Goal: Task Accomplishment & Management: Use online tool/utility

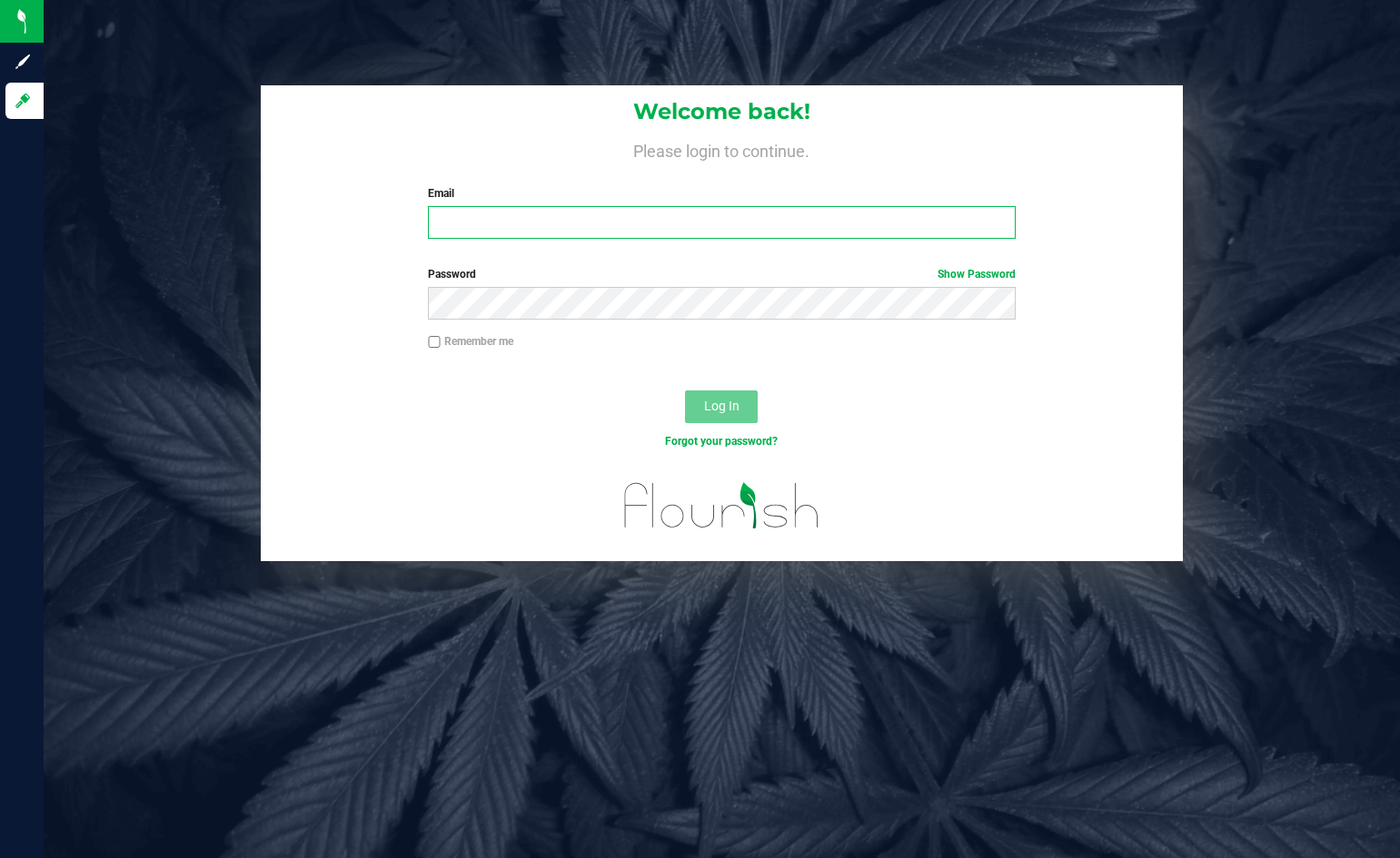
type input "[EMAIL_ADDRESS][DOMAIN_NAME]"
drag, startPoint x: 1394, startPoint y: 72, endPoint x: 985, endPoint y: 148, distance: 416.0
click at [985, 148] on h4 "Please login to continue." at bounding box center [722, 149] width 922 height 22
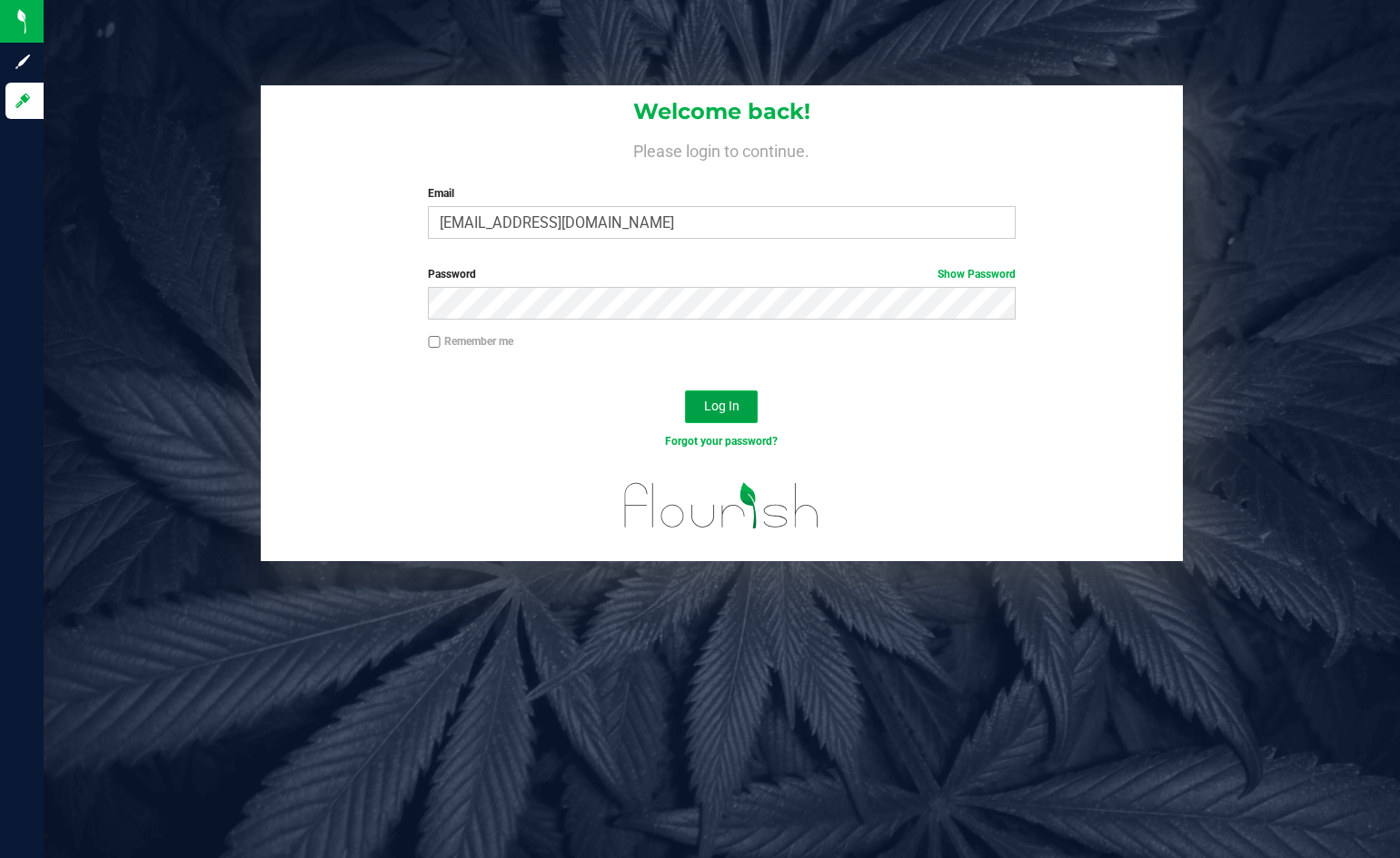
click at [709, 405] on span "Log In" at bounding box center [721, 406] width 35 height 14
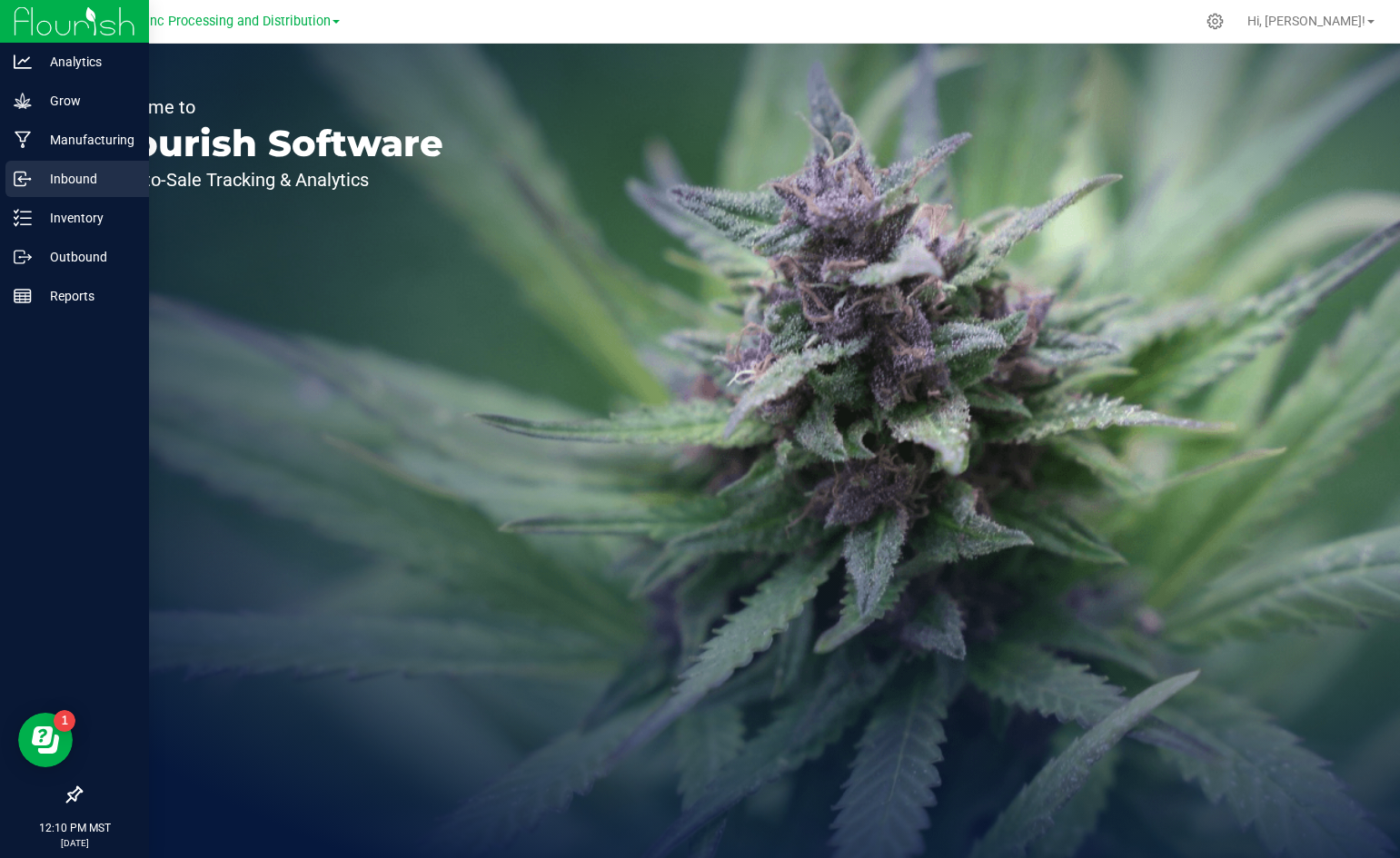
click at [53, 164] on div "Inbound" at bounding box center [78, 179] width 144 height 36
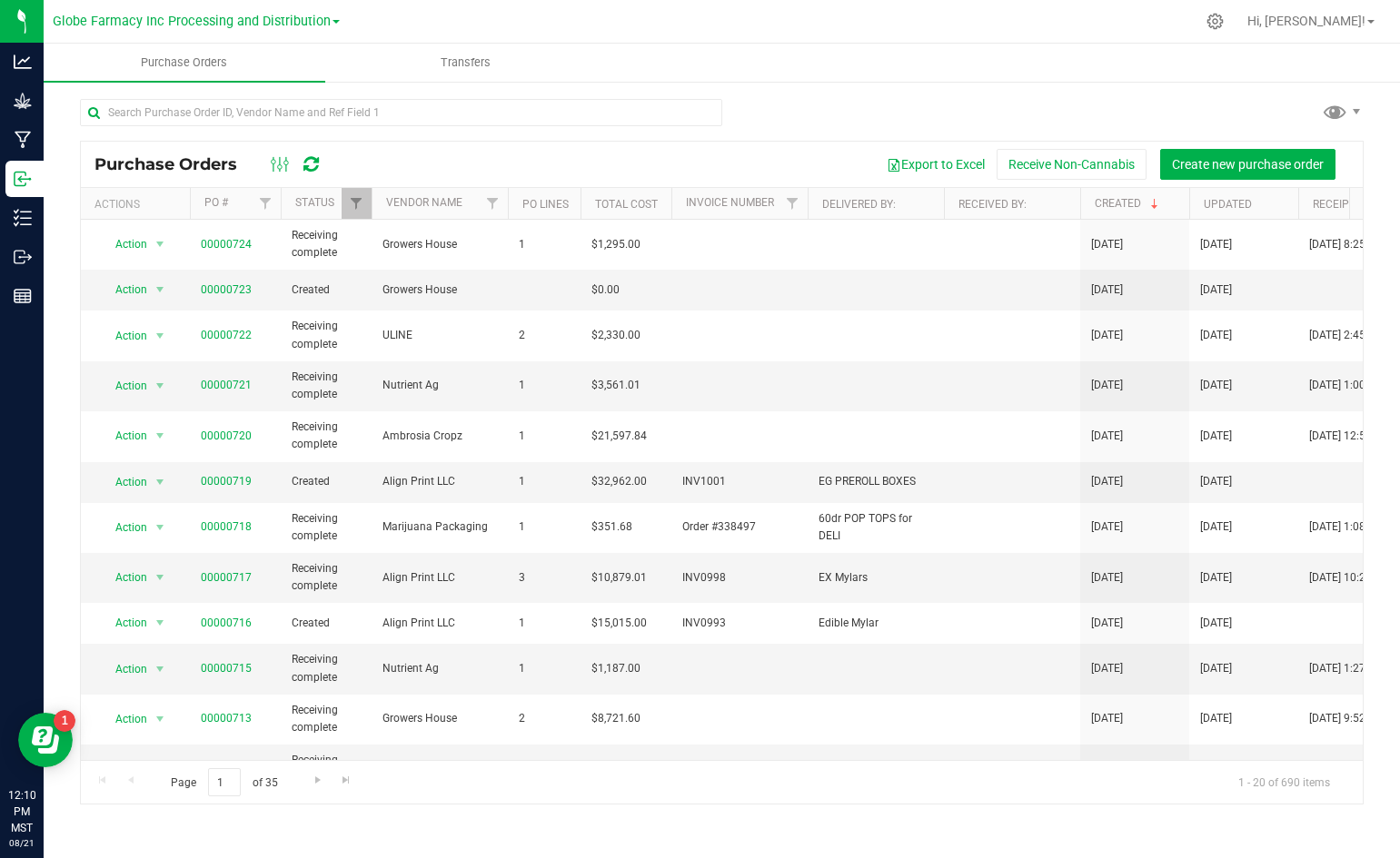
click at [333, 18] on link "Globe Farmacy Inc Processing and Distribution" at bounding box center [196, 20] width 287 height 17
click at [278, 91] on link "Globe Farmacy Inc Retail" at bounding box center [196, 89] width 287 height 25
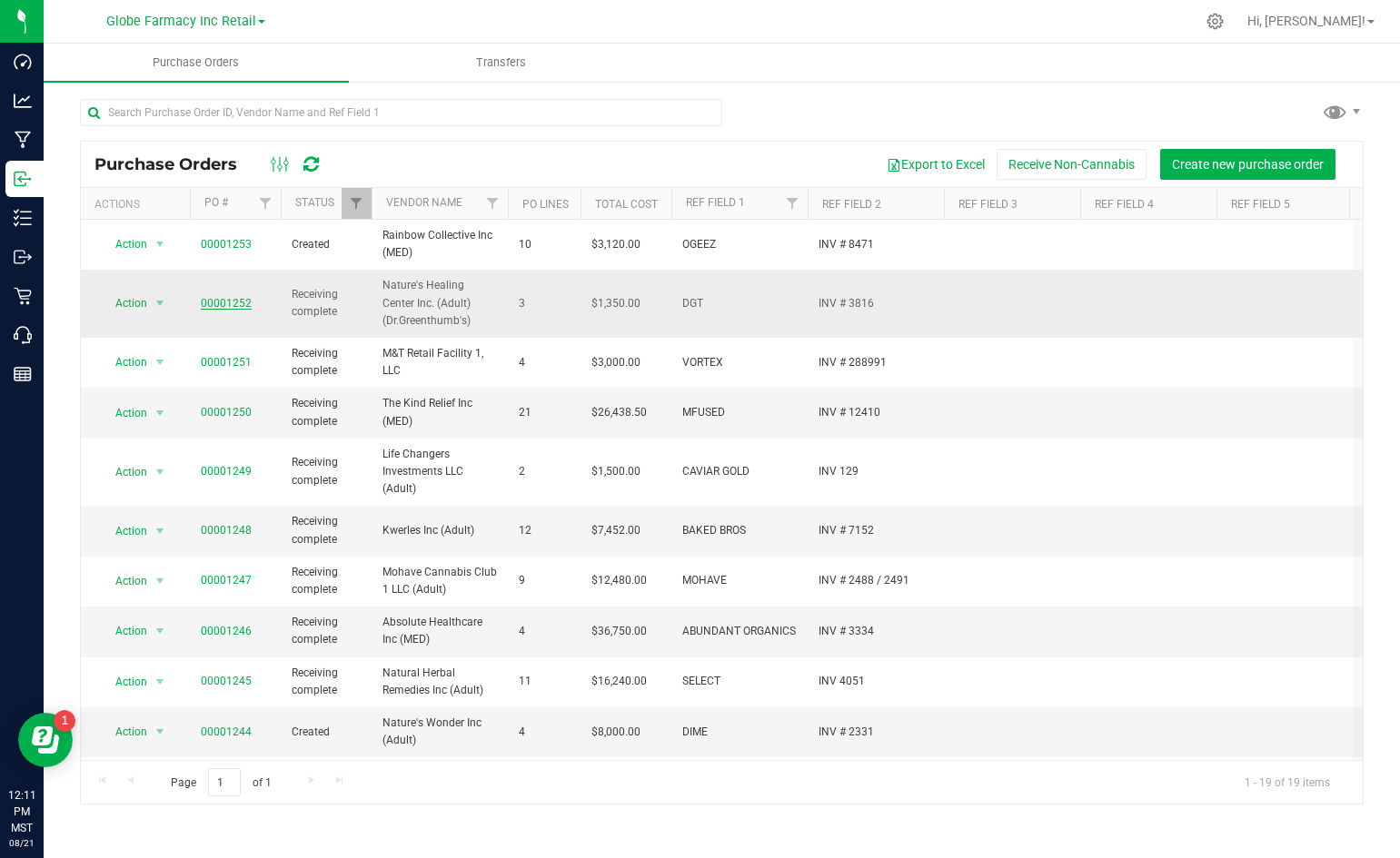
click at [226, 309] on link "00001252" at bounding box center [225, 303] width 51 height 12
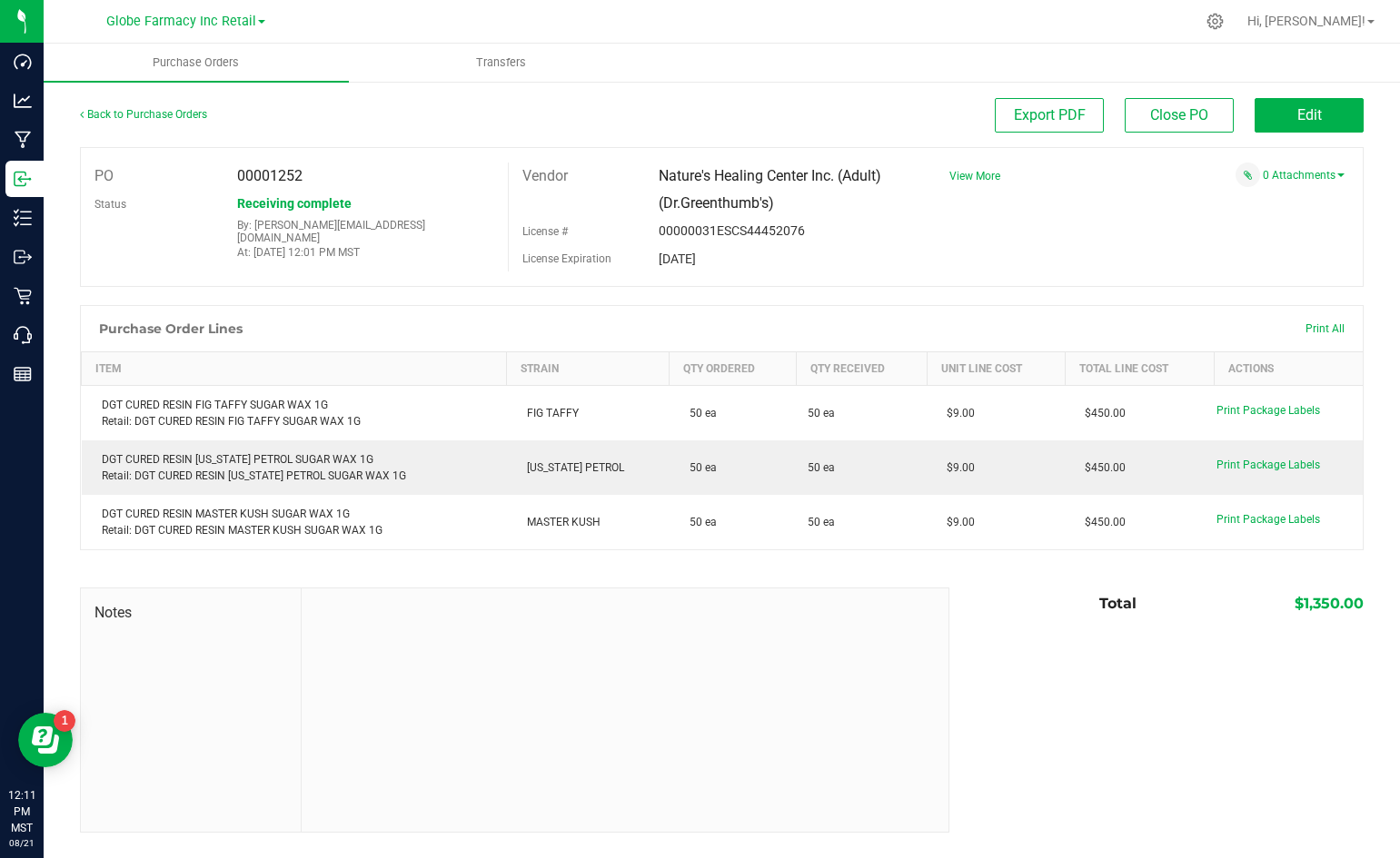
click at [945, 172] on div "0 Attachments" at bounding box center [1140, 175] width 408 height 25
click at [973, 172] on span "View More" at bounding box center [974, 175] width 51 height 12
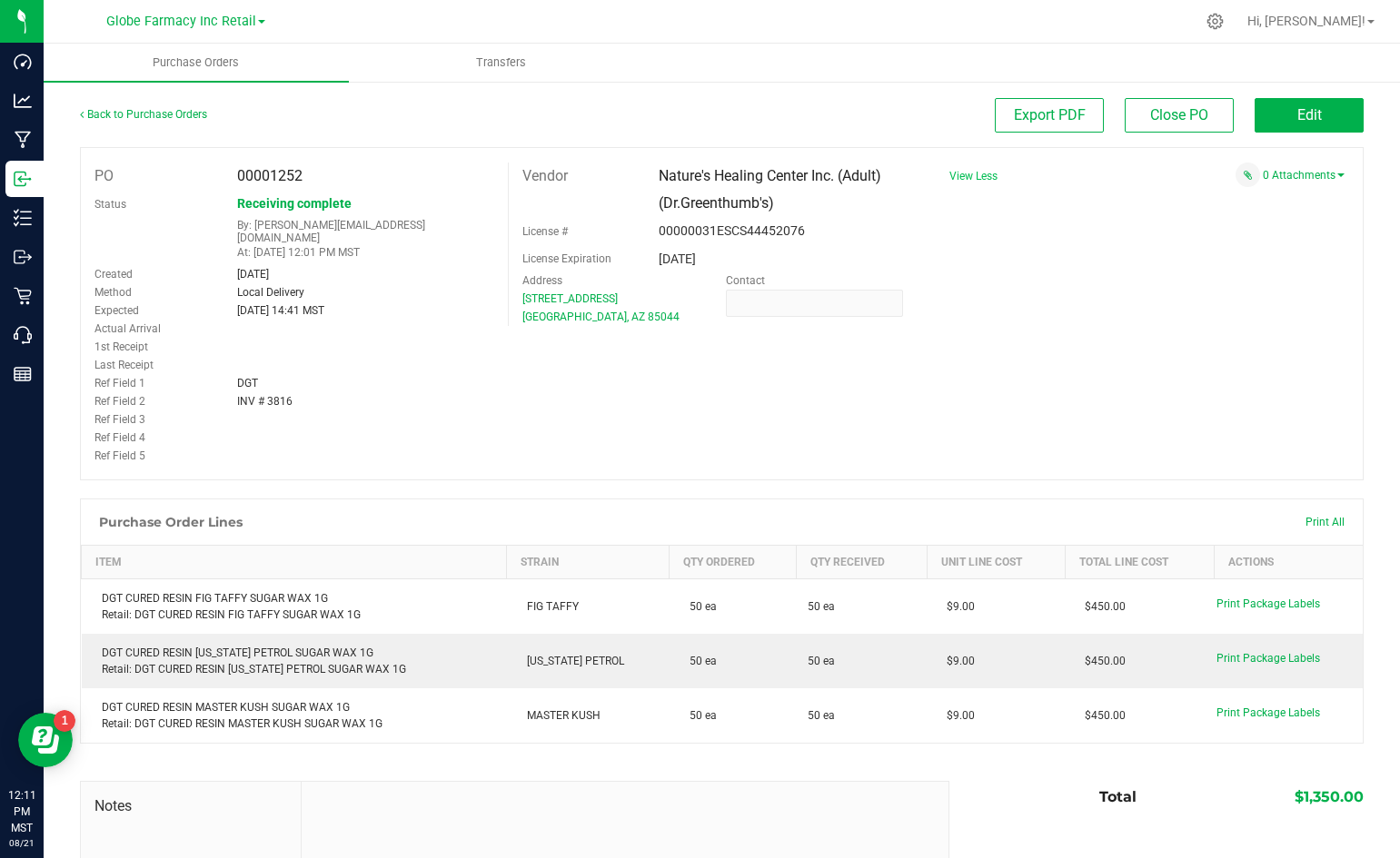
click at [932, 378] on div "PO 00001252 Status Receiving complete By: [PERSON_NAME][EMAIL_ADDRESS][DOMAIN_N…" at bounding box center [721, 314] width 1284 height 334
click at [1278, 178] on link "0 Attachments" at bounding box center [1303, 174] width 82 height 12
click at [1256, 200] on button "Attach new document" at bounding box center [1285, 199] width 119 height 16
click at [1039, 225] on div "Select file Drop files here to upload" at bounding box center [1147, 230] width 422 height 42
click at [979, 244] on div "Select file Drop files here to upload" at bounding box center [1147, 230] width 422 height 42
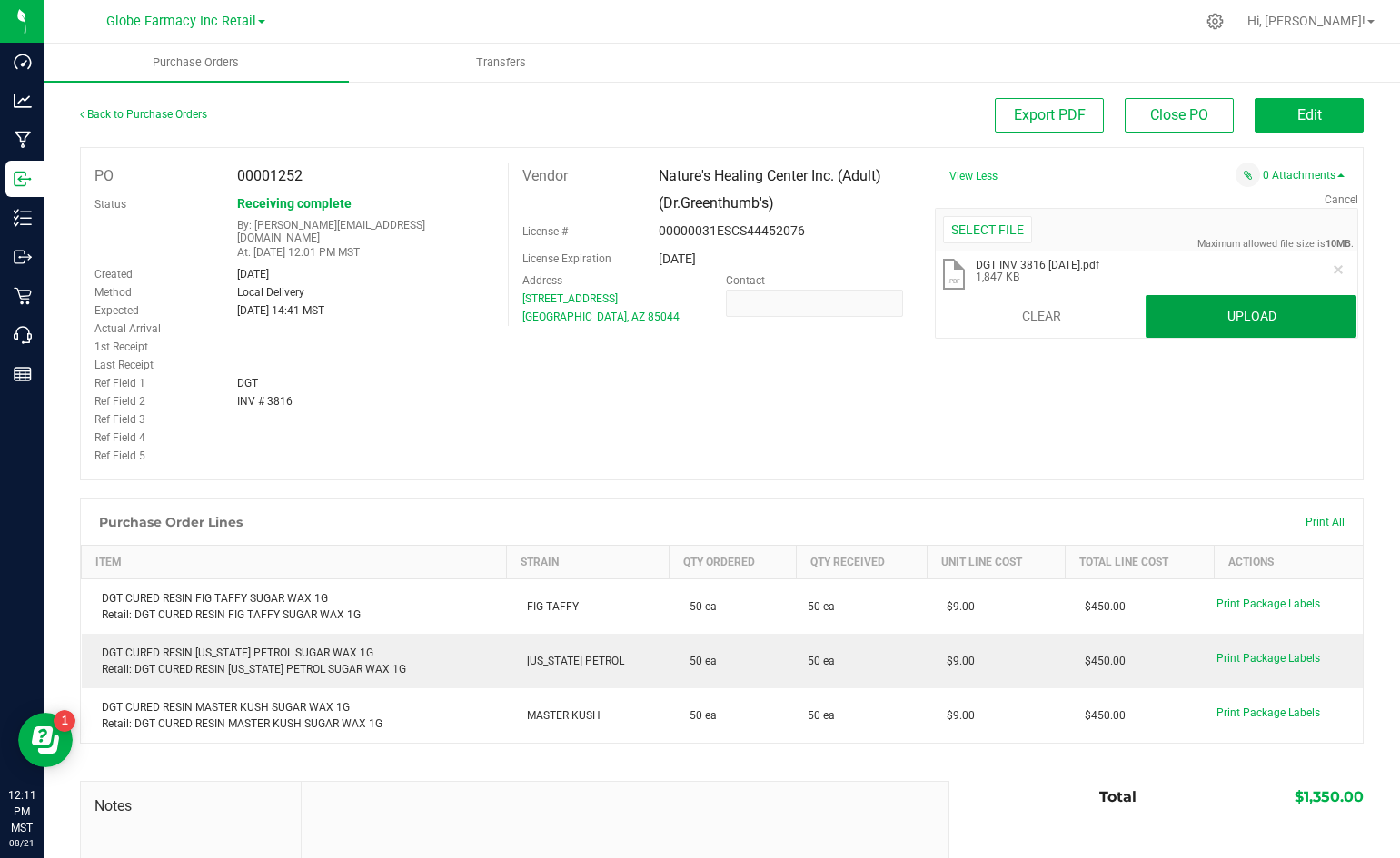
click at [1312, 334] on button "Upload" at bounding box center [1251, 316] width 211 height 43
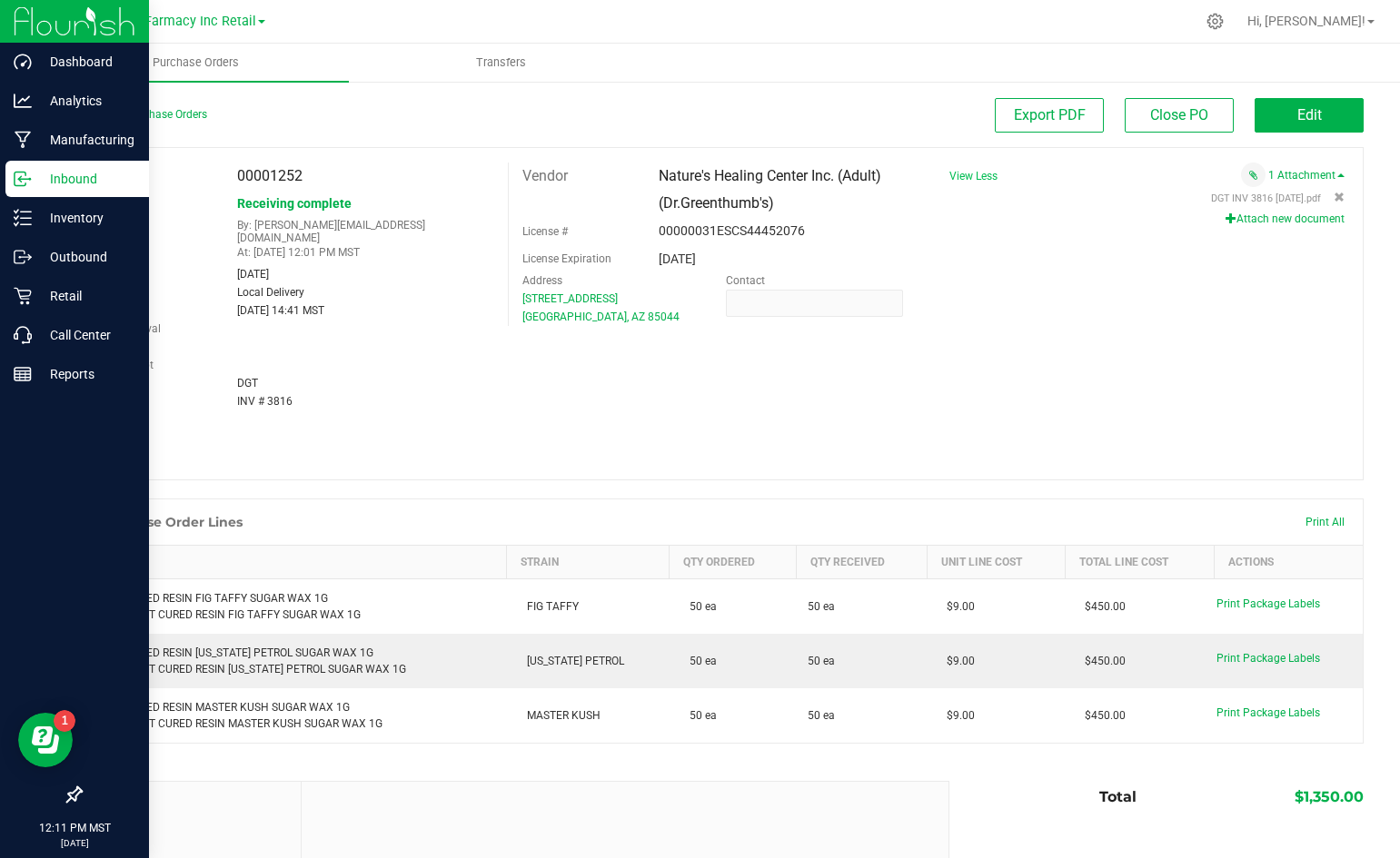
click at [36, 181] on p "Inbound" at bounding box center [86, 178] width 109 height 22
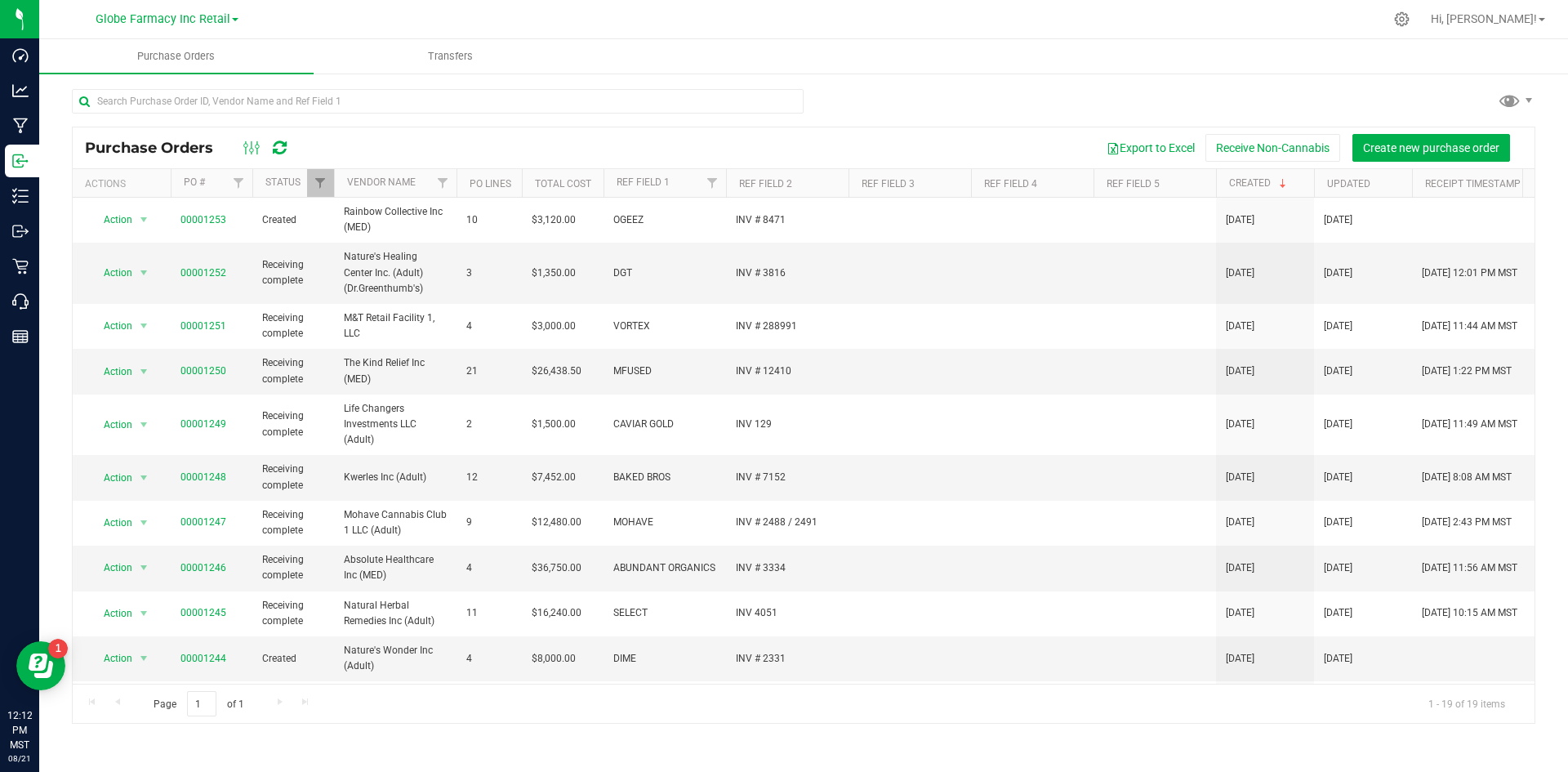
click at [894, 93] on div at bounding box center [803, 108] width 1464 height 38
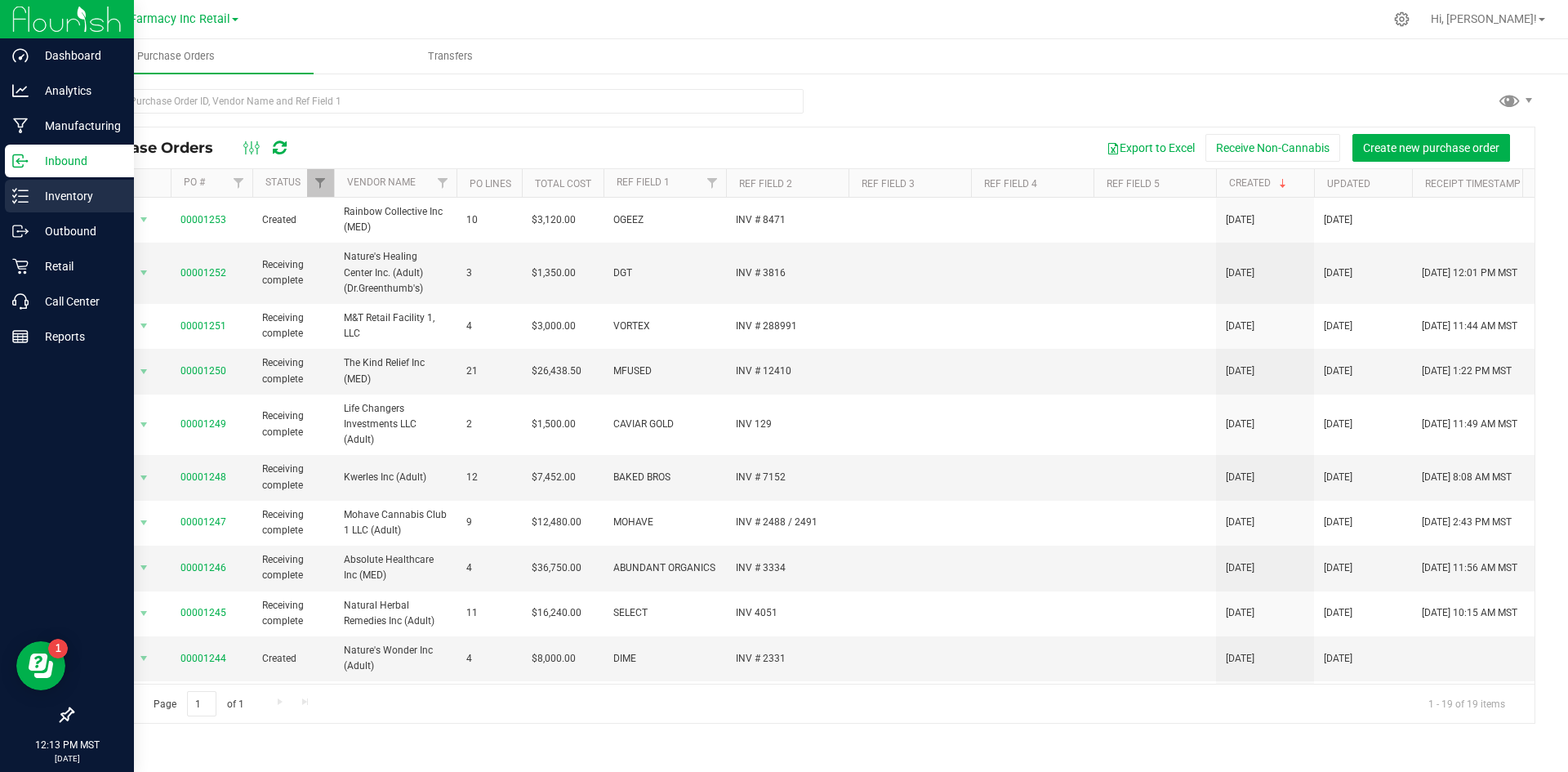
click at [22, 198] on icon at bounding box center [20, 196] width 16 height 16
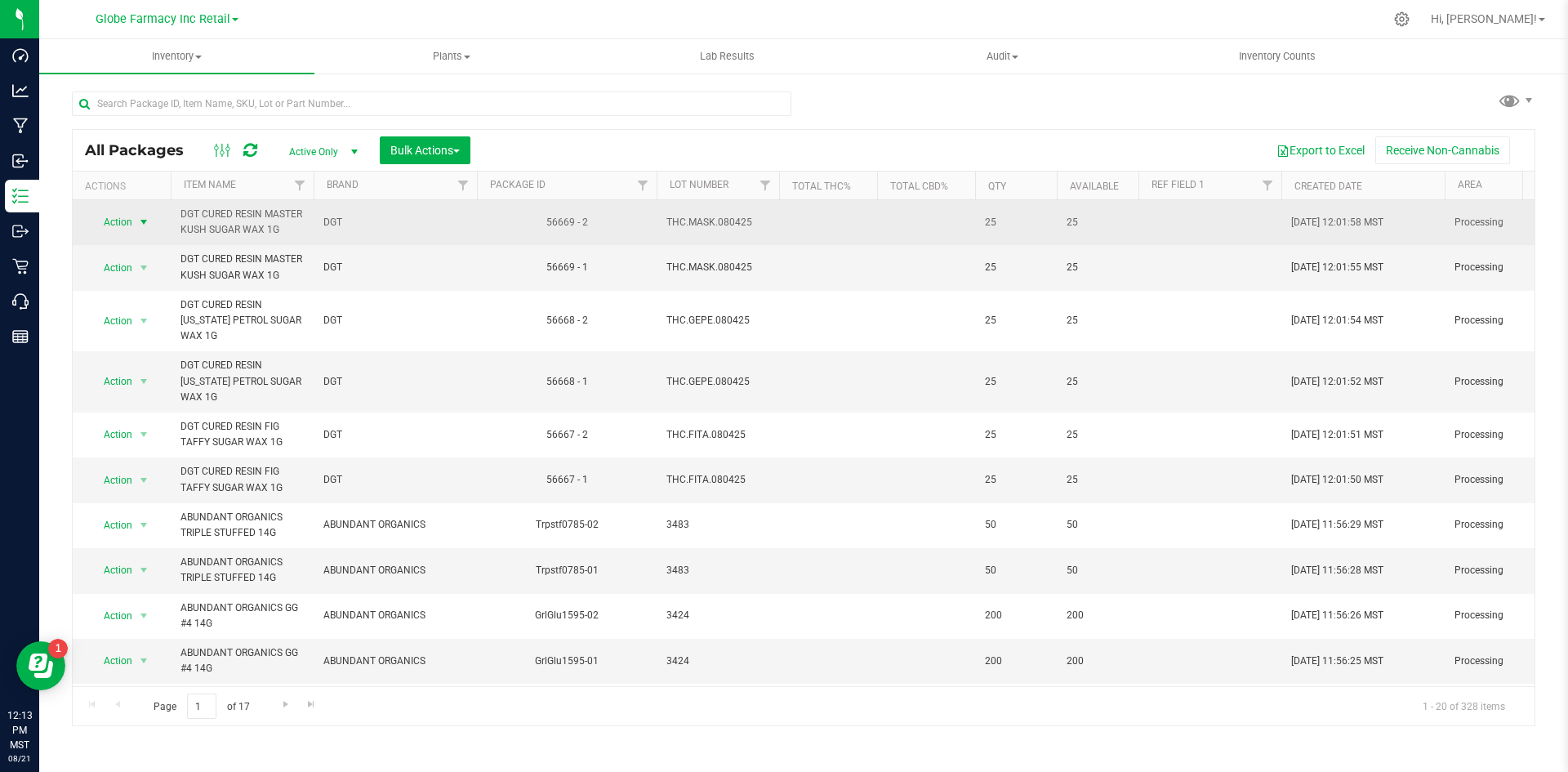
click at [147, 231] on span "select" at bounding box center [144, 222] width 21 height 23
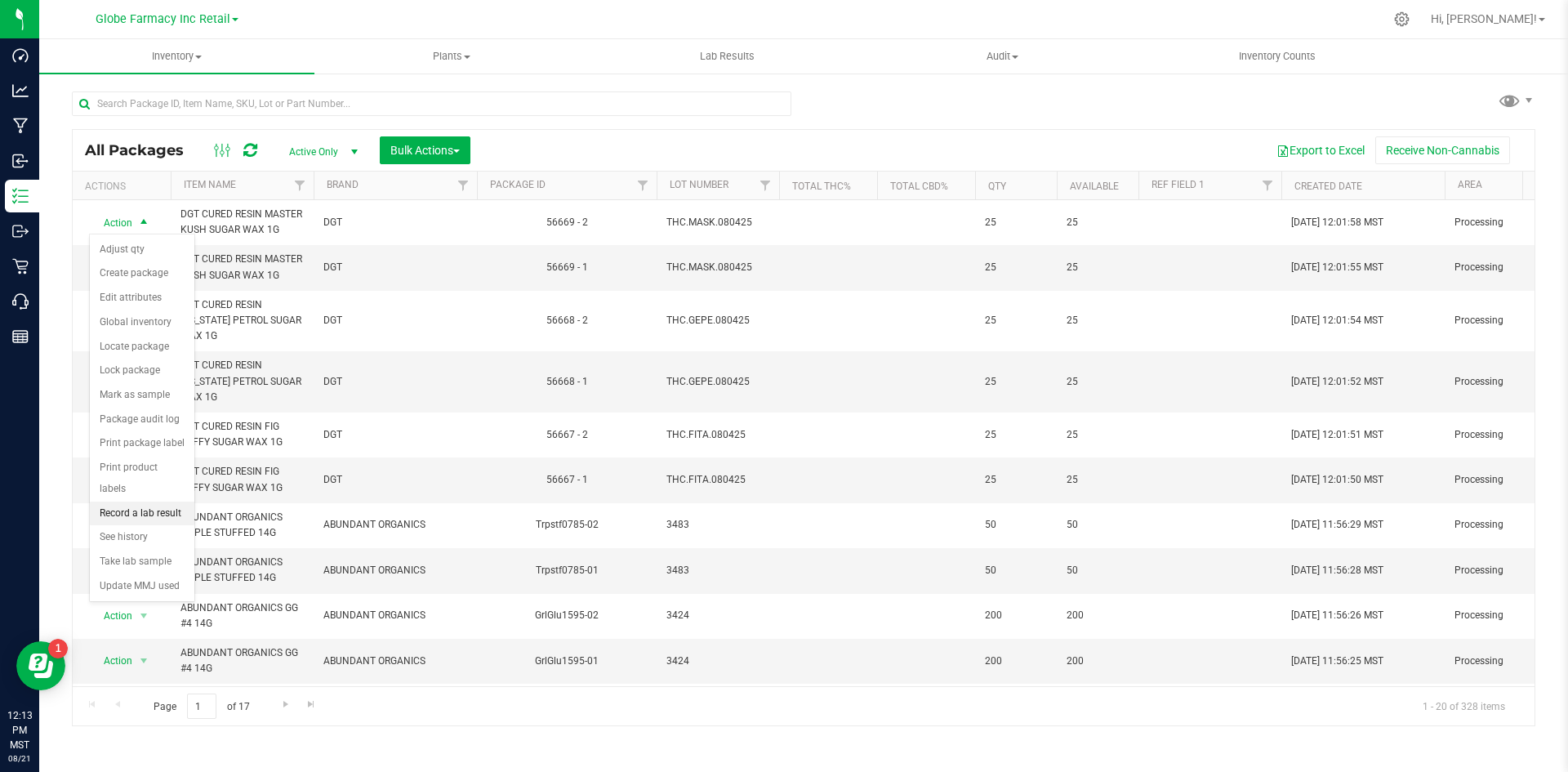
click at [147, 502] on li "Record a lab result" at bounding box center [141, 514] width 104 height 24
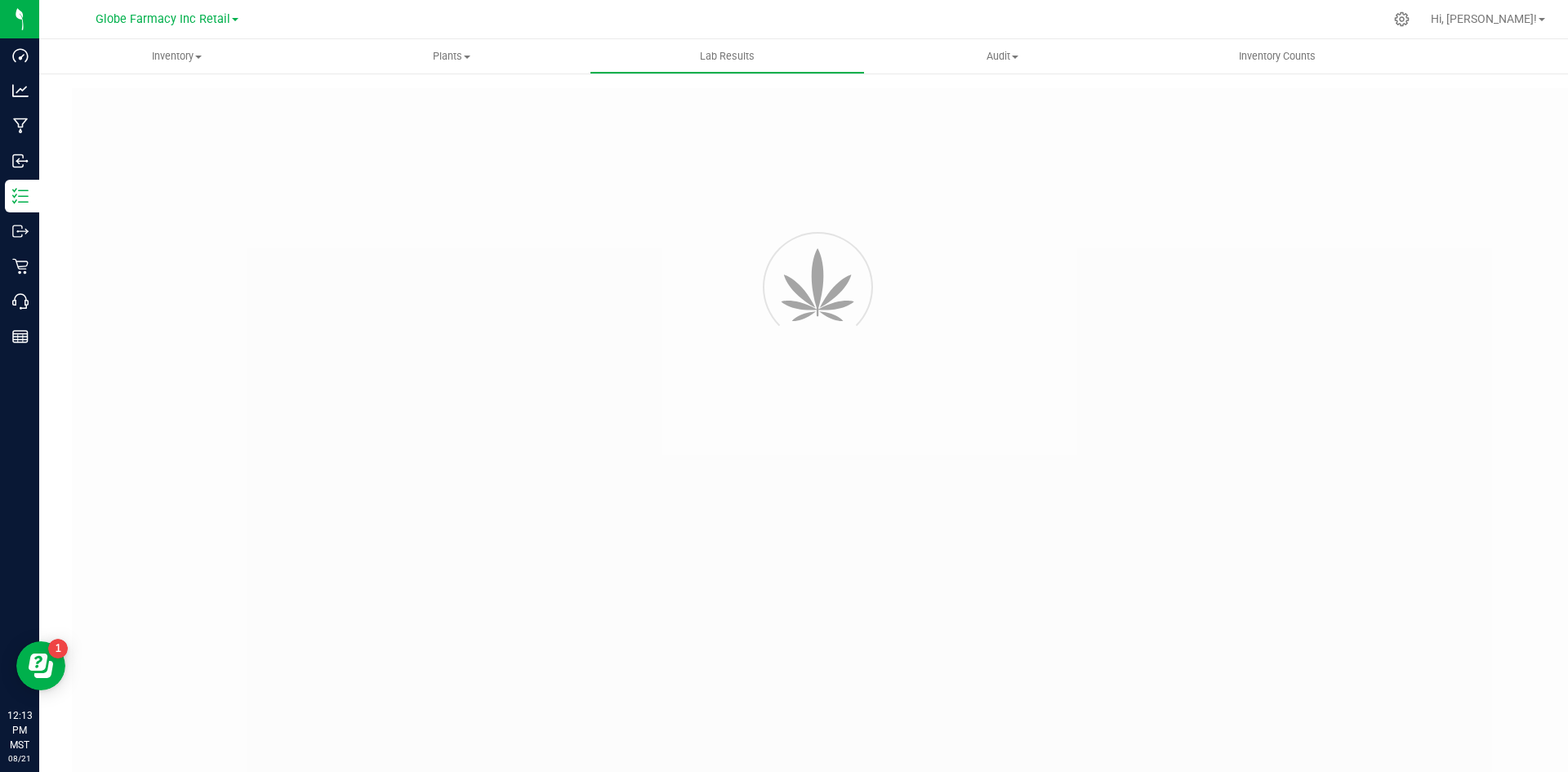
type input "56669 - 2"
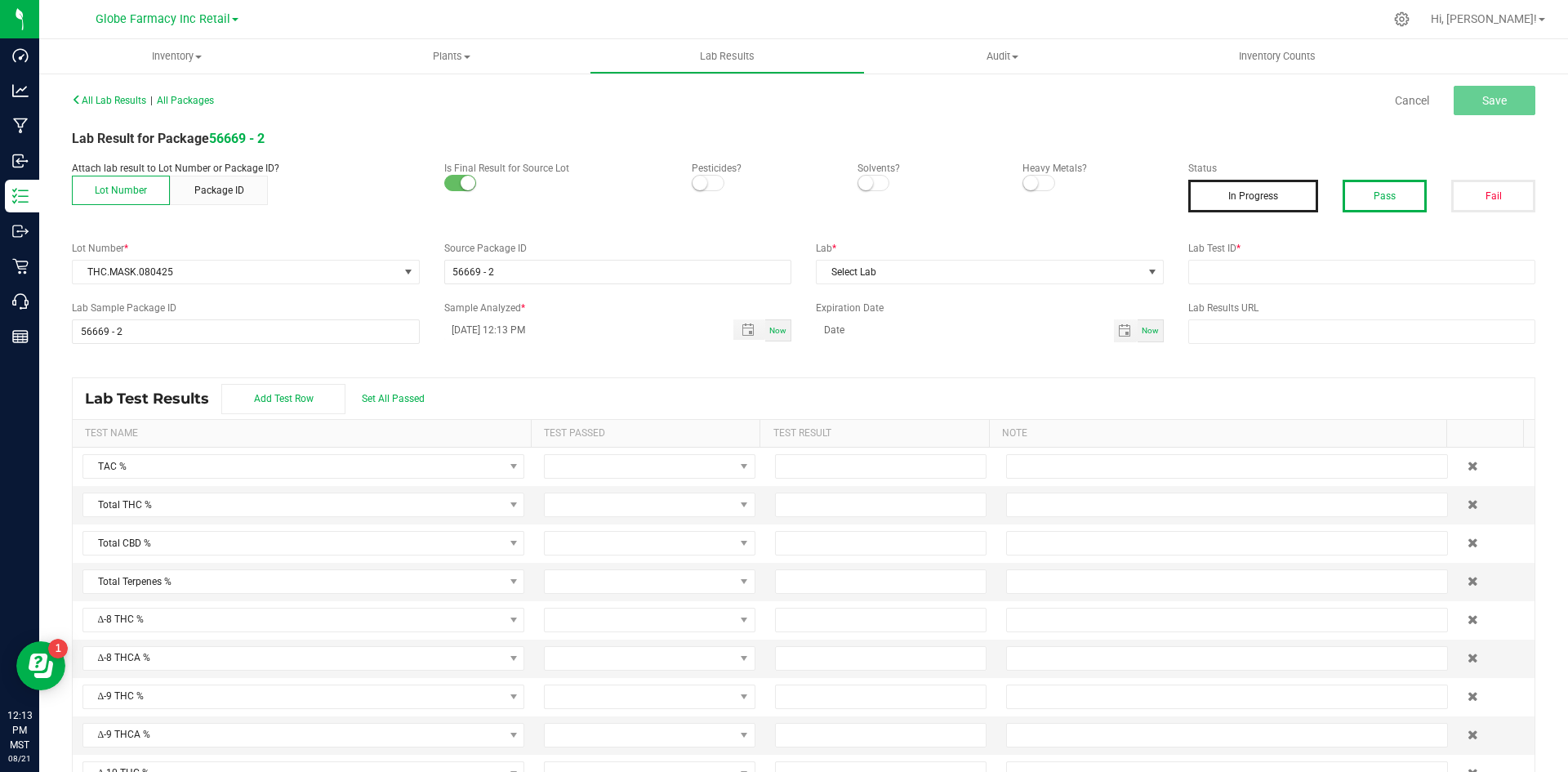
click at [1258, 202] on button "Pass" at bounding box center [1385, 196] width 84 height 33
click at [917, 277] on span "Select Lab" at bounding box center [980, 272] width 326 height 23
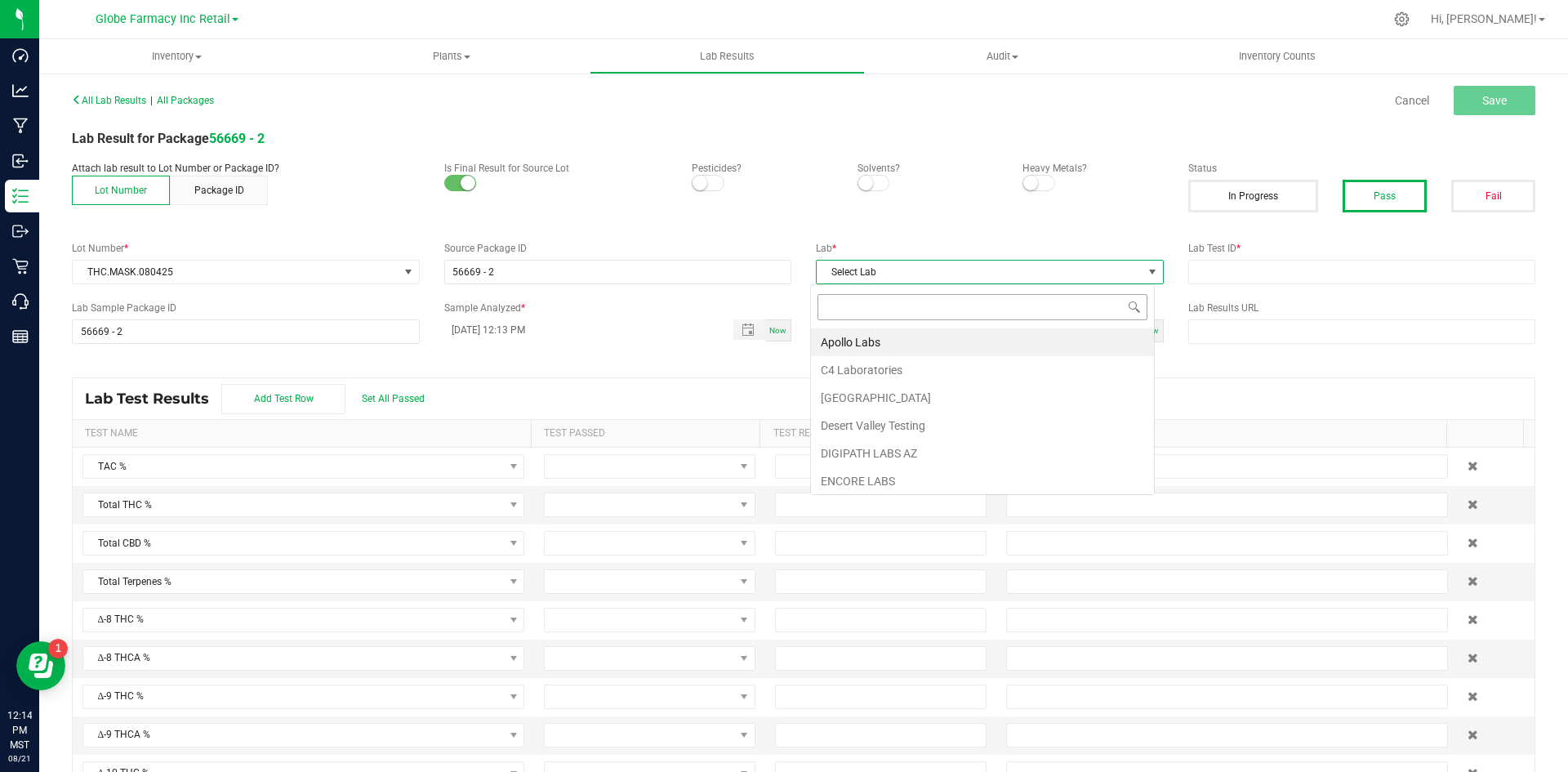
scroll to position [24, 345]
click at [890, 351] on li "Apollo Labs" at bounding box center [983, 342] width 343 height 28
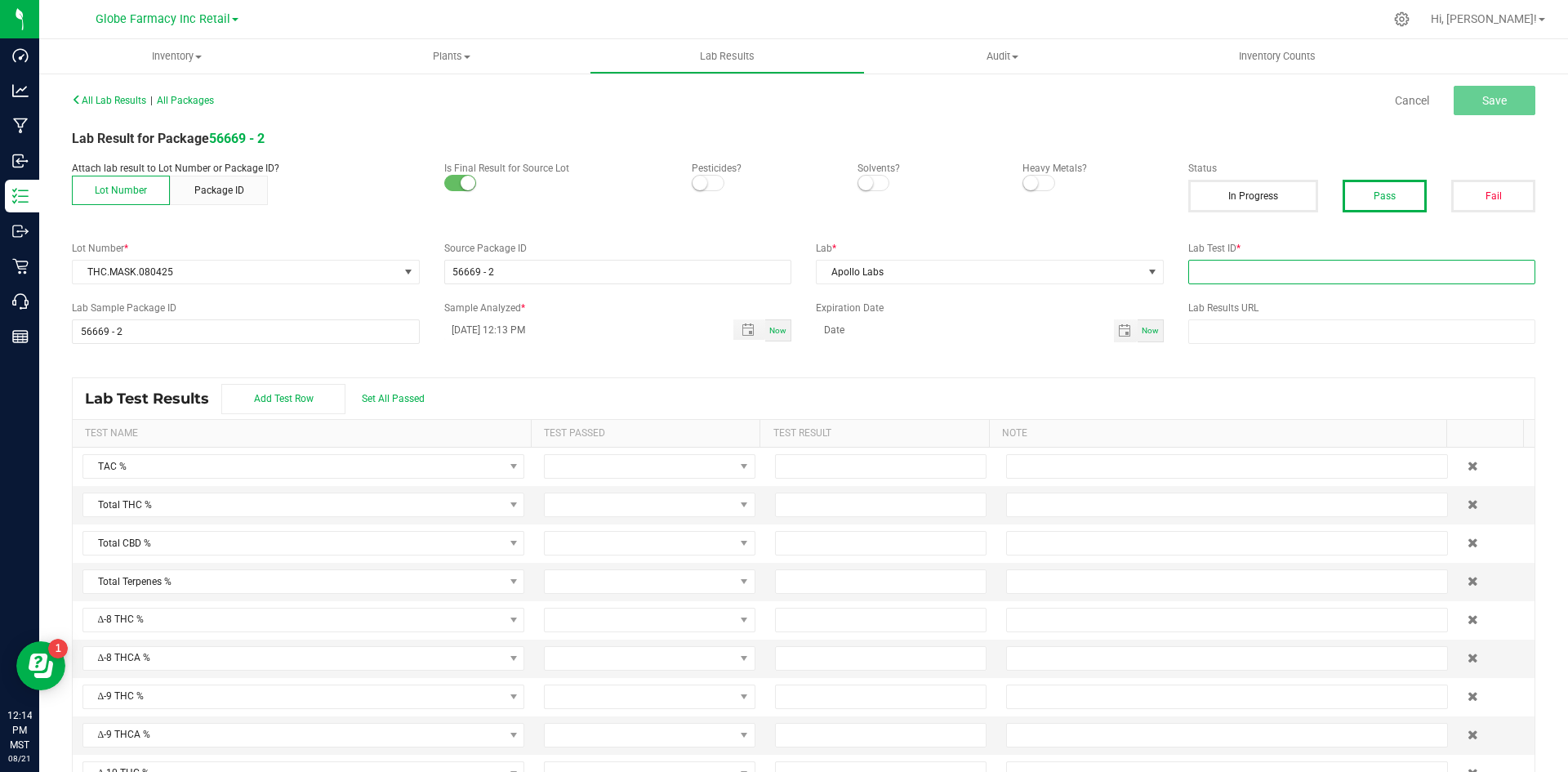
click at [1210, 277] on input "text" at bounding box center [1363, 272] width 348 height 24
paste input "2508APO3425.17151"
type input "2508APO3425.17151"
click at [1258, 102] on span "Save" at bounding box center [1495, 100] width 24 height 13
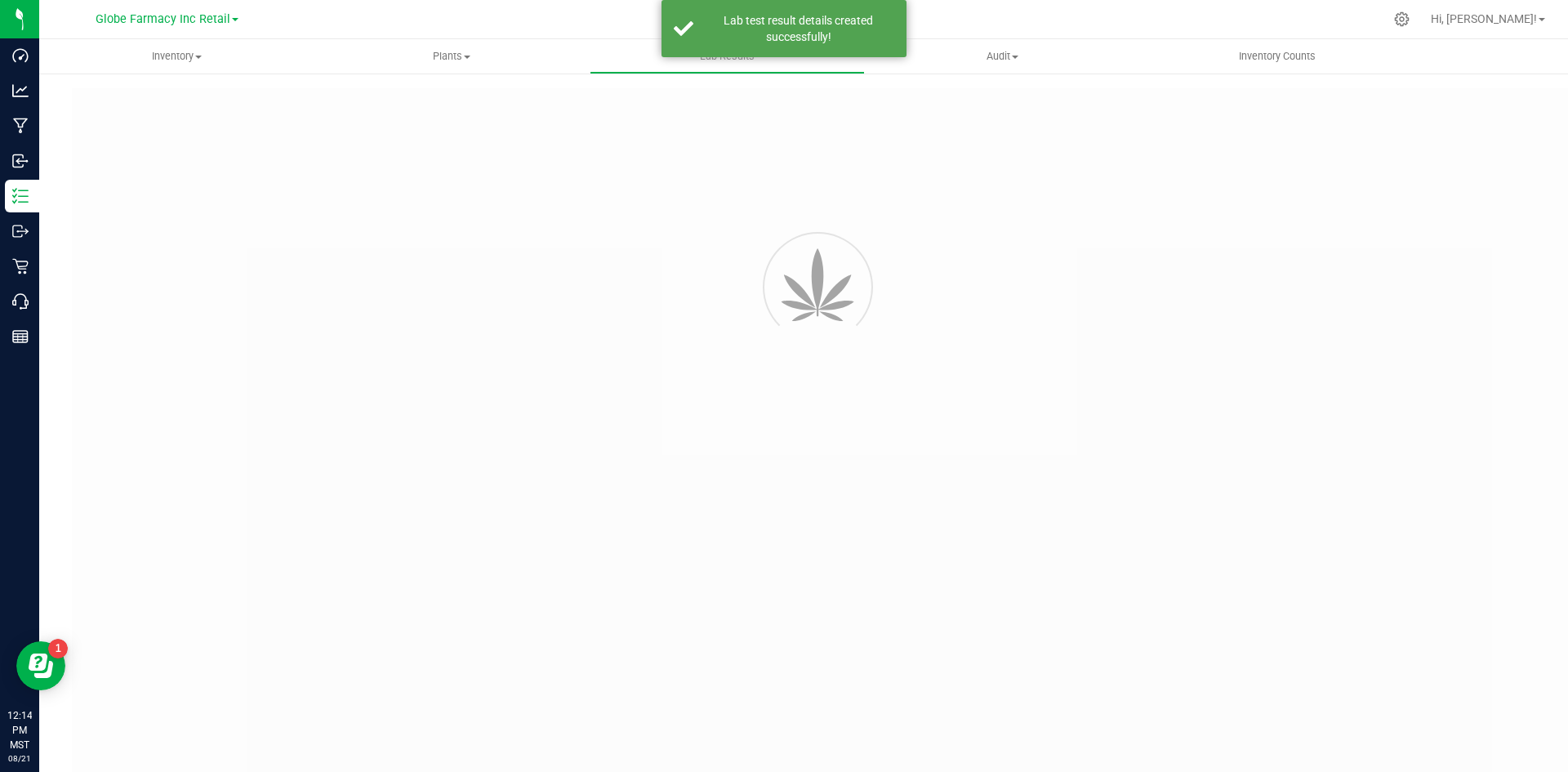
type input "56669 - 2"
type input "2508APO3425.17151"
type input "56669 - 2"
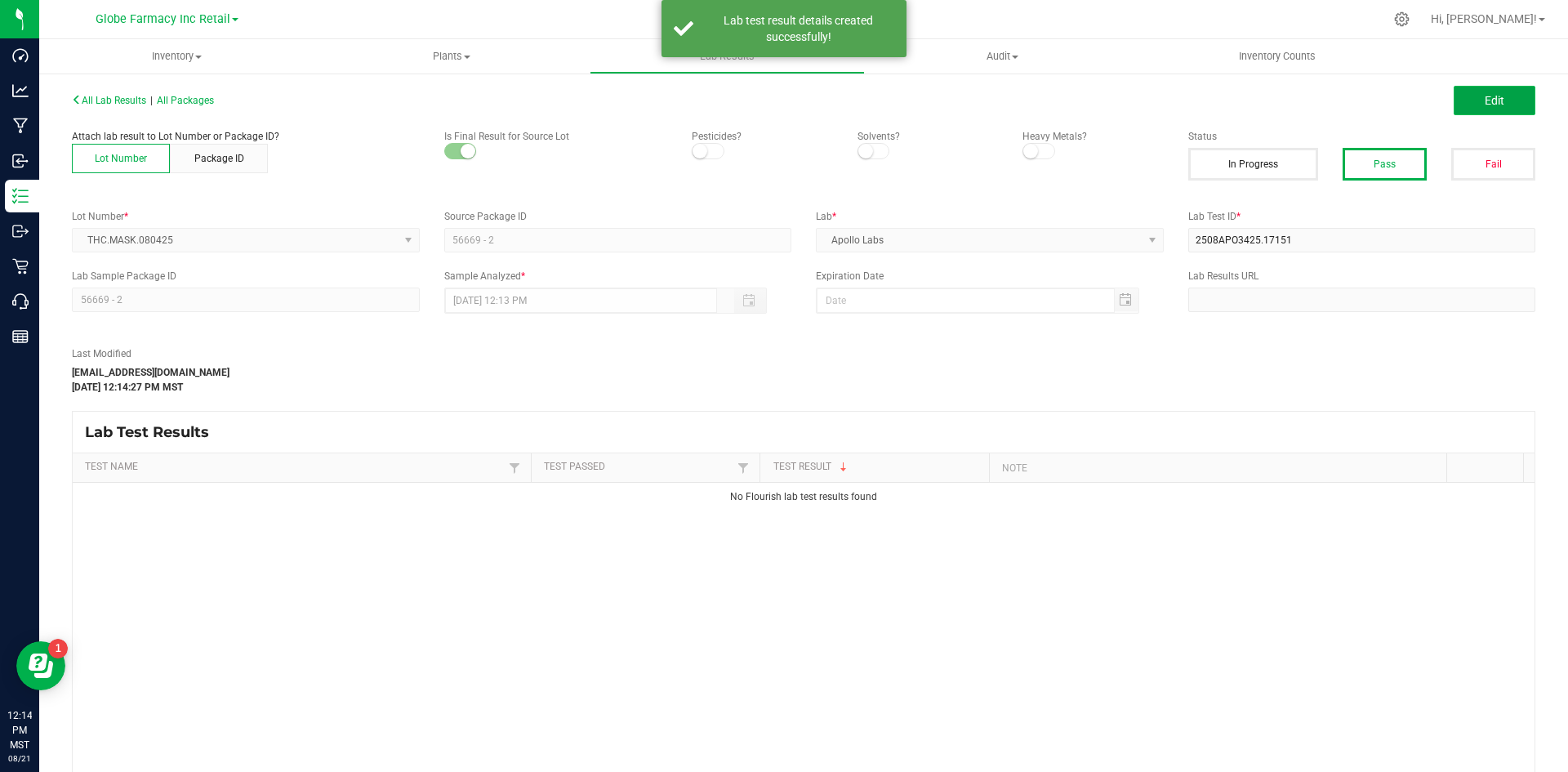
click at [1258, 102] on span "Edit" at bounding box center [1495, 100] width 20 height 13
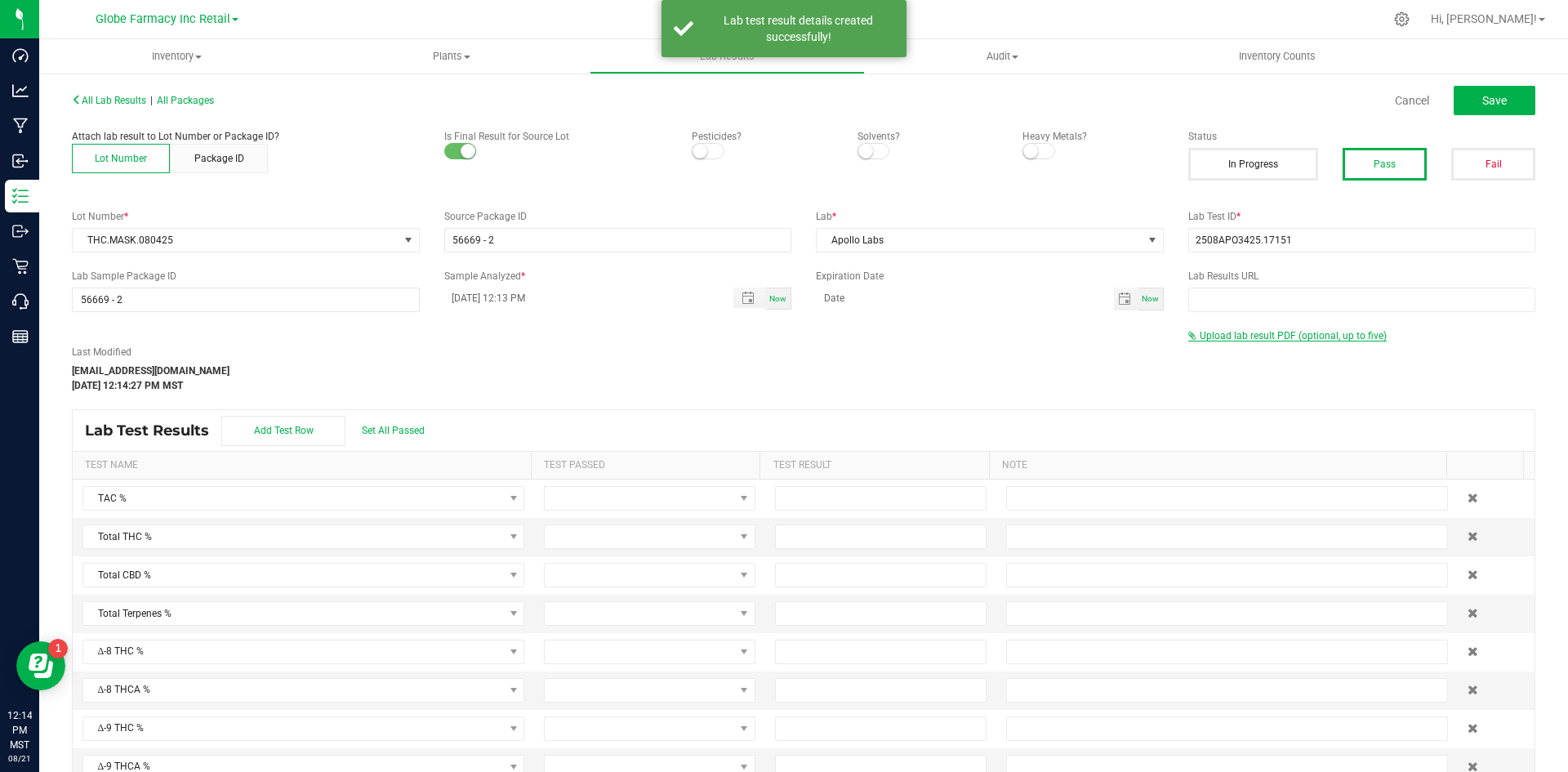
click at [1258, 339] on span "Upload lab result PDF (optional, up to five)" at bounding box center [1293, 336] width 187 height 11
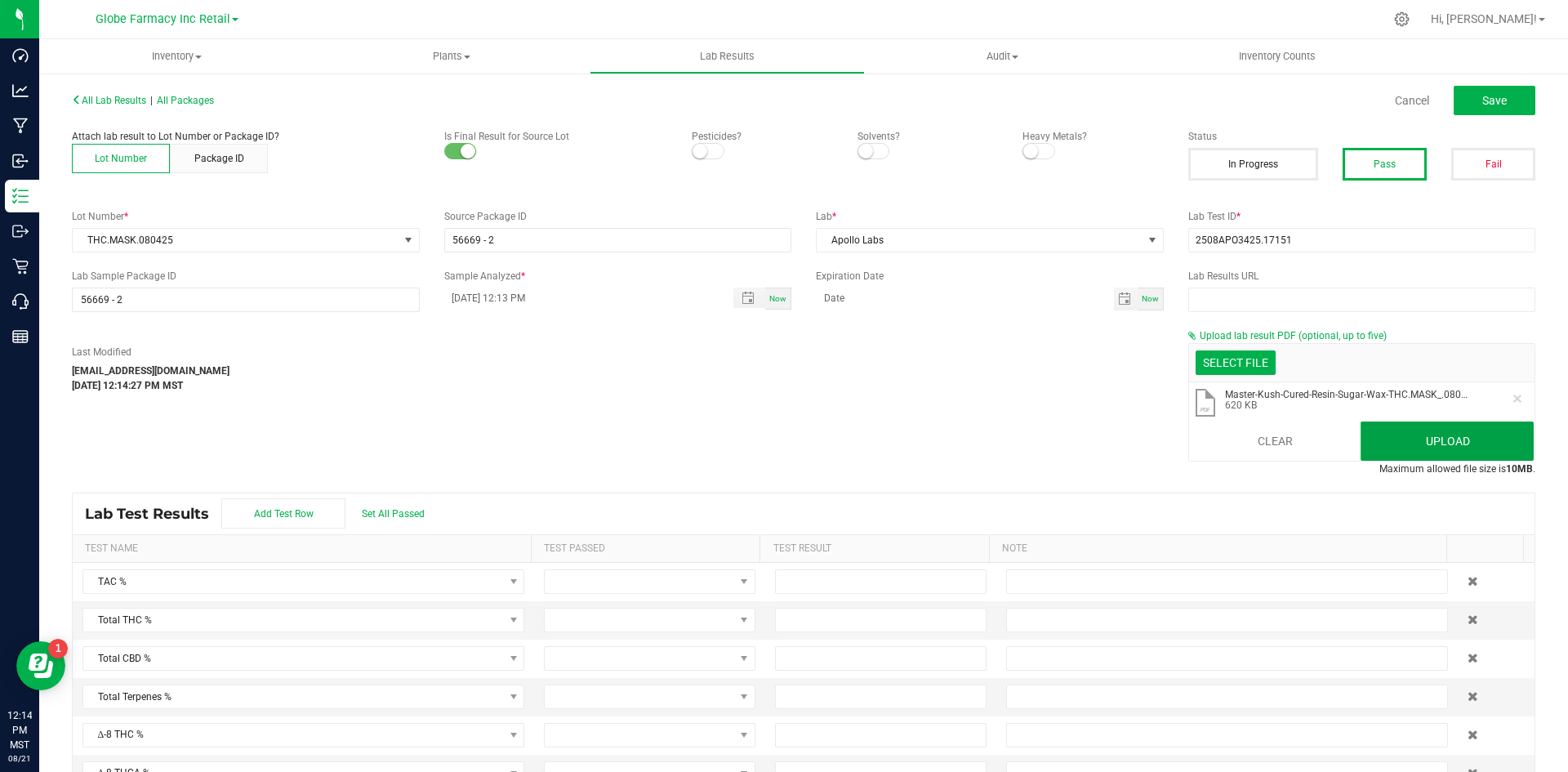
click at [1258, 424] on button "Upload" at bounding box center [1447, 441] width 173 height 39
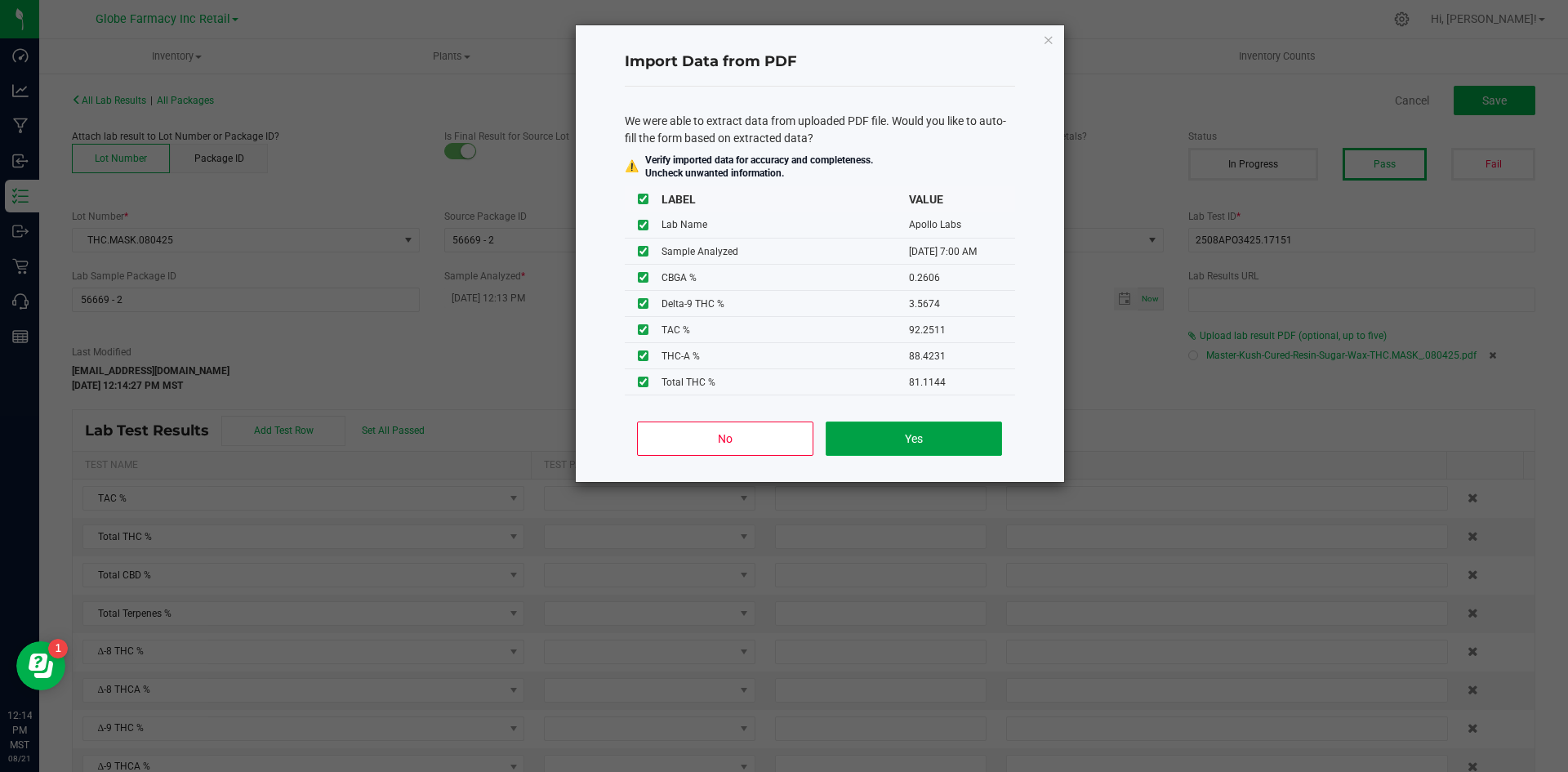
click at [955, 452] on button "Yes" at bounding box center [914, 439] width 176 height 35
type input "[DATE] 7:00 AM"
type input "92.2511"
type input "81.1144"
type input "3.5674"
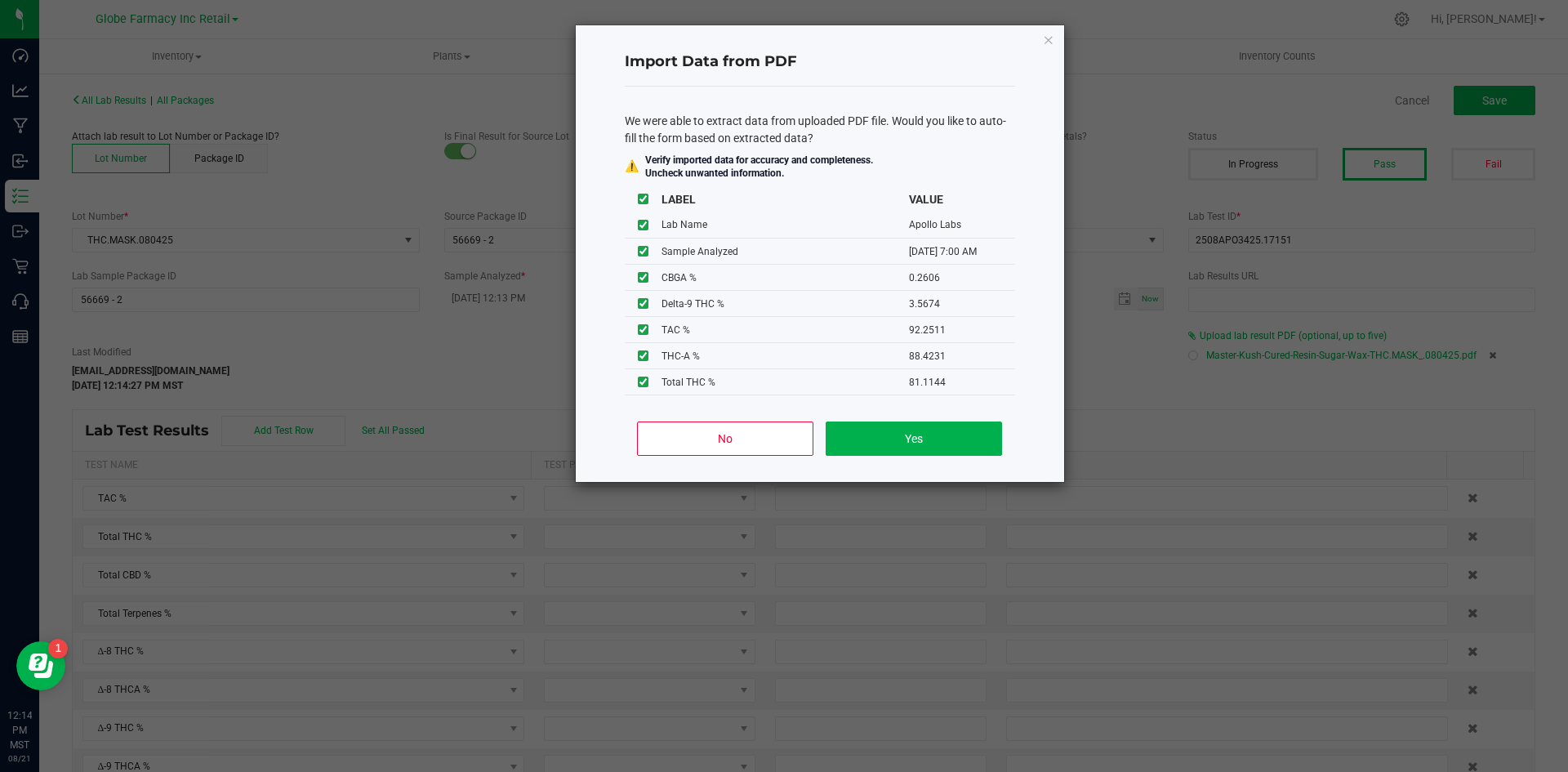
type input "88.4231"
type input "0.2606"
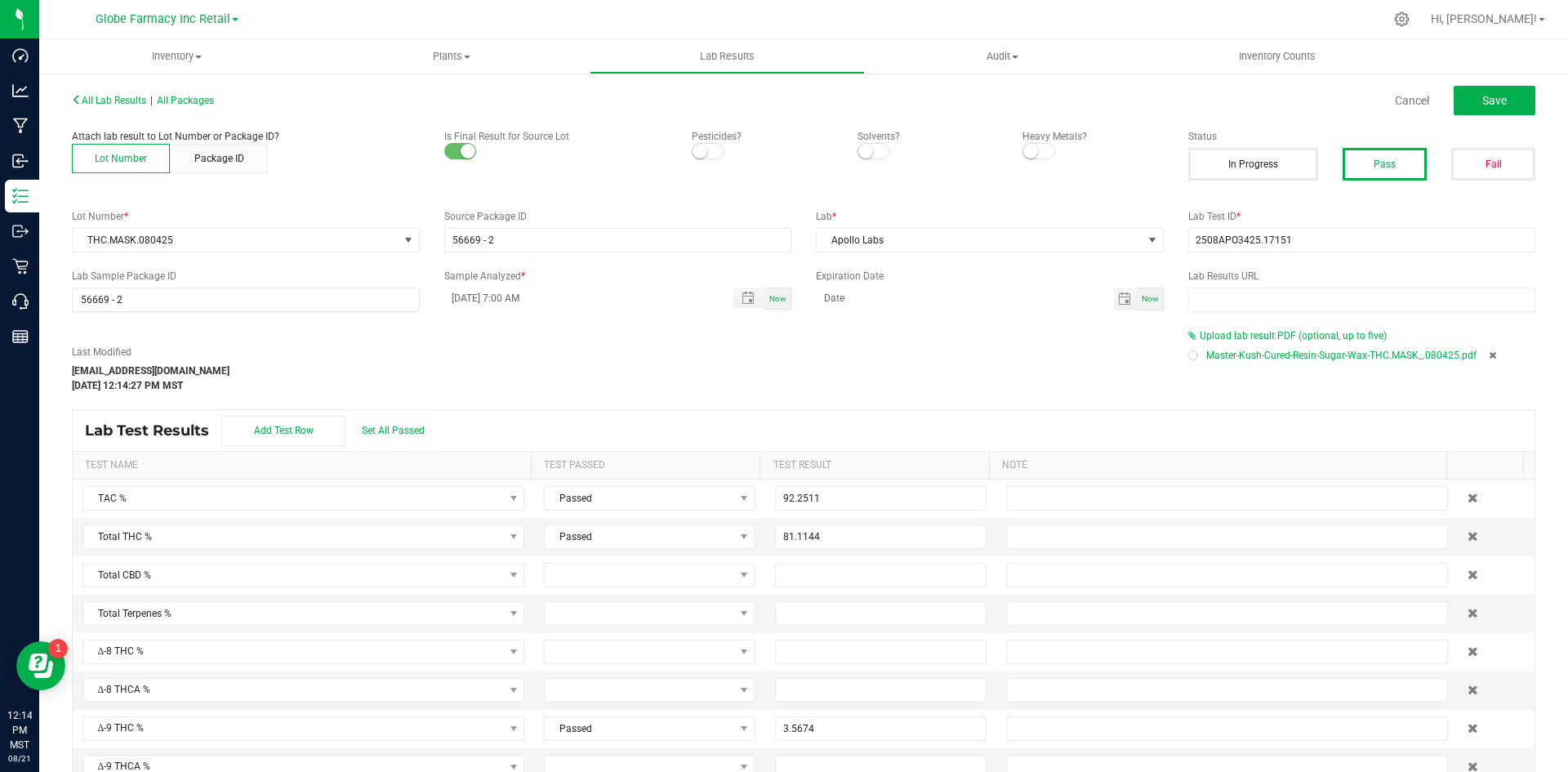
click at [1258, 78] on div "All Lab Results | All Packages Cancel Save Attach lab result to Lot Number or P…" at bounding box center [803, 455] width 1529 height 767
click at [1258, 89] on button "Save" at bounding box center [1495, 100] width 82 height 29
type input "3.5674"
type input "88.4231"
type input "0.2606"
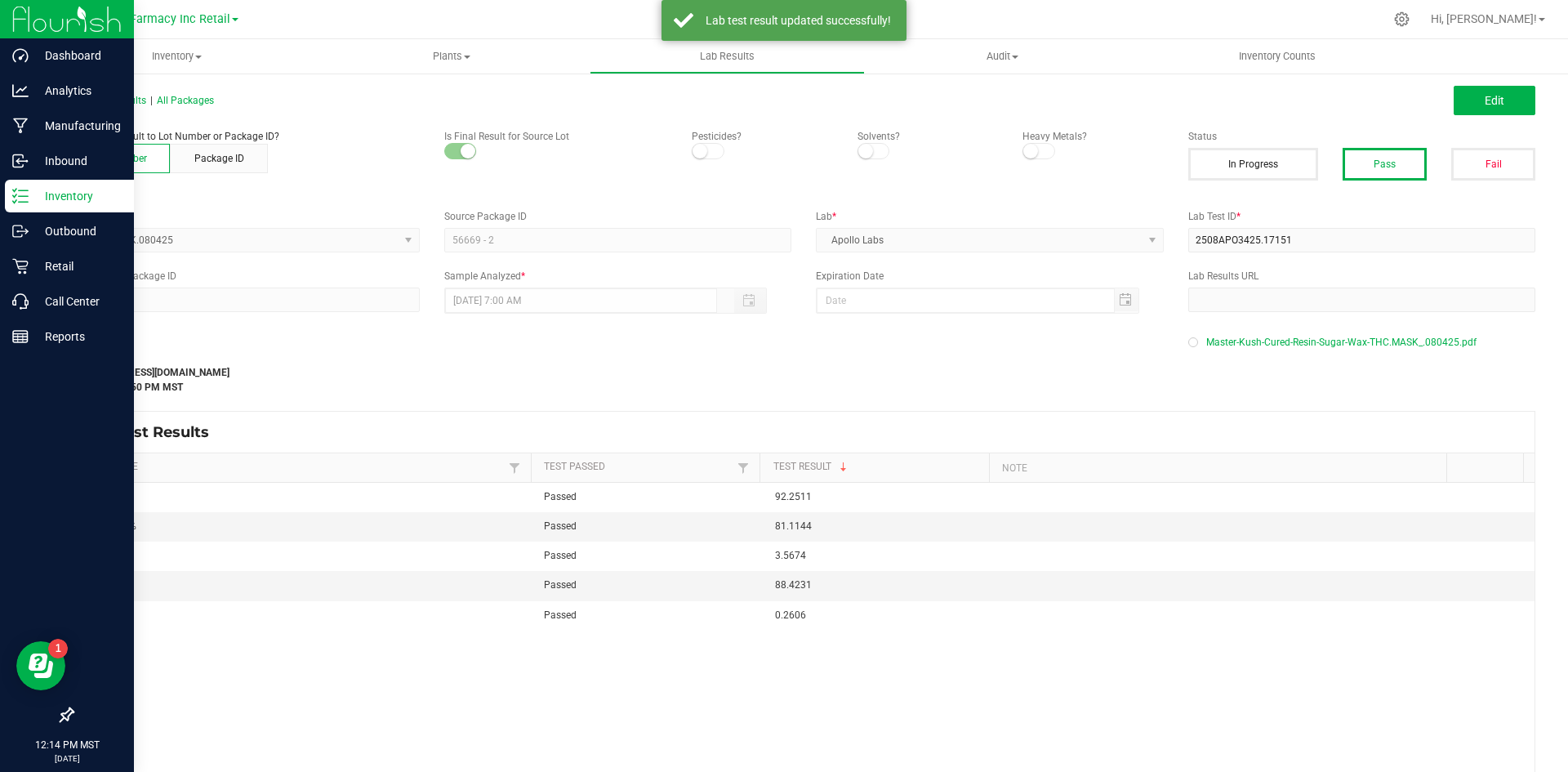
click at [27, 204] on icon at bounding box center [20, 196] width 16 height 16
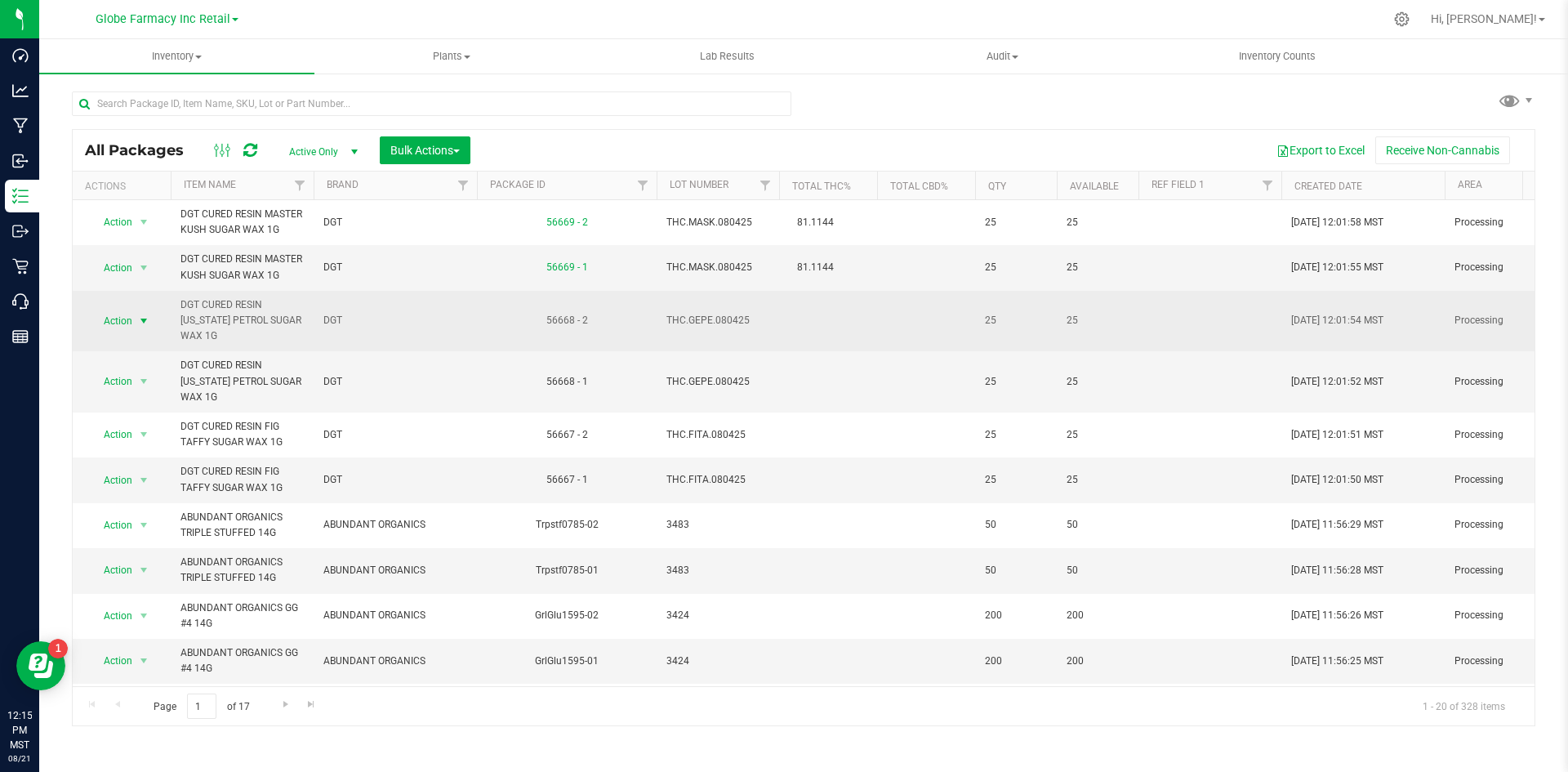
click at [148, 320] on span "select" at bounding box center [143, 321] width 13 height 13
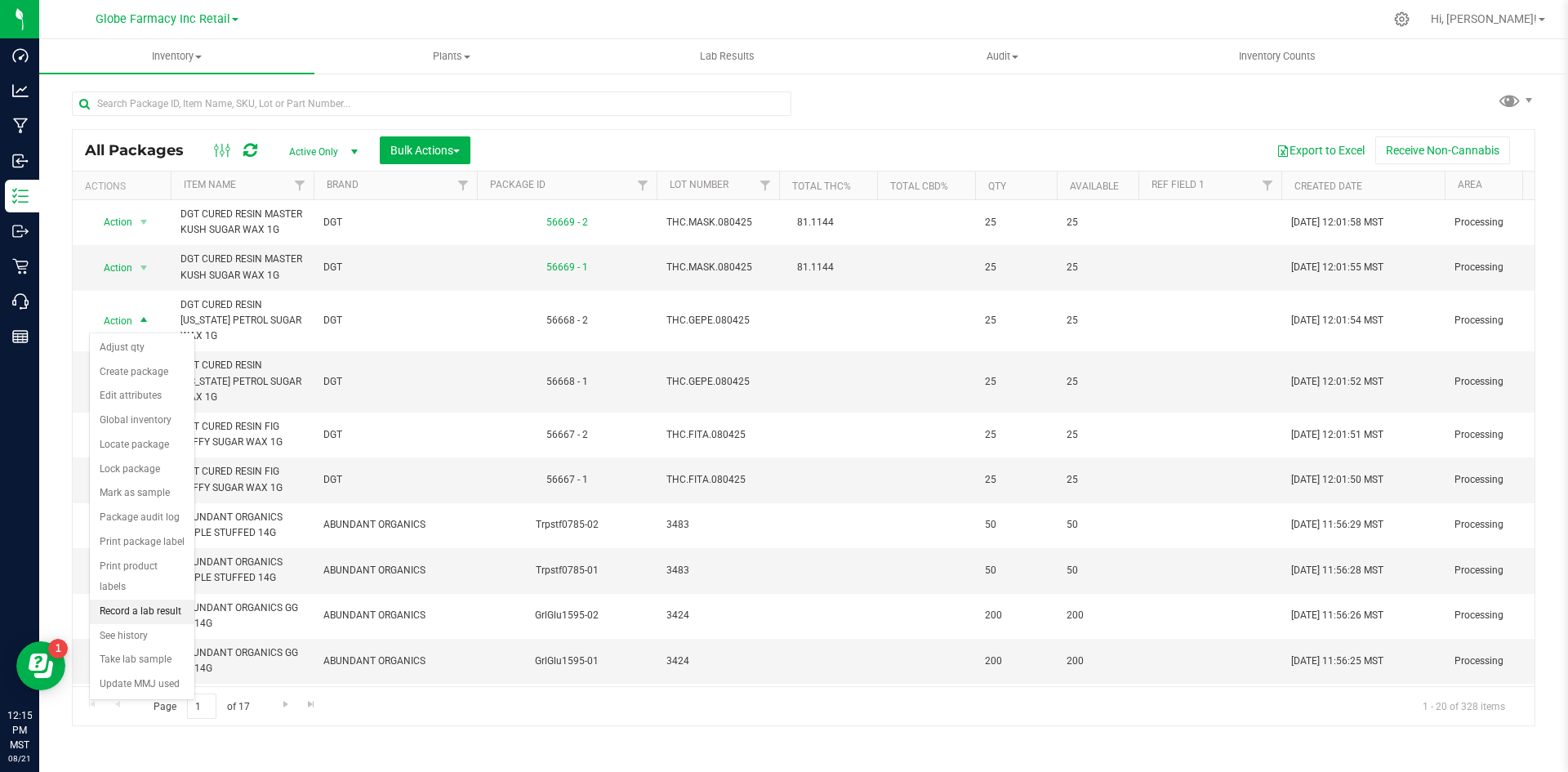
click at [132, 600] on li "Record a lab result" at bounding box center [141, 612] width 104 height 24
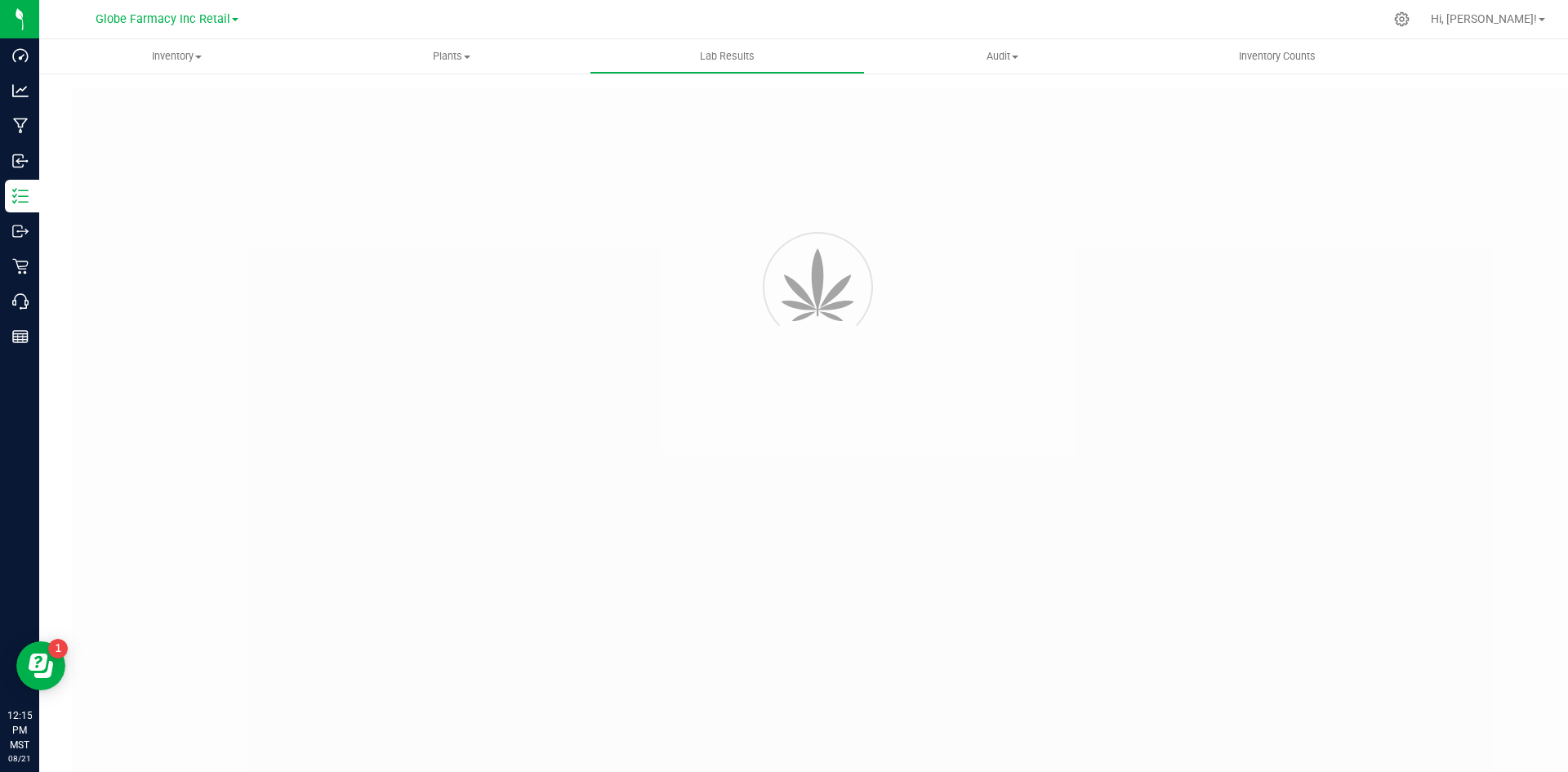
type input "56668 - 2"
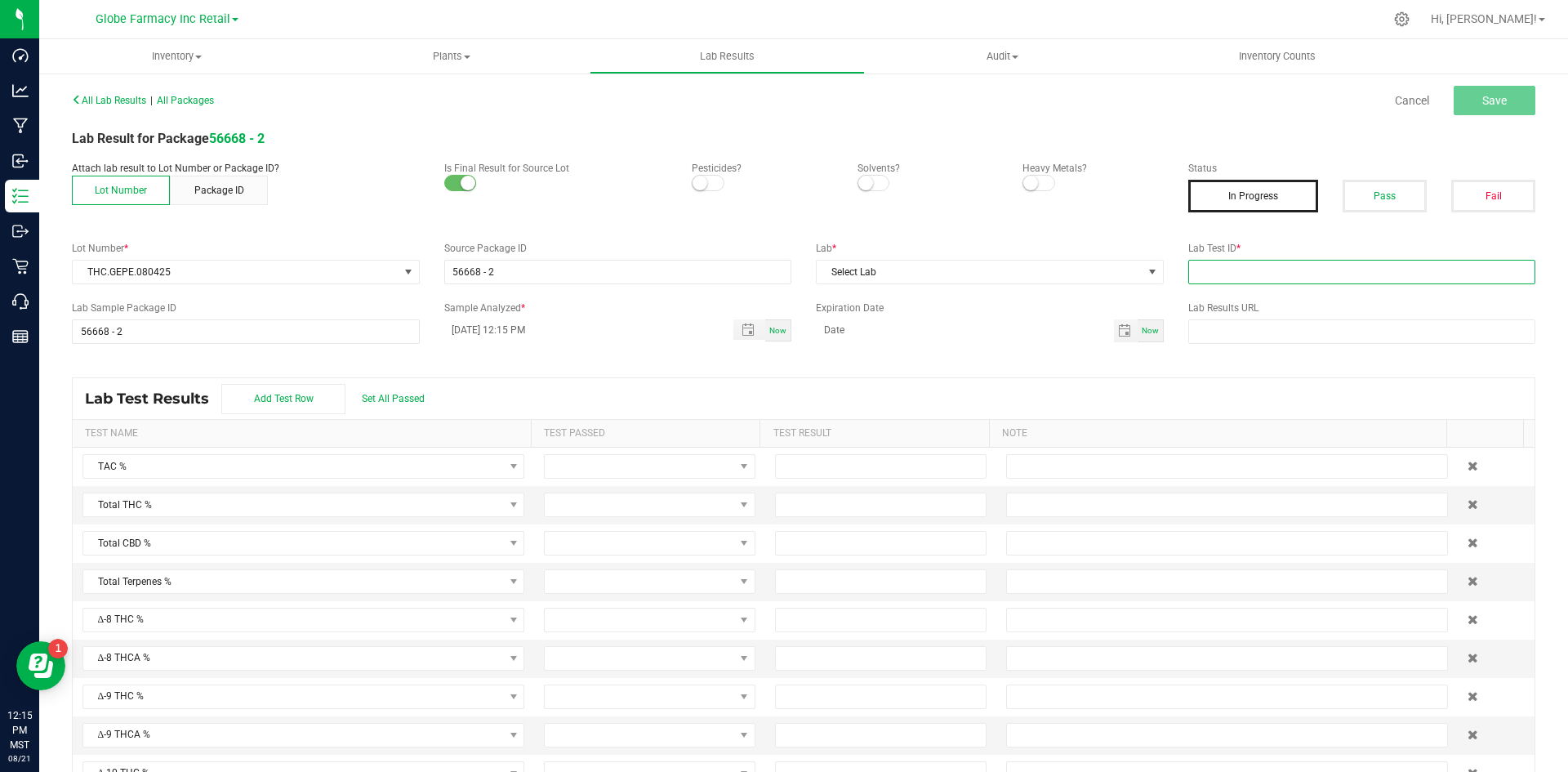
click at [1209, 265] on input "text" at bounding box center [1363, 272] width 348 height 24
paste input "2508APO3425.17150"
type input "2508APO3425.17150"
drag, startPoint x: 1017, startPoint y: 276, endPoint x: 1001, endPoint y: 277, distance: 16.0
click at [1015, 275] on span "Select Lab" at bounding box center [980, 272] width 326 height 23
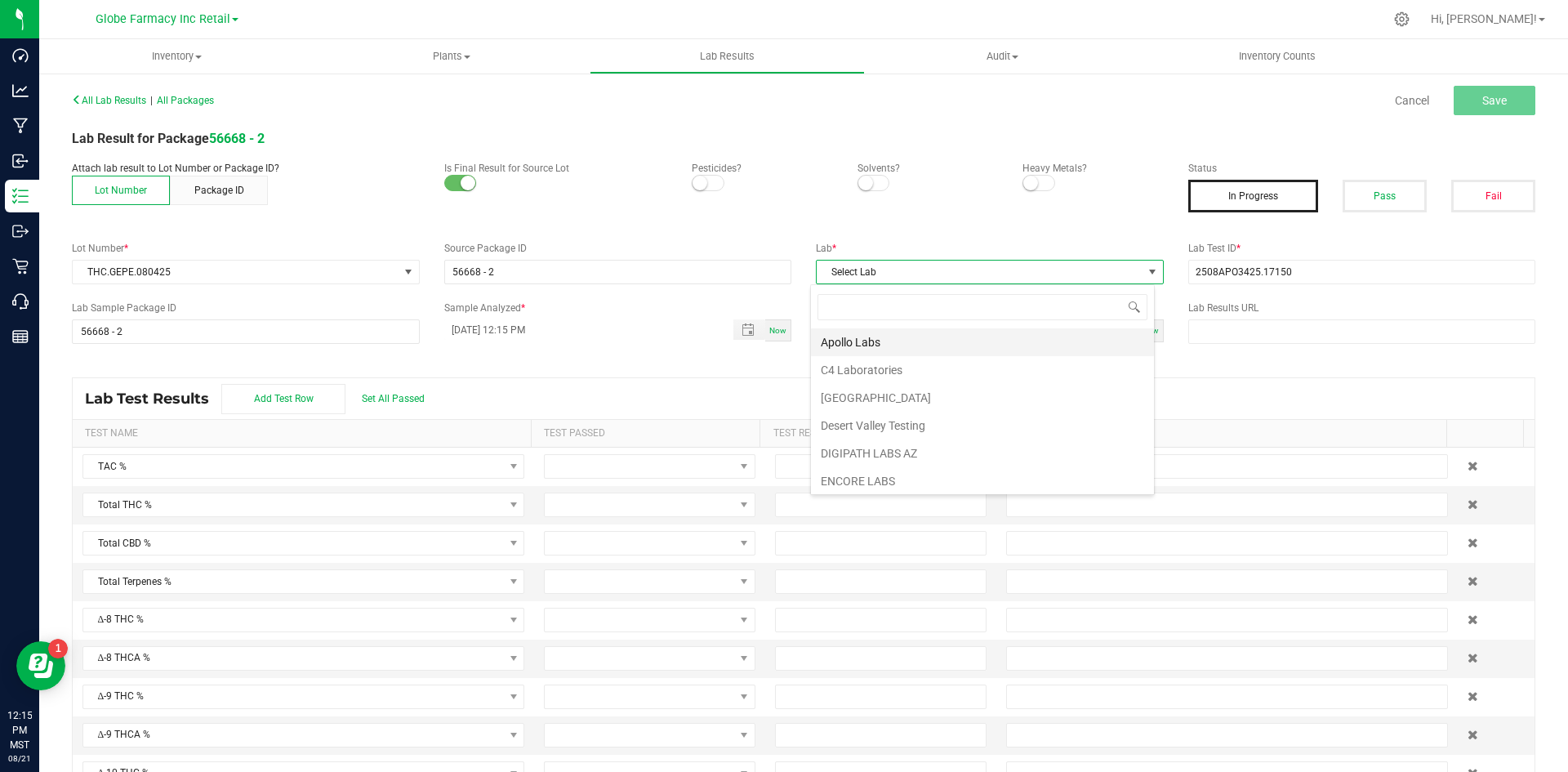
scroll to position [24, 345]
click at [861, 332] on li "Apollo Labs" at bounding box center [983, 342] width 343 height 28
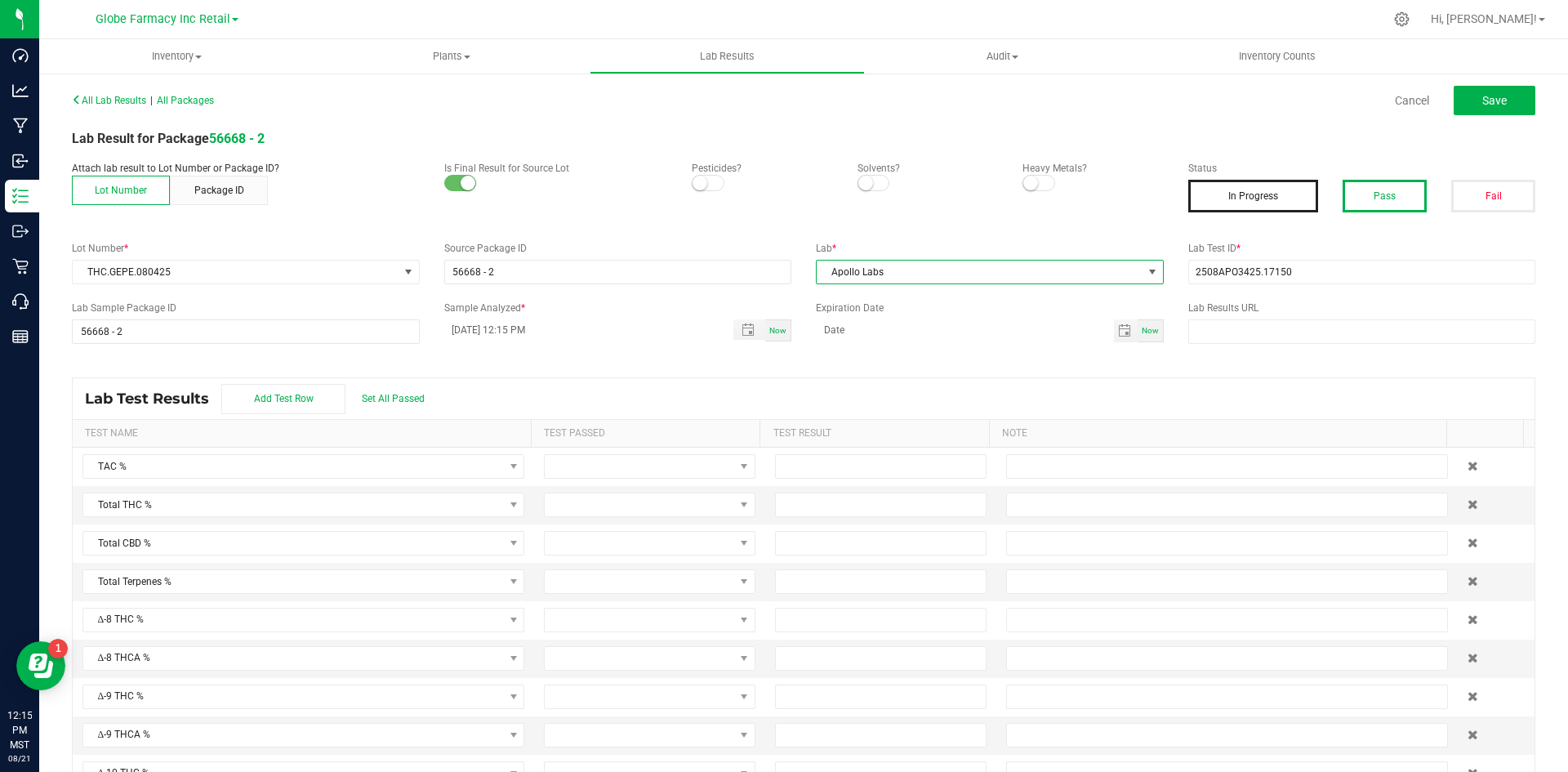
click at [1258, 199] on button "Pass" at bounding box center [1385, 196] width 84 height 33
click at [1258, 97] on button "Save" at bounding box center [1495, 100] width 82 height 29
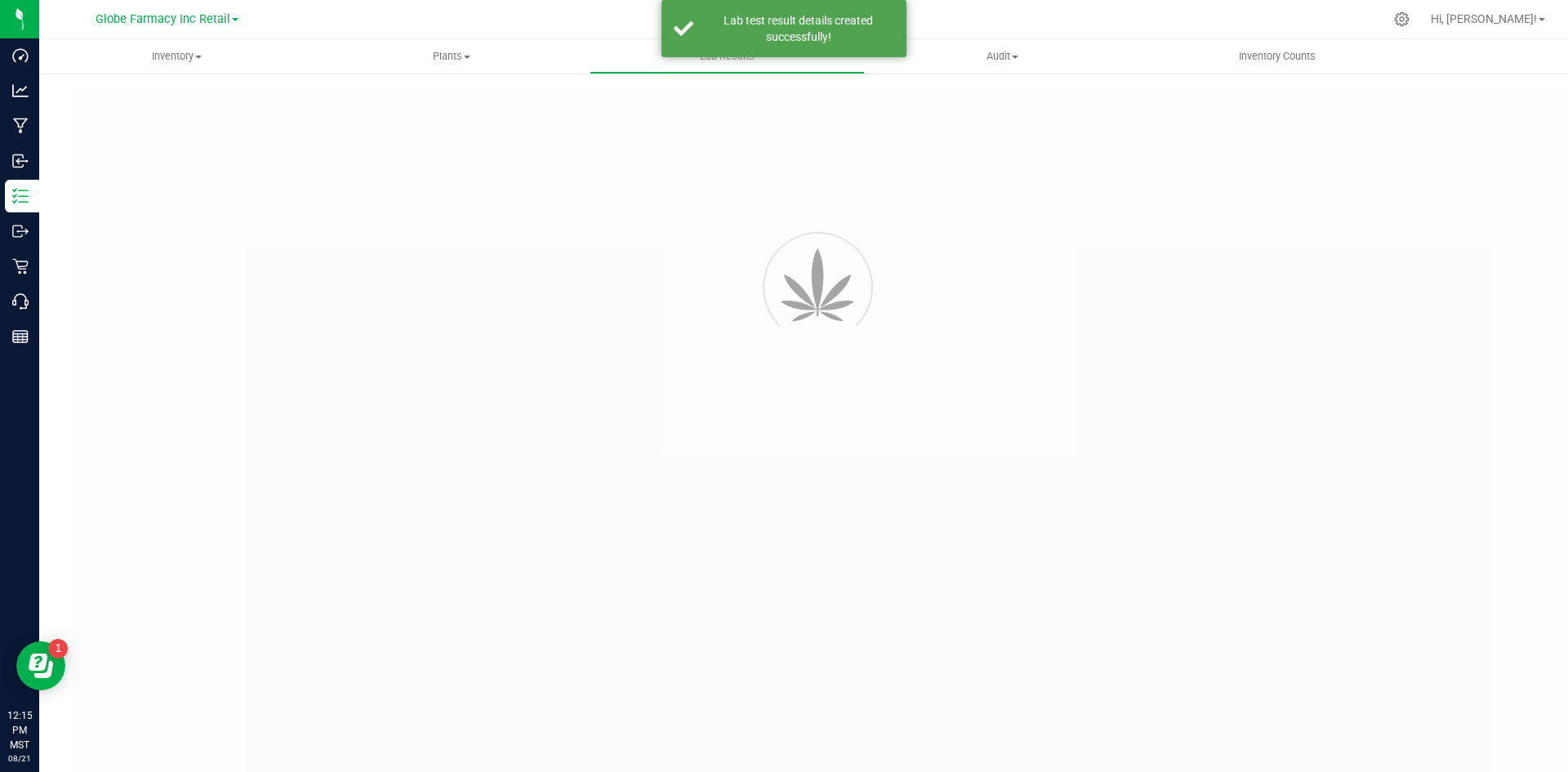
type input "56668 - 2"
type input "2508APO3425.17150"
type input "56668 - 2"
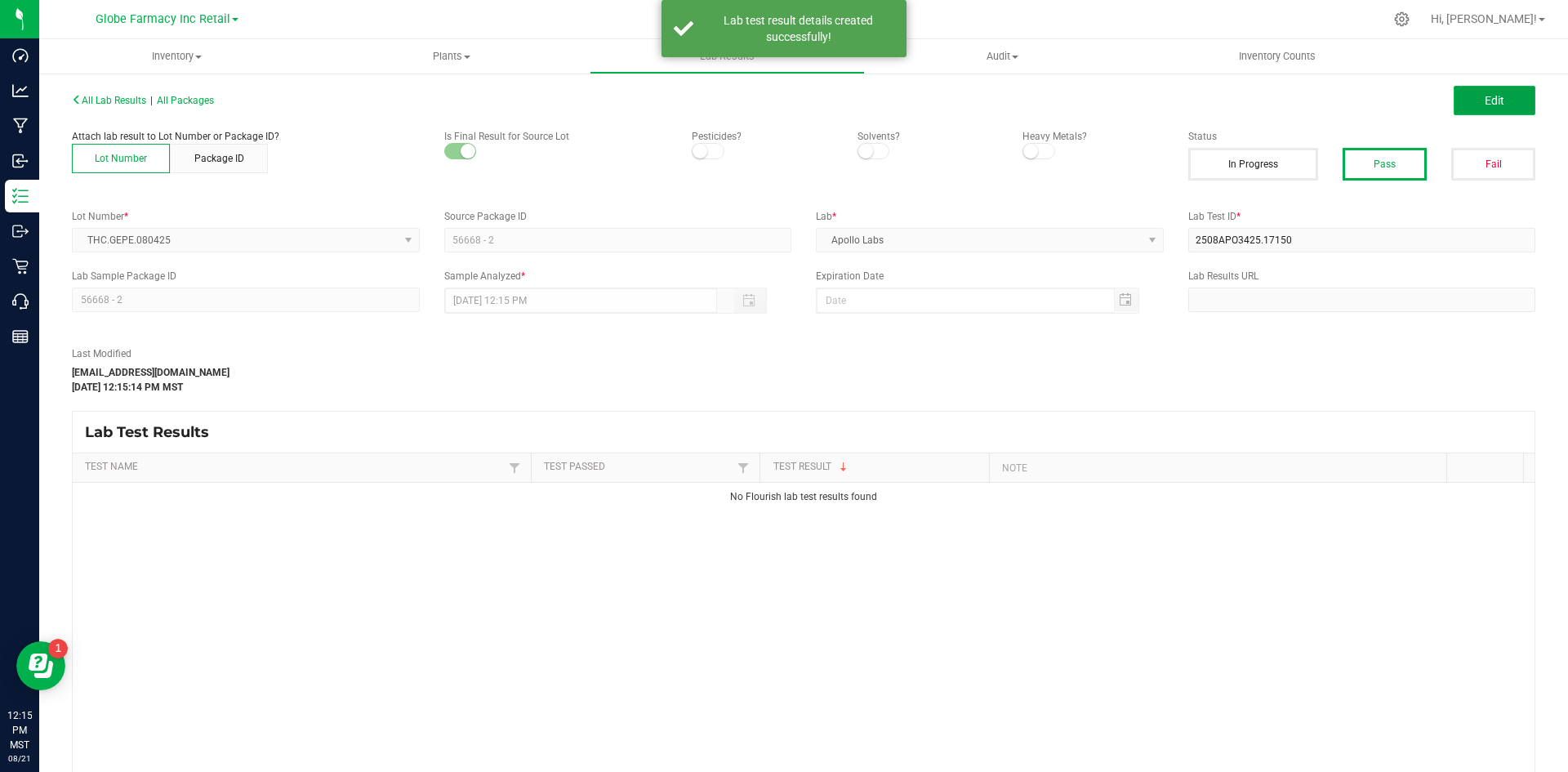
click at [1258, 103] on span "Edit" at bounding box center [1495, 100] width 20 height 13
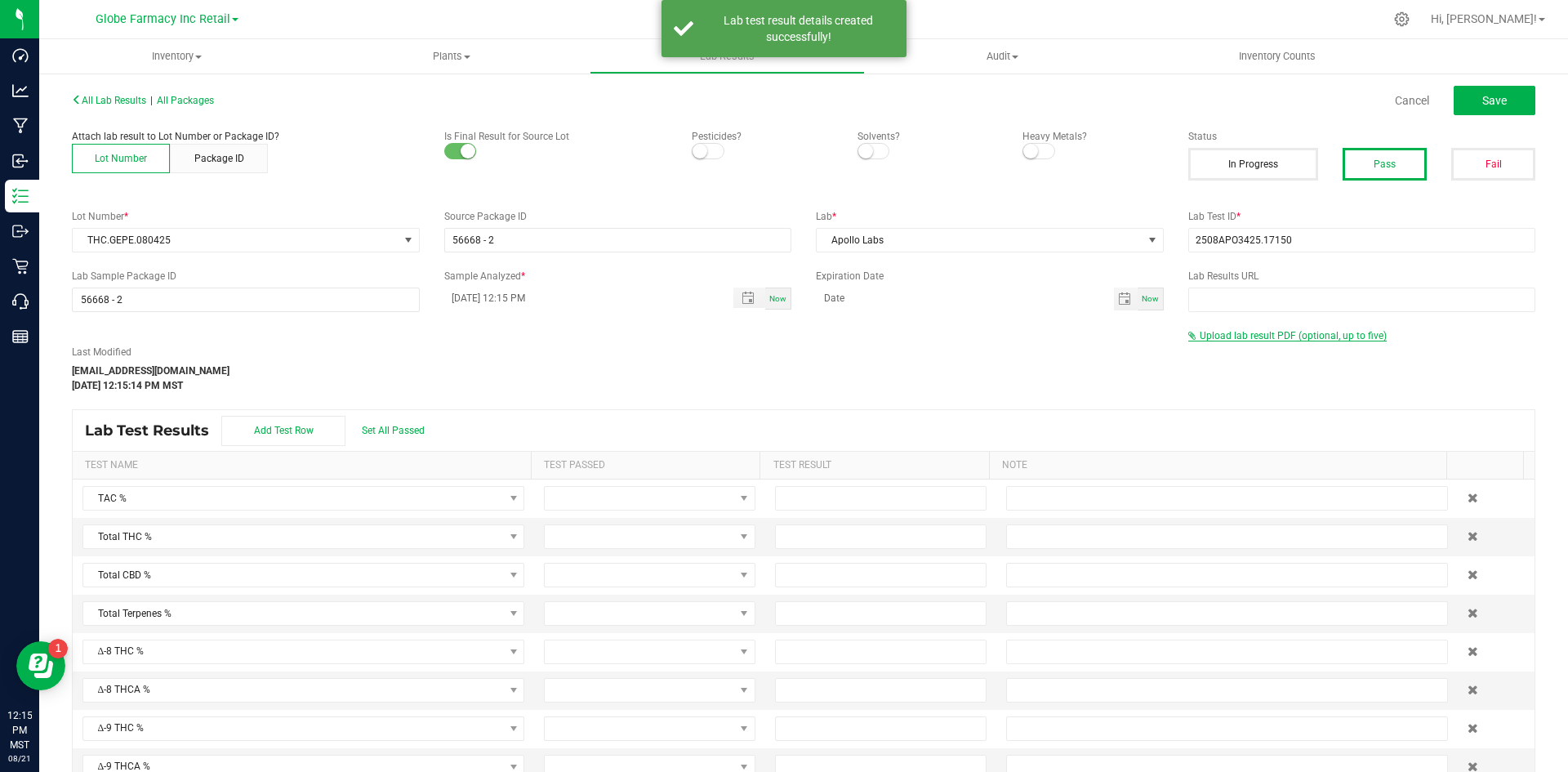
click at [1222, 336] on span "Upload lab result PDF (optional, up to five)" at bounding box center [1293, 336] width 187 height 11
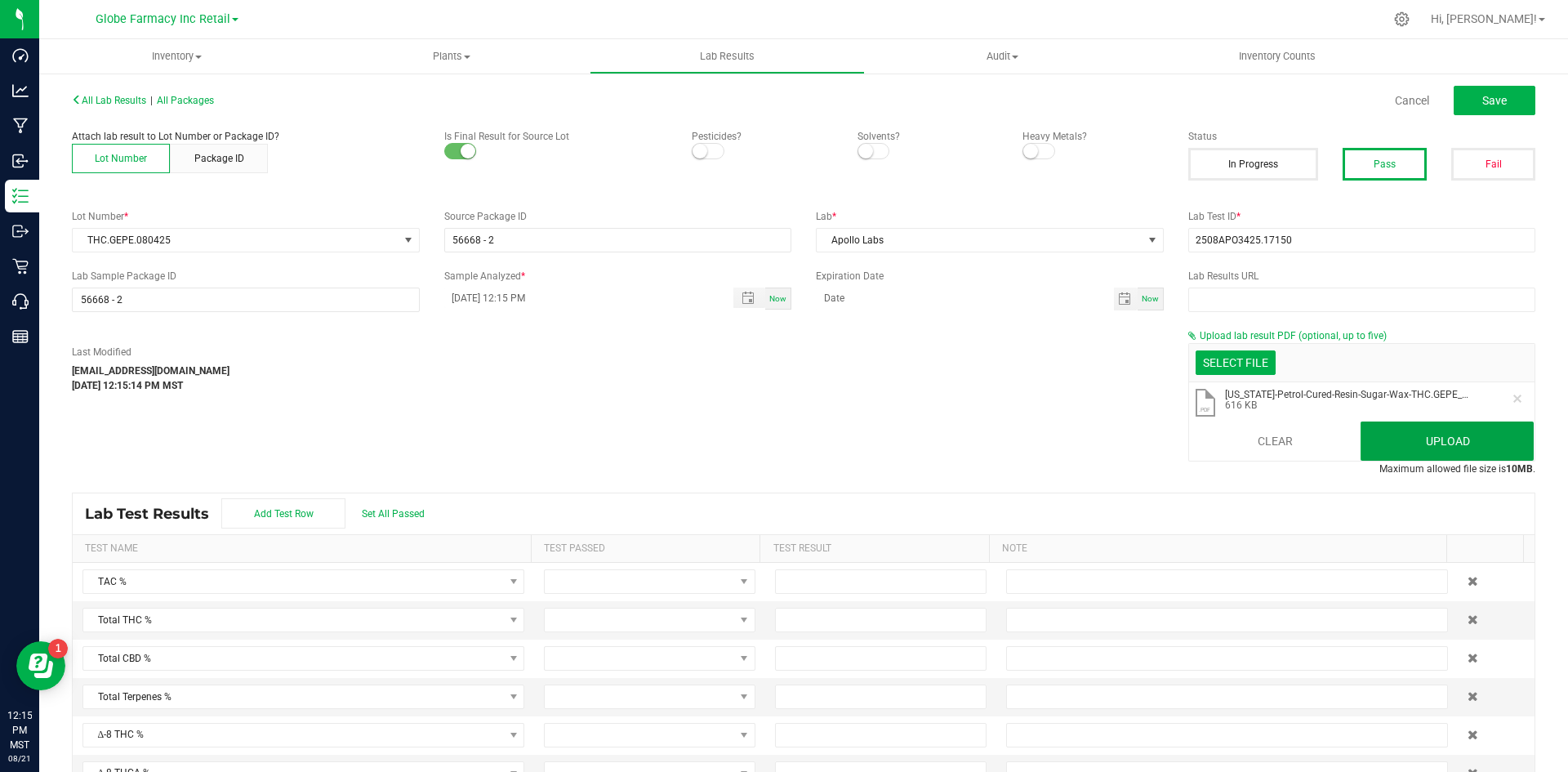
click at [1258, 434] on button "Upload" at bounding box center [1447, 441] width 173 height 39
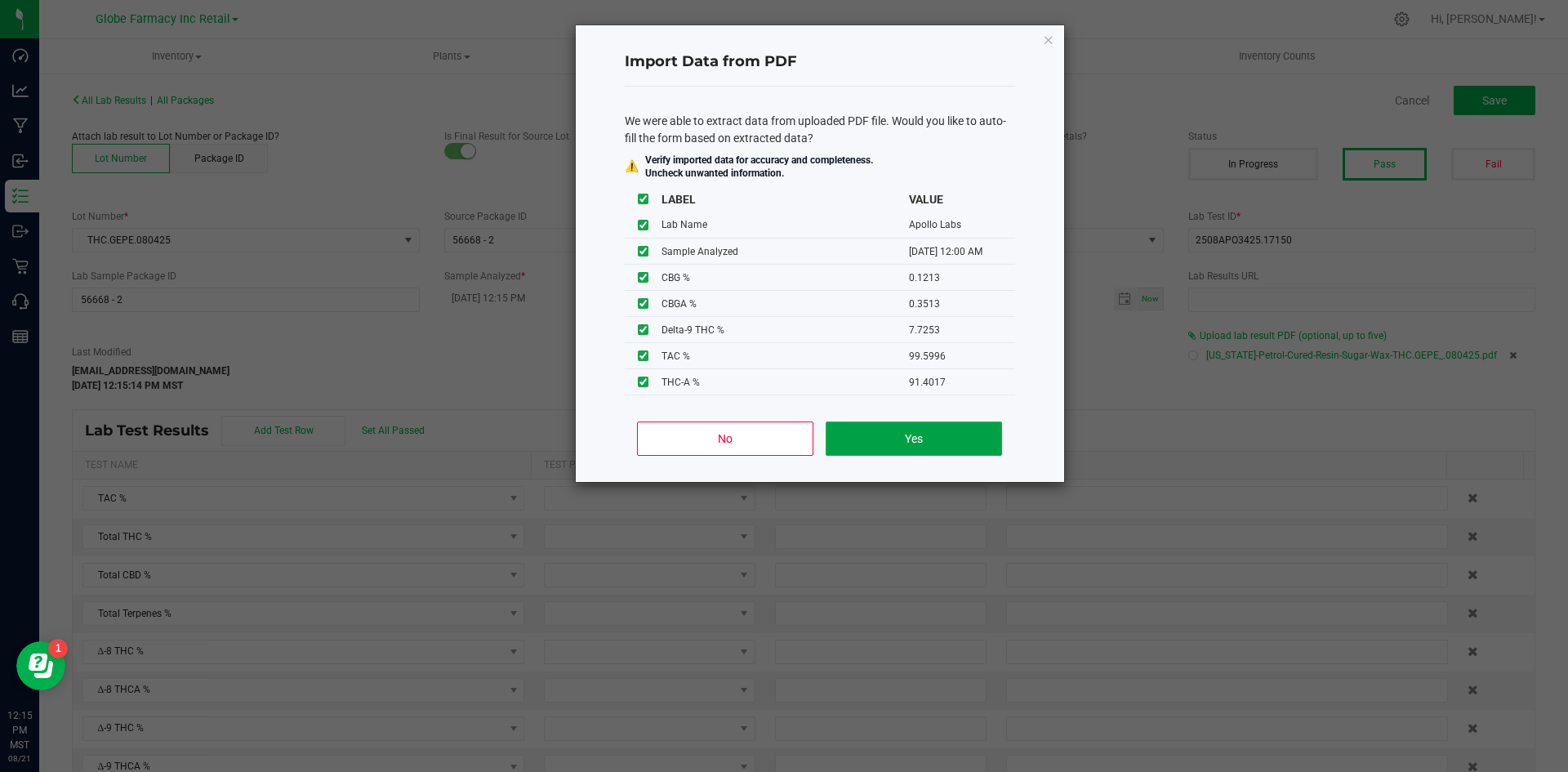
click at [880, 434] on button "Yes" at bounding box center [914, 439] width 176 height 35
type input "[DATE] 12:00 AM"
type input "99.5996"
type input "87.8846"
type input "7.7253"
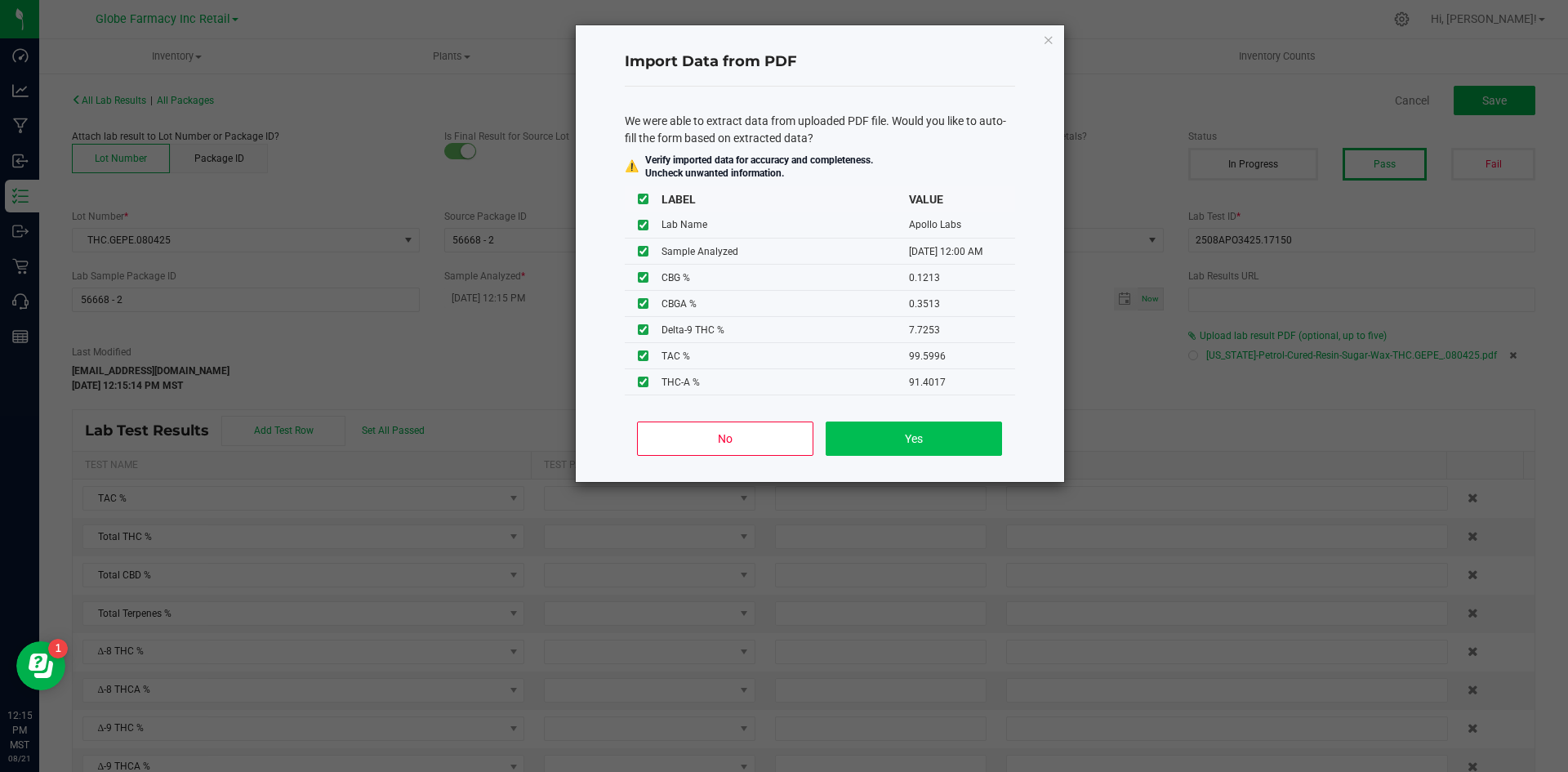
type input "91.4017"
type input "0.1213"
type input "0.3513"
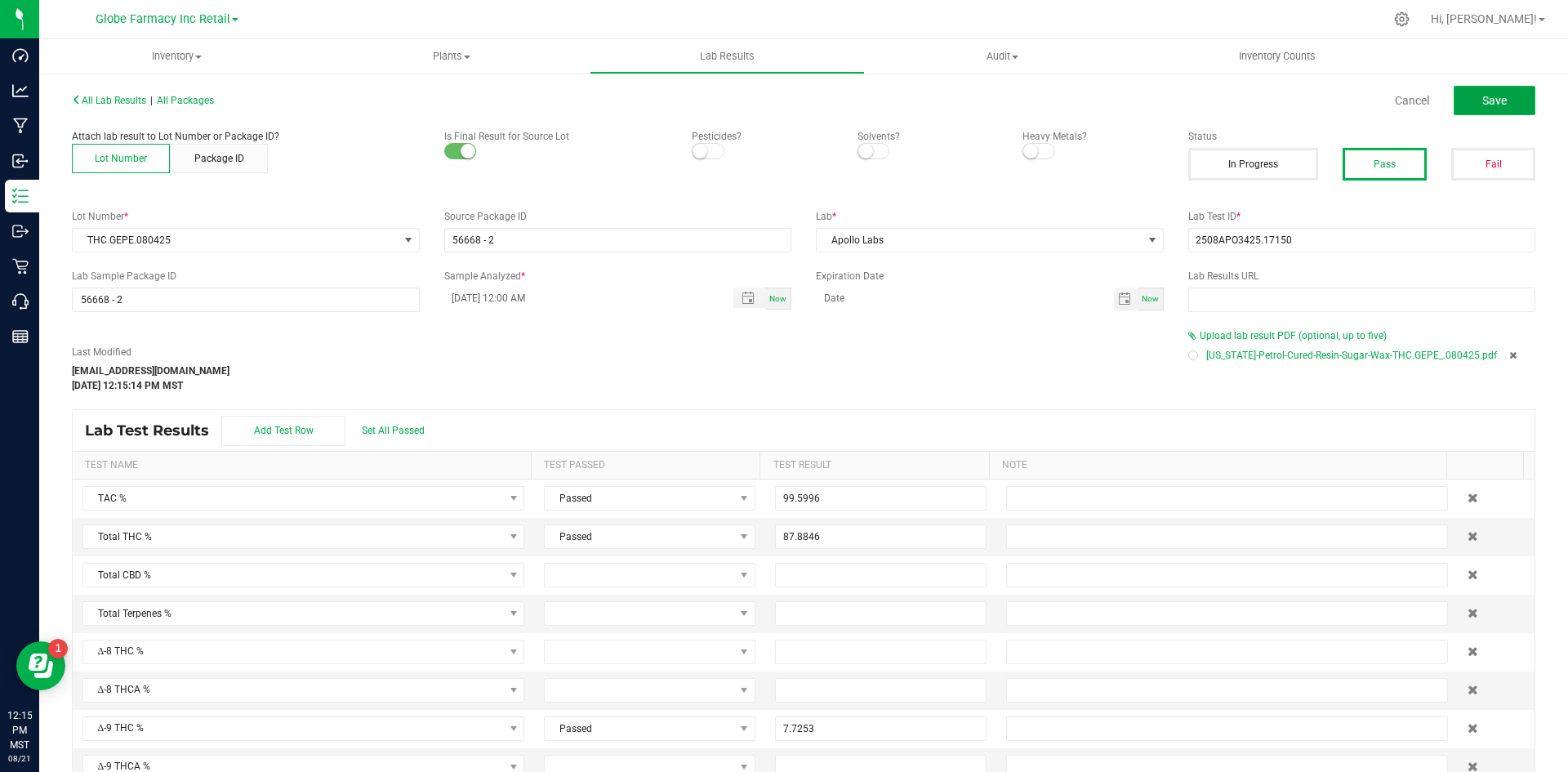
click at [1258, 106] on button "Save" at bounding box center [1495, 100] width 82 height 29
type input "7.7253"
type input "91.4017"
type input "0.1213"
type input "0.3513"
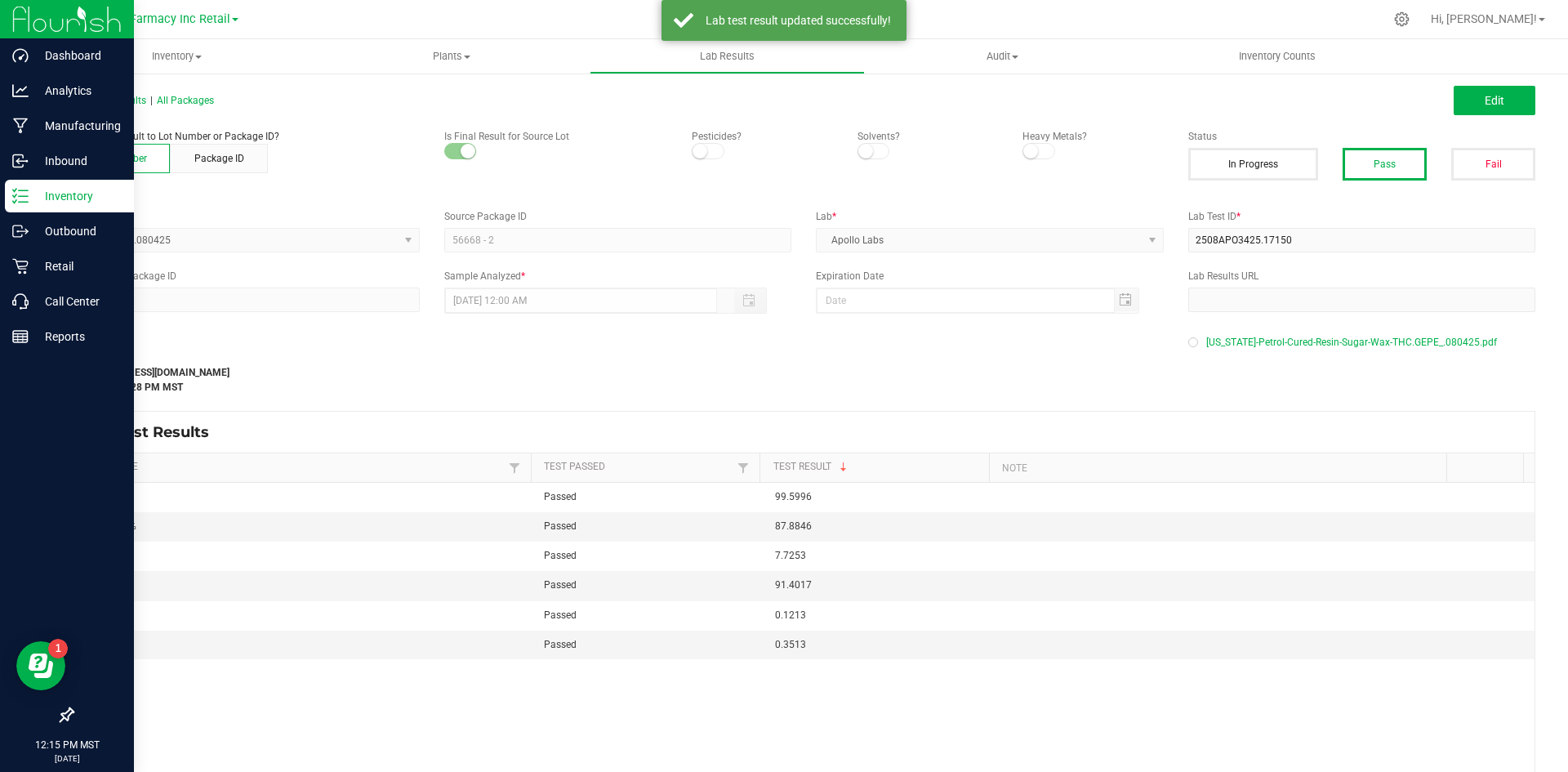
click at [29, 195] on p "Inventory" at bounding box center [78, 196] width 98 height 20
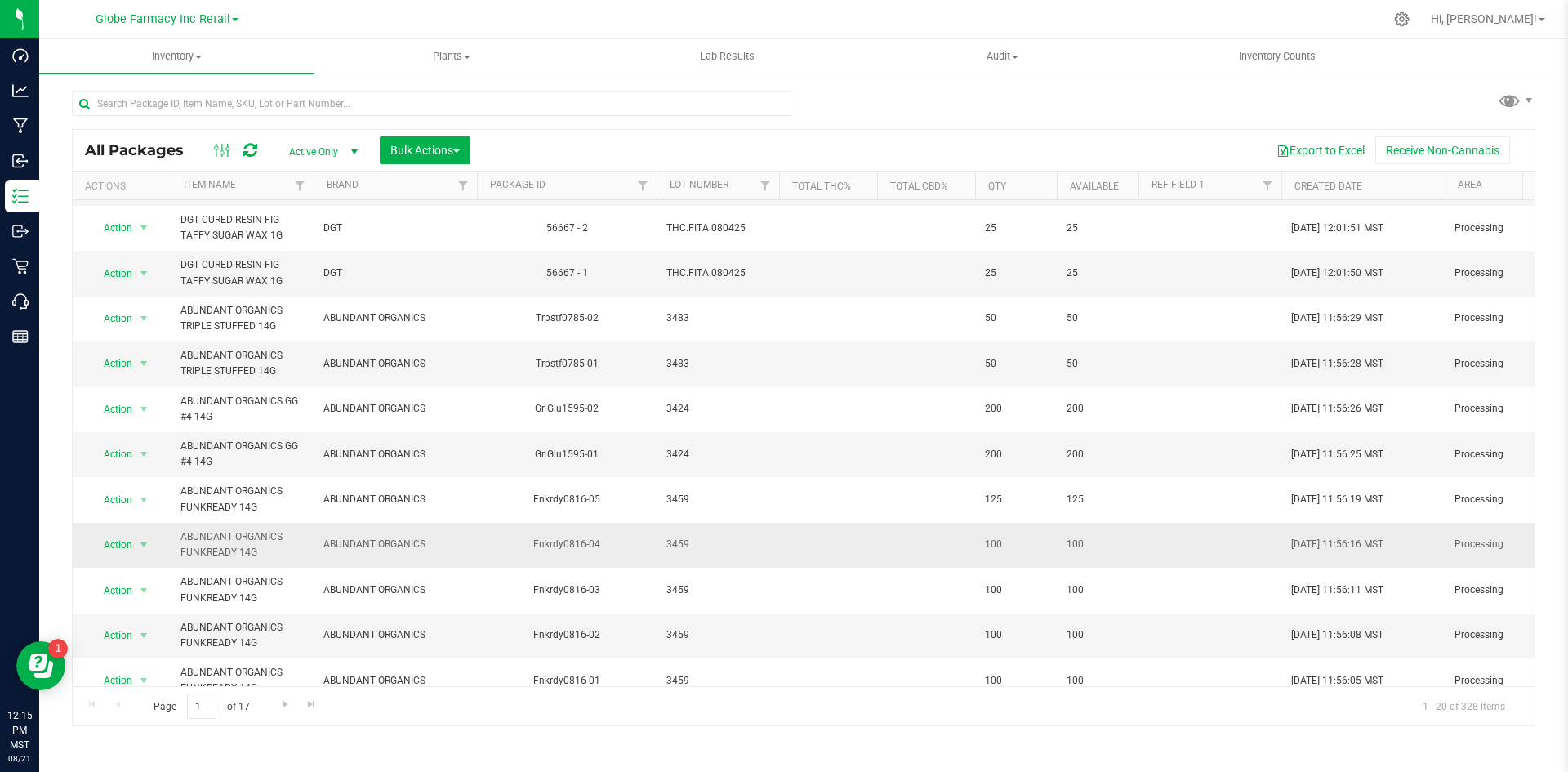
scroll to position [245, 0]
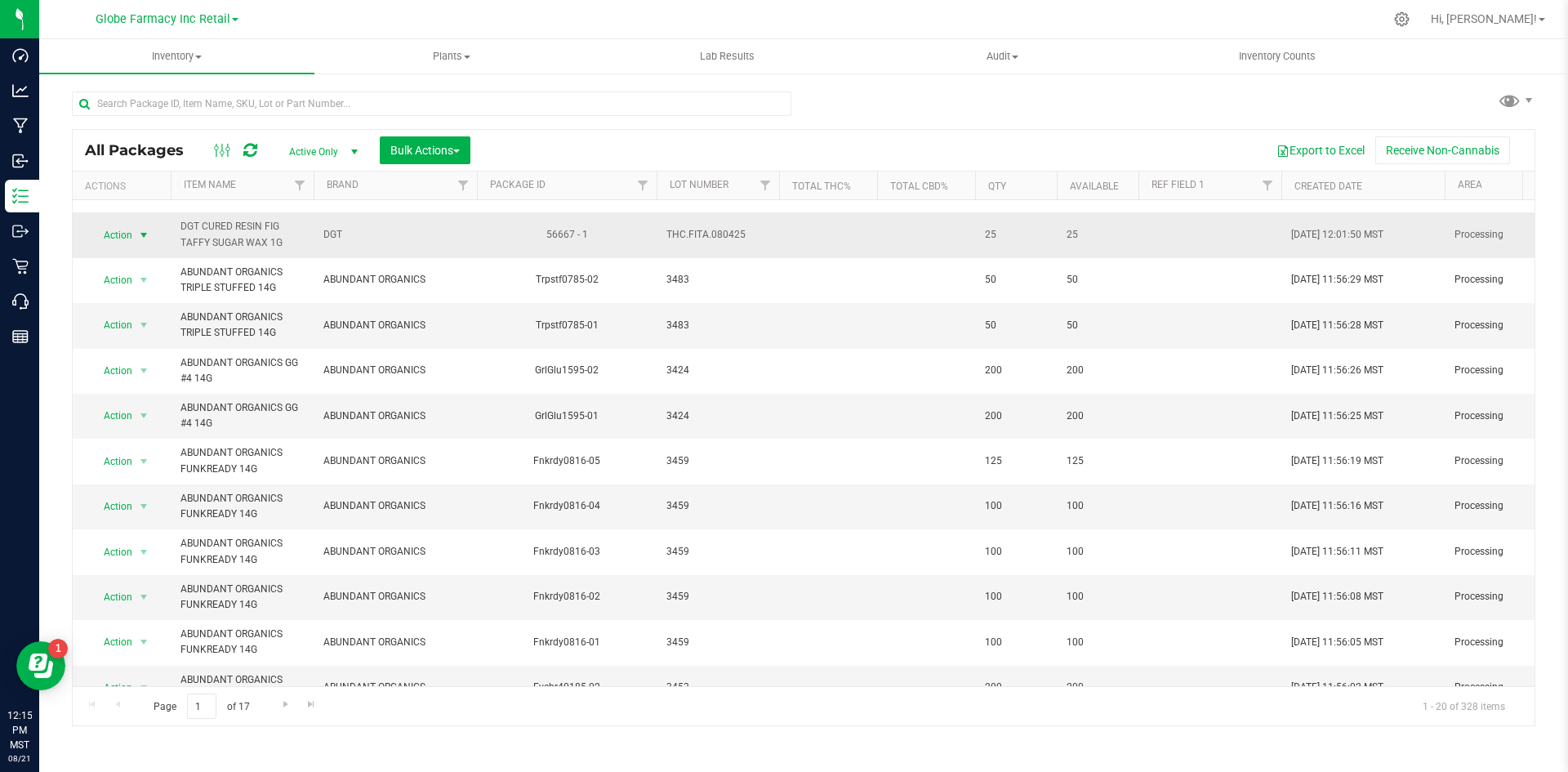
click at [145, 237] on span "select" at bounding box center [143, 235] width 13 height 13
click at [147, 514] on li "Record a lab result" at bounding box center [141, 526] width 104 height 24
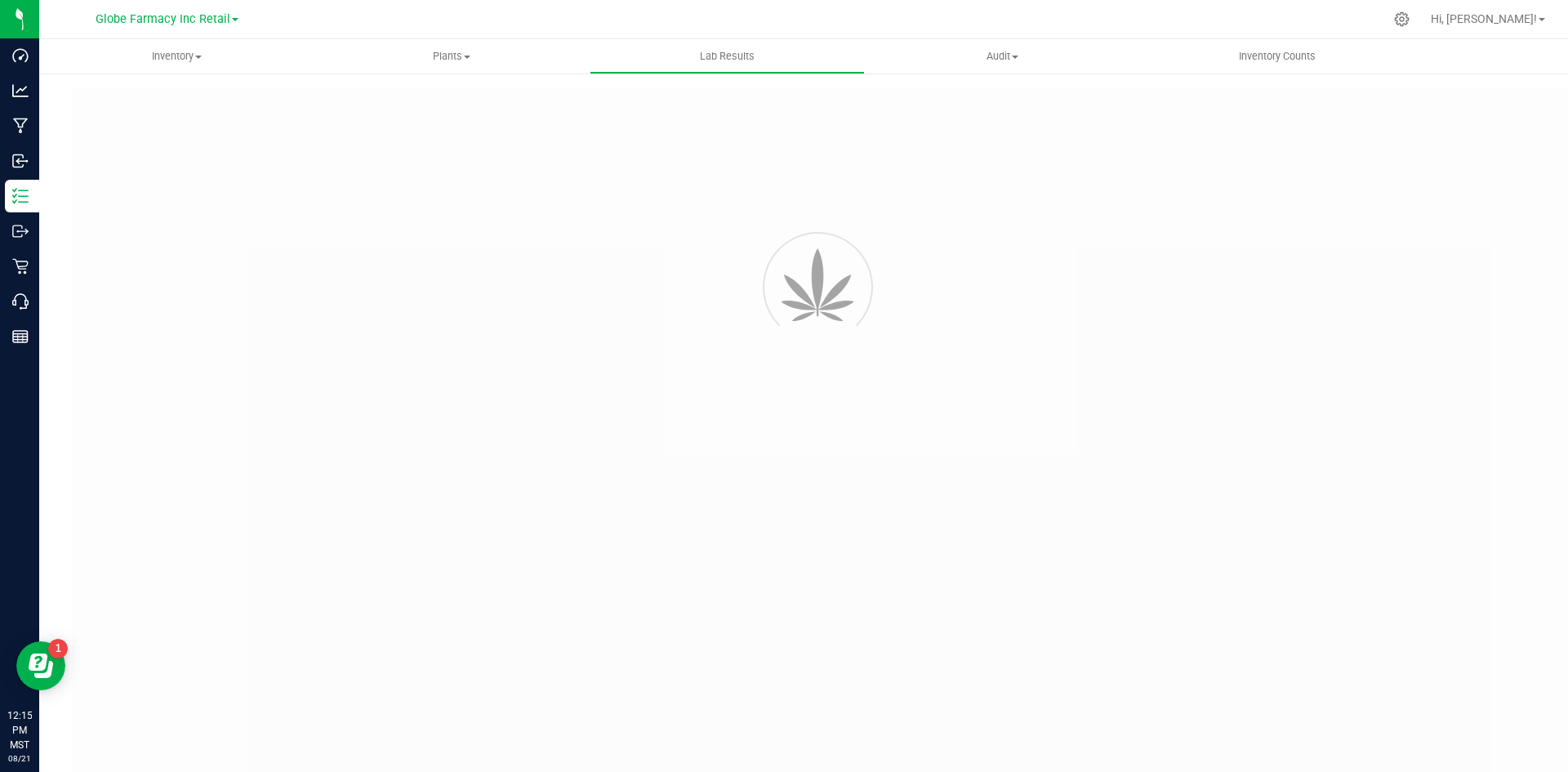
type input "56667 - 1"
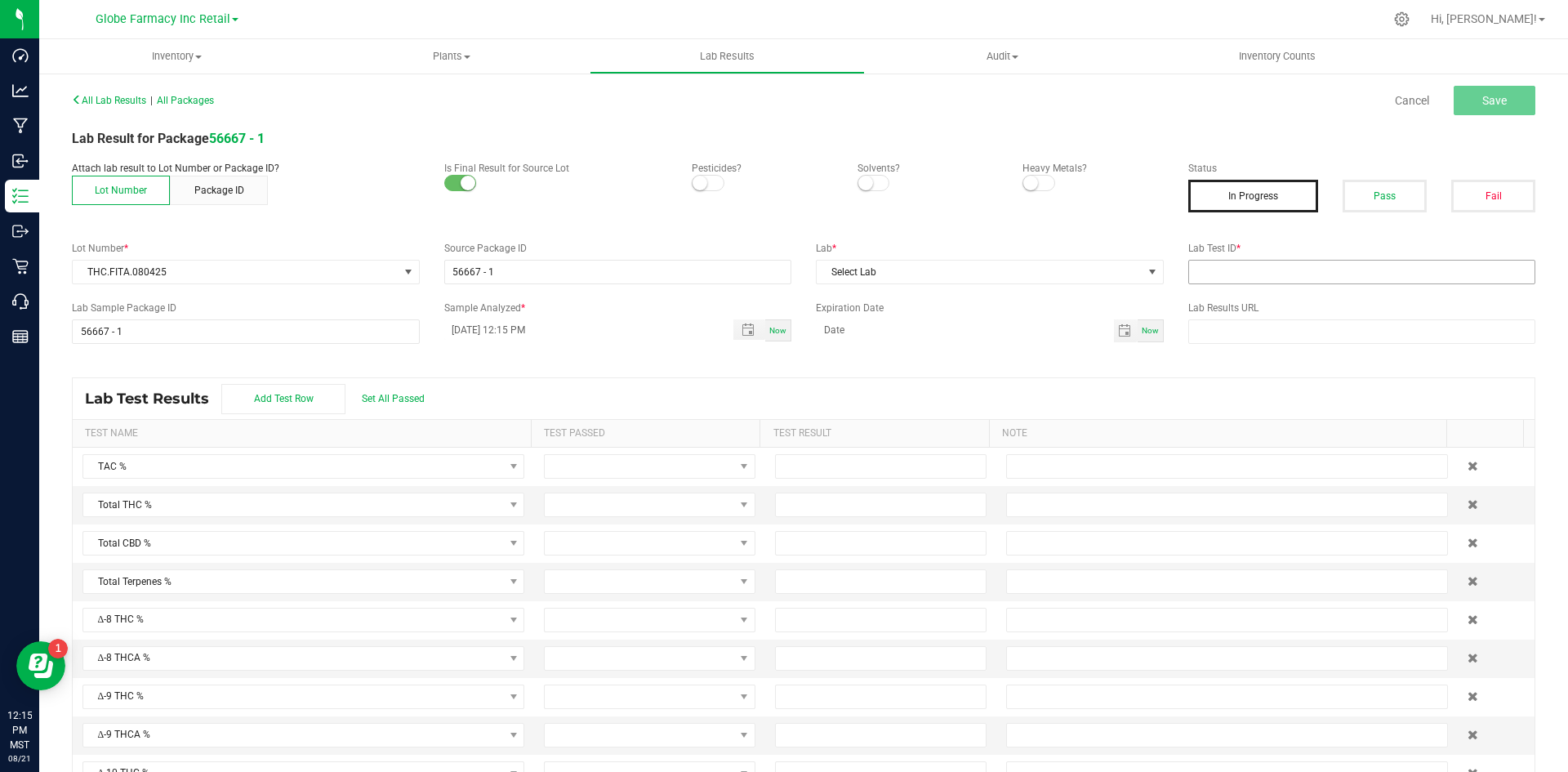
drag, startPoint x: 1240, startPoint y: 286, endPoint x: 1238, endPoint y: 278, distance: 8.2
click at [1240, 286] on div "All Lab Results | All Packages Cancel Save Lab Result for Package 56667 - 1 Att…" at bounding box center [803, 439] width 1464 height 702
click at [1230, 267] on input "text" at bounding box center [1363, 272] width 348 height 24
paste input "2508APO3425.17149"
type input "2508APO3425.17149"
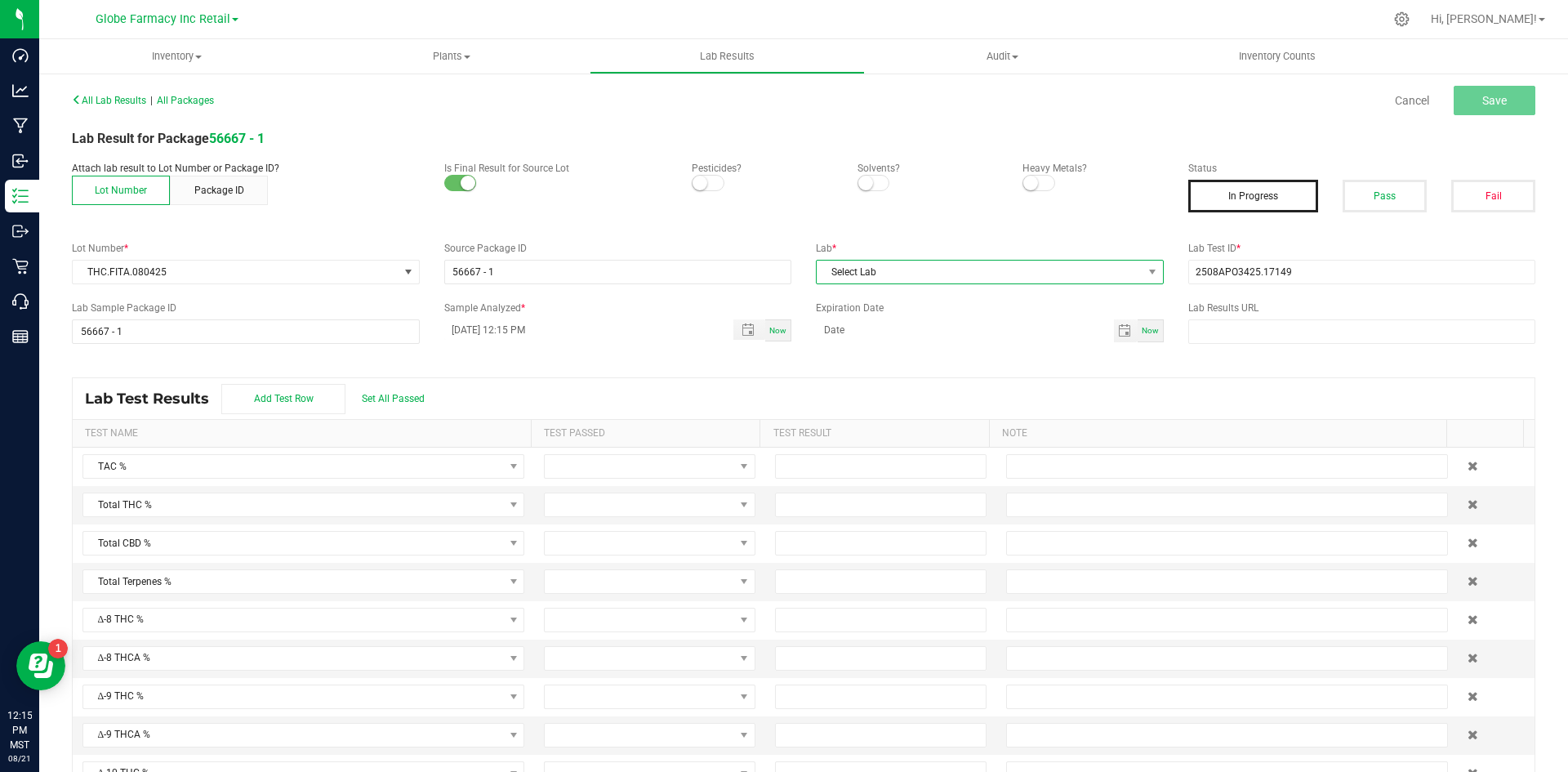
click at [862, 260] on span "Select Lab" at bounding box center [990, 272] width 348 height 24
drag, startPoint x: 877, startPoint y: 333, endPoint x: 886, endPoint y: 333, distance: 9.0
click at [875, 333] on li "Apollo Labs" at bounding box center [983, 342] width 343 height 28
click at [1258, 210] on button "Pass" at bounding box center [1385, 196] width 84 height 33
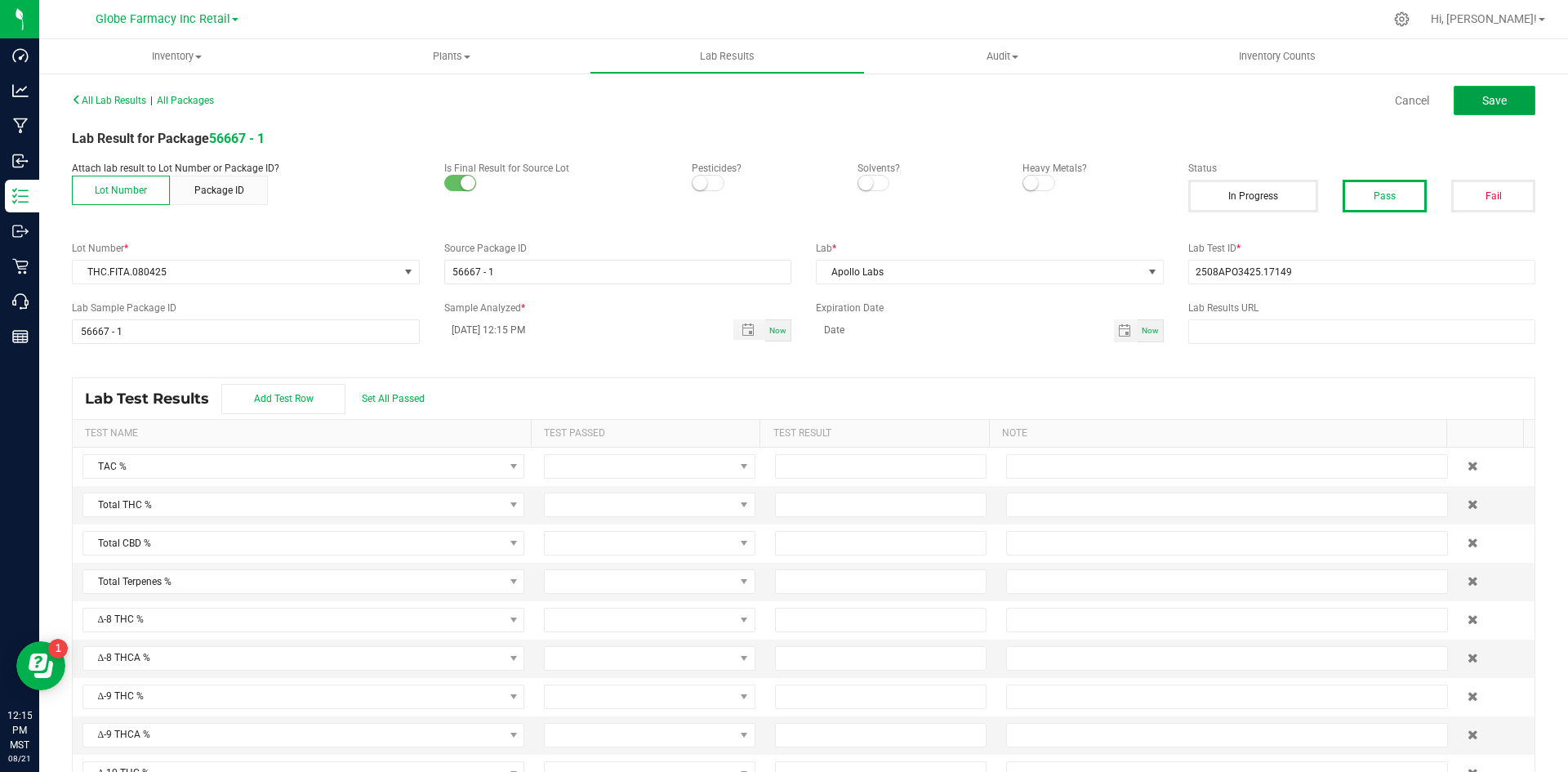
click at [1258, 97] on button "Save" at bounding box center [1495, 100] width 82 height 29
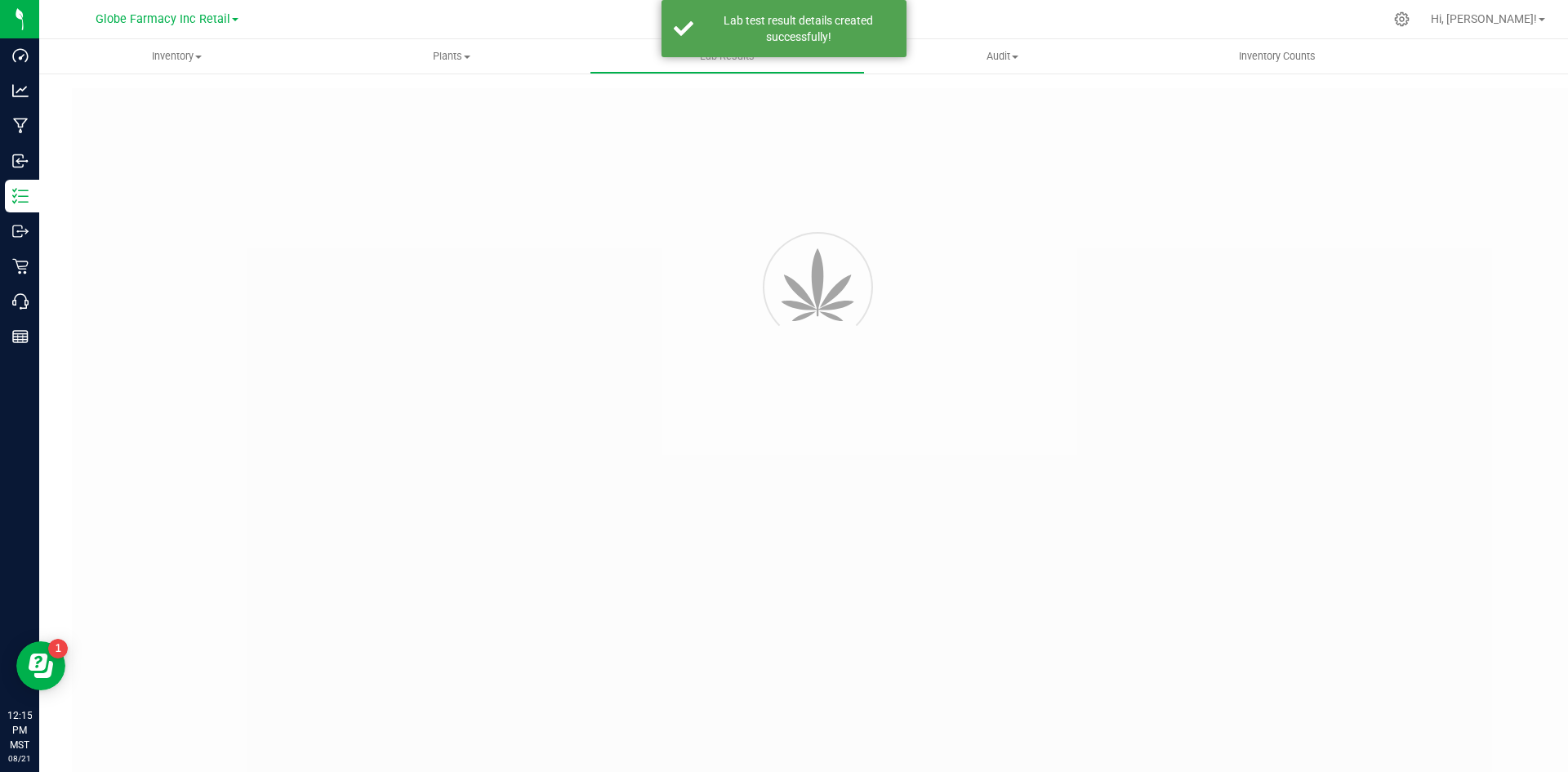
type input "56667 - 1"
type input "2508APO3425.17149"
type input "56667 - 1"
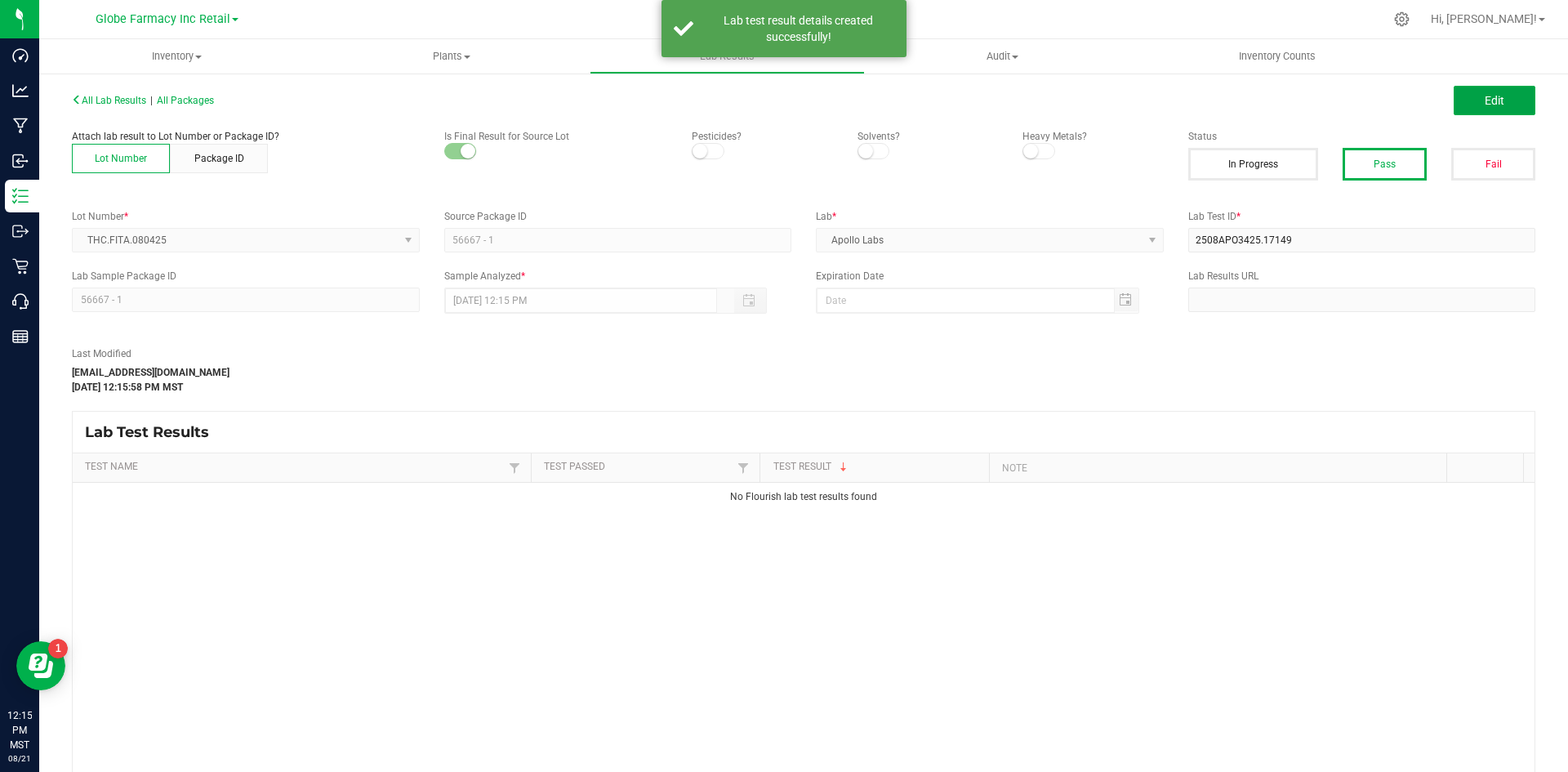
click at [1258, 96] on span "Edit" at bounding box center [1495, 100] width 20 height 13
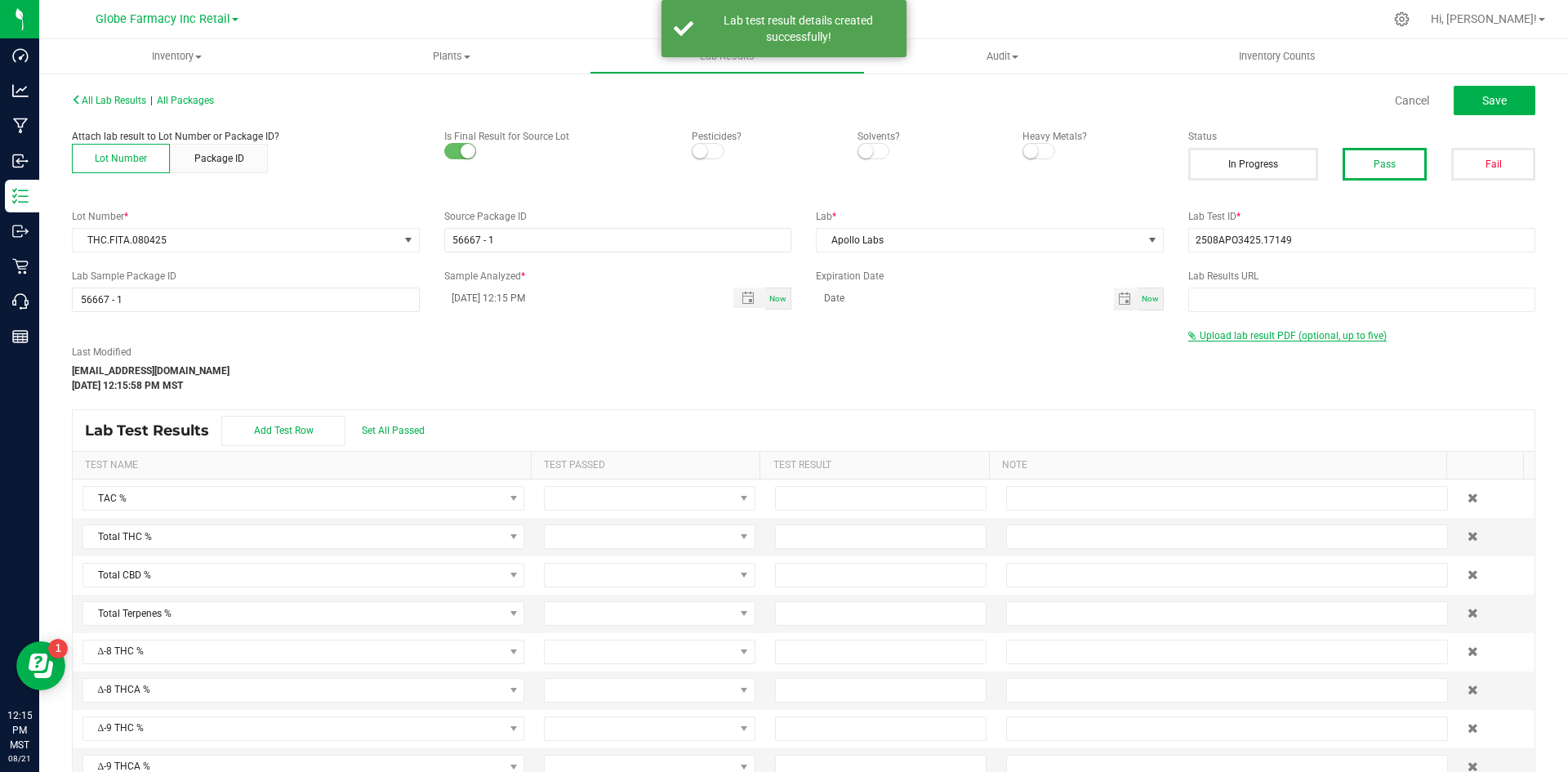
click at [1229, 338] on span "Upload lab result PDF (optional, up to five)" at bounding box center [1293, 336] width 187 height 11
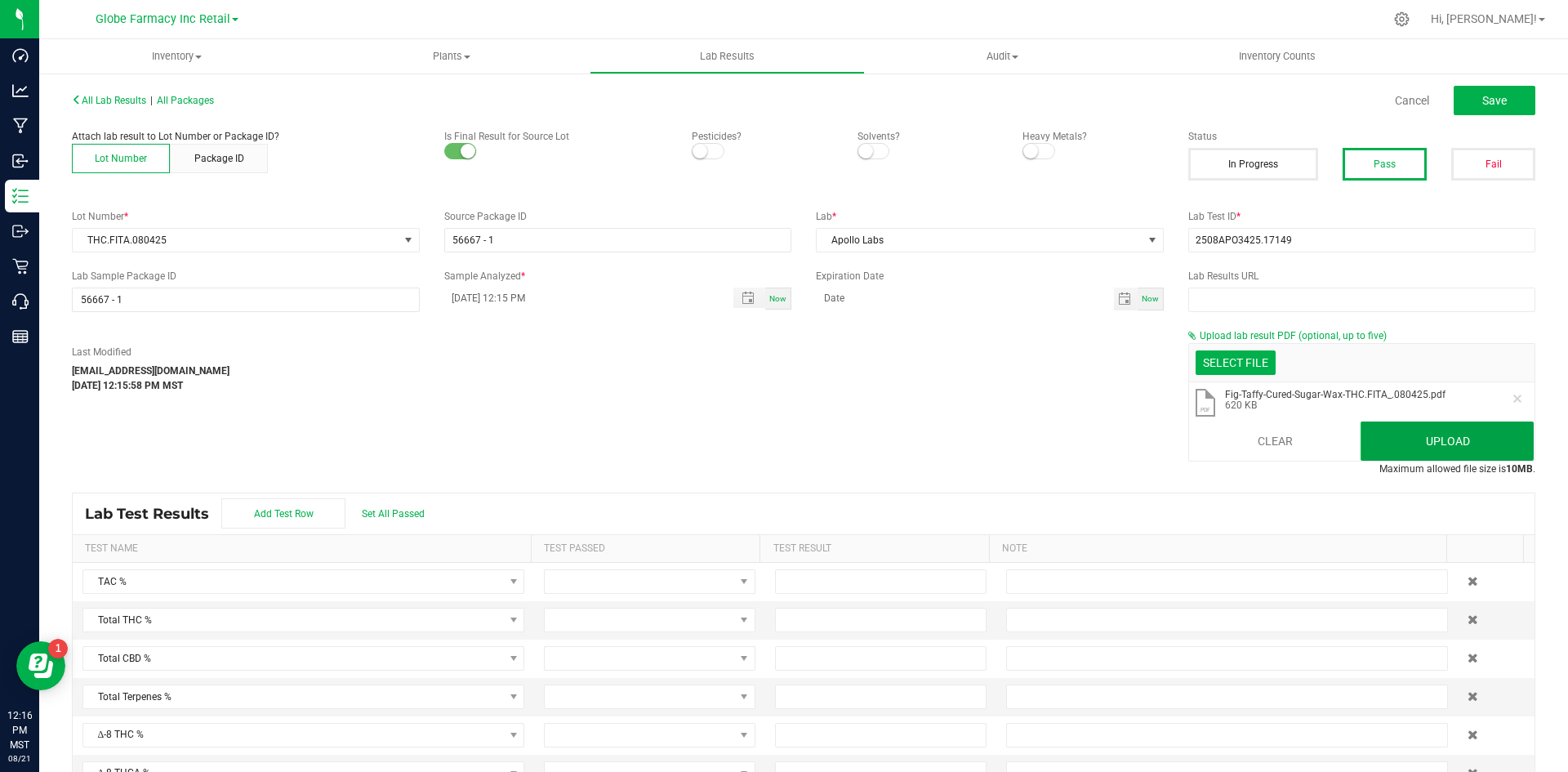
click at [1258, 430] on button "Upload" at bounding box center [1447, 441] width 173 height 39
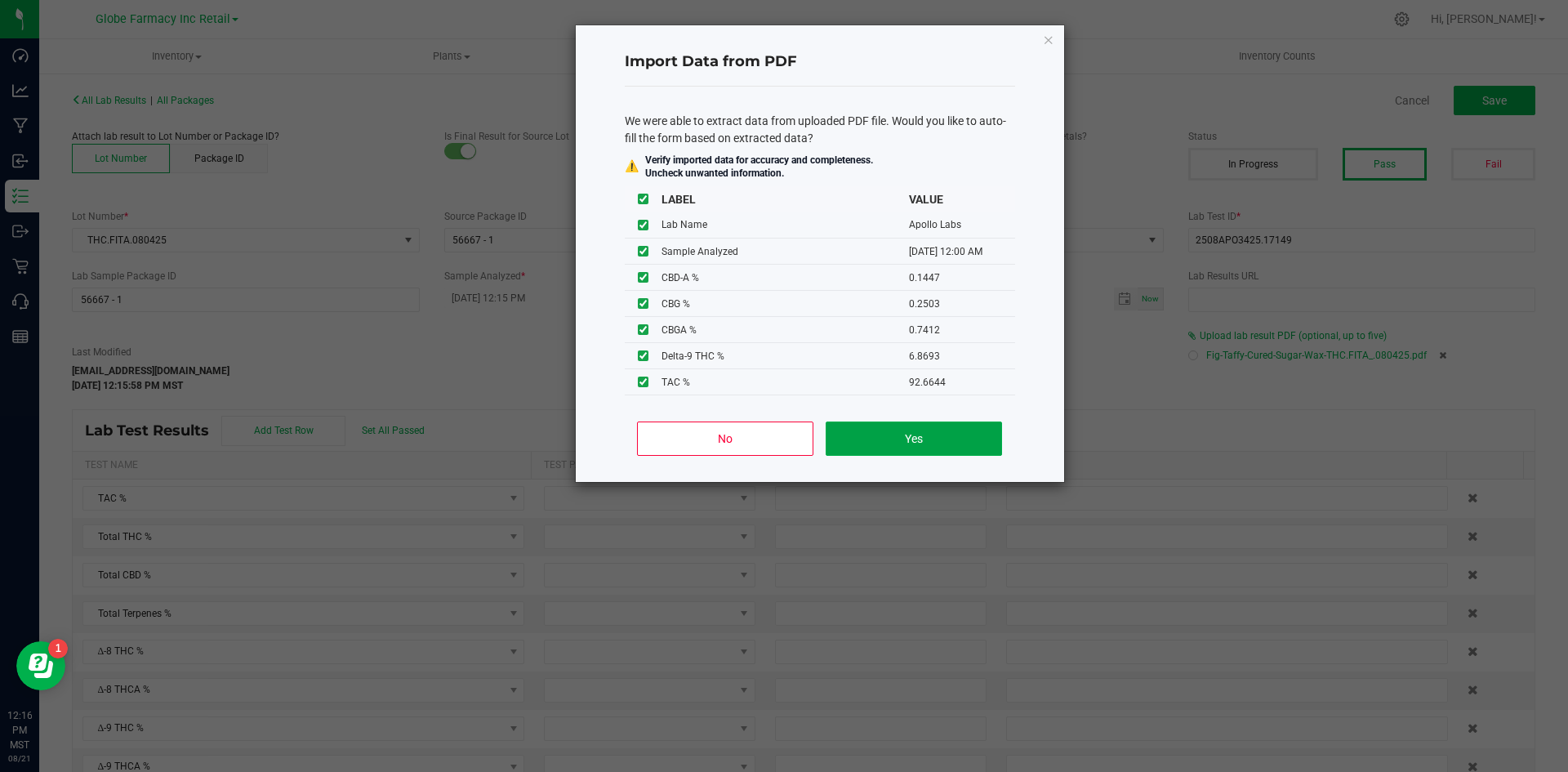
click at [896, 430] on button "Yes" at bounding box center [914, 439] width 176 height 35
type input "[DATE] 12:00 AM"
type input "92.6644"
type input "81.1152"
type input "0.1268"
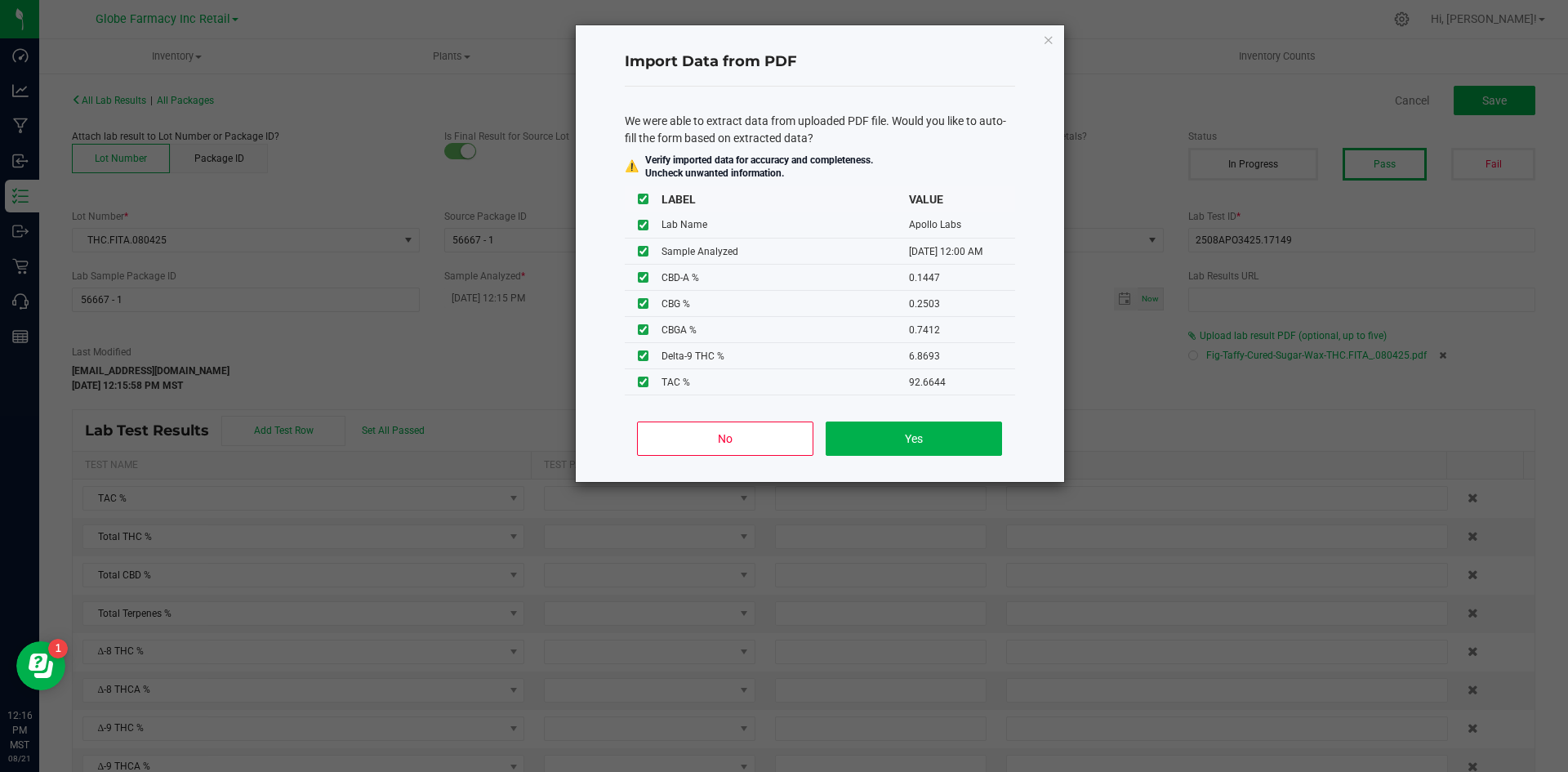
type input "6.8693"
type input "84.6590"
type input "0.1447"
type input "0.2503"
type input "0.7412"
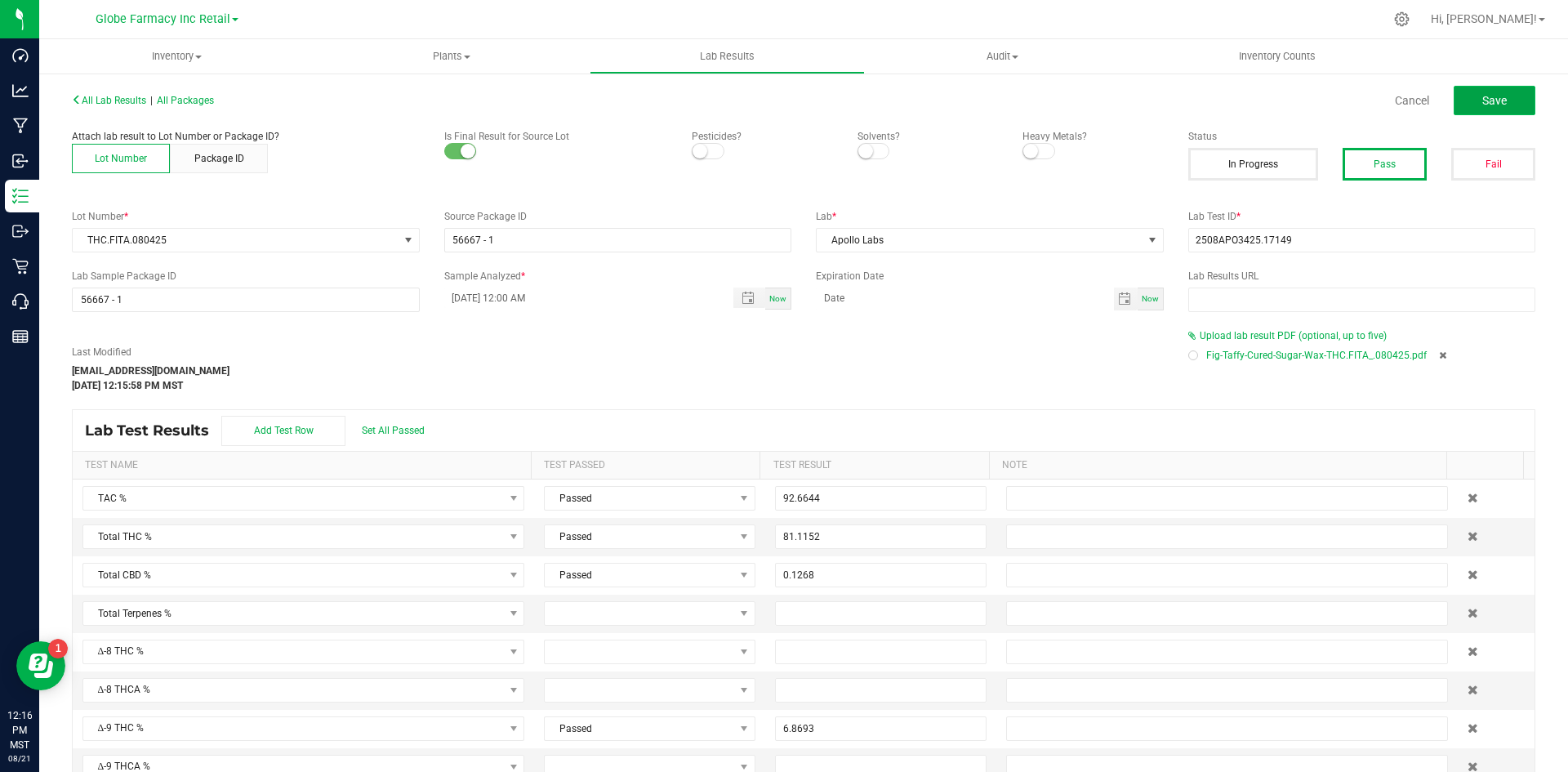
click at [1258, 98] on span "Save" at bounding box center [1495, 100] width 24 height 13
type input "6.8693"
type input "84.6590"
type input "0.1447"
type input "0.2503"
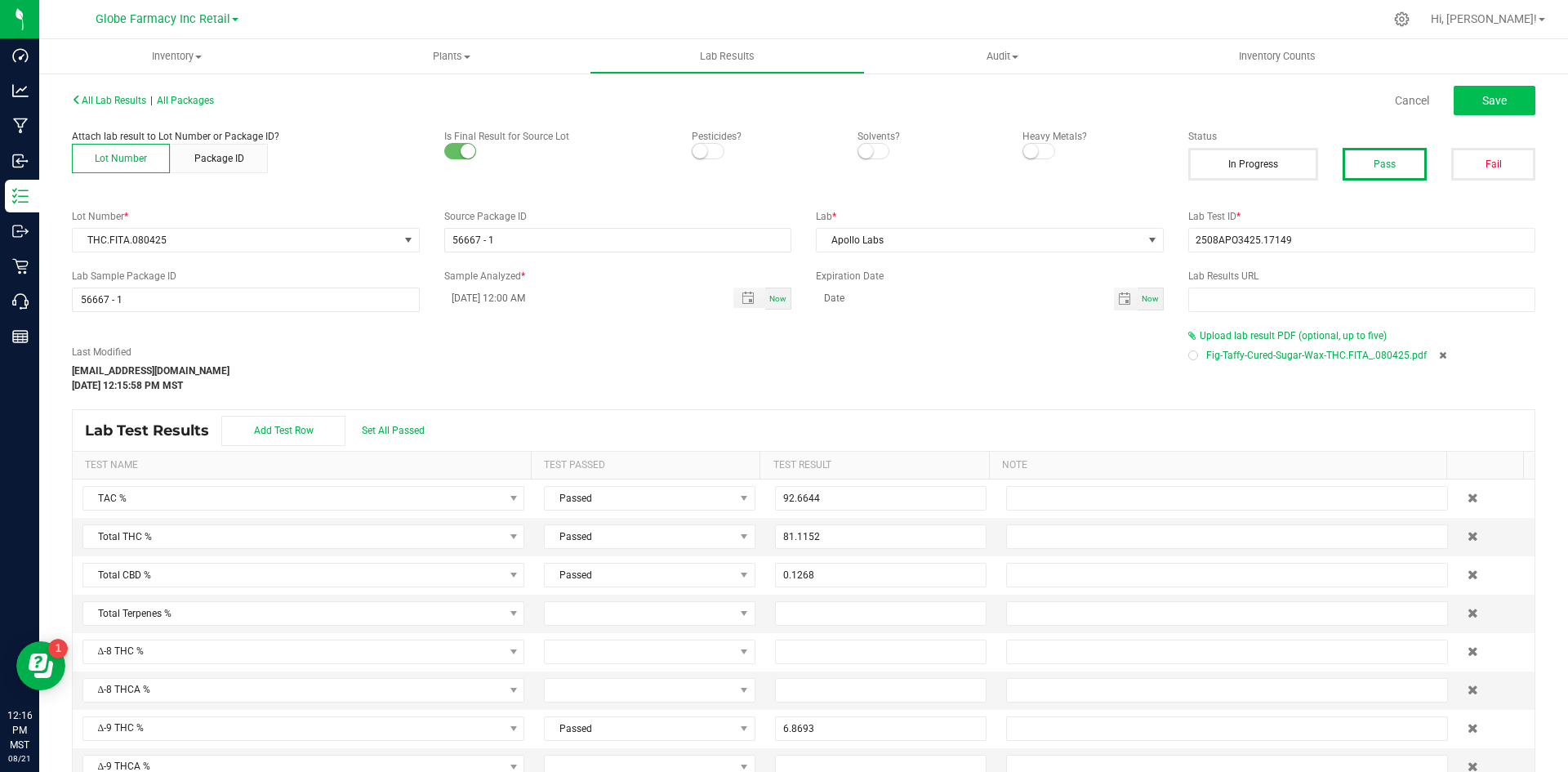
type input "0.7412"
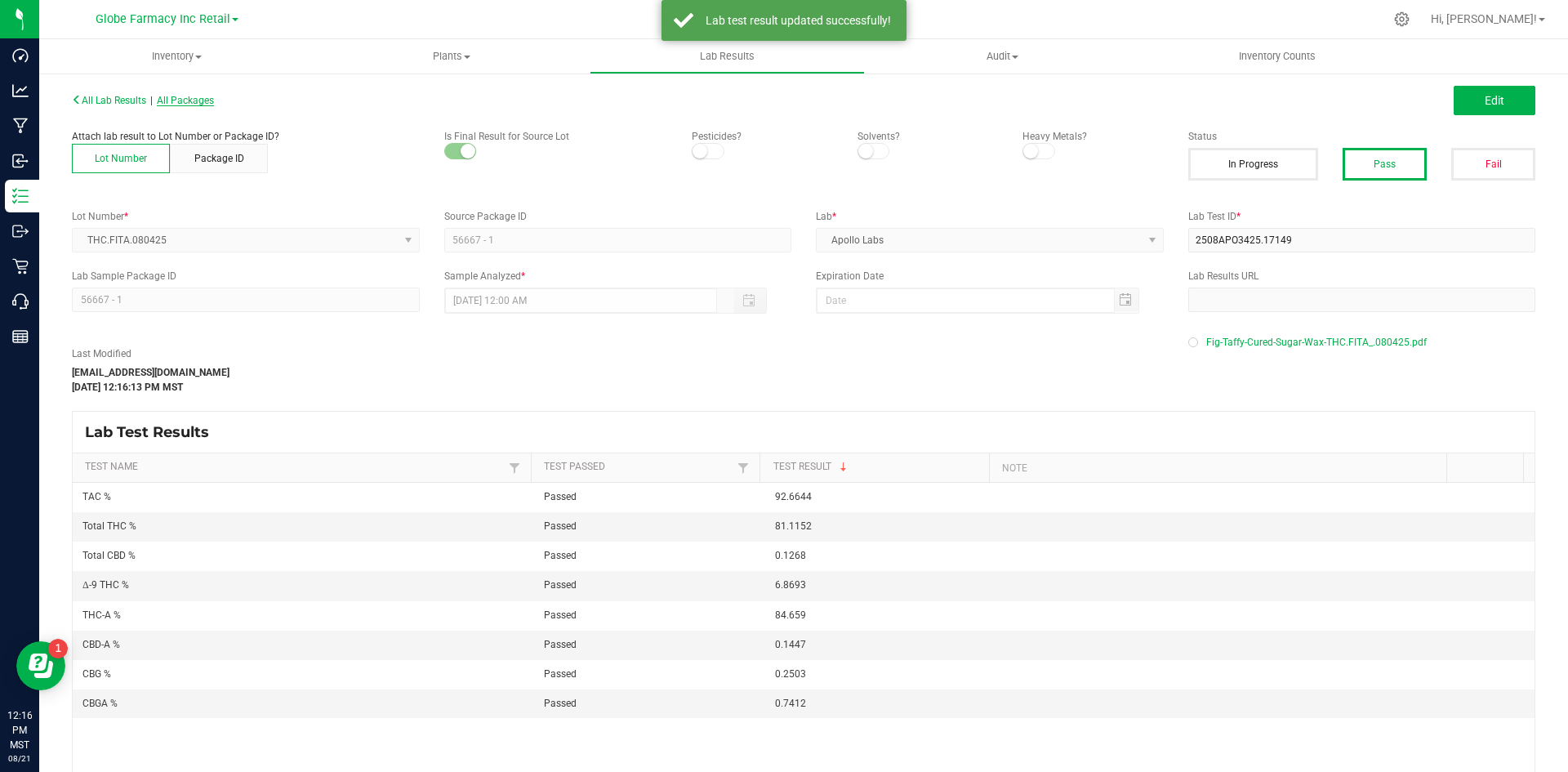
click at [214, 104] on span "All Packages" at bounding box center [185, 100] width 57 height 11
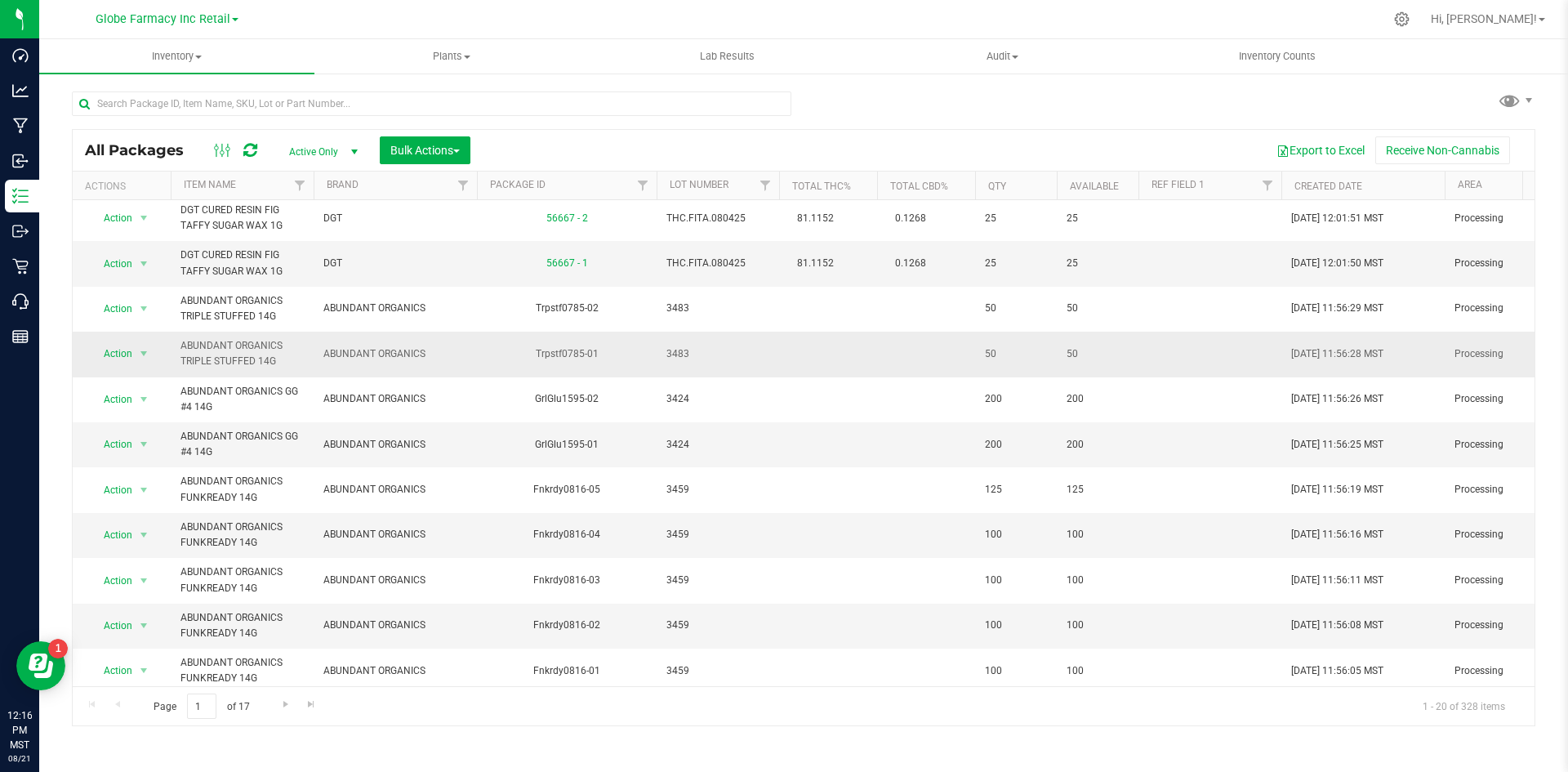
scroll to position [245, 0]
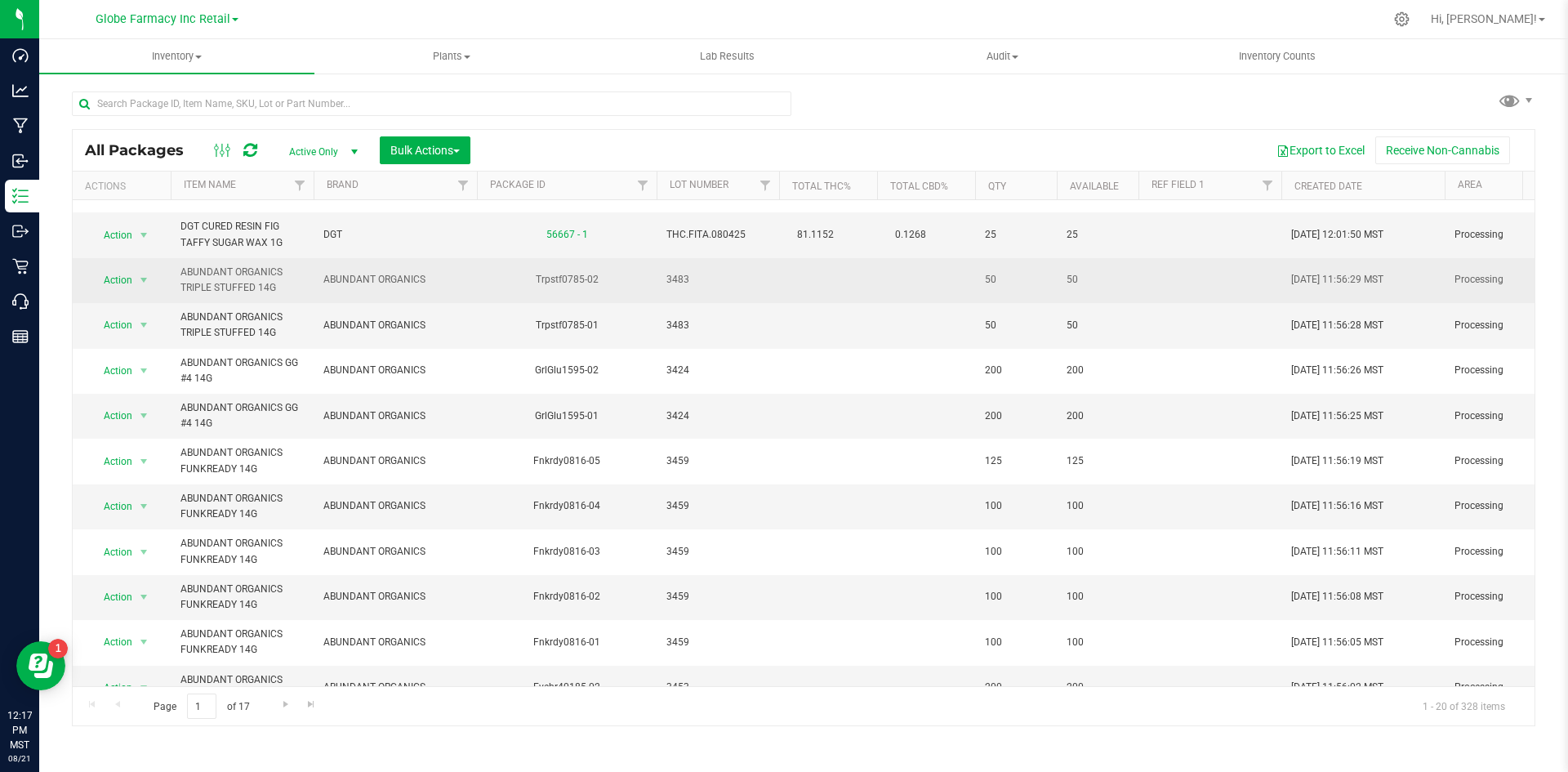
click at [553, 280] on div "Trpstf0785-02" at bounding box center [567, 280] width 184 height 16
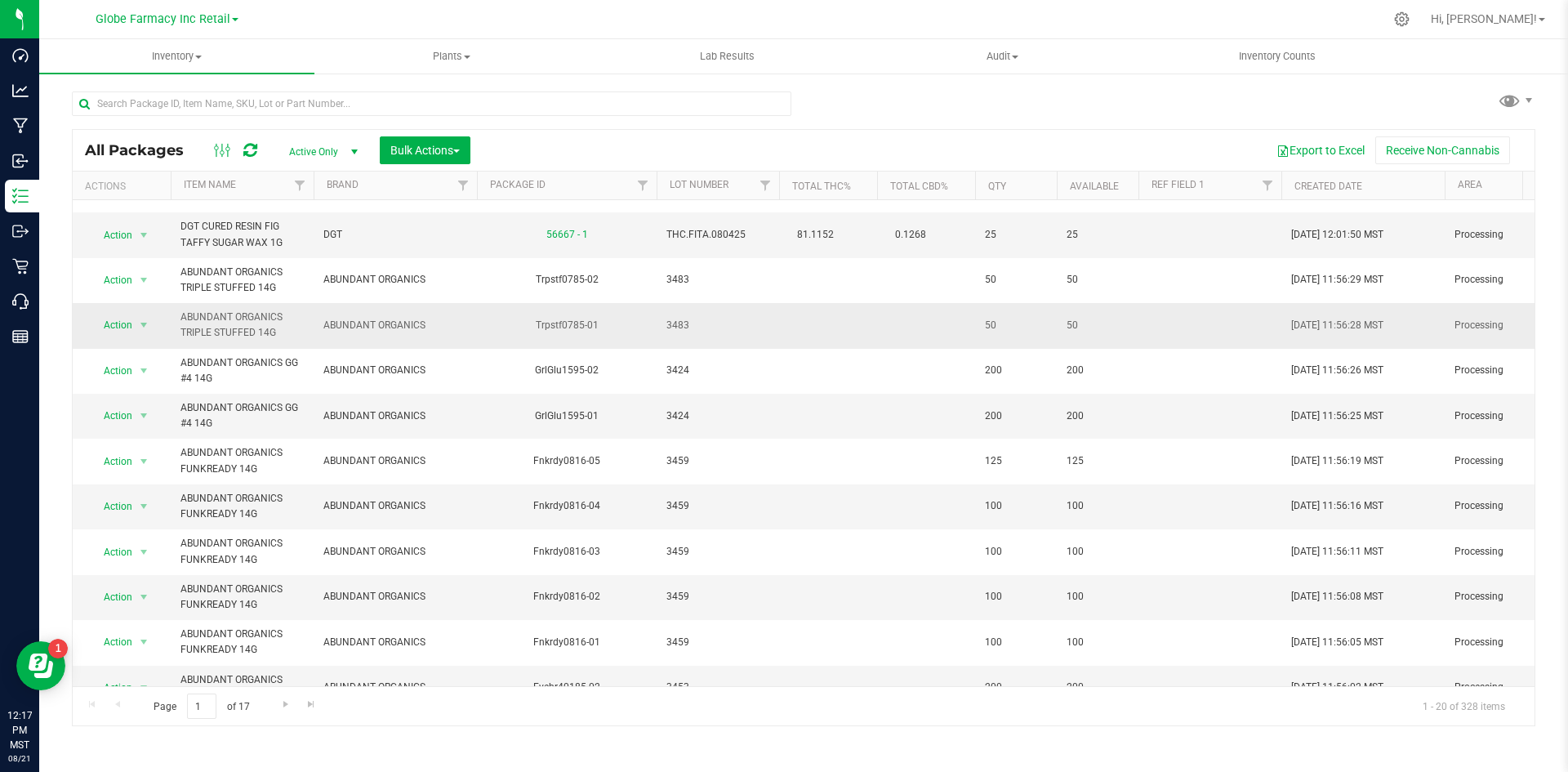
copy div "Trpstf0785"
click at [751, 326] on span "3483" at bounding box center [717, 326] width 103 height 16
click at [846, 305] on td at bounding box center [828, 326] width 98 height 45
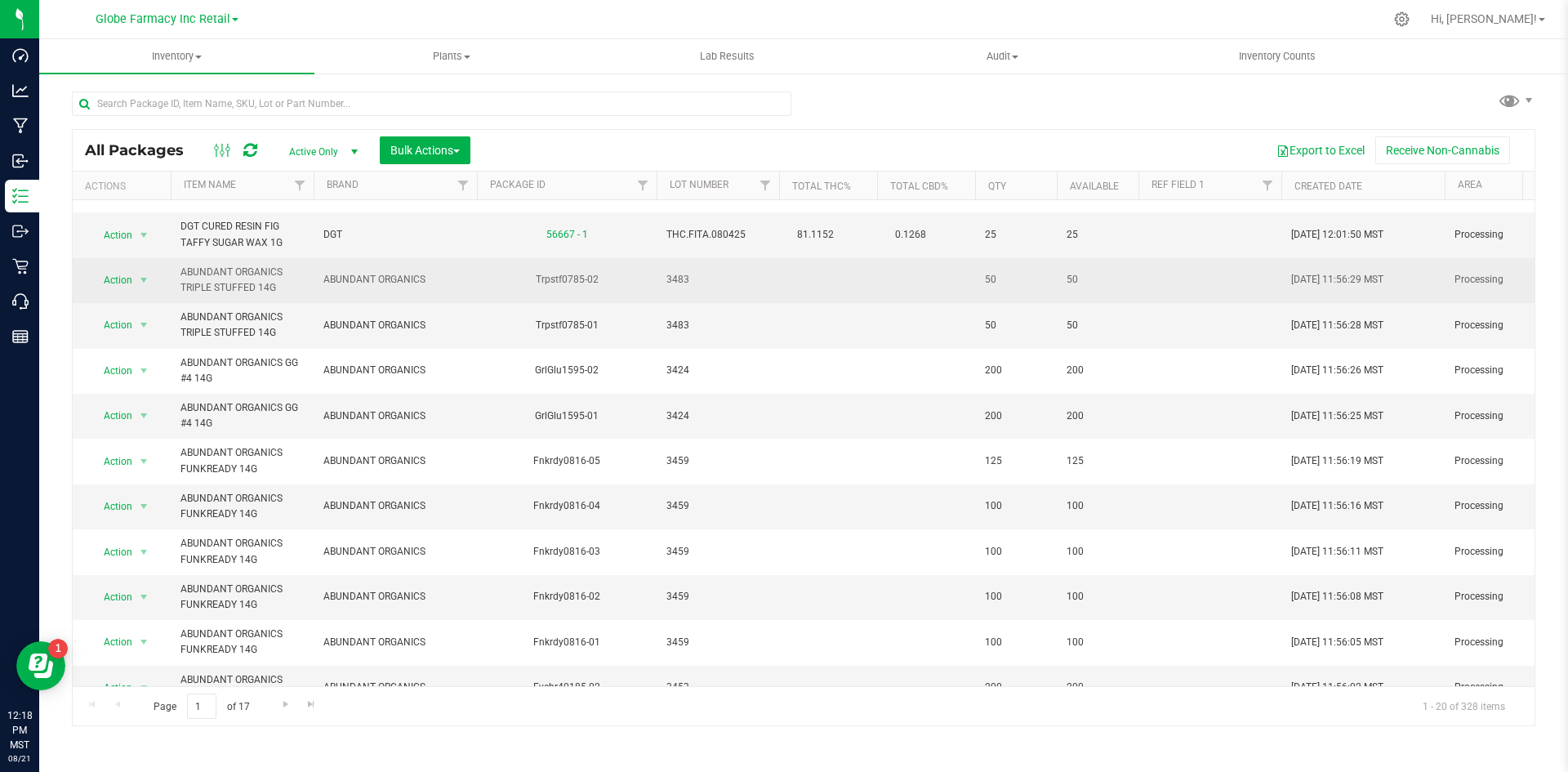
click at [683, 283] on span "3483" at bounding box center [717, 280] width 103 height 16
click at [683, 283] on input "3483" at bounding box center [715, 280] width 117 height 25
click at [834, 290] on td at bounding box center [828, 280] width 98 height 45
click at [152, 286] on span "select" at bounding box center [144, 280] width 21 height 23
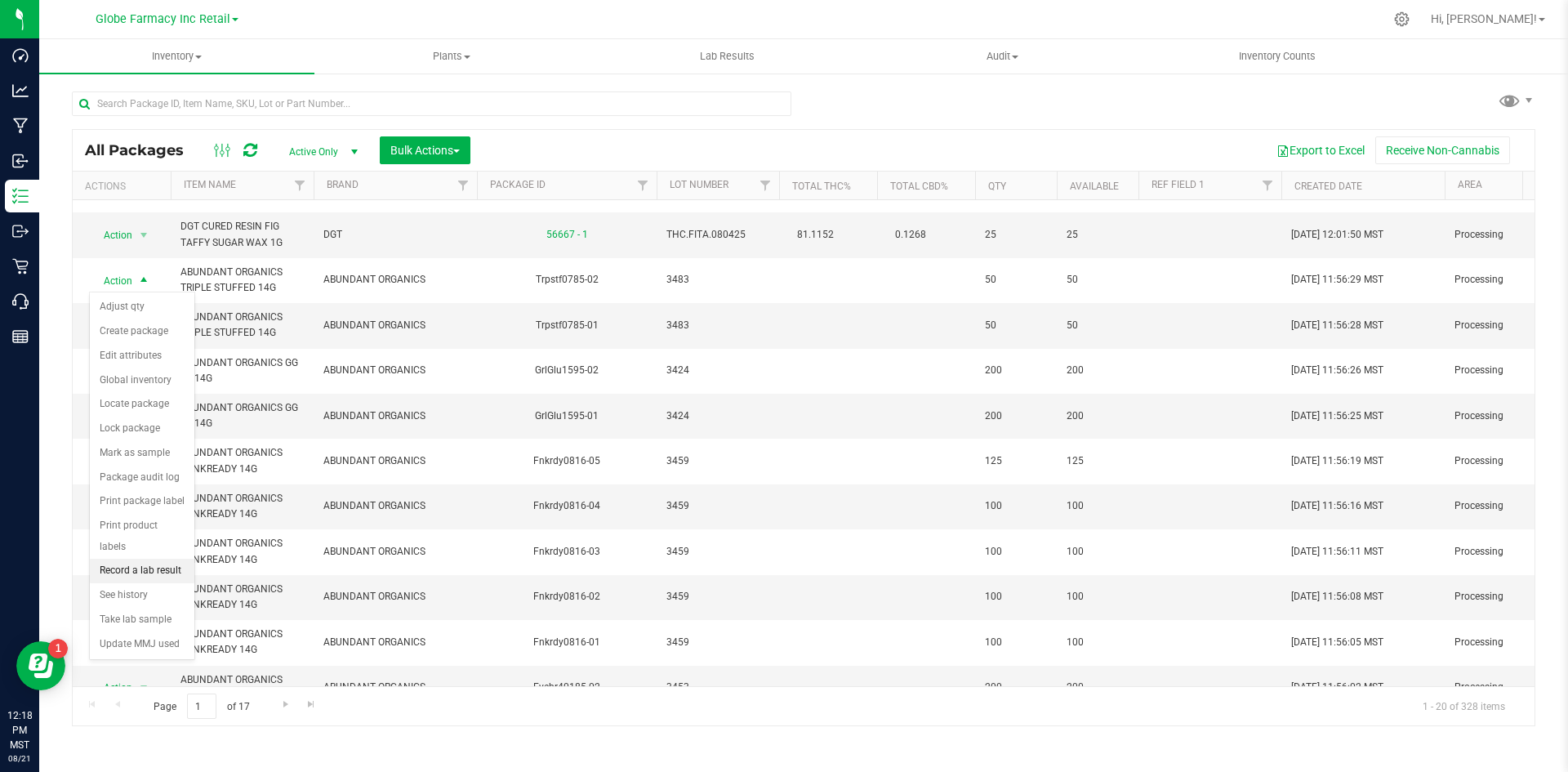
click at [135, 559] on li "Record a lab result" at bounding box center [141, 571] width 104 height 24
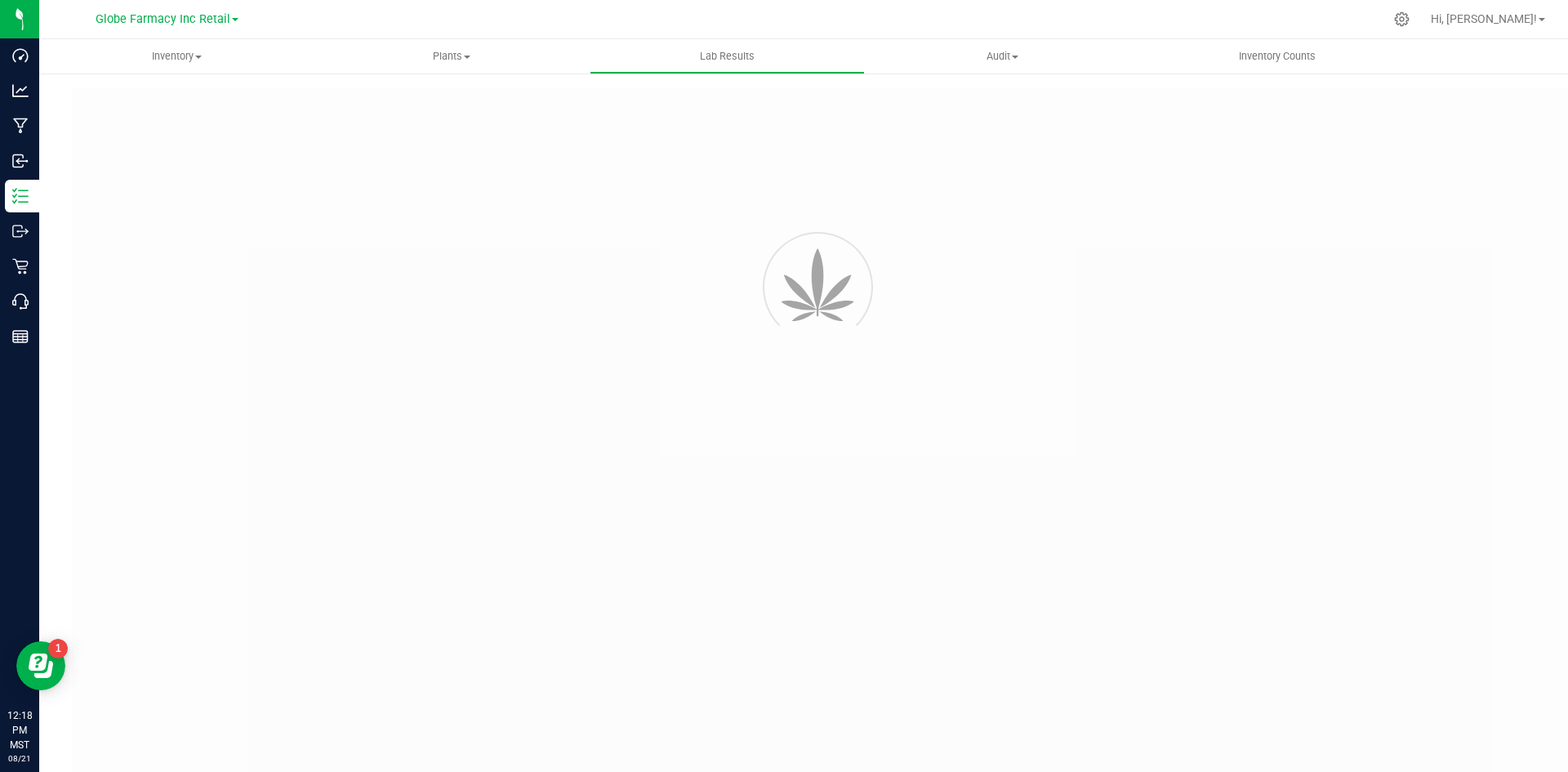
type input "Trpstf0785-02"
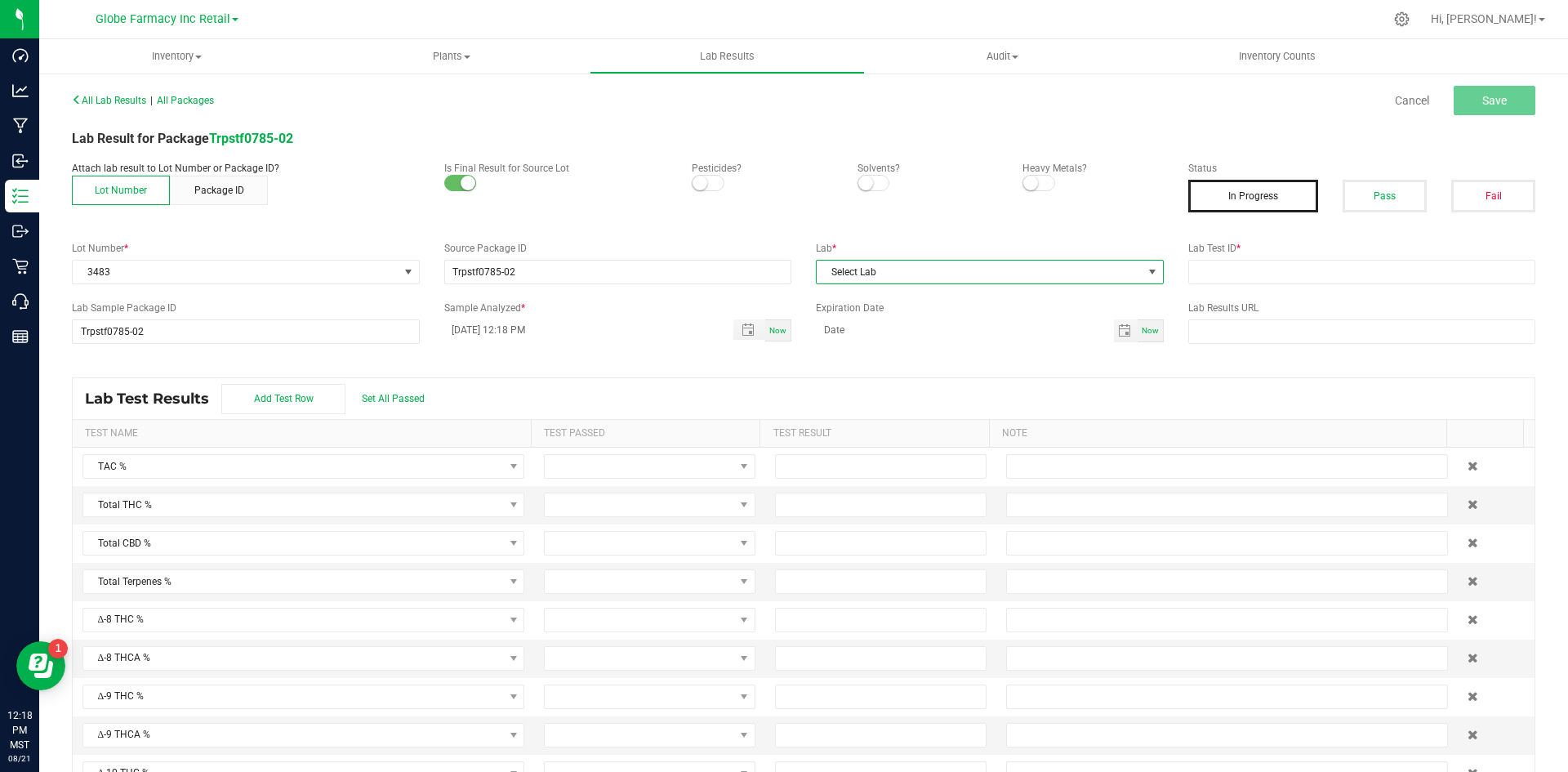
click at [999, 273] on span "Select Lab" at bounding box center [980, 272] width 326 height 23
click at [886, 358] on li "Level ONE Labs" at bounding box center [983, 348] width 343 height 28
drag, startPoint x: 1334, startPoint y: 228, endPoint x: 1323, endPoint y: 242, distance: 17.8
click at [1258, 234] on div "All Lab Results | All Packages Cancel Save Lab Result for Package Trpstf0785-02…" at bounding box center [803, 439] width 1464 height 702
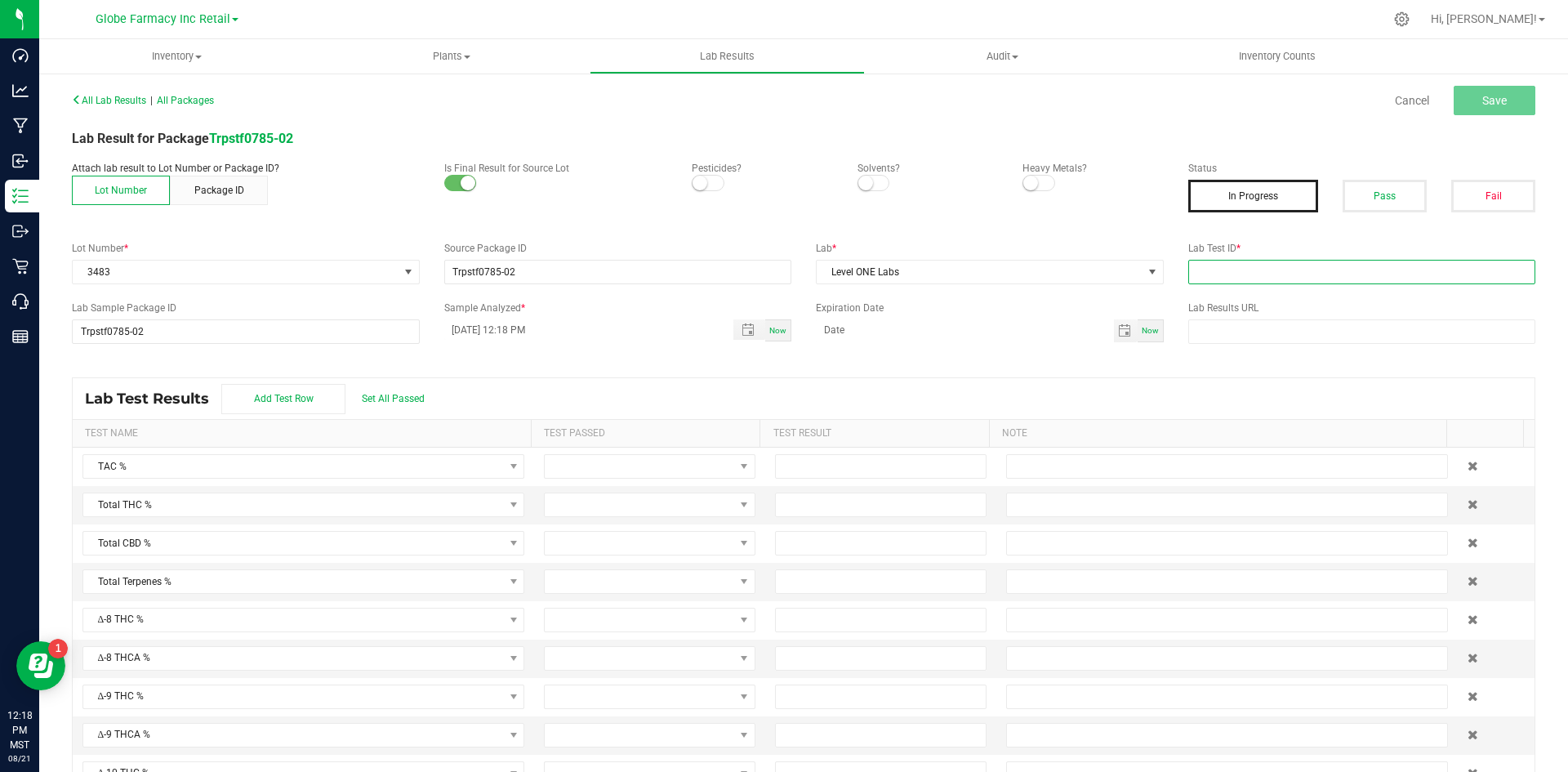
click at [1258, 261] on input "text" at bounding box center [1363, 272] width 348 height 24
paste input "2507LVL0599.3215"
type input "2507LVL0599.3215"
click at [1258, 197] on button "Pass" at bounding box center [1385, 196] width 84 height 33
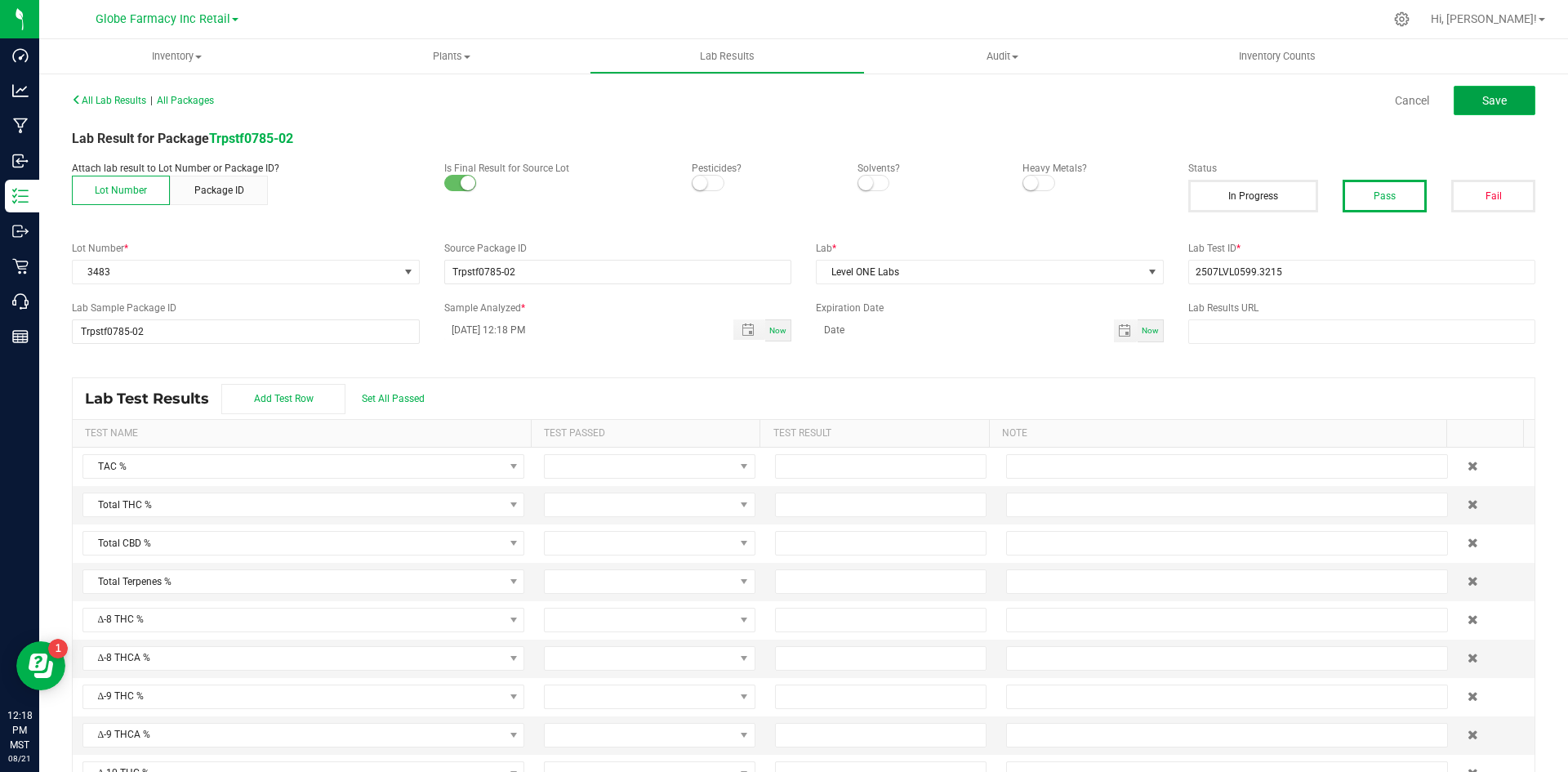
click at [1258, 98] on button "Save" at bounding box center [1495, 100] width 82 height 29
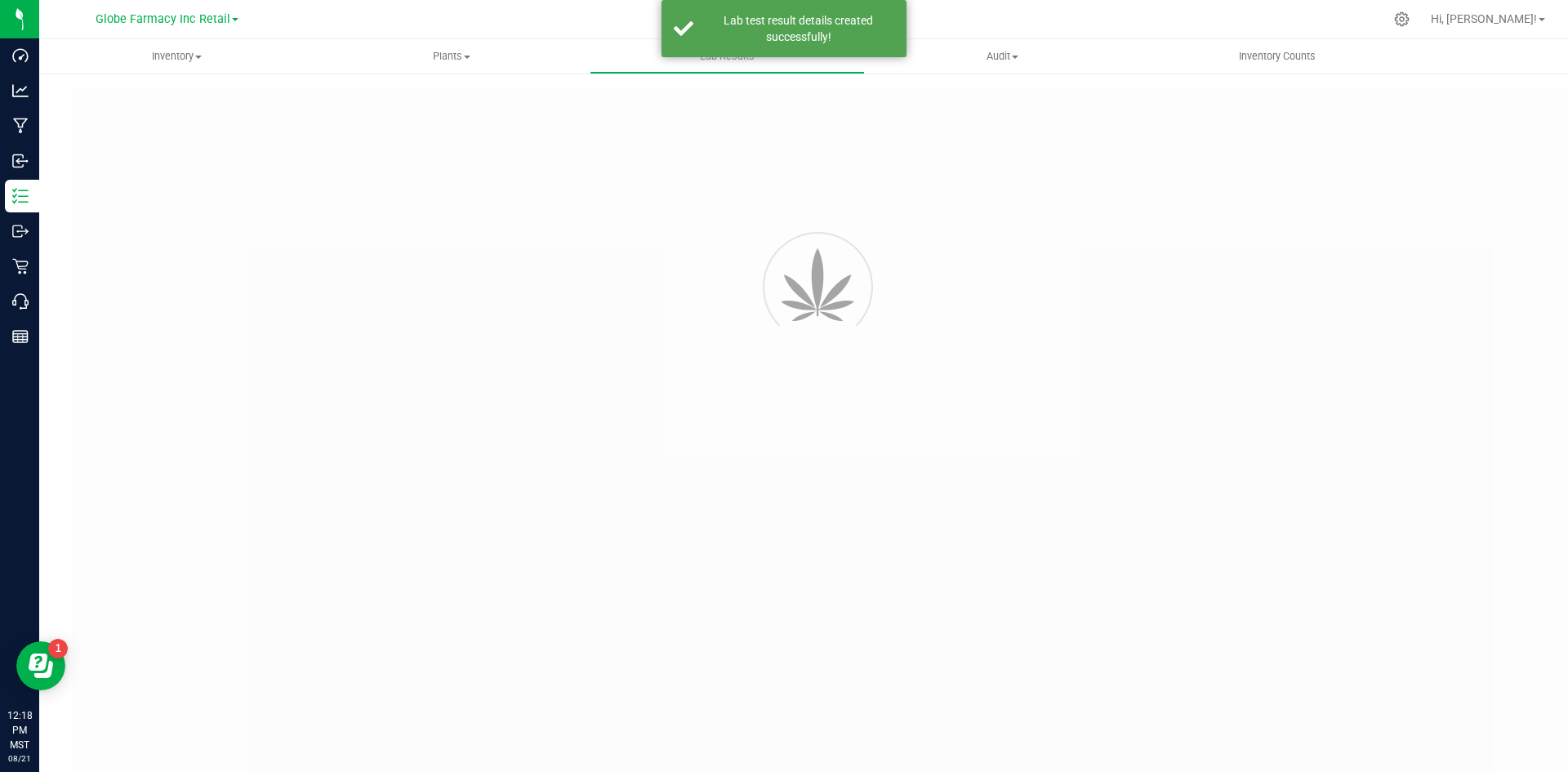
type input "Trpstf0785-02"
type input "2507LVL0599.3215"
type input "Trpstf0785-02"
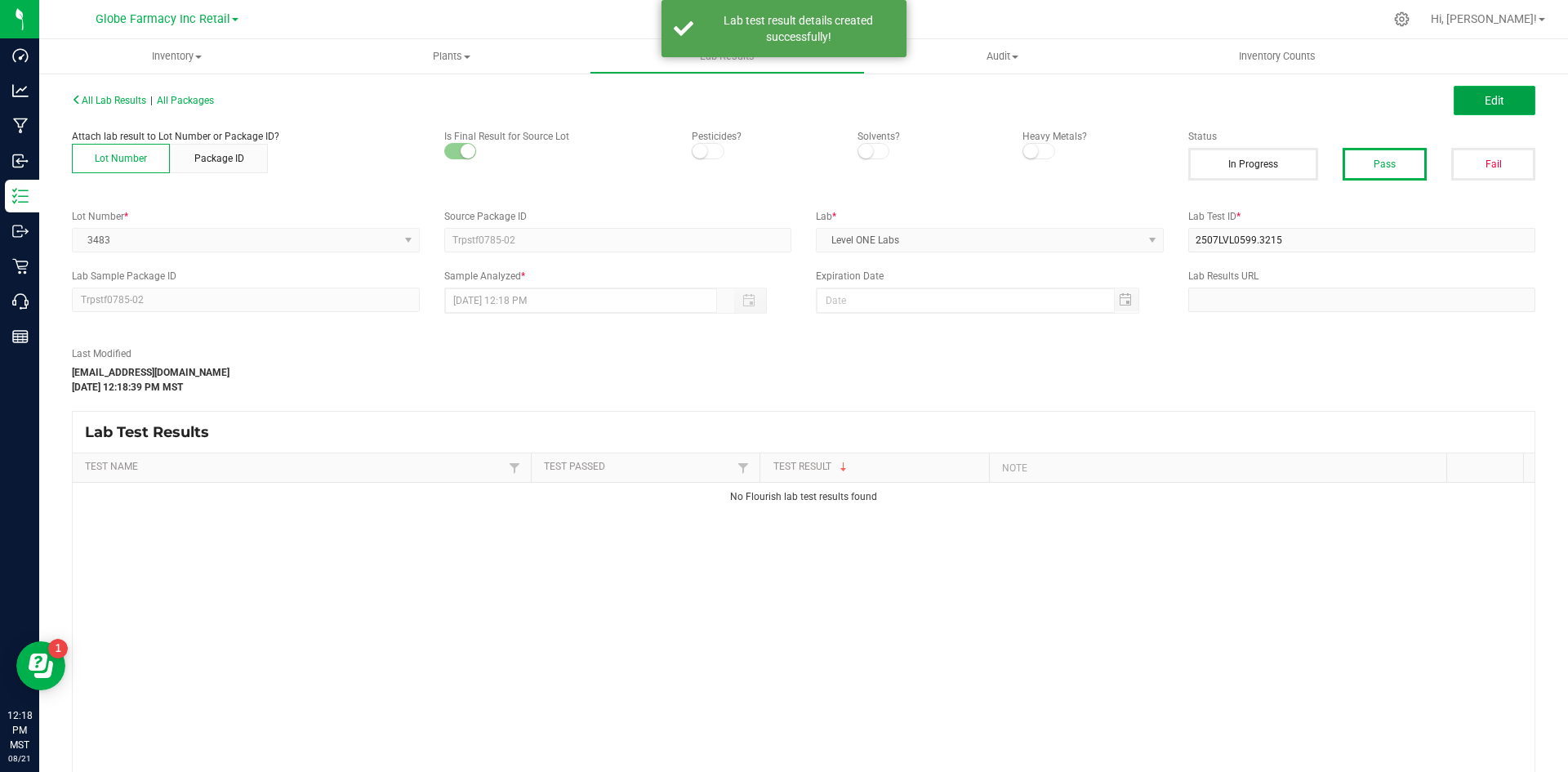
click at [1258, 100] on button "Edit" at bounding box center [1495, 100] width 82 height 29
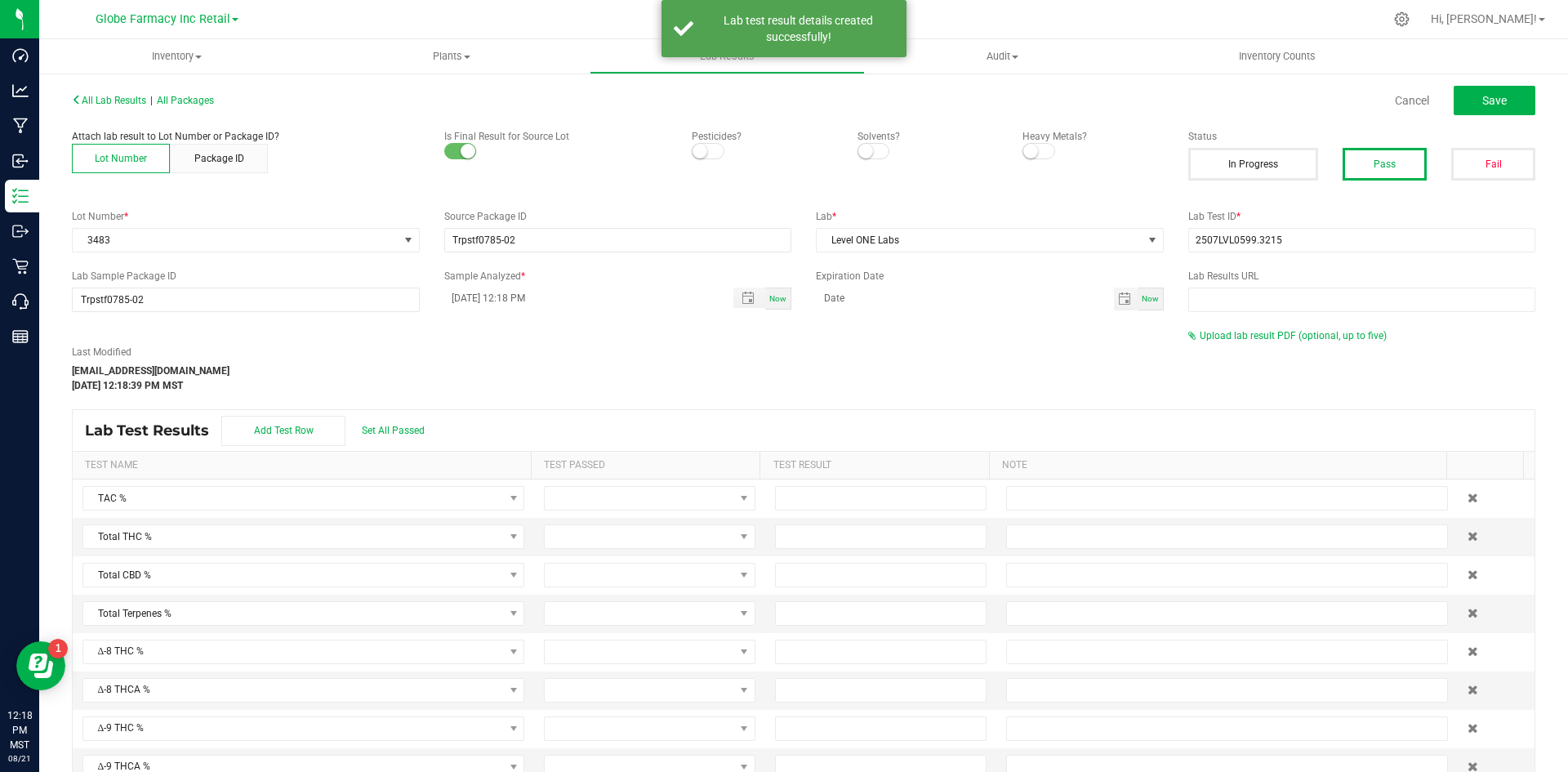
click at [1258, 342] on div "Upload lab result PDF (optional, up to five)" at bounding box center [1363, 336] width 348 height 15
click at [1258, 340] on span "Upload lab result PDF (optional, up to five)" at bounding box center [1293, 336] width 187 height 11
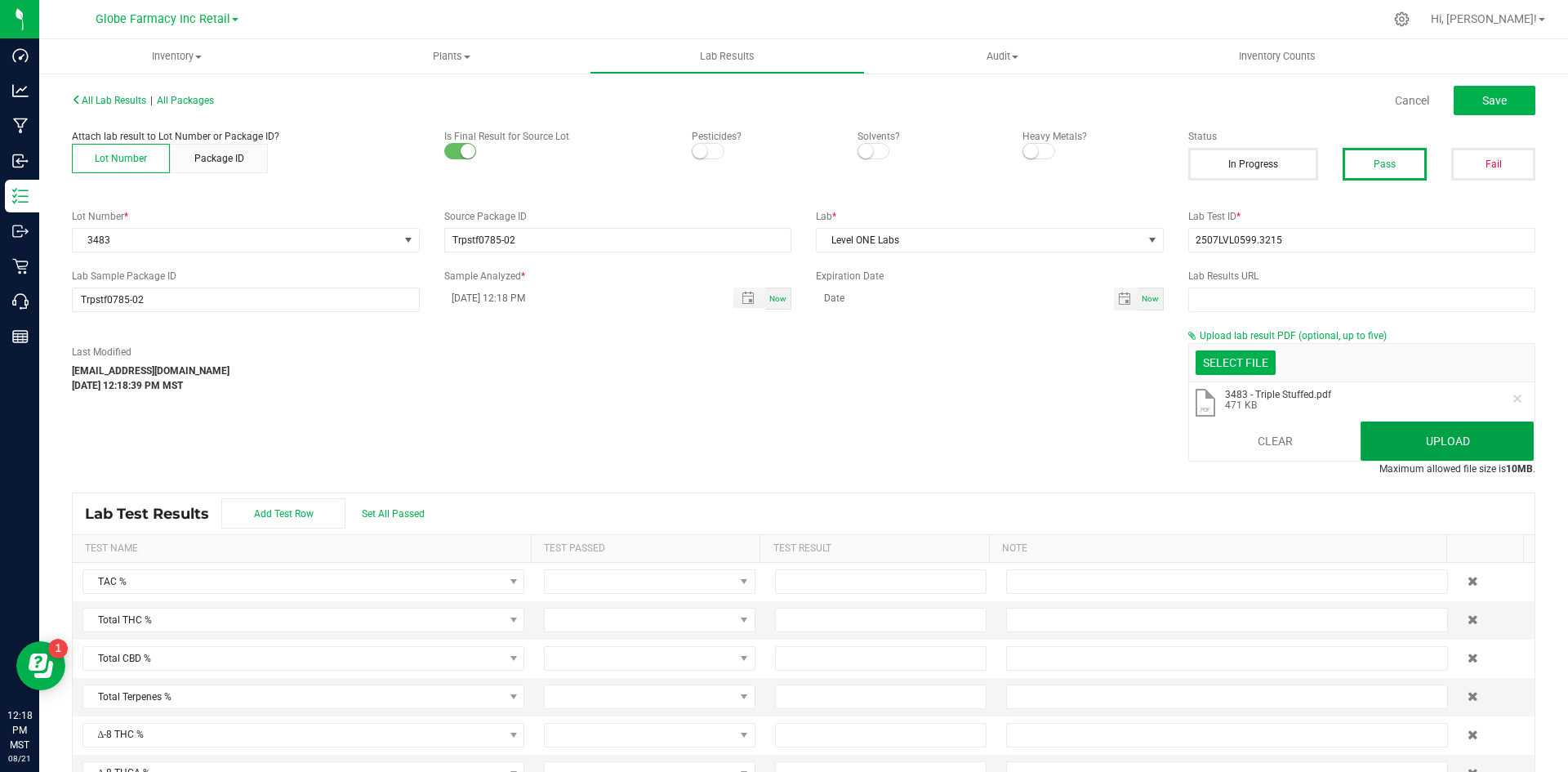
click at [1258, 440] on button "Upload" at bounding box center [1447, 441] width 173 height 39
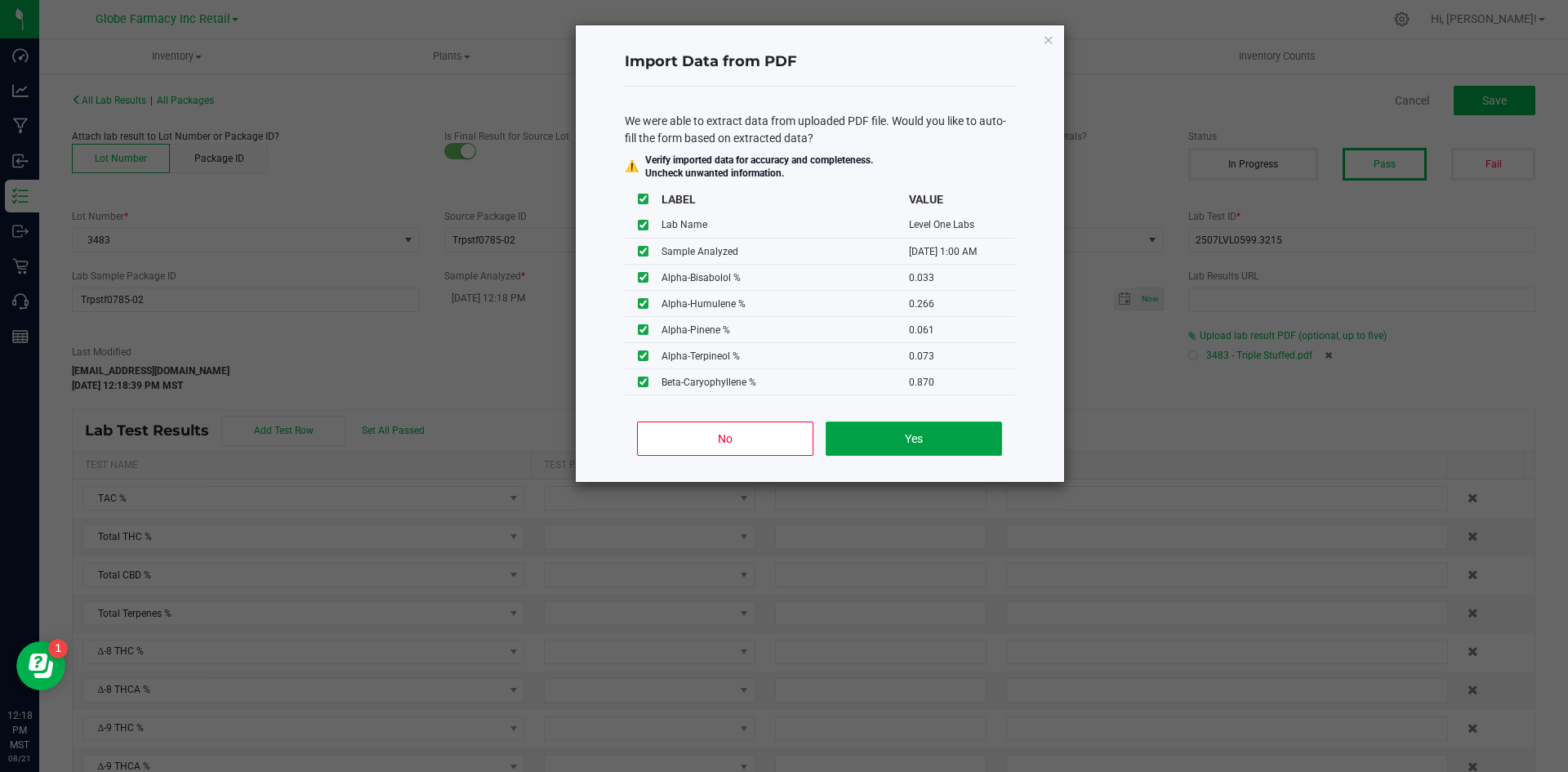
click at [942, 449] on button "Yes" at bounding box center [914, 439] width 176 height 35
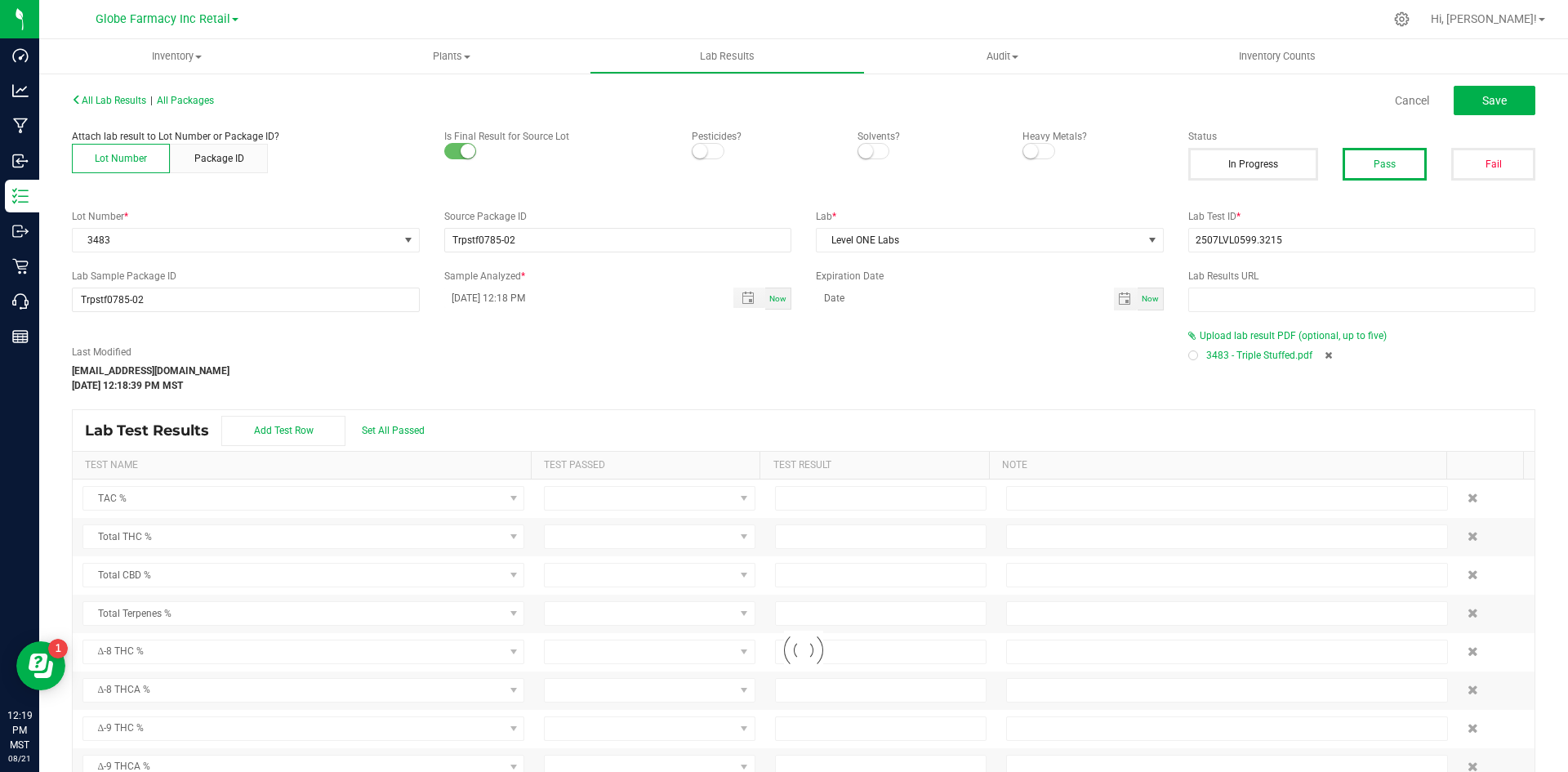
type input "[DATE] 1:00 AM"
type input "40.5300"
type input "0.4600"
type input "30.1900"
type input "1.8800"
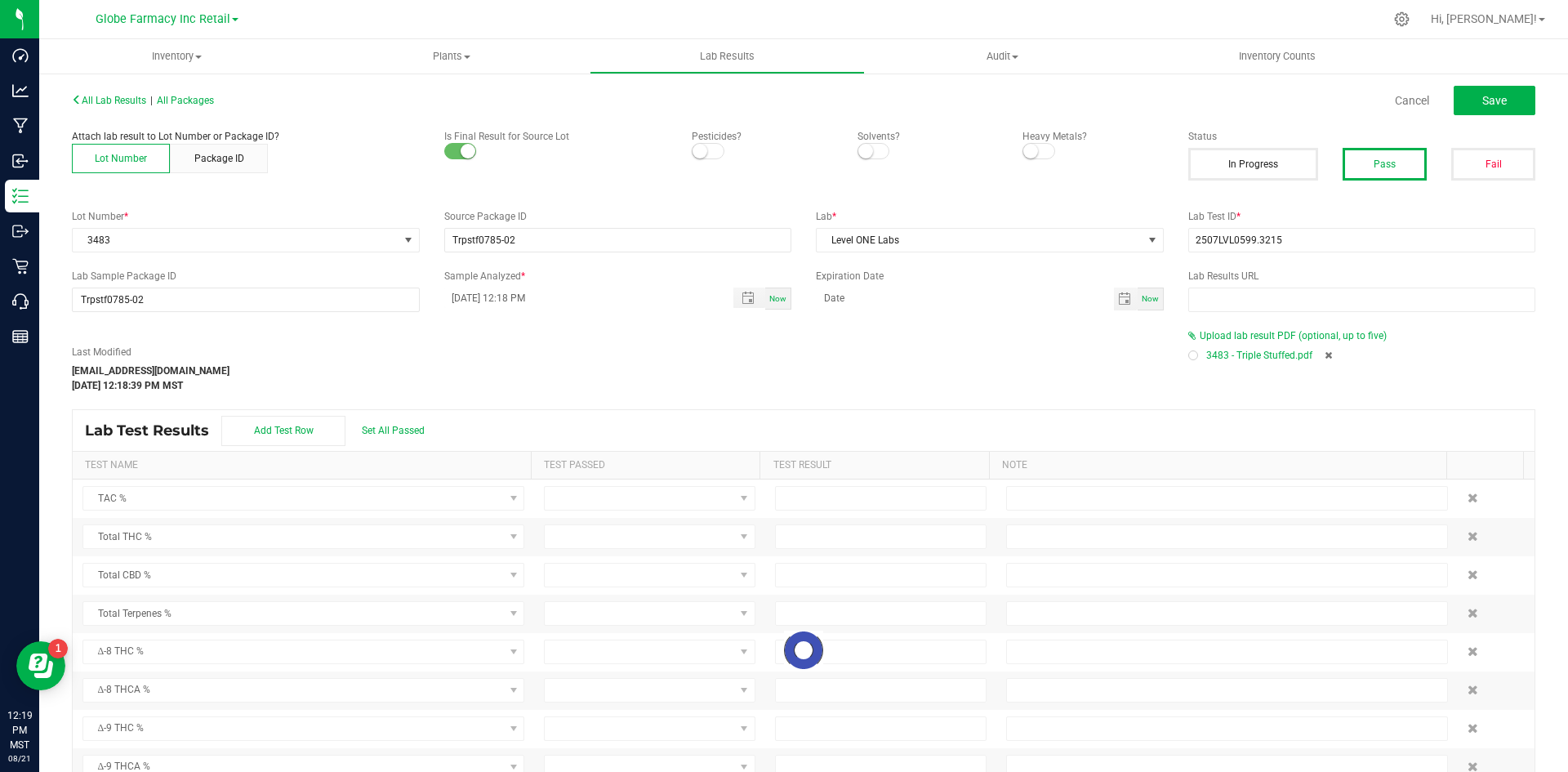
type input "0.5500"
type input "4.4900"
type input "0.0330"
type input "0.2660"
type input "0.0610"
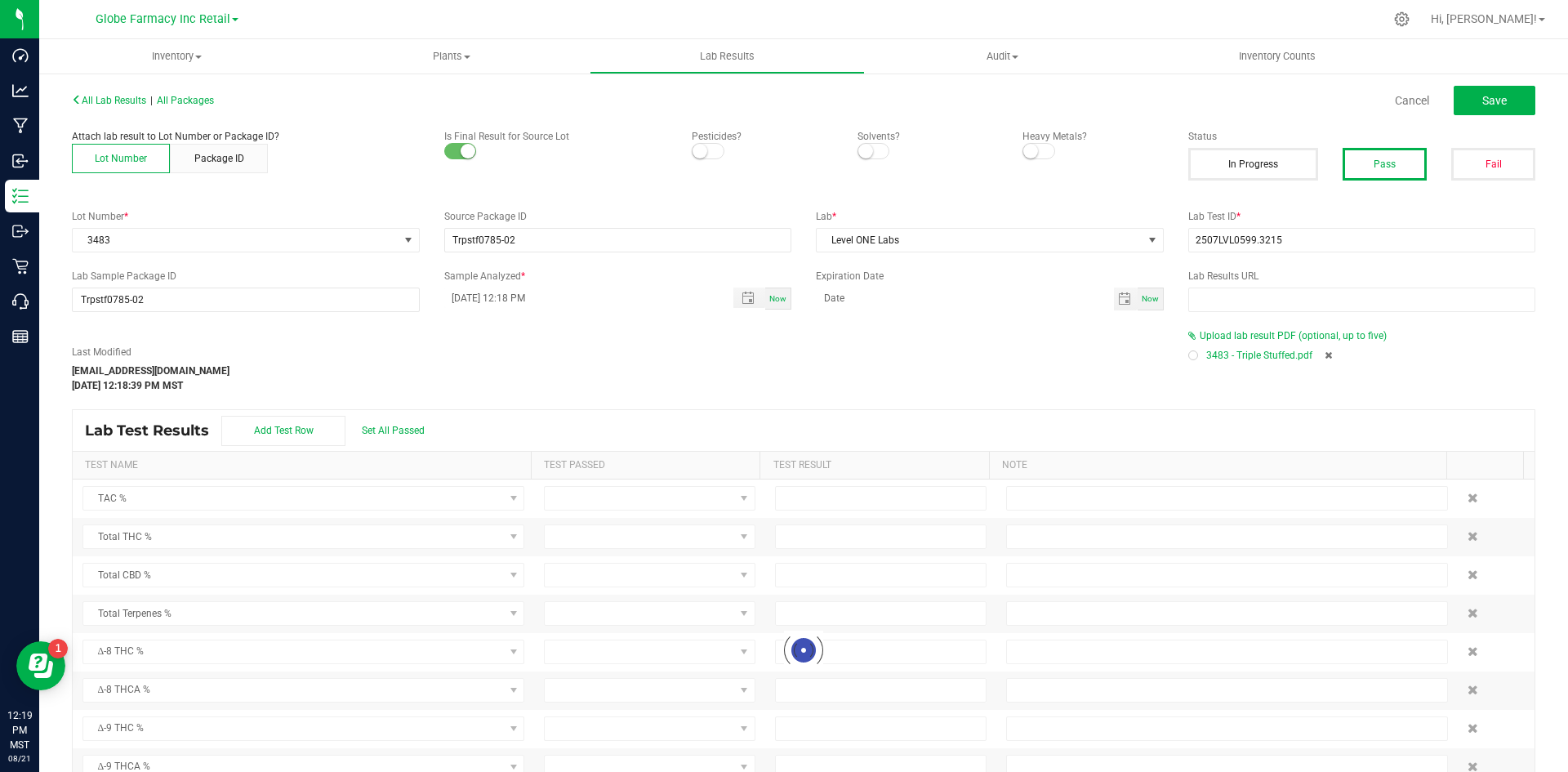
type input "0.0730"
type input "0.8700"
type input "0.0520"
type input "0.0150"
type input "0.6500"
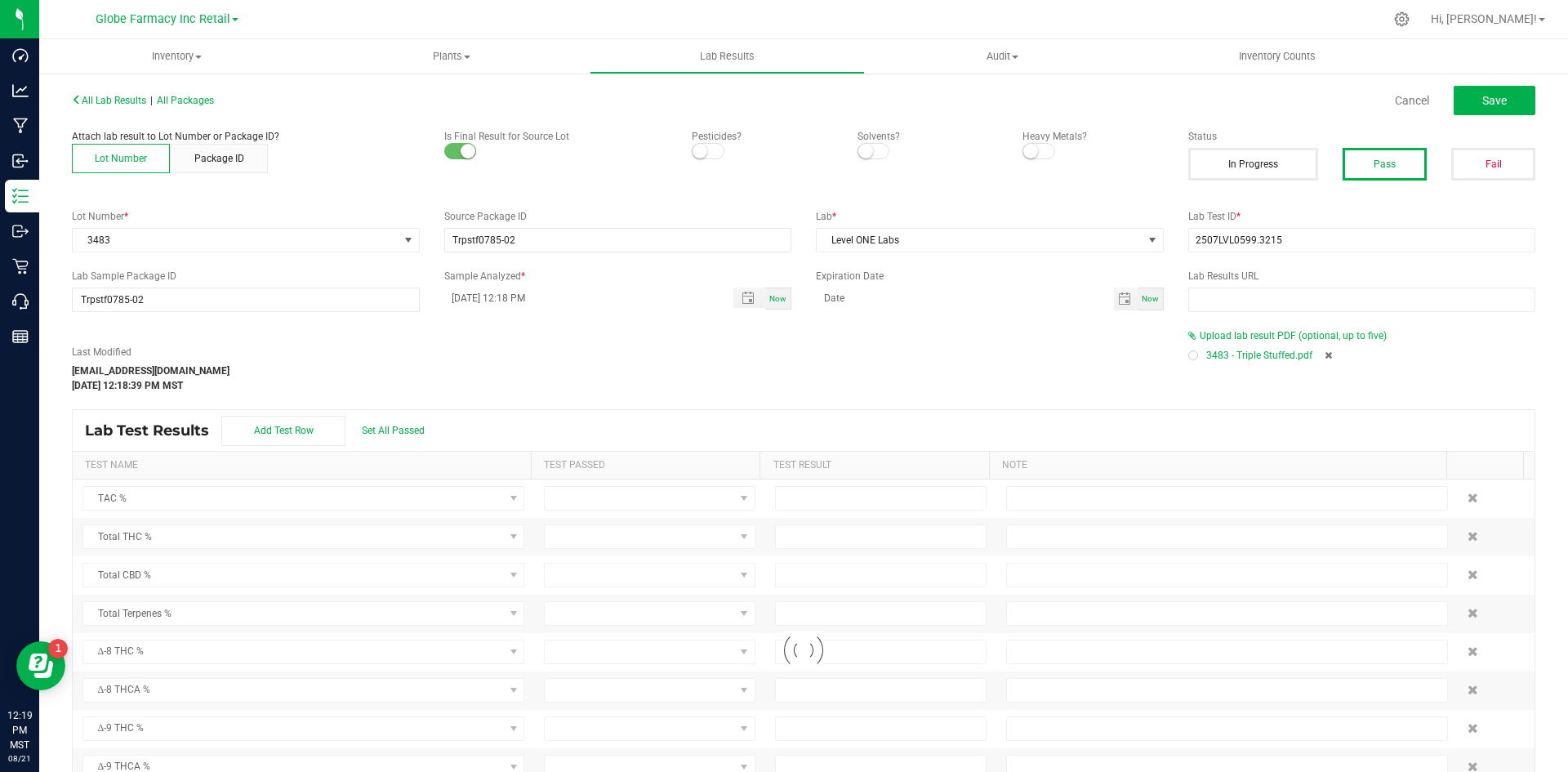
type input "0.1130"
click at [1258, 105] on button "Save" at bounding box center [1495, 100] width 82 height 29
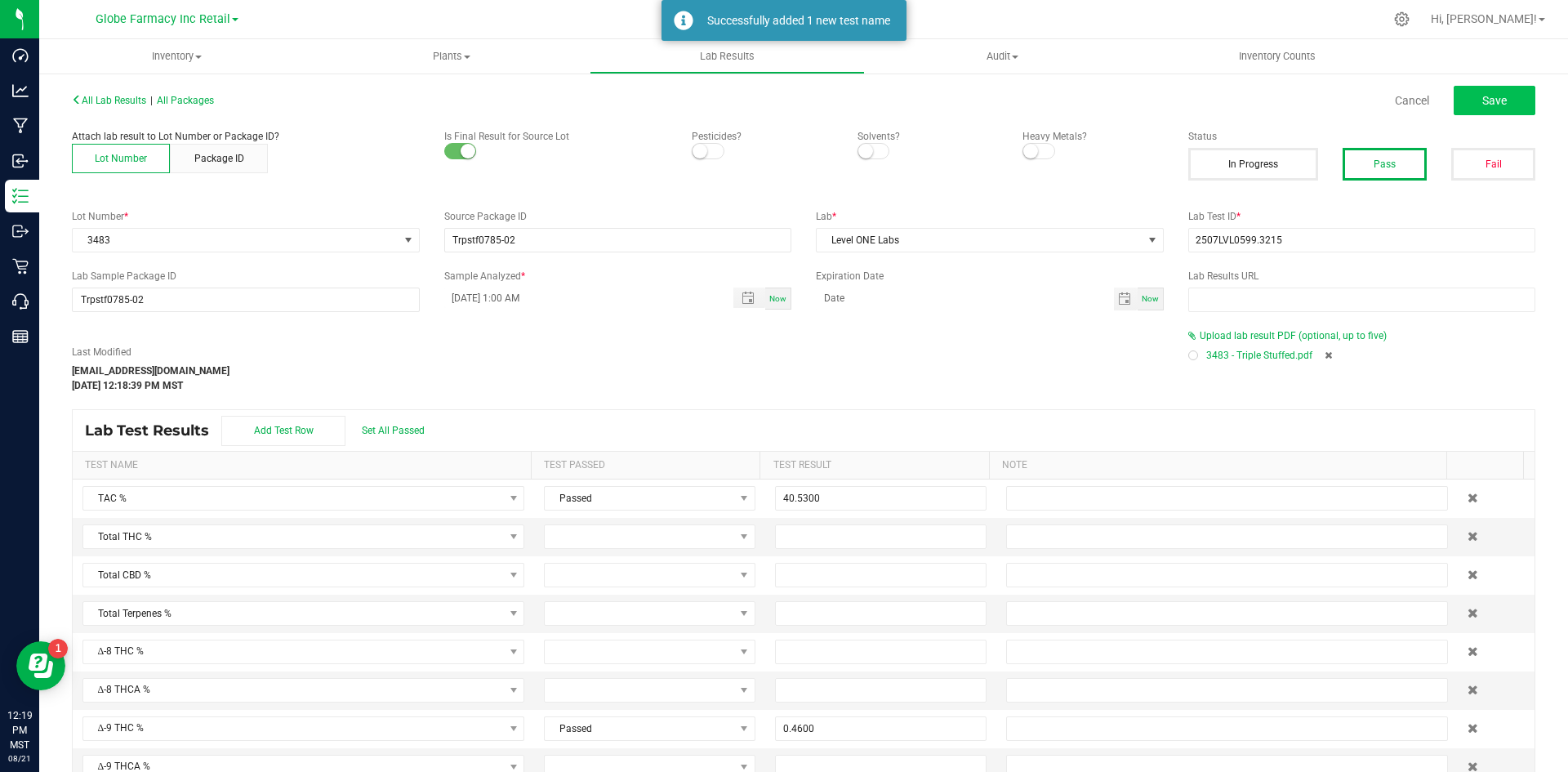
type input "0.4600"
type input "30.1900"
type input "1.8800"
type input "0.5500"
type input "4.4900"
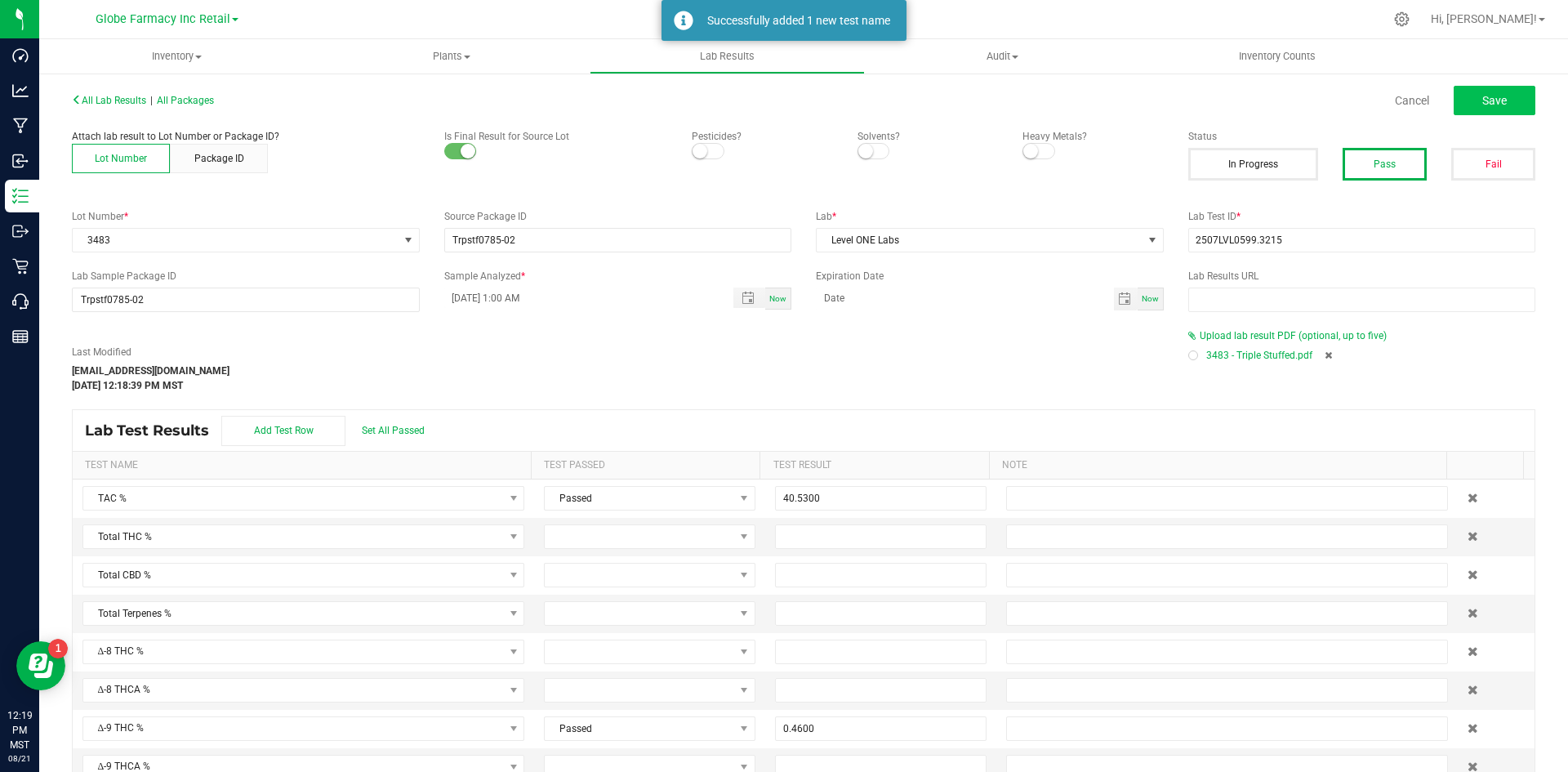
type input "0.0330"
type input "0.2660"
type input "0.0610"
type input "0.0730"
type input "0.8700"
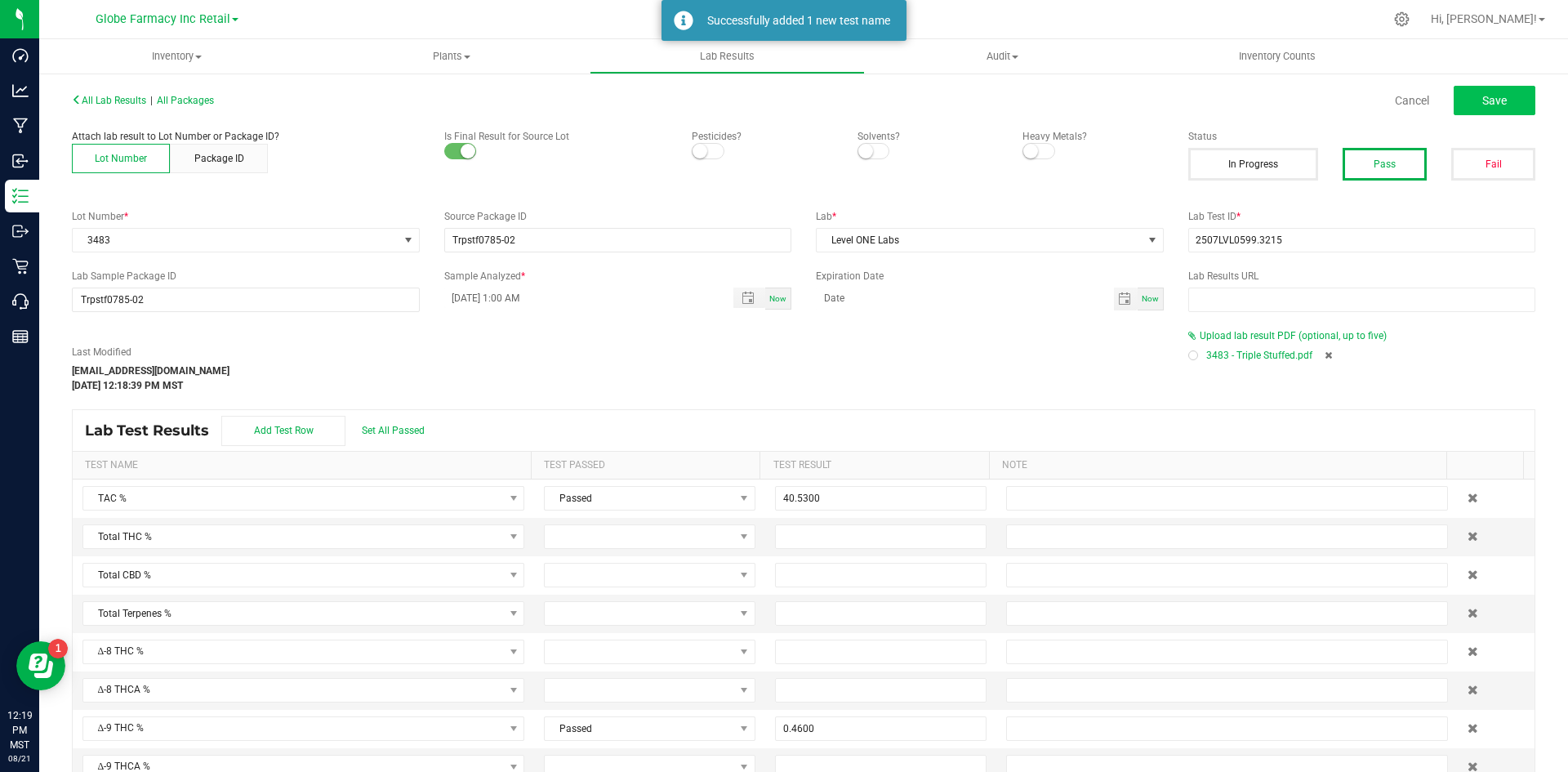
type input "0.0520"
type input "0.0150"
type input "0.6500"
type input "0.1130"
type input "0.8420"
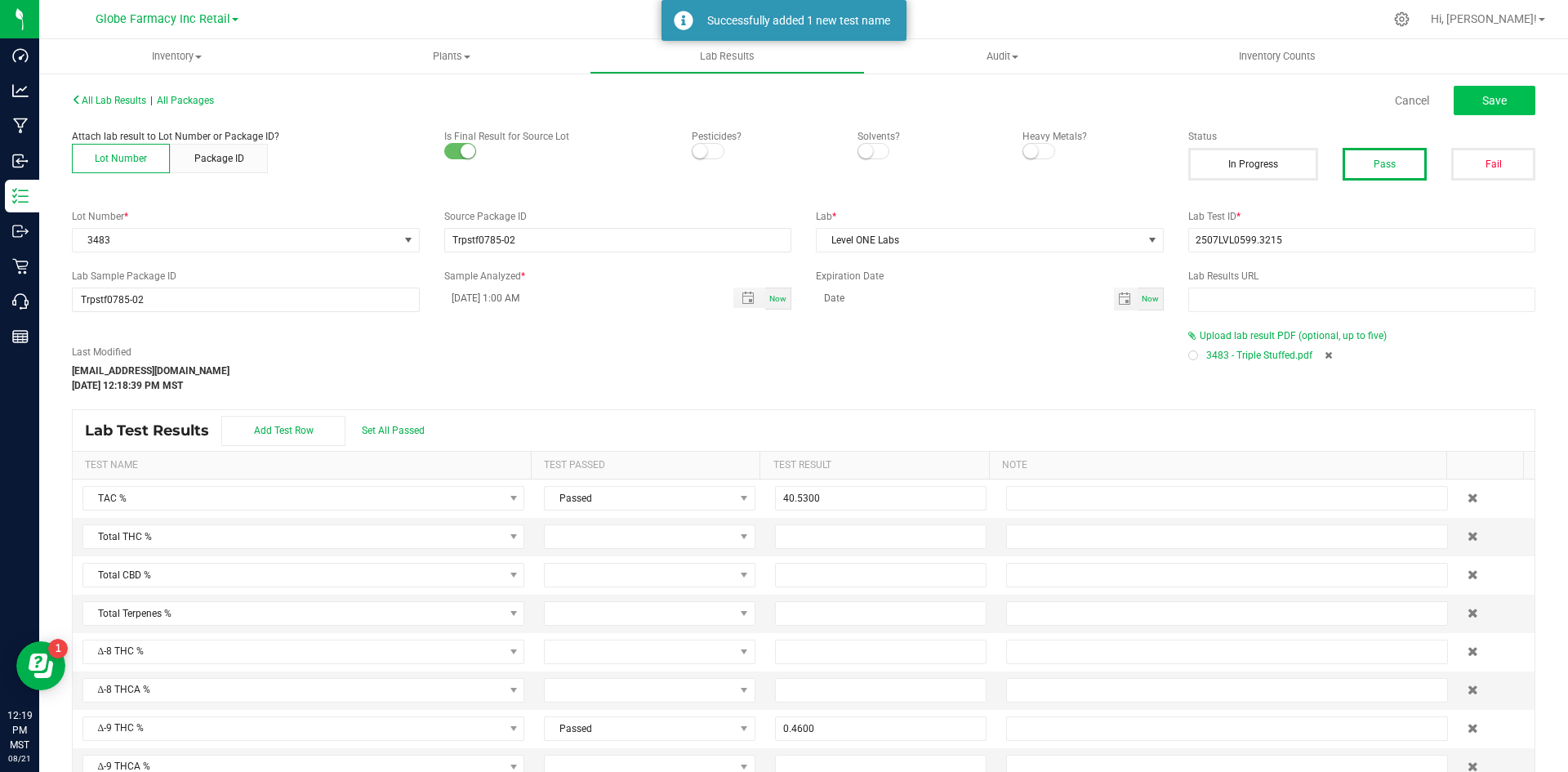
type input "0.1340"
type input "0.9440"
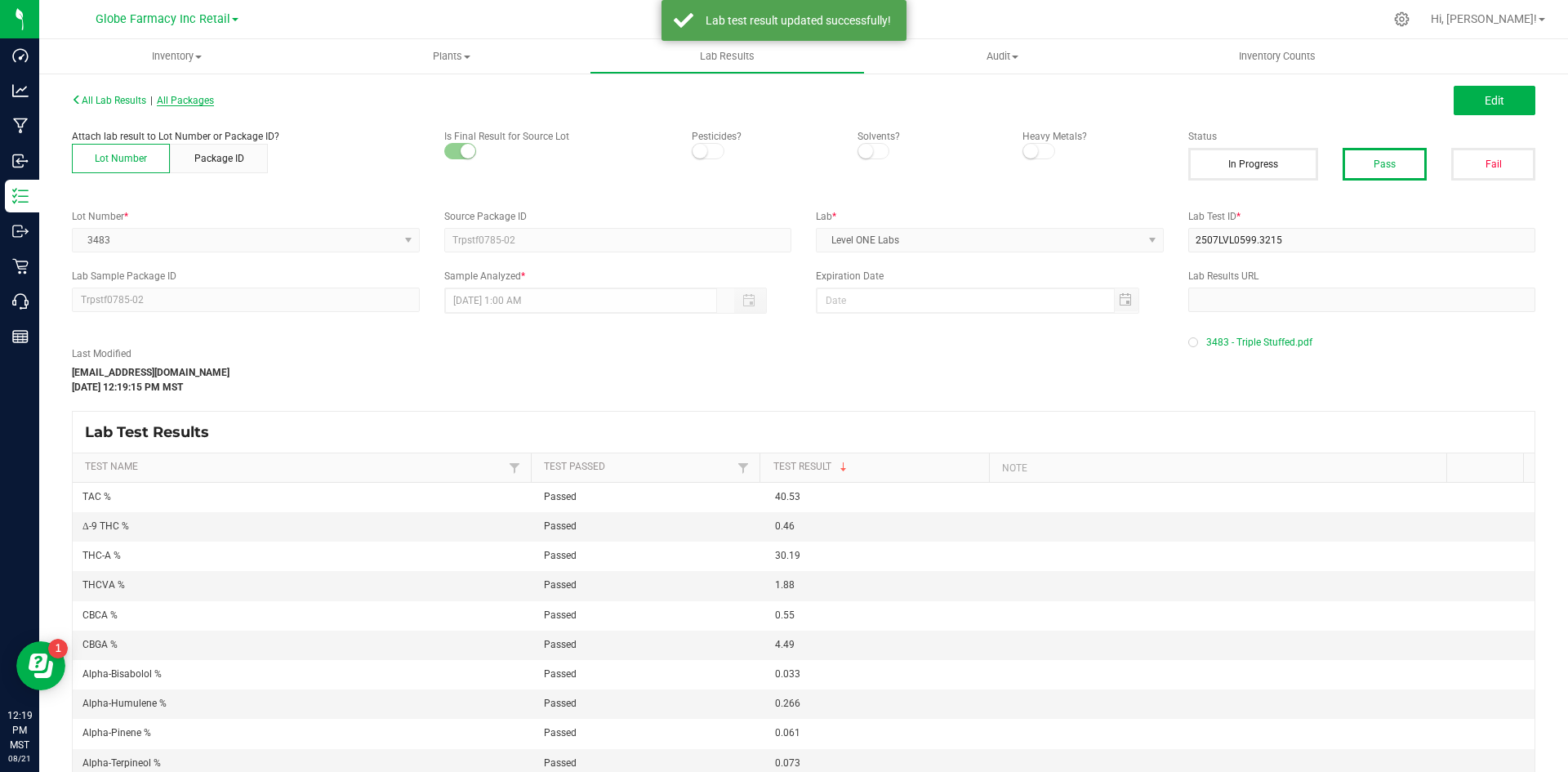
click at [180, 97] on span "All Packages" at bounding box center [185, 100] width 57 height 11
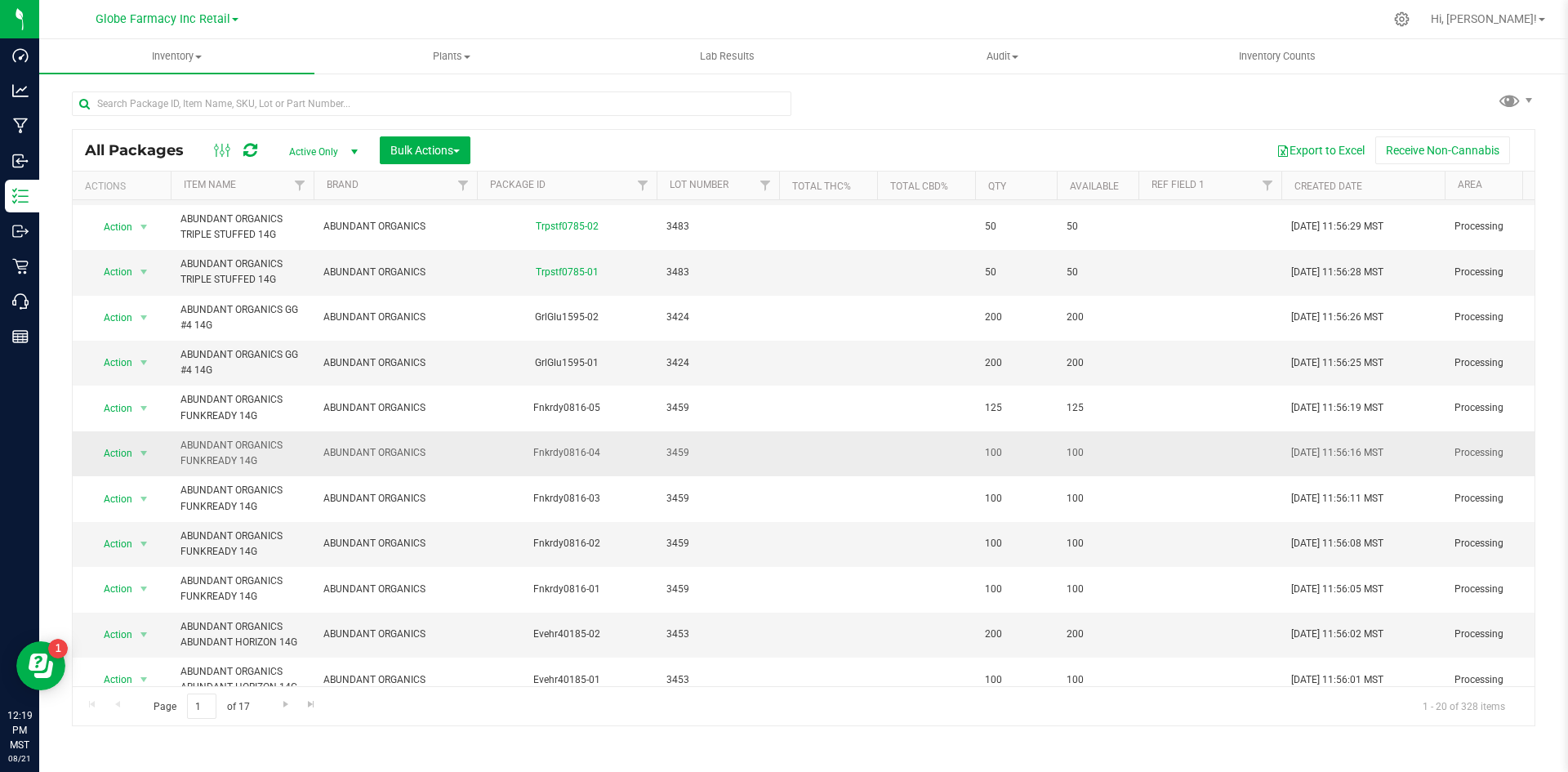
scroll to position [327, 0]
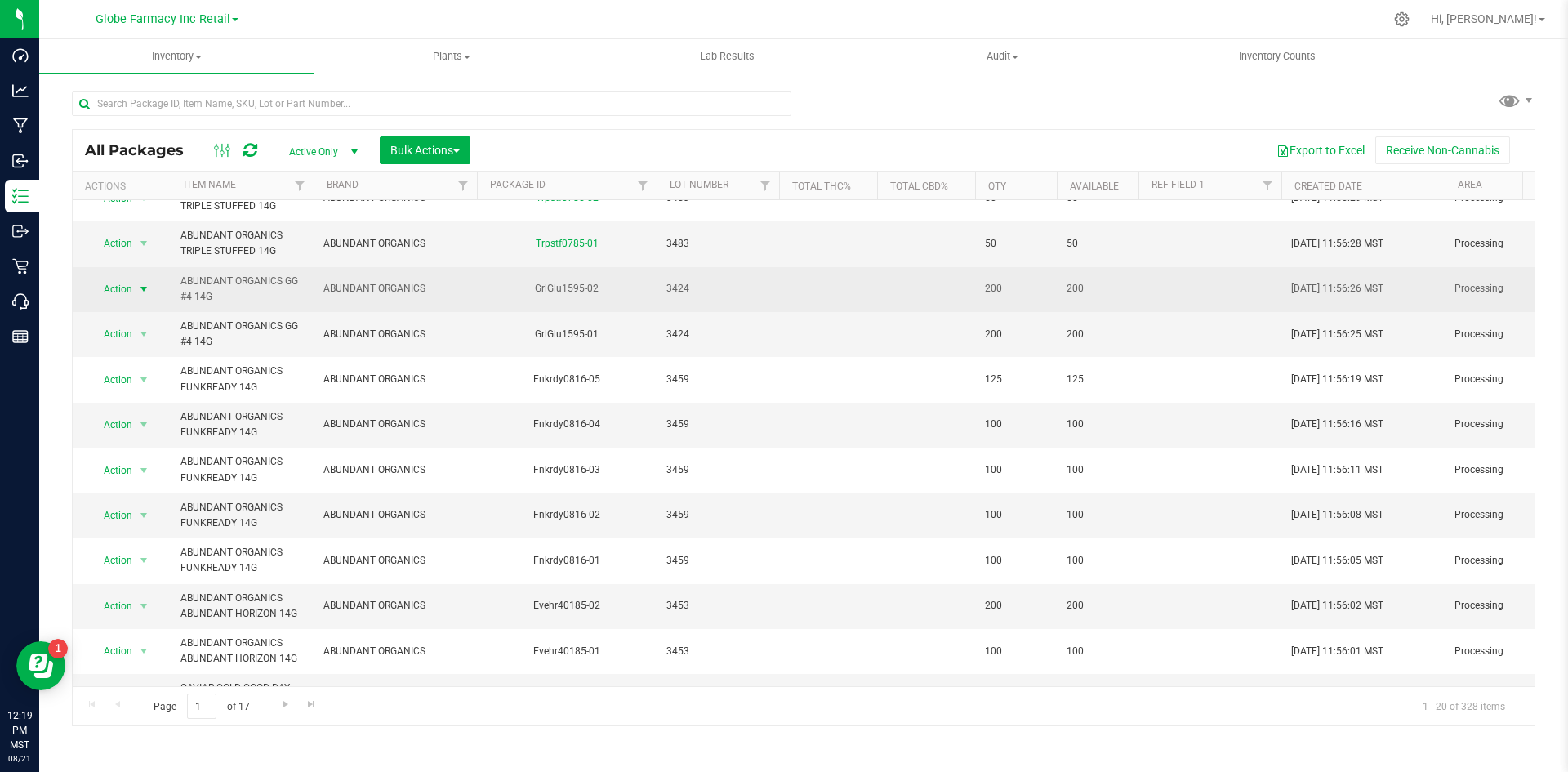
click at [152, 296] on span "select" at bounding box center [144, 289] width 21 height 23
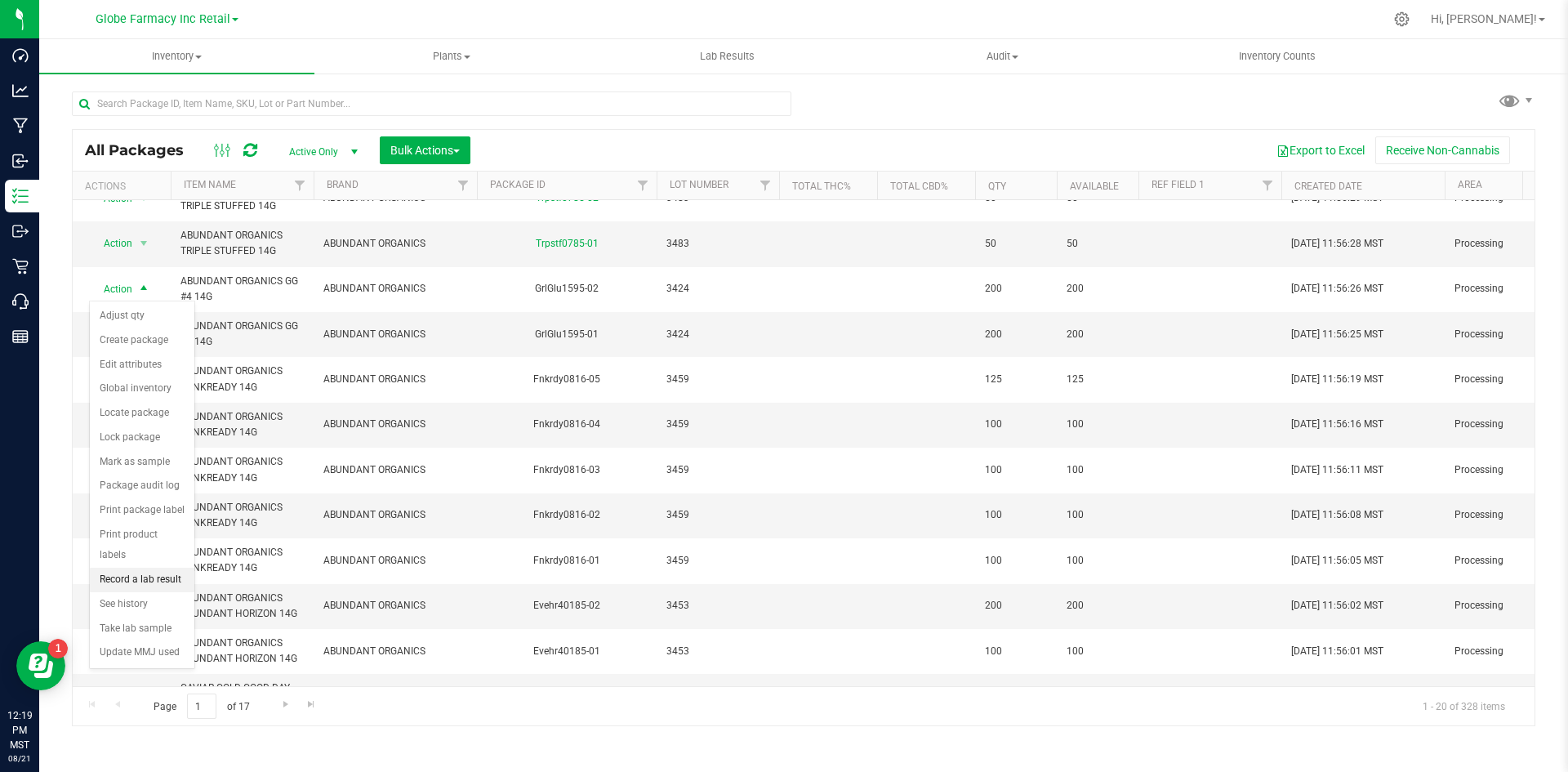
click at [144, 568] on li "Record a lab result" at bounding box center [141, 581] width 104 height 24
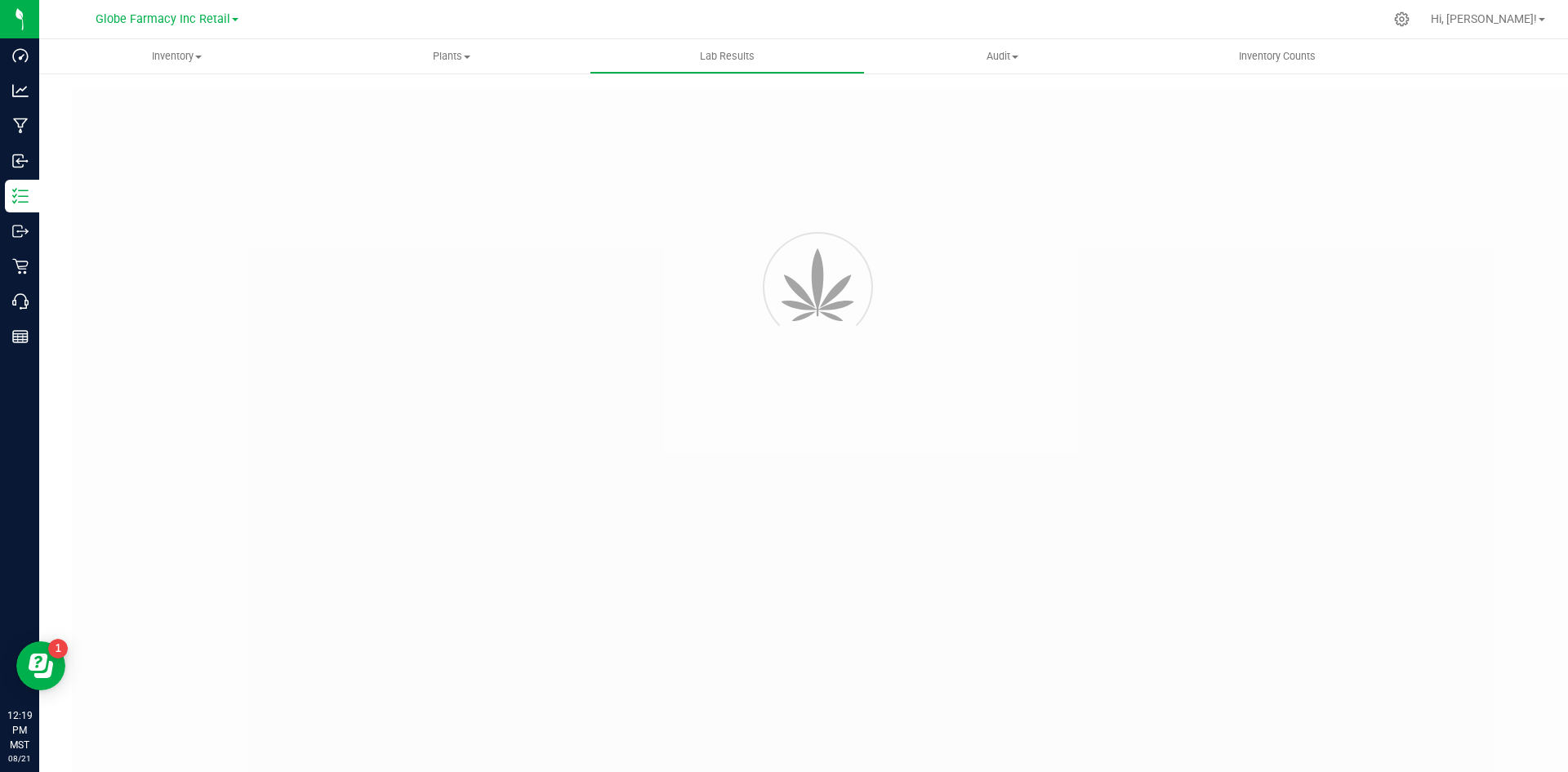
type input "GrlGlu1595-02"
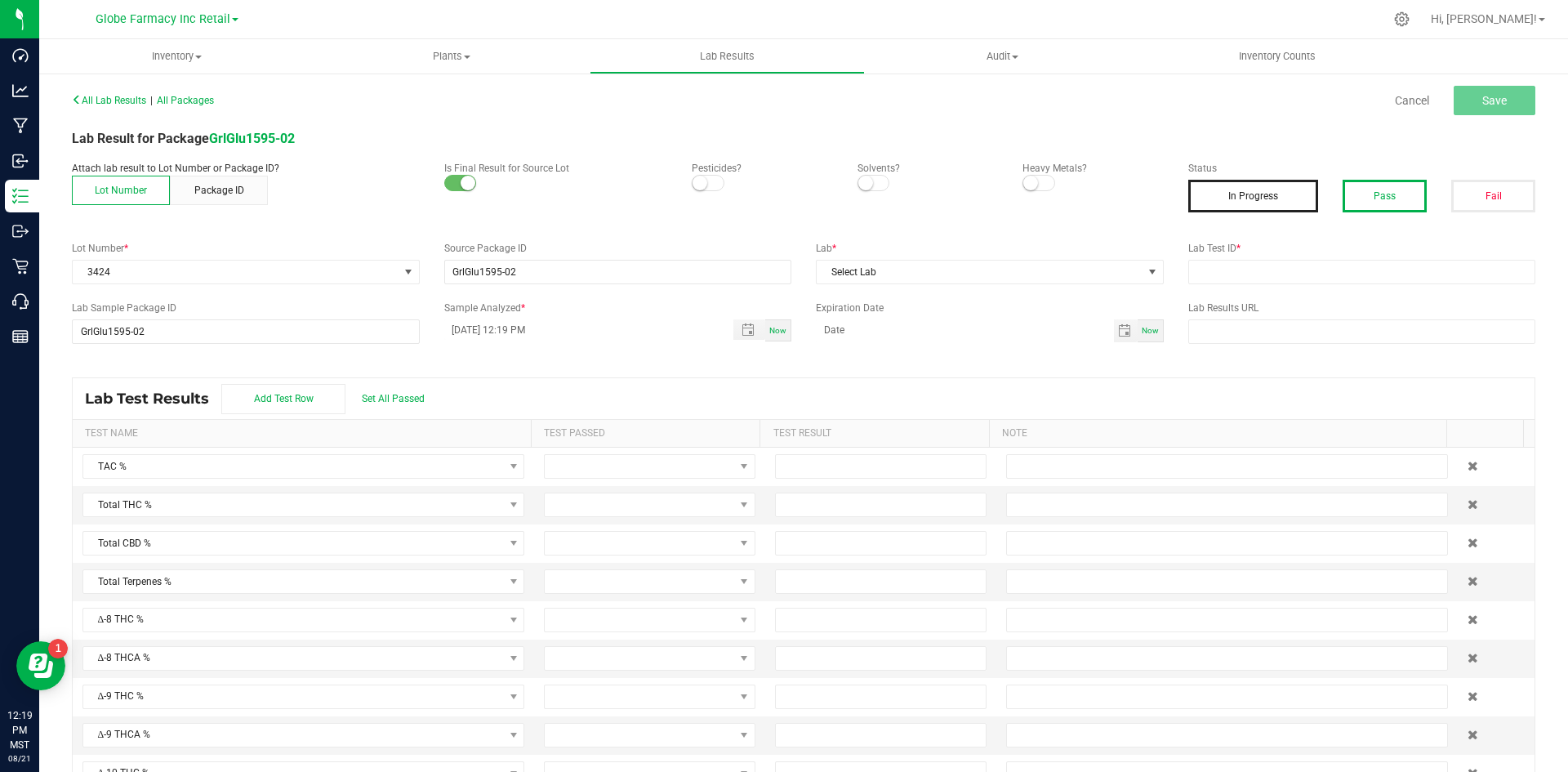
drag, startPoint x: 1383, startPoint y: 200, endPoint x: 1377, endPoint y: 211, distance: 12.5
click at [1258, 200] on button "Pass" at bounding box center [1385, 196] width 84 height 33
click at [1031, 280] on span "Select Lab" at bounding box center [980, 272] width 326 height 23
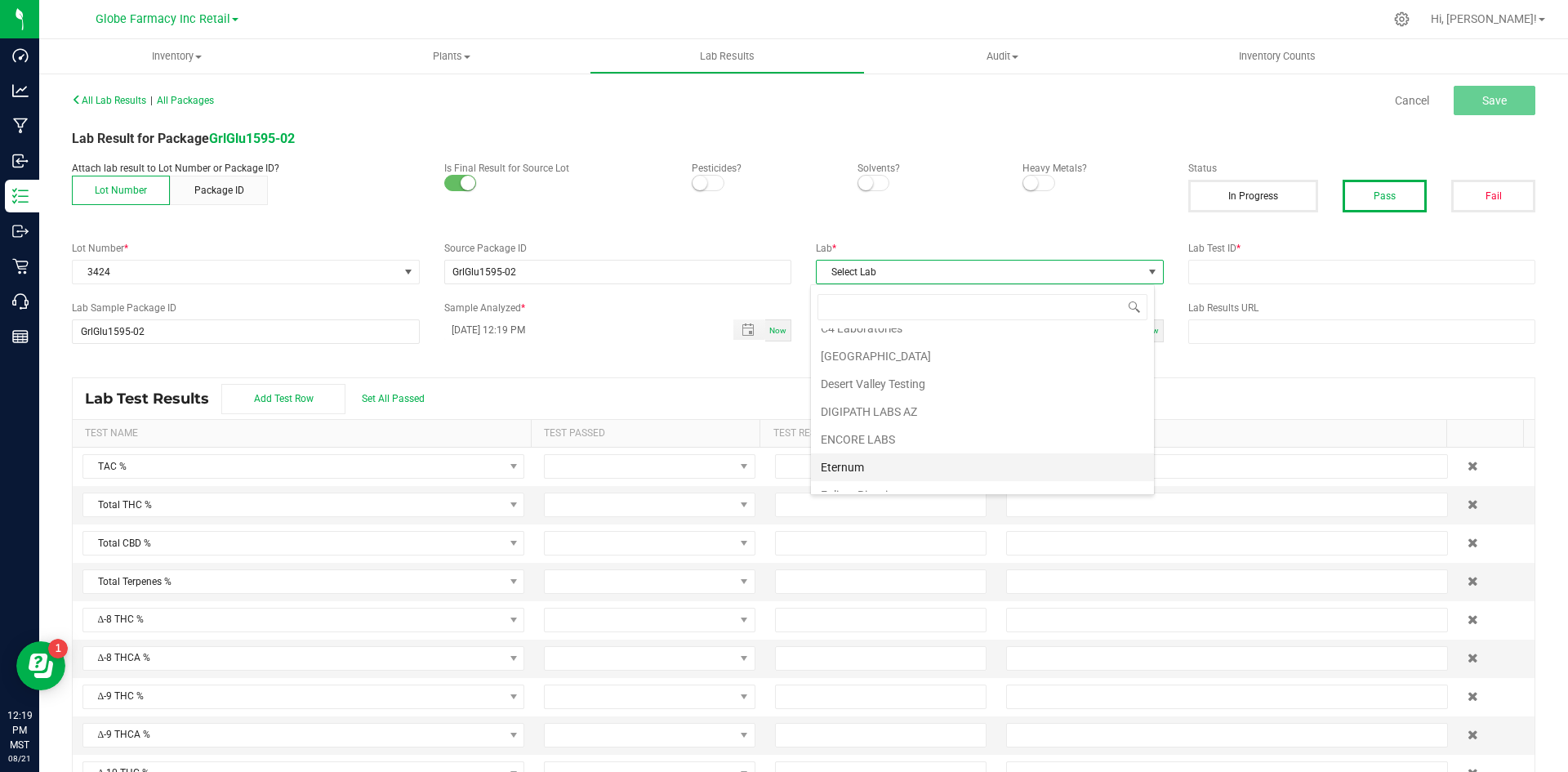
scroll to position [82, 0]
type input "LEVEL"
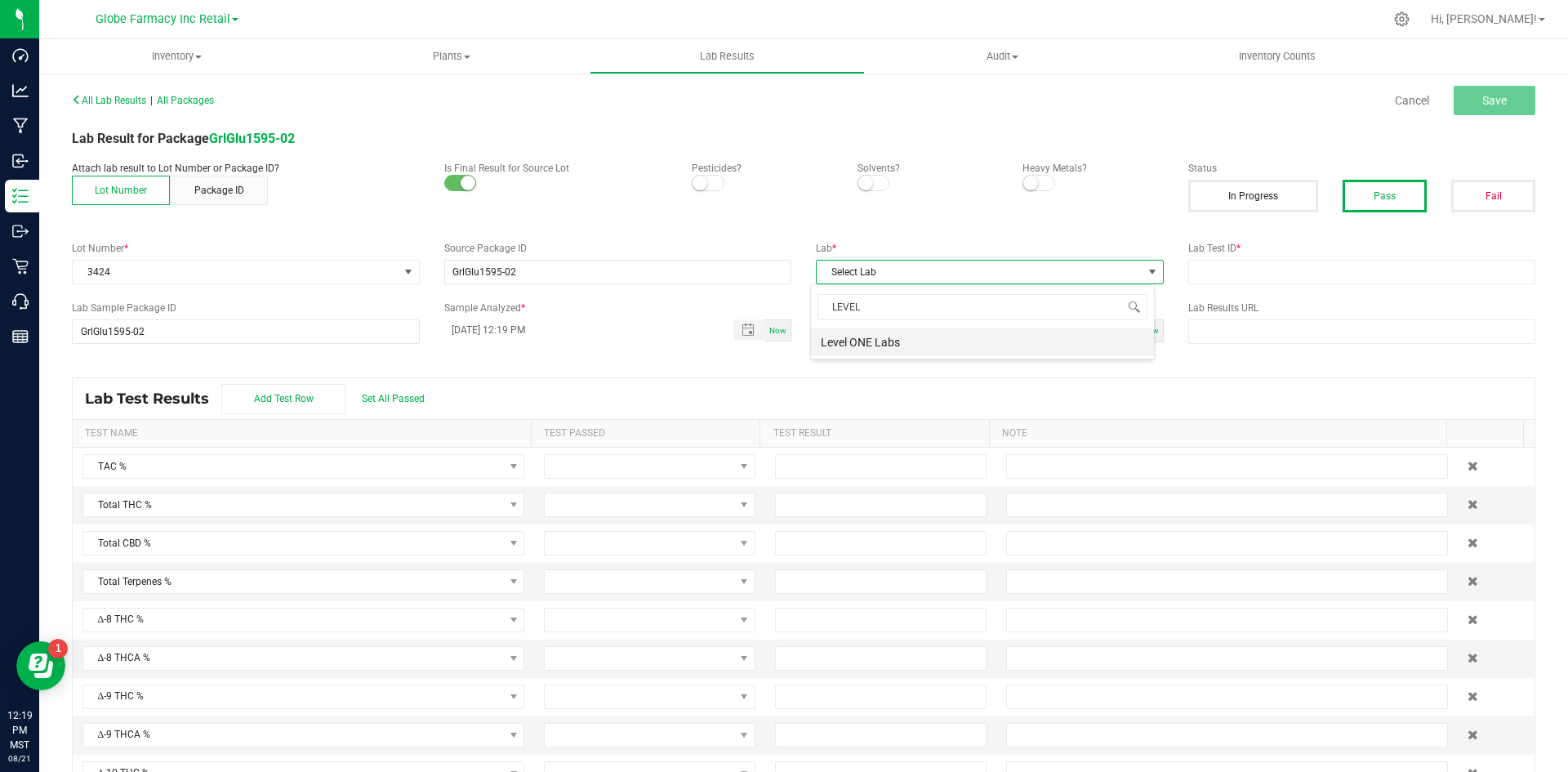
click at [886, 341] on li "Level ONE Labs" at bounding box center [983, 342] width 343 height 28
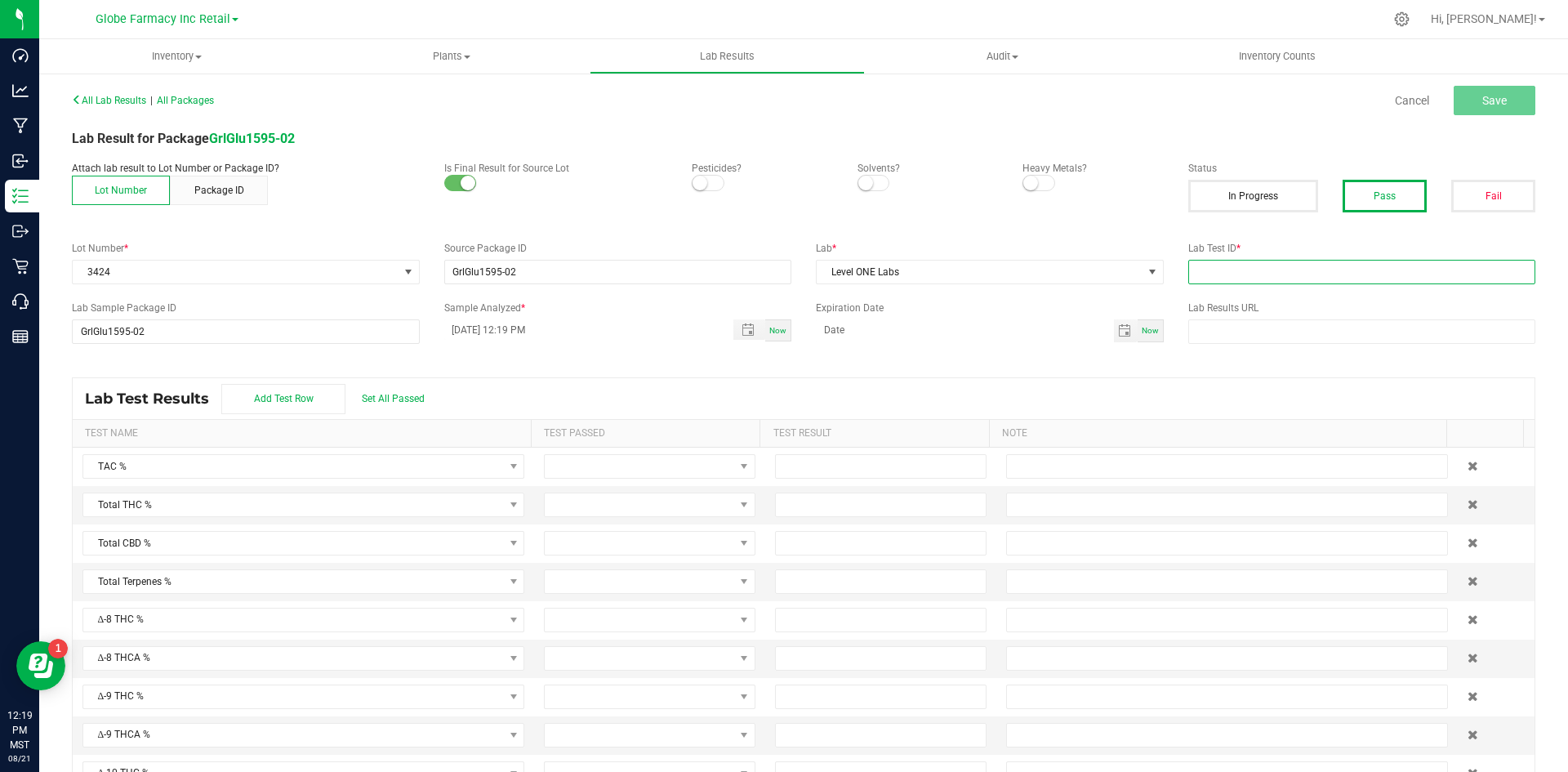
click at [1231, 273] on input "text" at bounding box center [1363, 272] width 348 height 24
paste input "2506LVL0528.2719"
type input "2506LVL0528.2719"
click at [1258, 115] on button "Save" at bounding box center [1495, 100] width 82 height 29
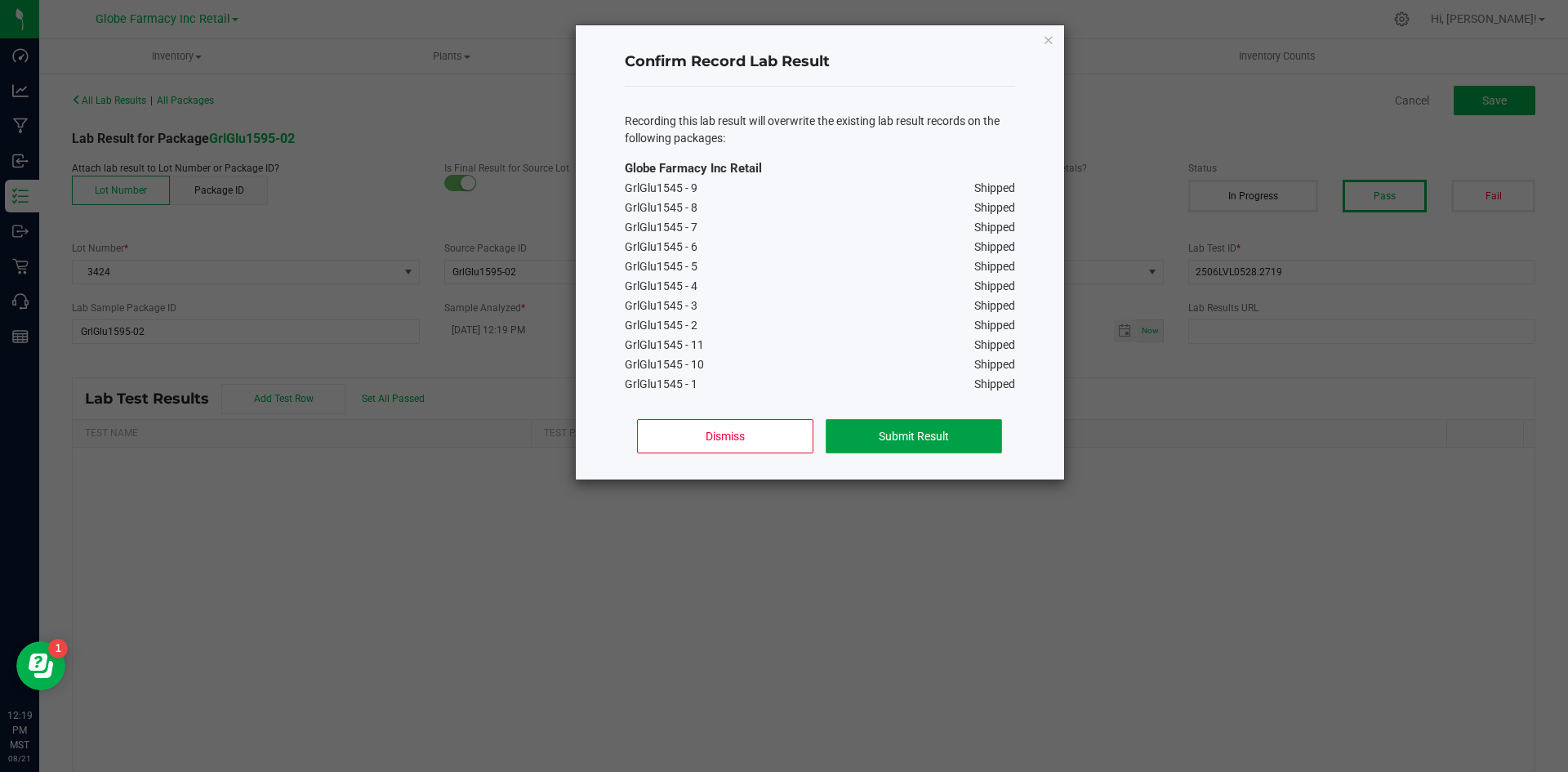
click at [893, 435] on button "Submit Result" at bounding box center [914, 436] width 176 height 35
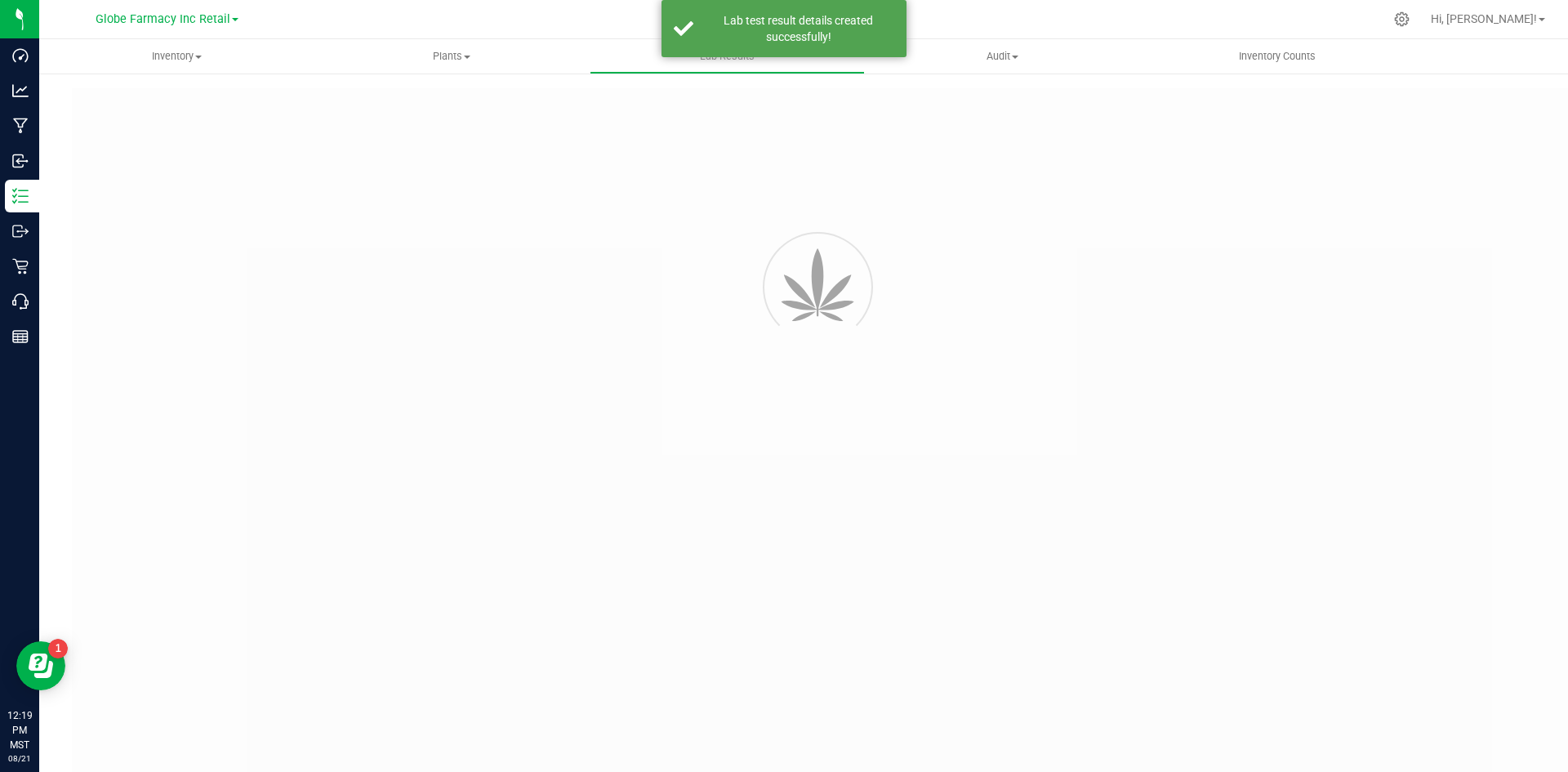
type input "GrlGlu1595-02"
type input "2506LVL0528.2719"
type input "GrlGlu1595-02"
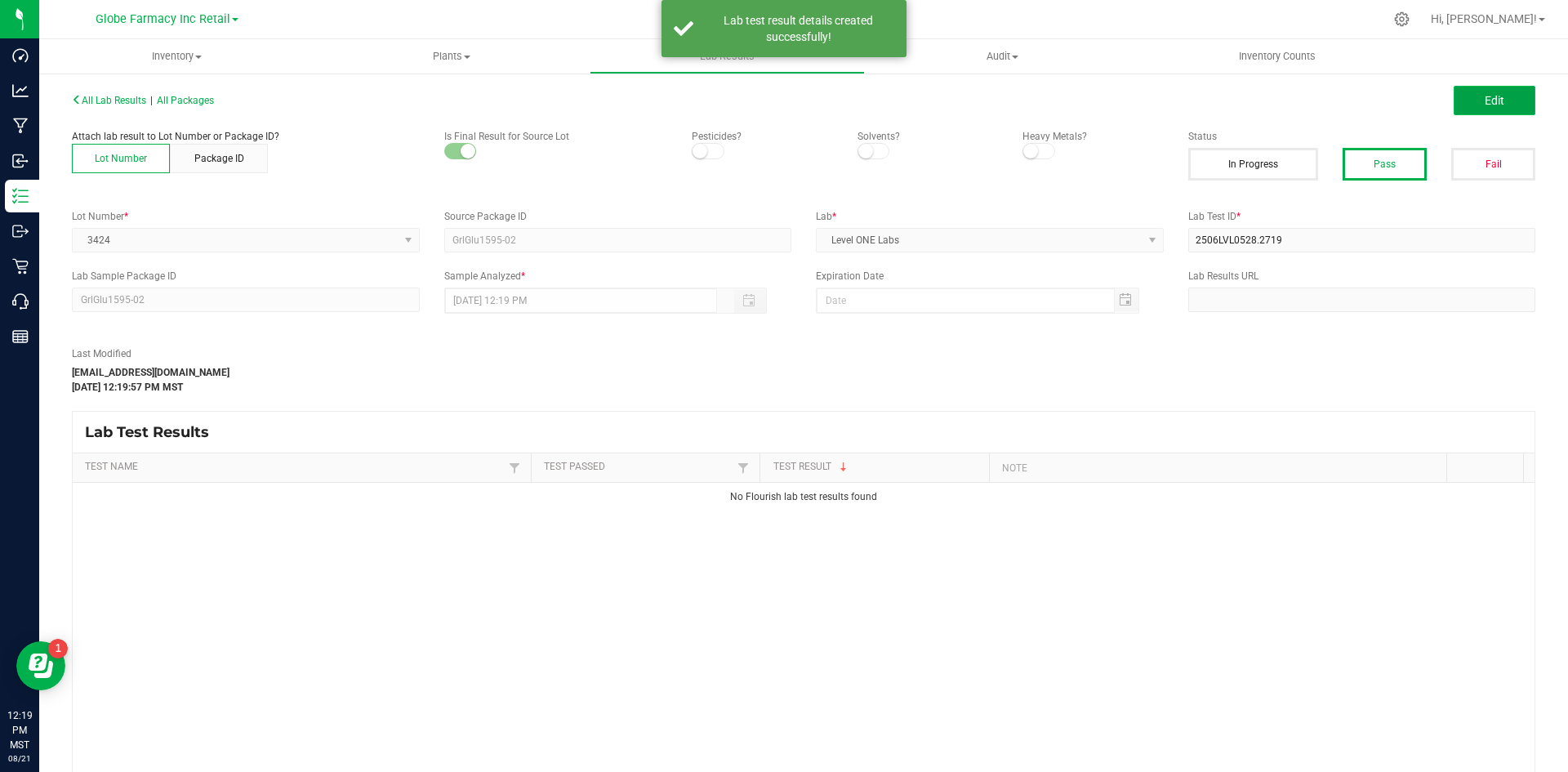
click at [1258, 98] on button "Edit" at bounding box center [1495, 100] width 82 height 29
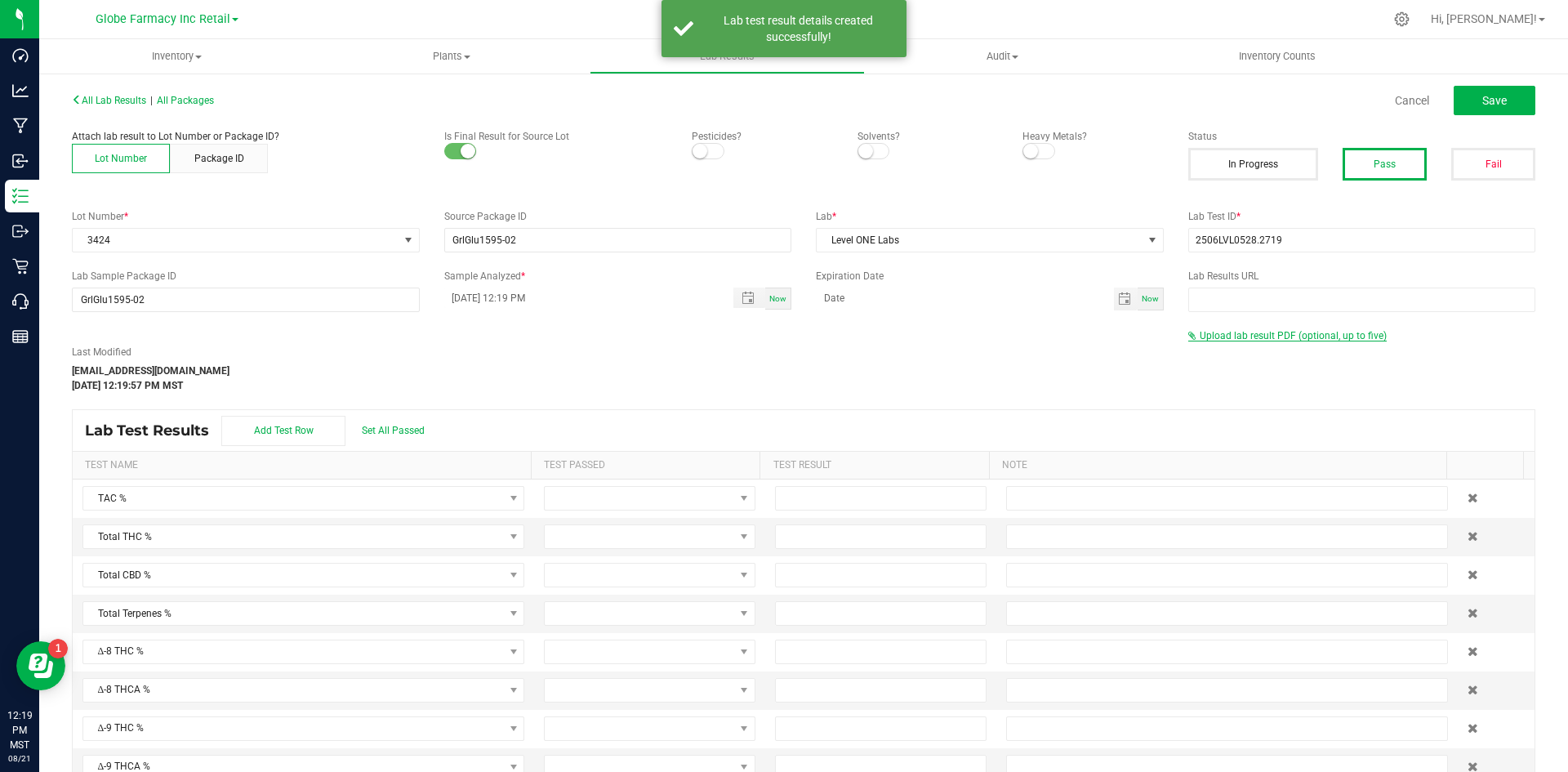
click at [1258, 337] on span "Upload lab result PDF (optional, up to five)" at bounding box center [1293, 336] width 187 height 11
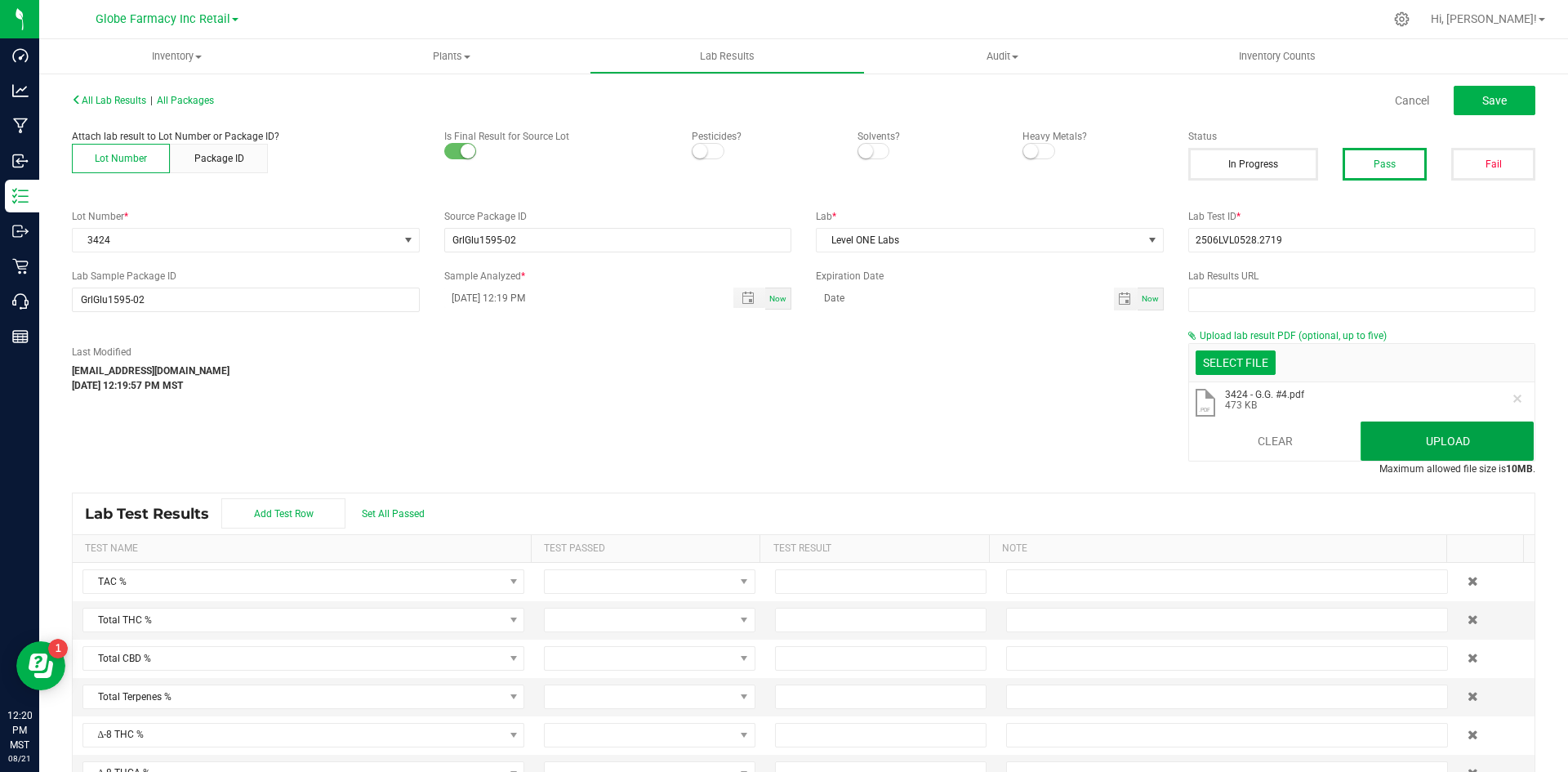
drag, startPoint x: 259, startPoint y: 124, endPoint x: 1403, endPoint y: 433, distance: 1185.0
click at [1258, 433] on button "Upload" at bounding box center [1447, 441] width 173 height 39
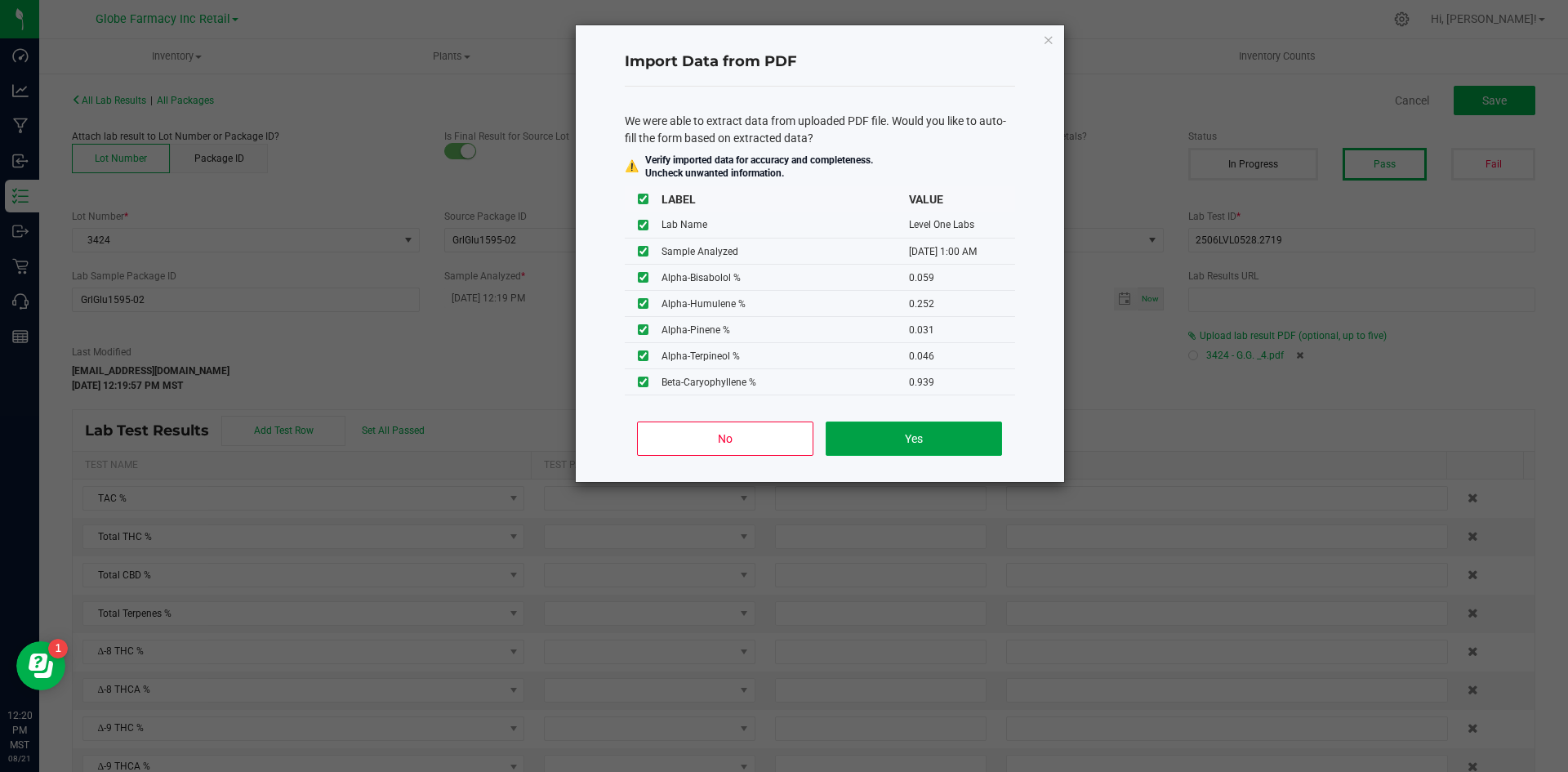
click at [964, 452] on button "Yes" at bounding box center [914, 439] width 176 height 35
type input "[DATE] 1:00 AM"
type input "20.7200"
type input "0.7200"
type input "33.8100"
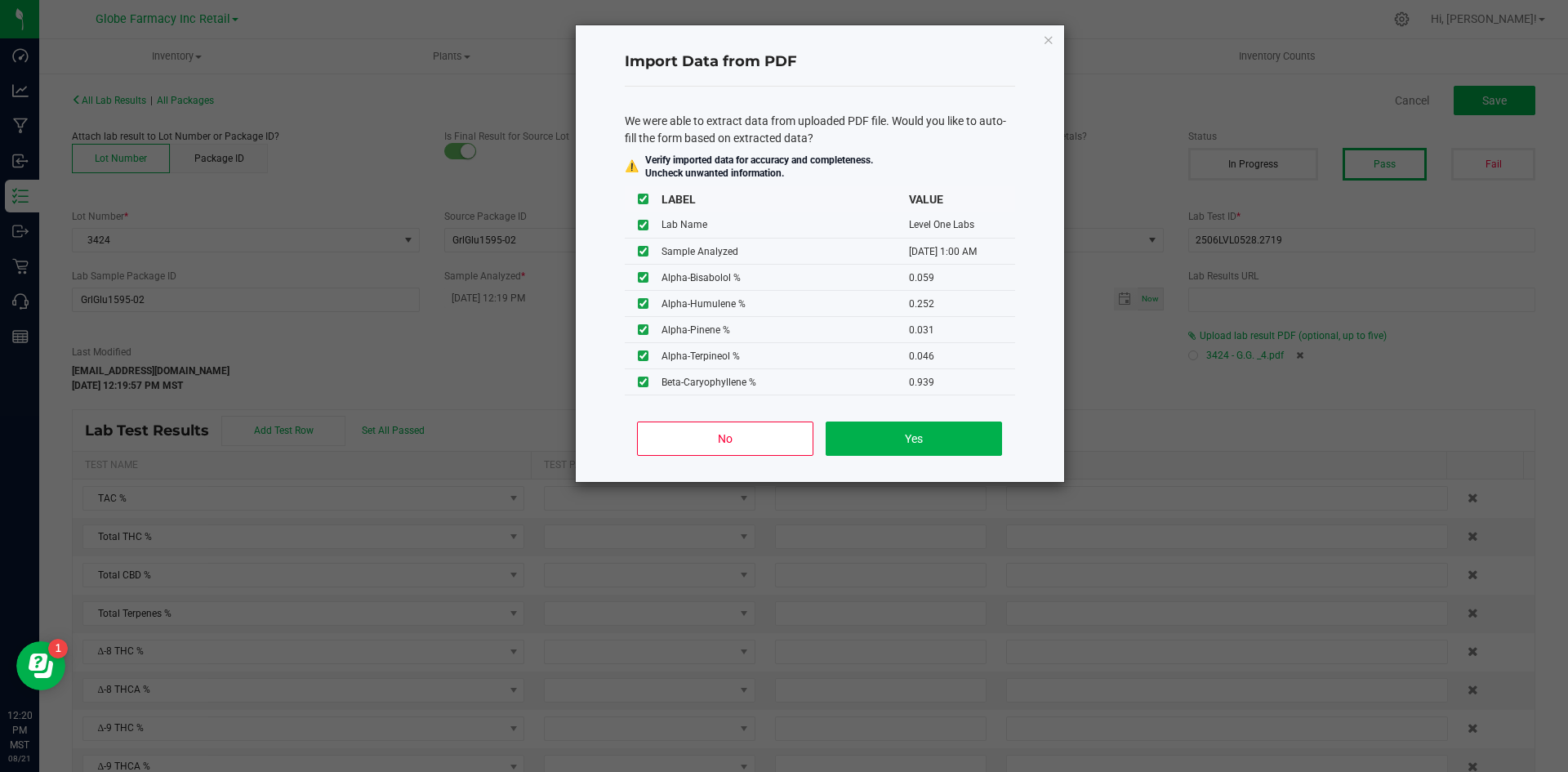
type input "0.1800"
type input "0.2900"
type input "1.5400"
type input "0.0590"
type input "0.2520"
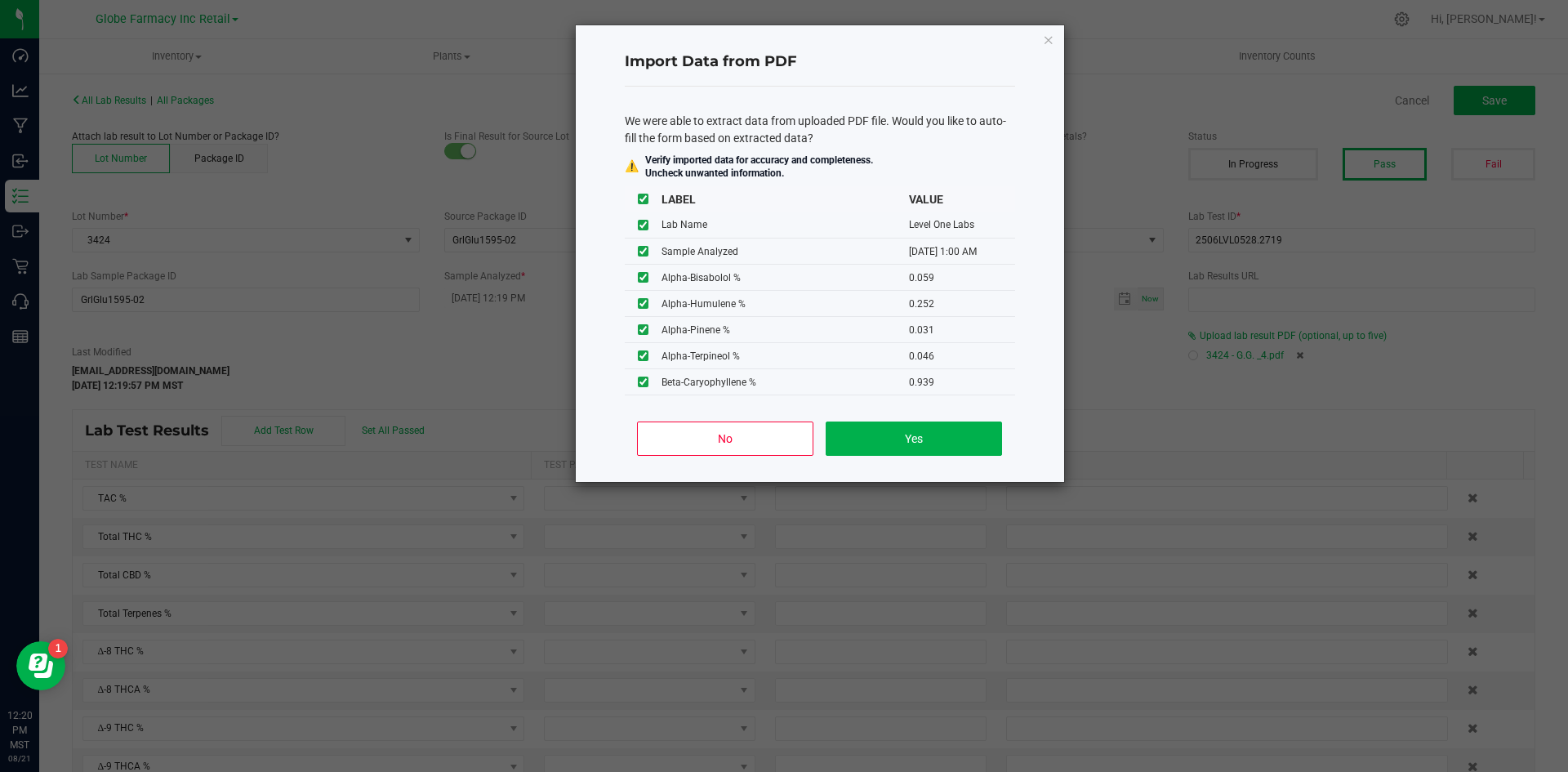
type input "0.0310"
type input "0.0460"
type input "0.9390"
type input "0.0240"
type input "0.0610"
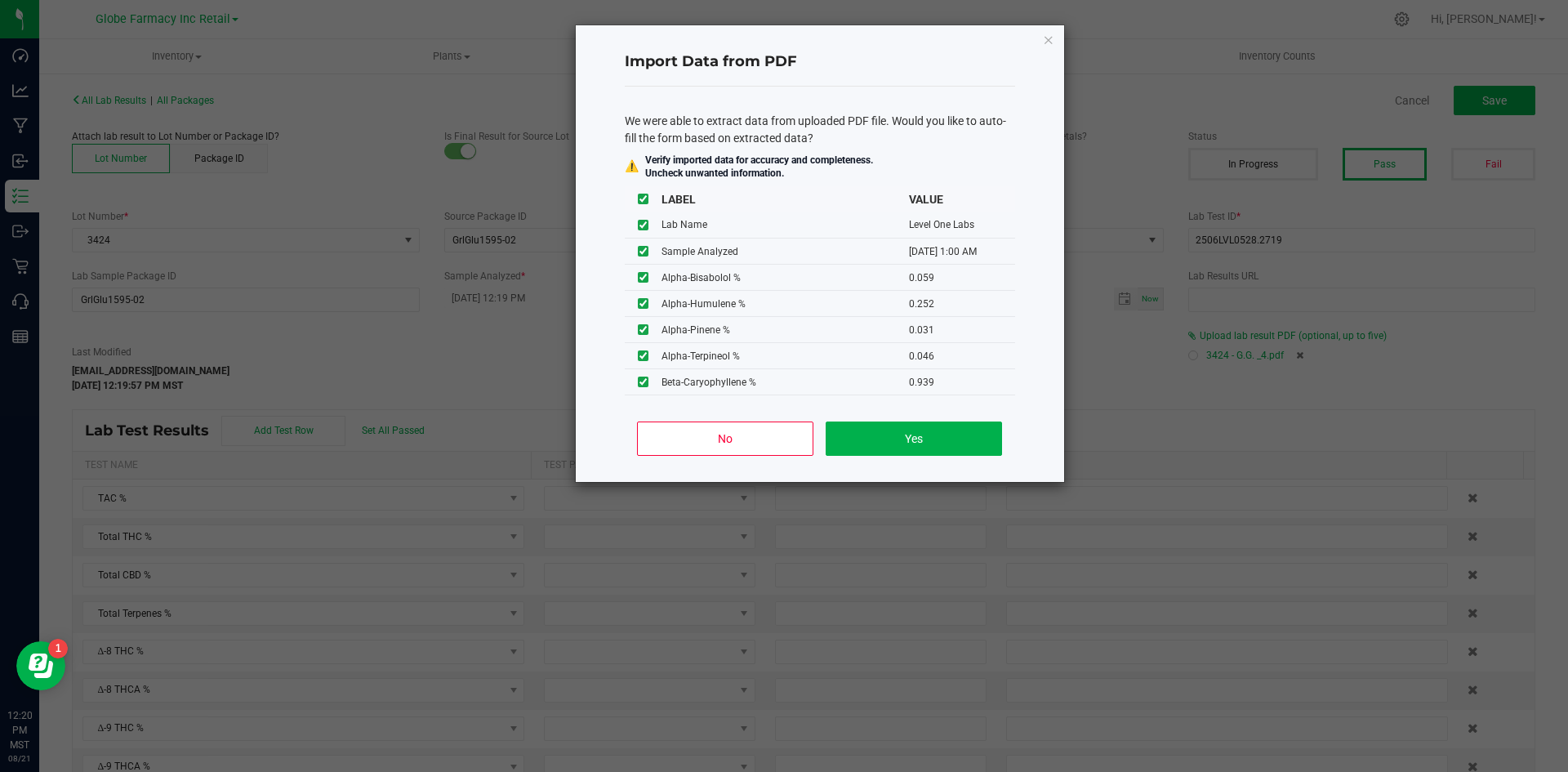
type input "0.0520"
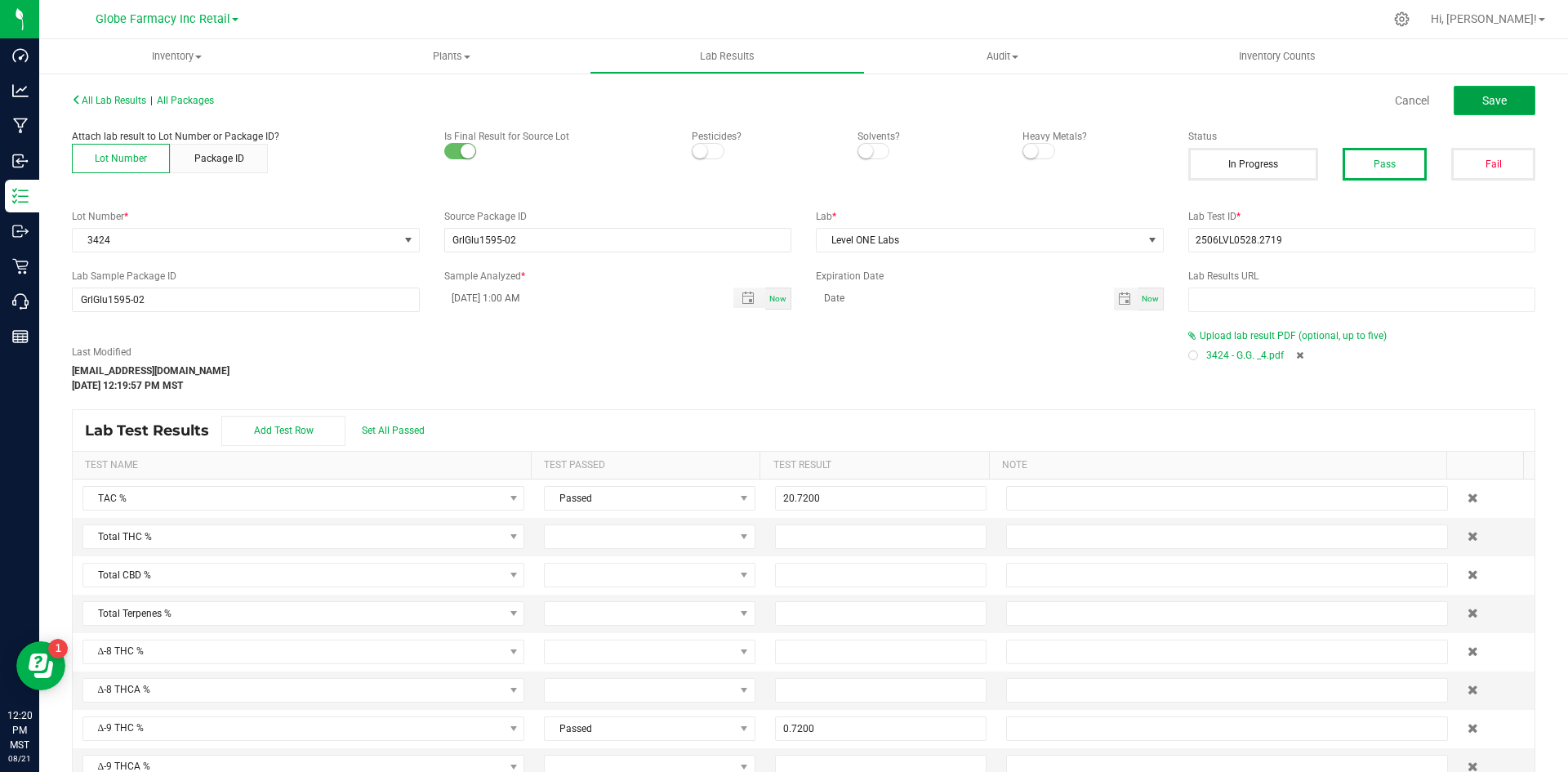
click at [1258, 101] on span "Save" at bounding box center [1495, 100] width 24 height 13
type input "0.7200"
type input "33.8100"
type input "0.1800"
type input "0.2900"
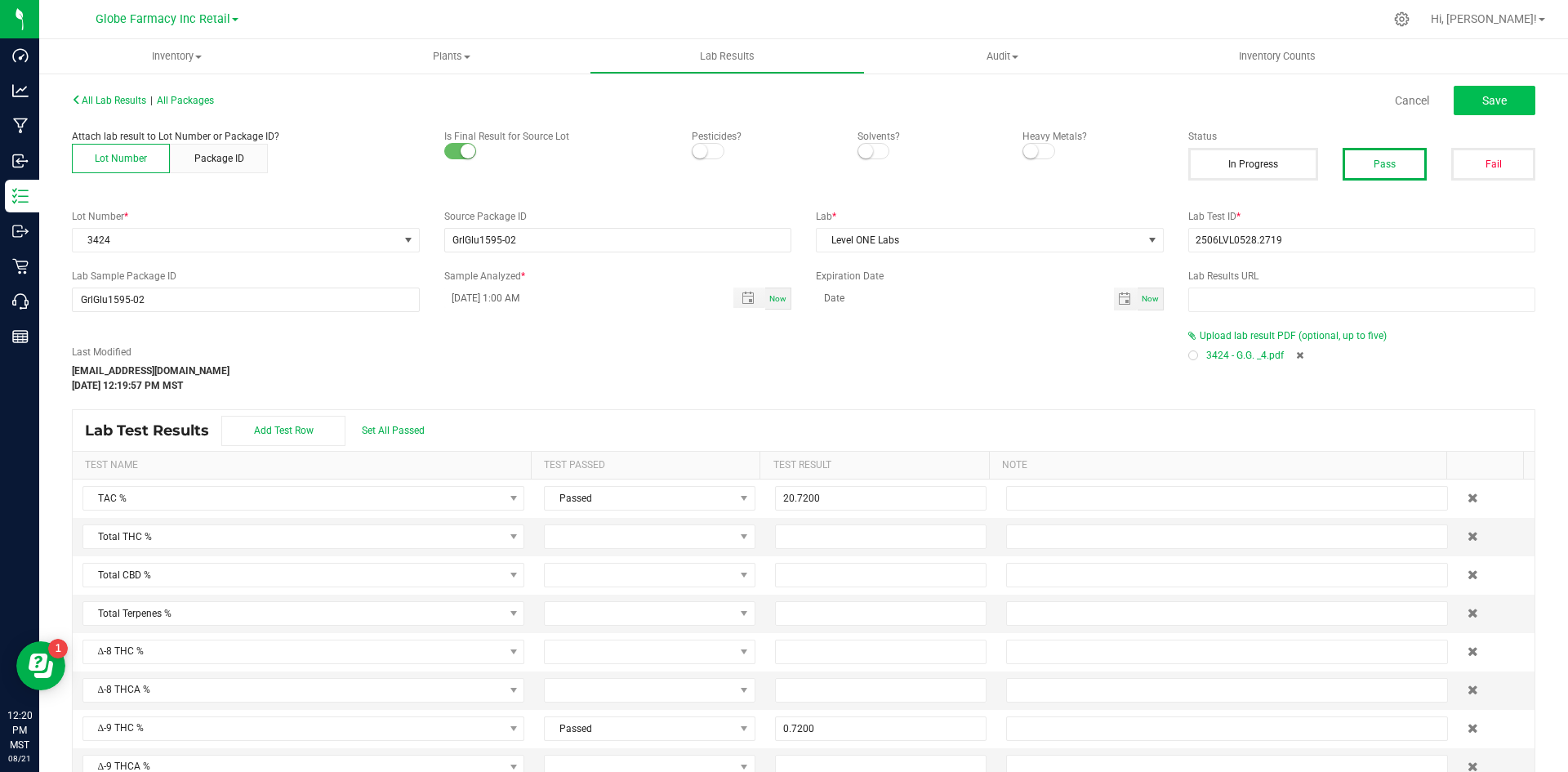
type input "1.5400"
type input "0.0590"
type input "0.2520"
type input "0.0310"
type input "0.0460"
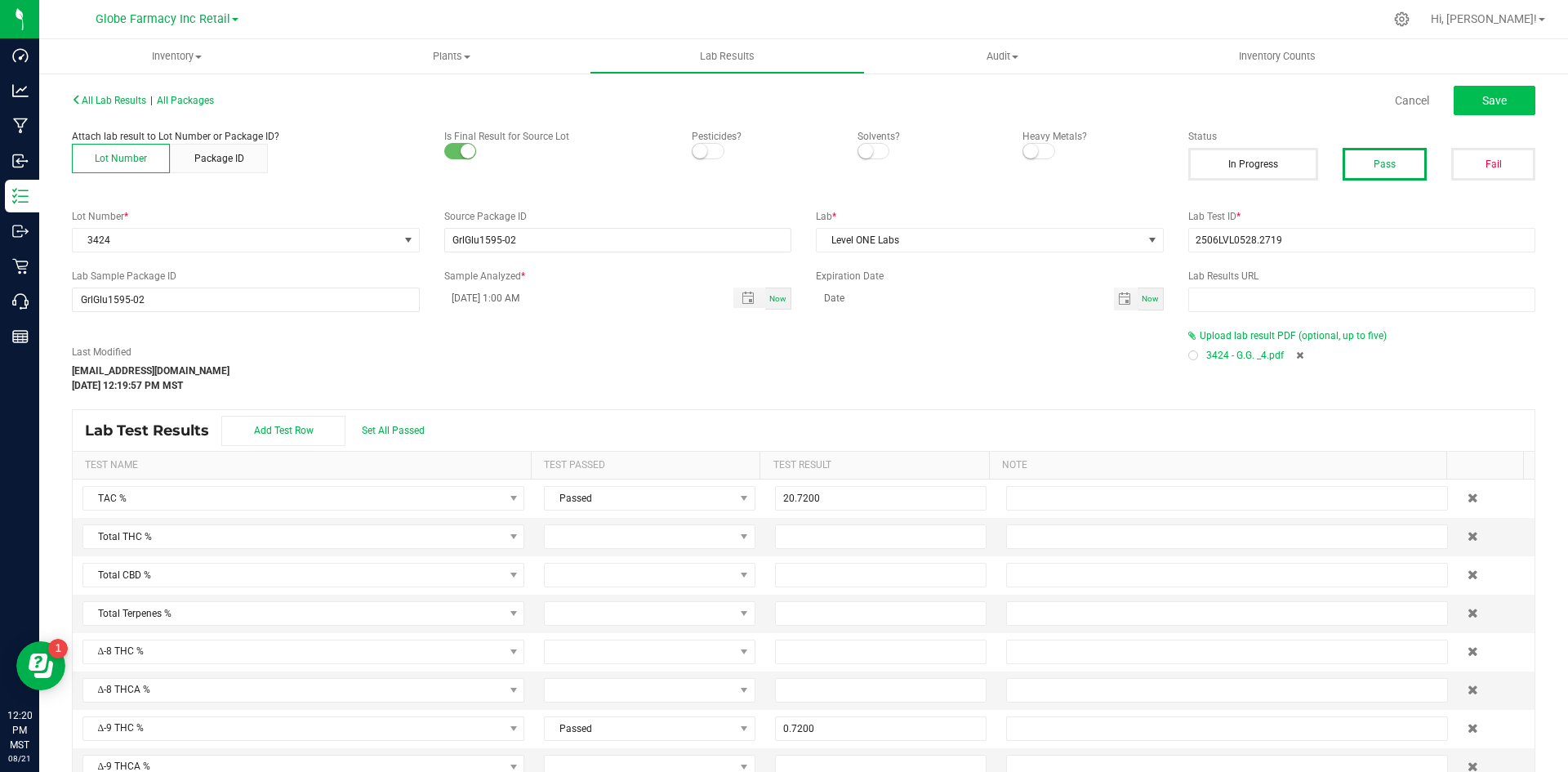
type input "0.9390"
type input "0.0240"
type input "0.0610"
type input "0.0520"
type input "0.1320"
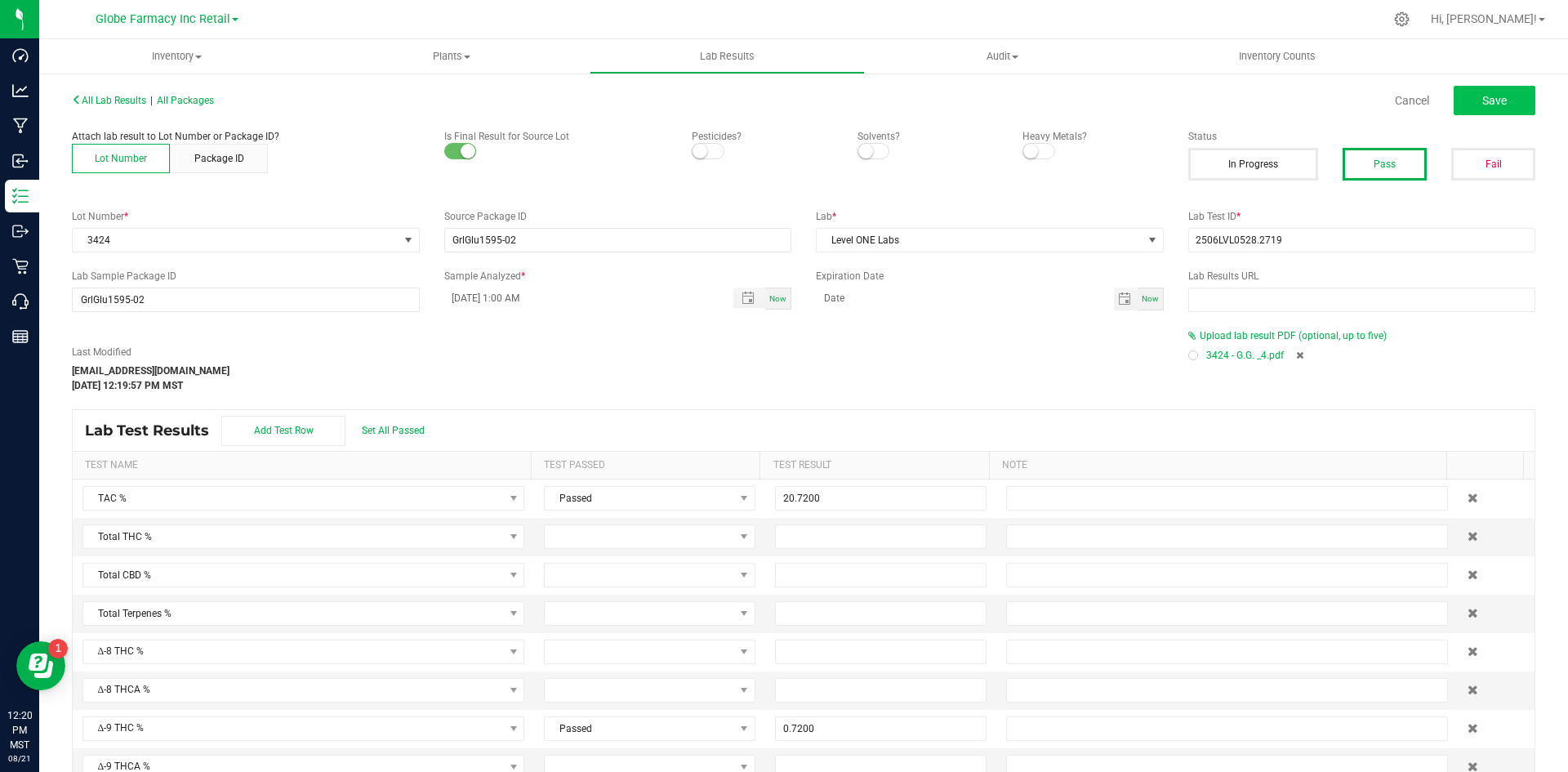
type input "0.4760"
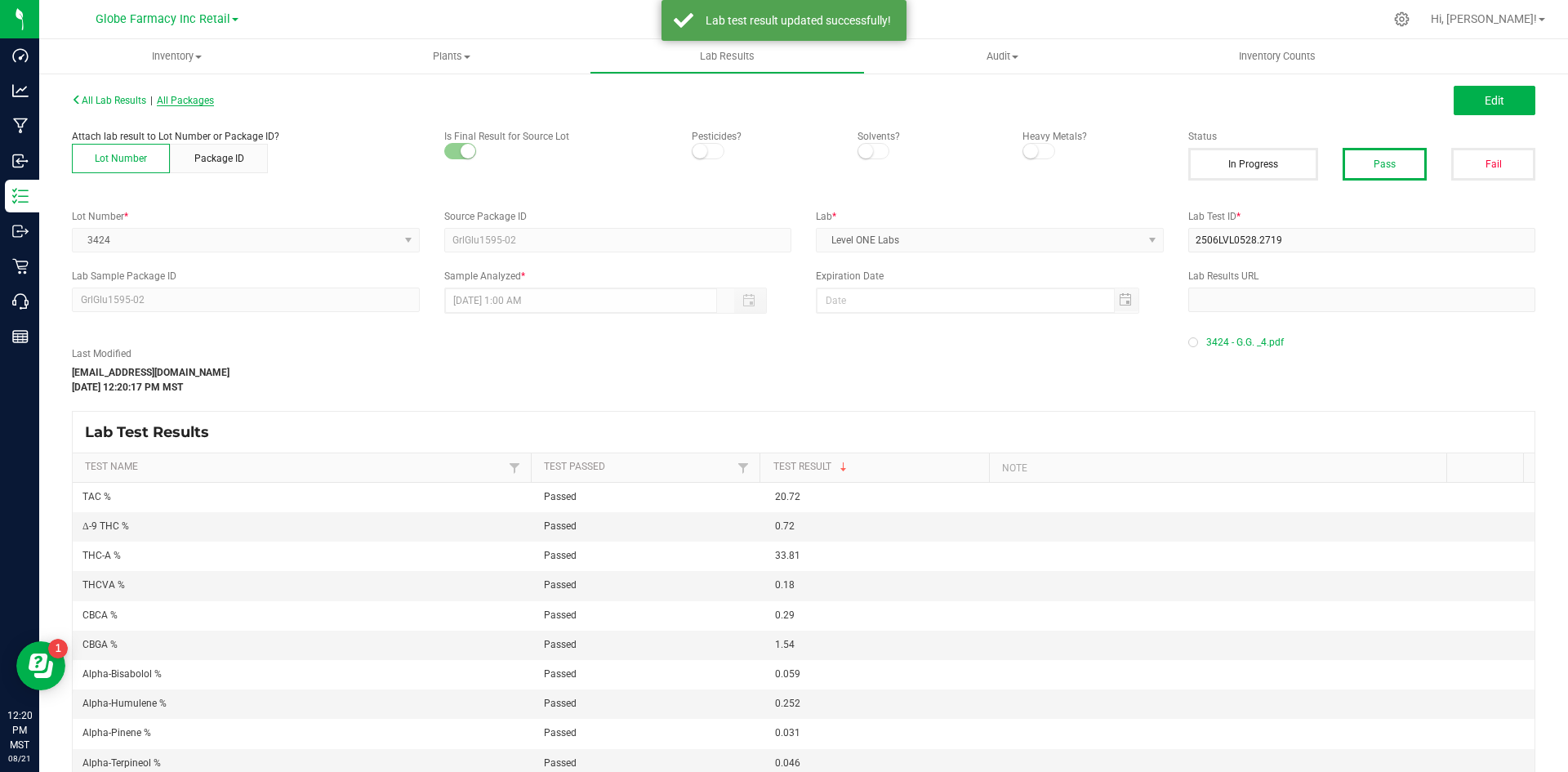
click at [197, 97] on span "All Packages" at bounding box center [185, 100] width 57 height 11
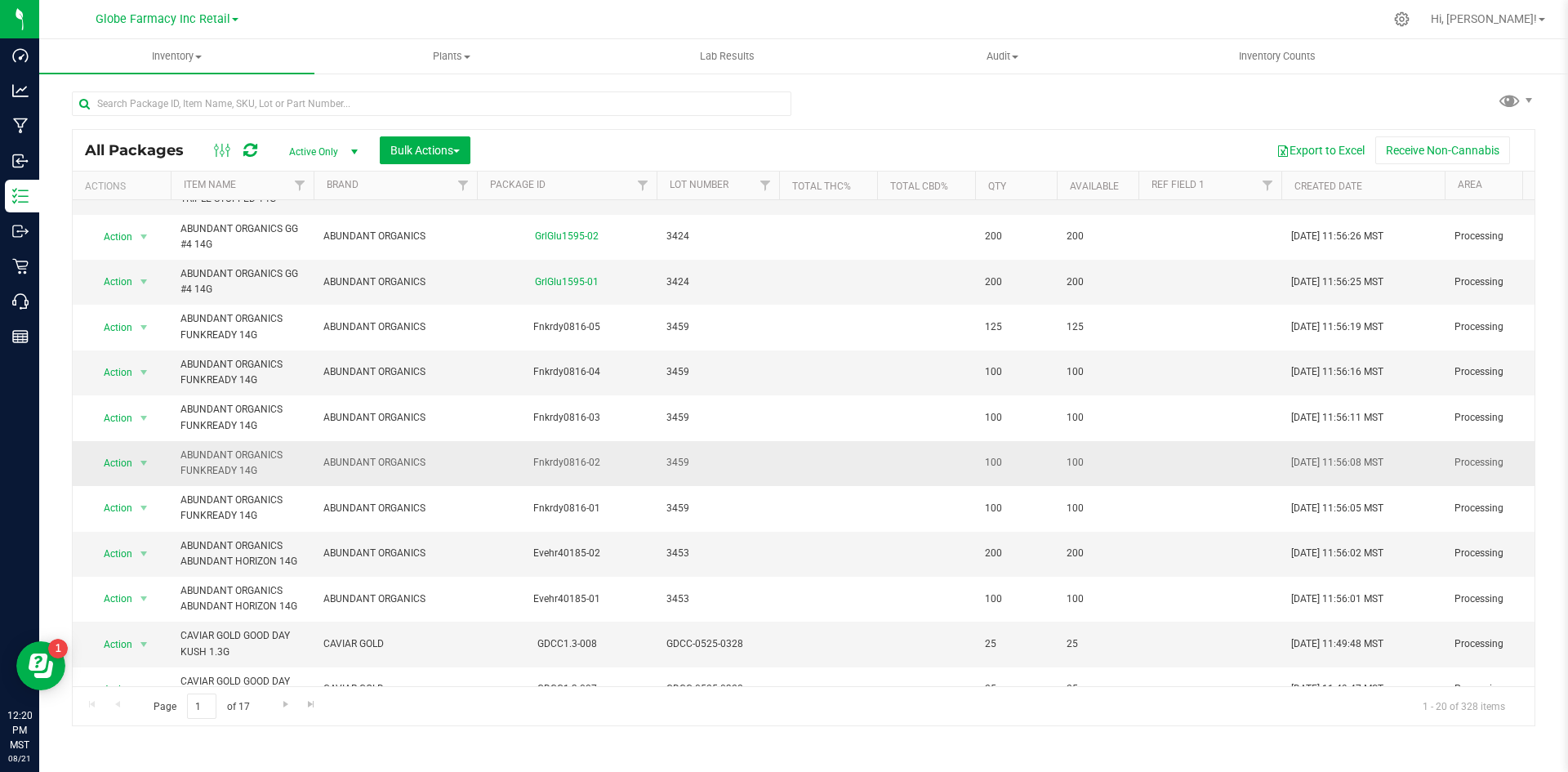
scroll to position [409, 0]
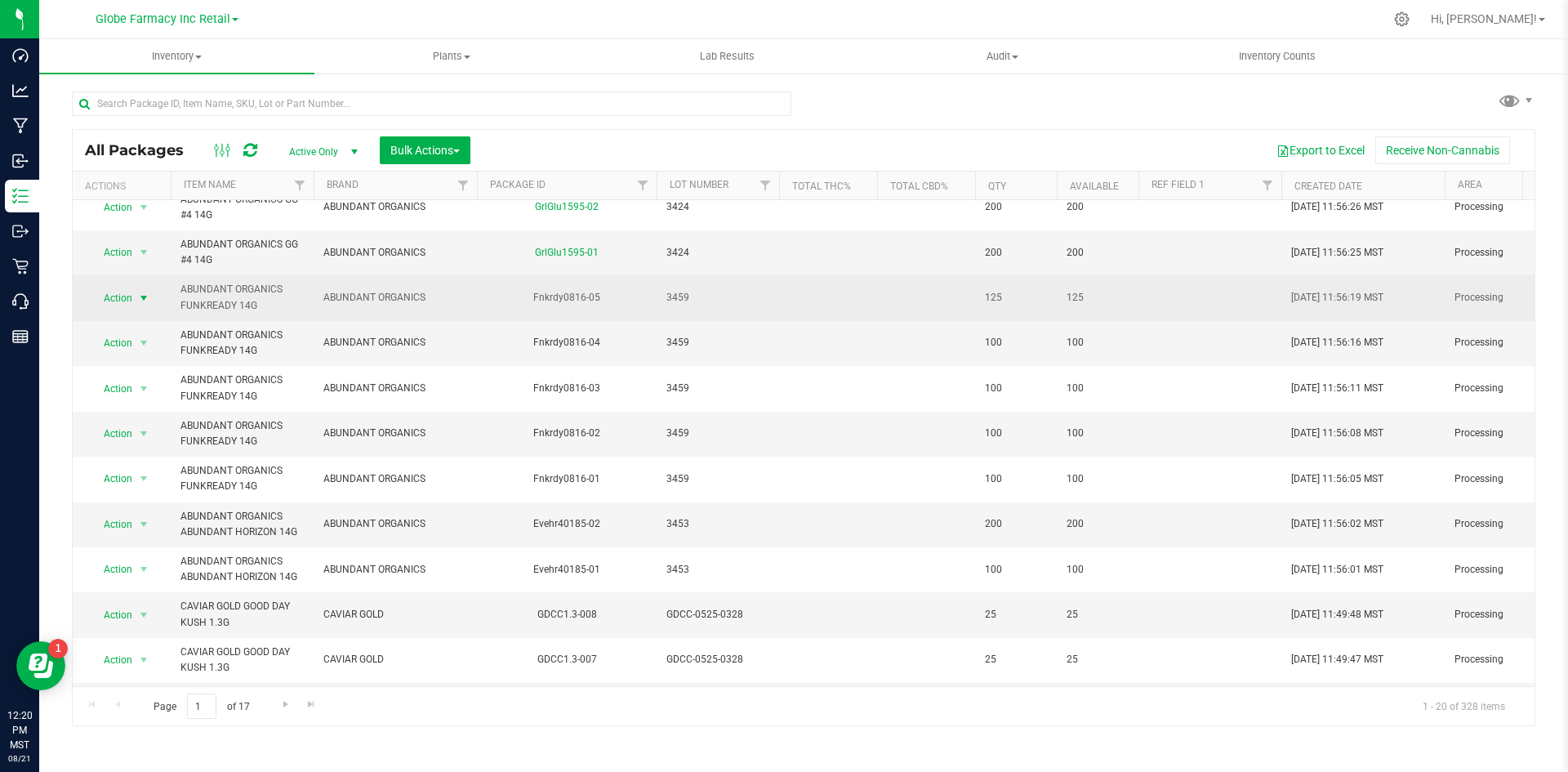
click at [153, 305] on span "select" at bounding box center [144, 298] width 21 height 23
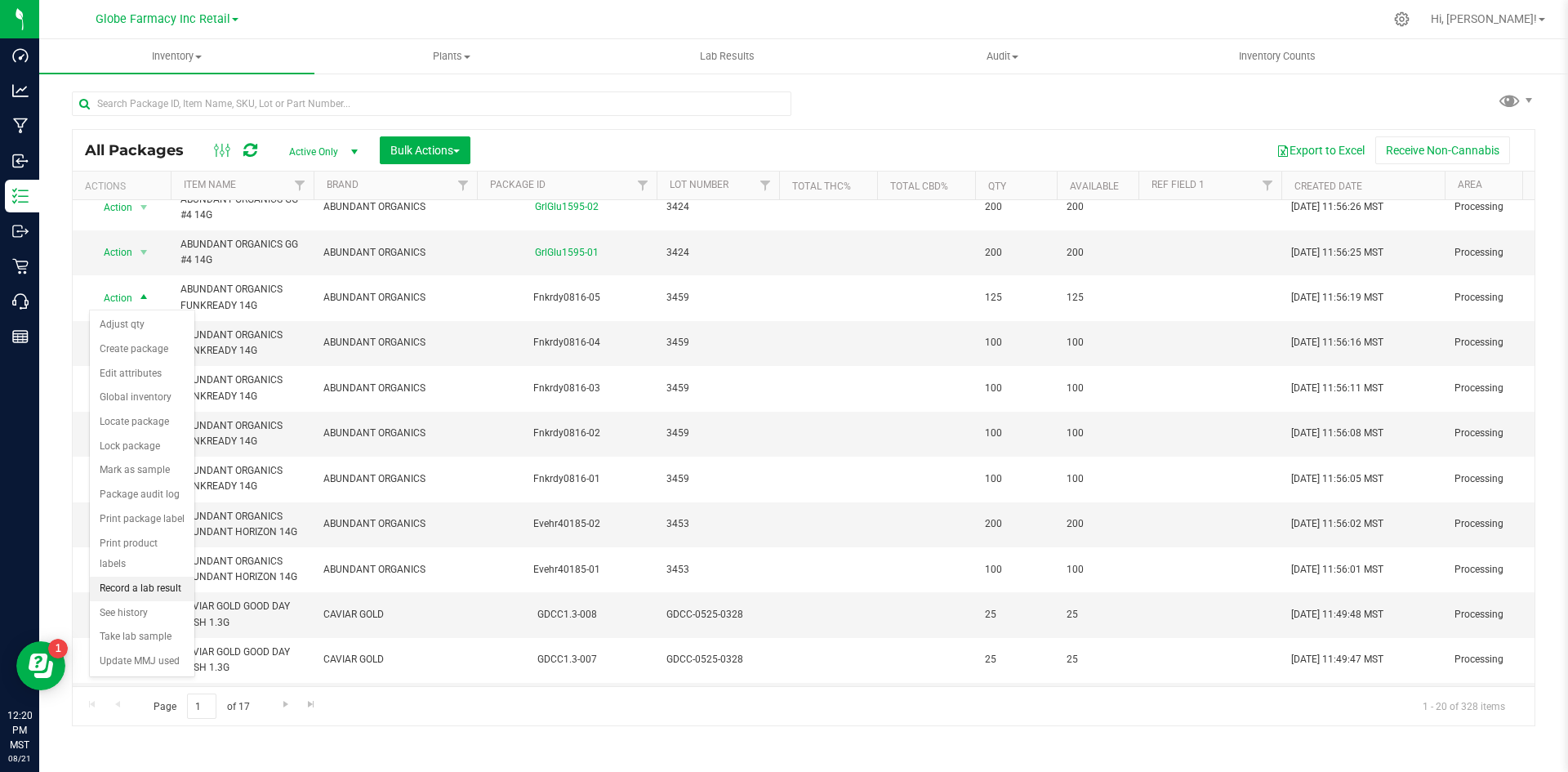
click at [174, 577] on li "Record a lab result" at bounding box center [141, 589] width 104 height 24
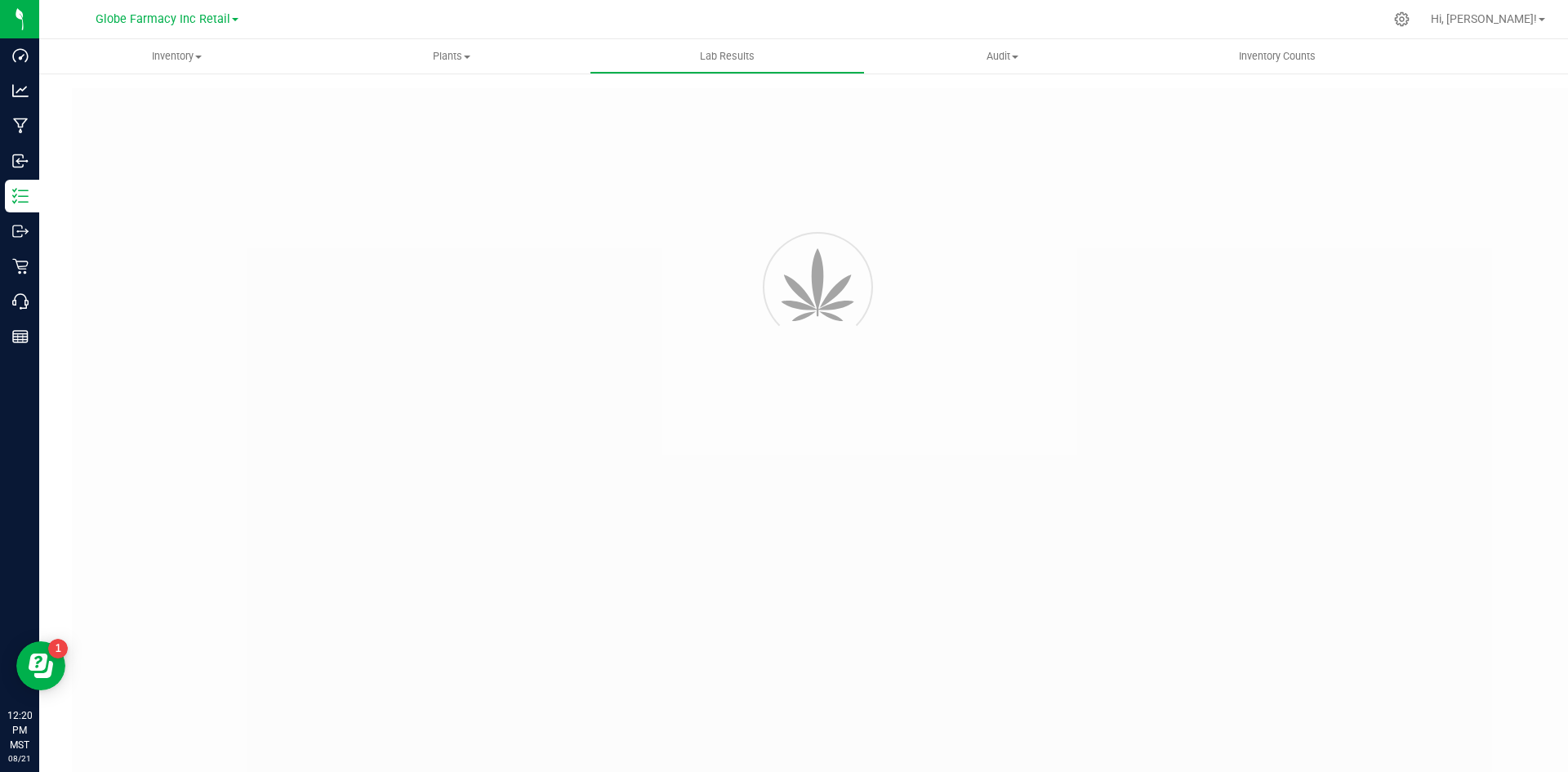
type input "Fnkrdy0816-05"
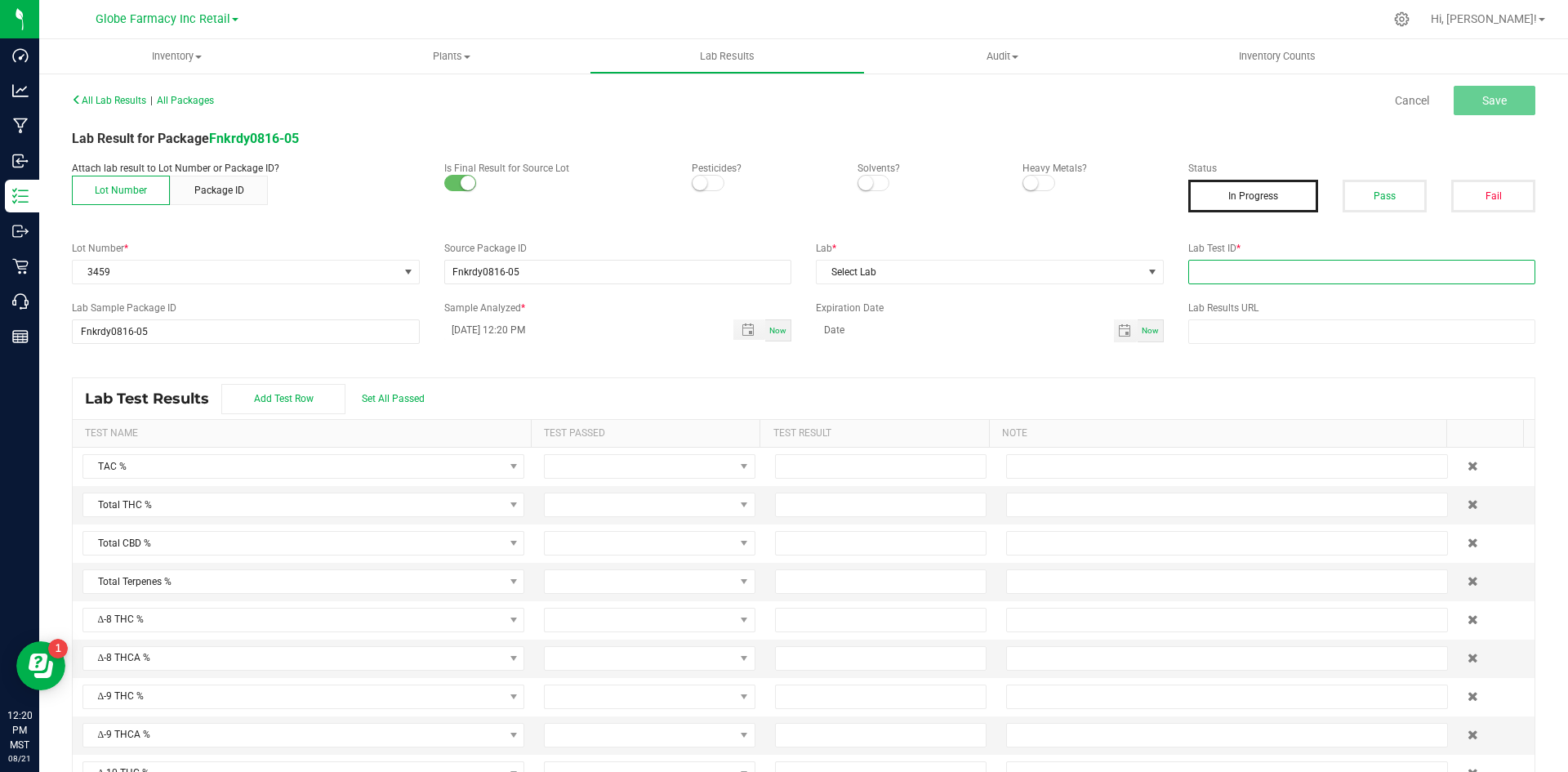
click at [1258, 284] on input "text" at bounding box center [1363, 272] width 348 height 24
paste input "2507LVL0599.3205"
type input "2507LVL0599.3205"
click at [1121, 300] on div "All Lab Results | All Packages Cancel Save Lab Result for Package Fnkrdy0816-05…" at bounding box center [803, 439] width 1464 height 702
click at [1084, 285] on div "All Lab Results | All Packages Cancel Save Lab Result for Package Fnkrdy0816-05…" at bounding box center [803, 439] width 1464 height 702
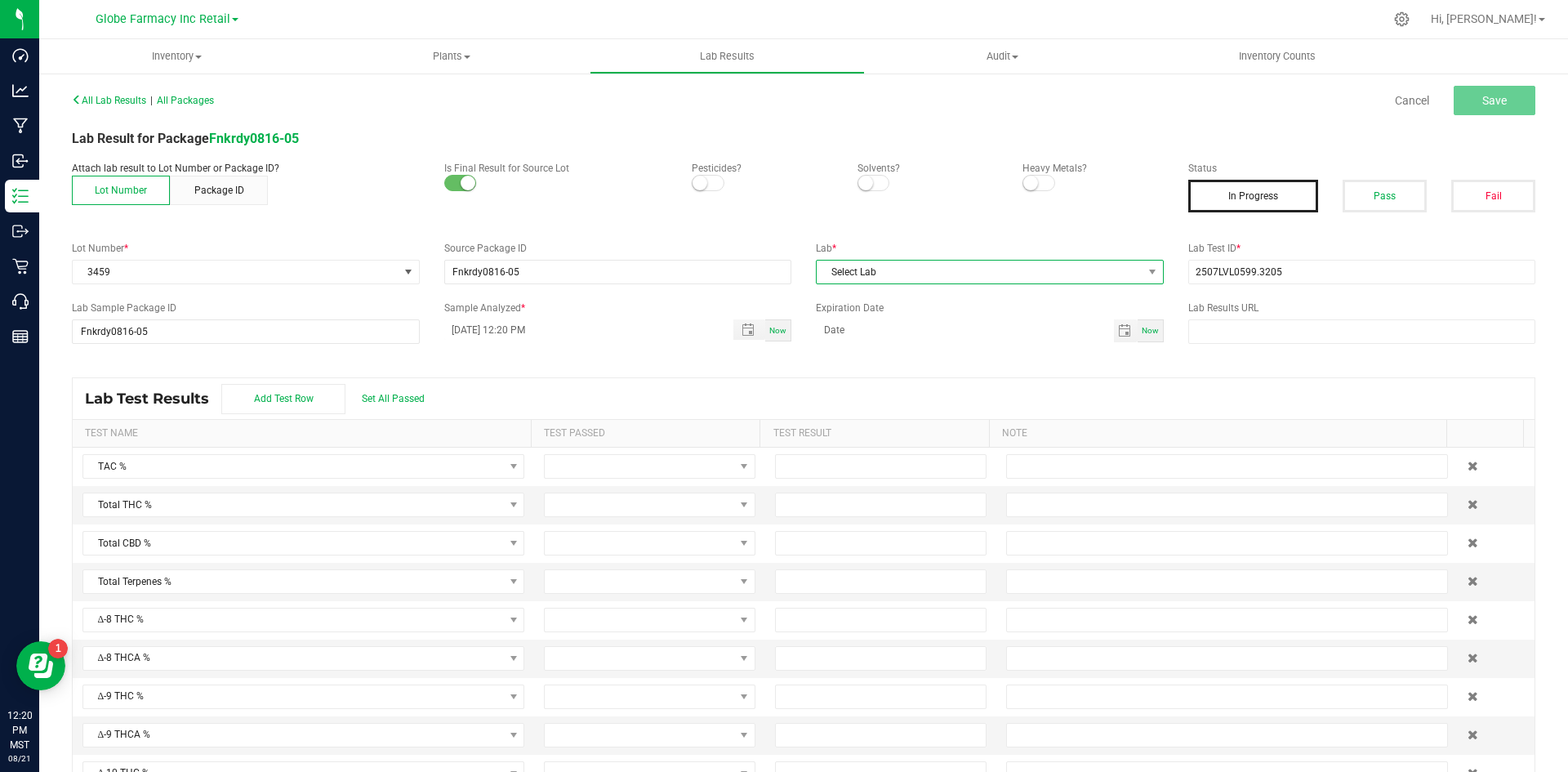
click at [1071, 268] on span "Select Lab" at bounding box center [980, 272] width 326 height 23
type input "LEVEL ONE"
drag, startPoint x: 1247, startPoint y: 395, endPoint x: 1256, endPoint y: 378, distance: 19.2
click at [1248, 394] on div "Lab Test Results Add Test Row Set All Passed" at bounding box center [803, 399] width 1462 height 41
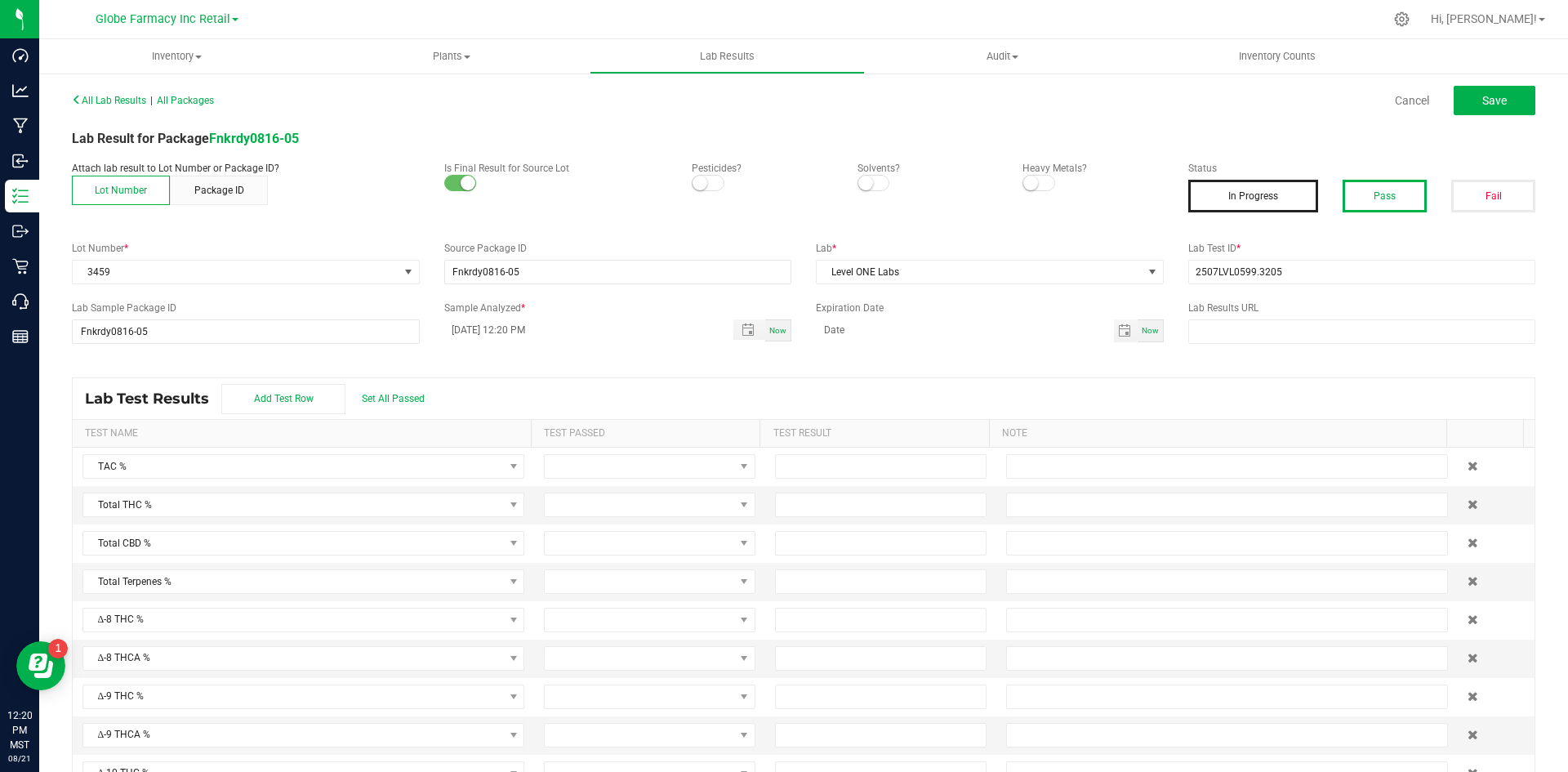
click at [1258, 191] on button "Pass" at bounding box center [1385, 196] width 84 height 33
click at [1258, 86] on div "Cancel Save" at bounding box center [1175, 100] width 744 height 29
click at [1258, 86] on button "Save" at bounding box center [1495, 100] width 82 height 29
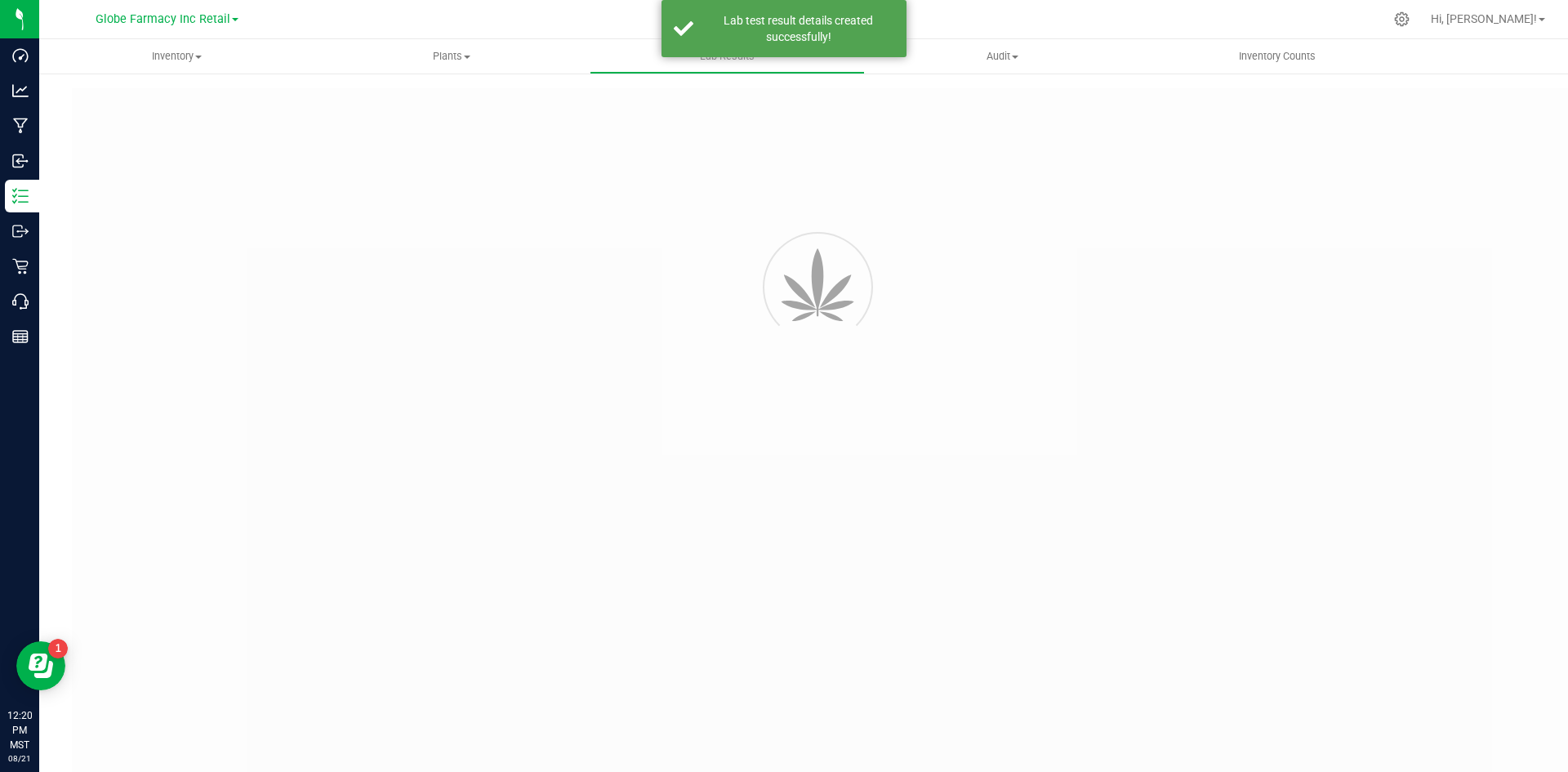
type input "Fnkrdy0816-05"
type input "2507LVL0599.3205"
type input "Fnkrdy0816-05"
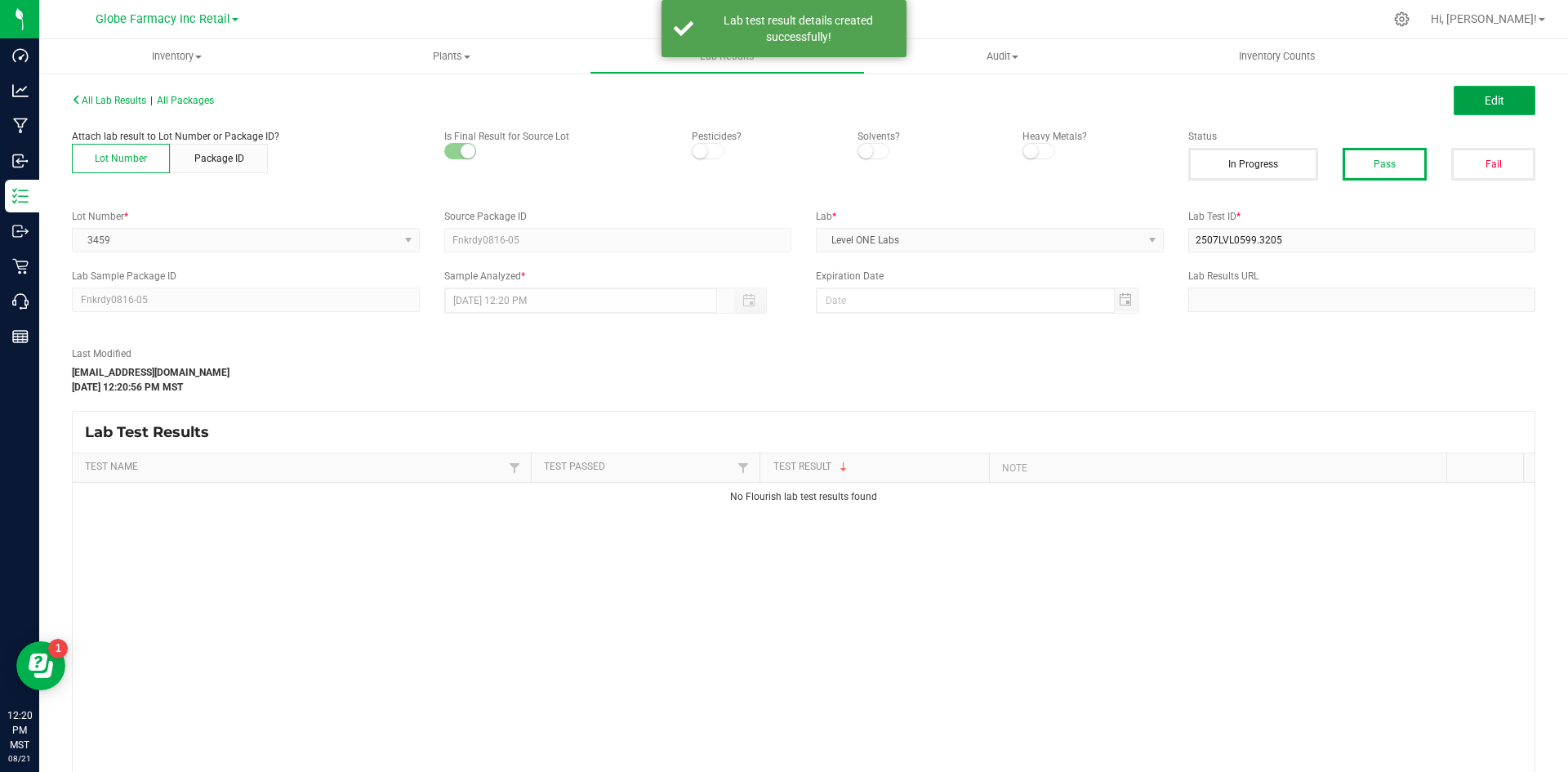
click at [1258, 92] on button "Edit" at bounding box center [1495, 100] width 82 height 29
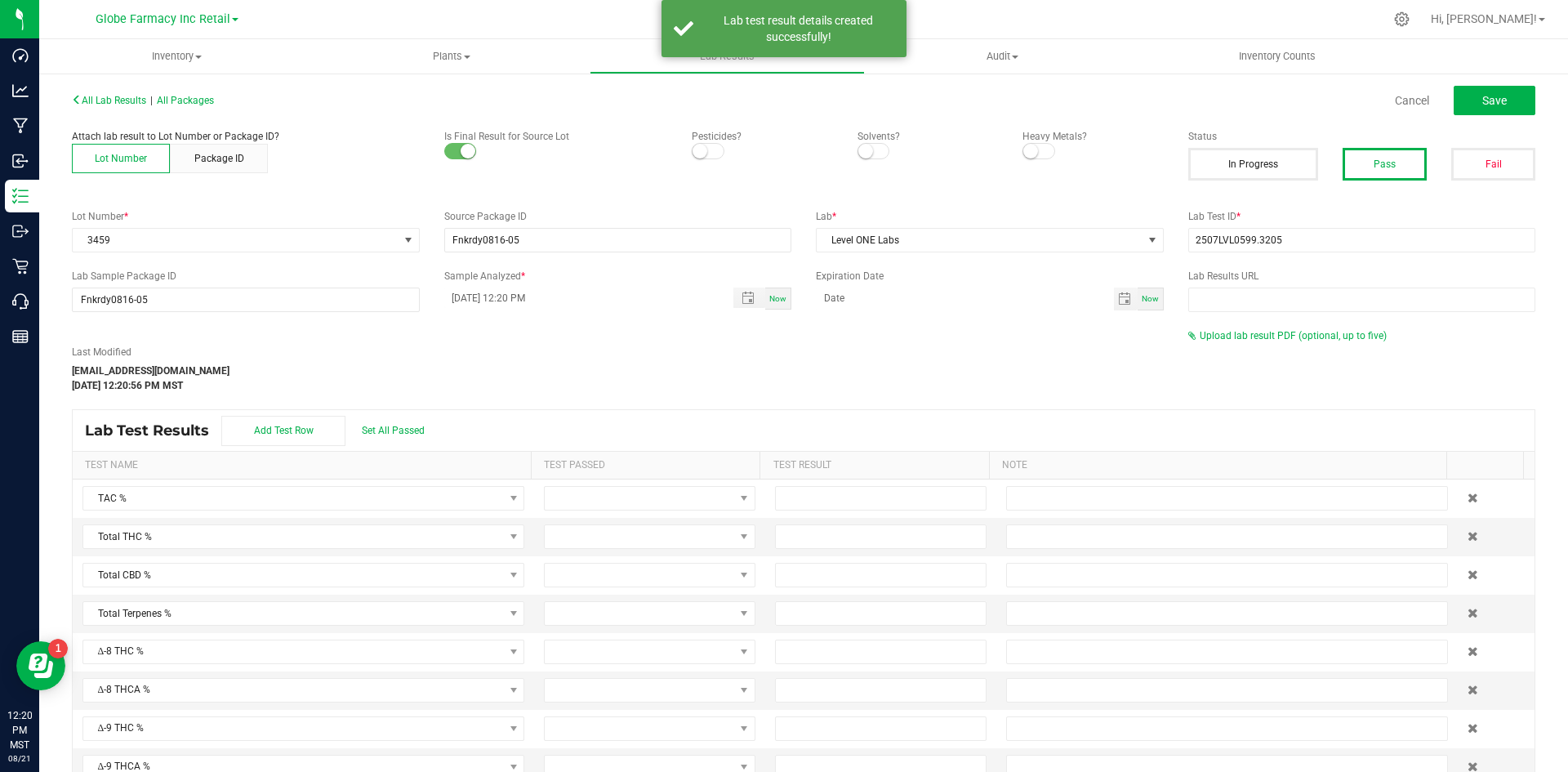
click at [1258, 342] on div "Upload lab result PDF (optional, up to five)" at bounding box center [1363, 336] width 348 height 15
click at [1258, 336] on span "Upload lab result PDF (optional, up to five)" at bounding box center [1293, 336] width 187 height 11
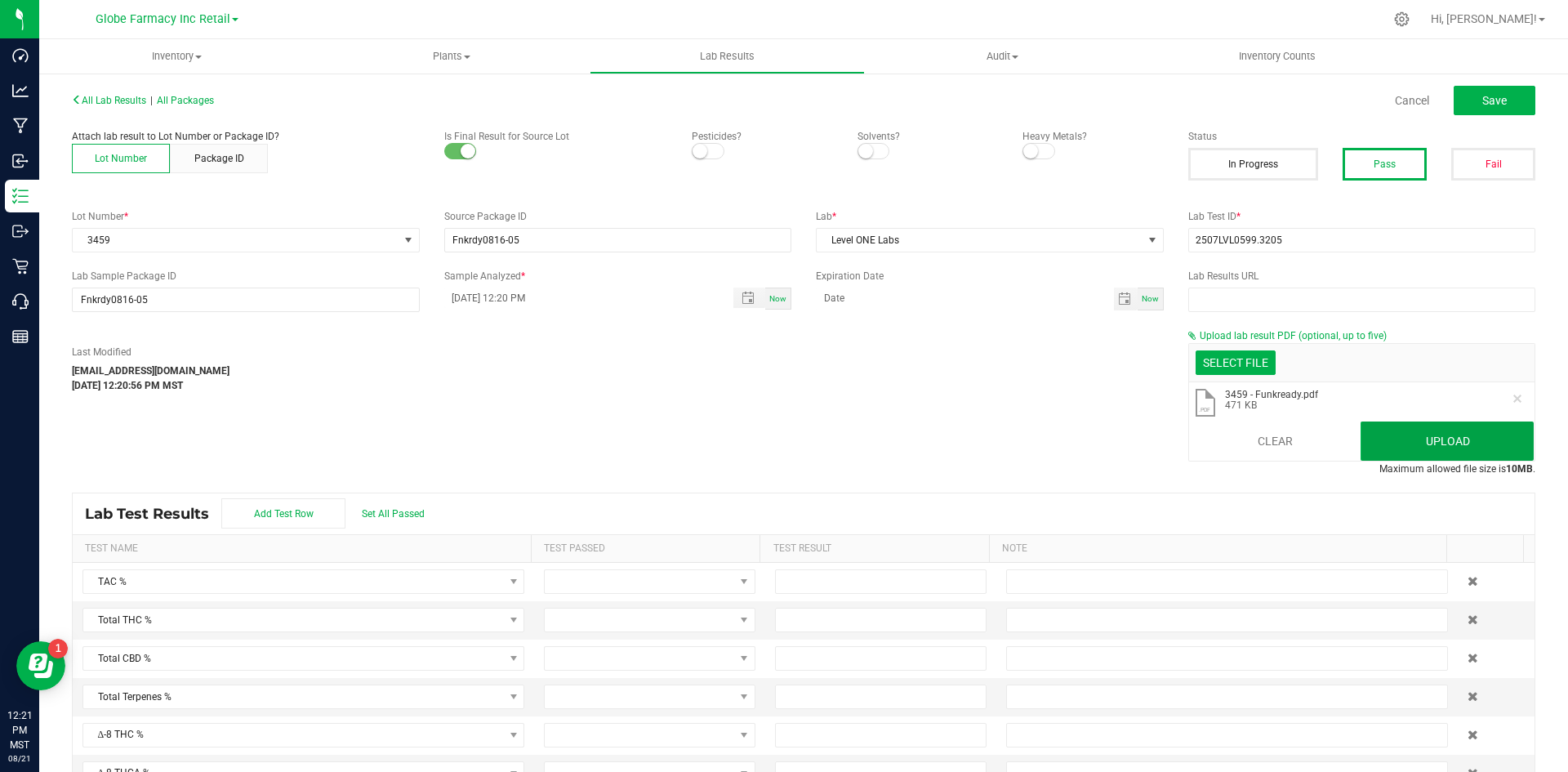
click at [1258, 435] on button "Upload" at bounding box center [1447, 441] width 173 height 39
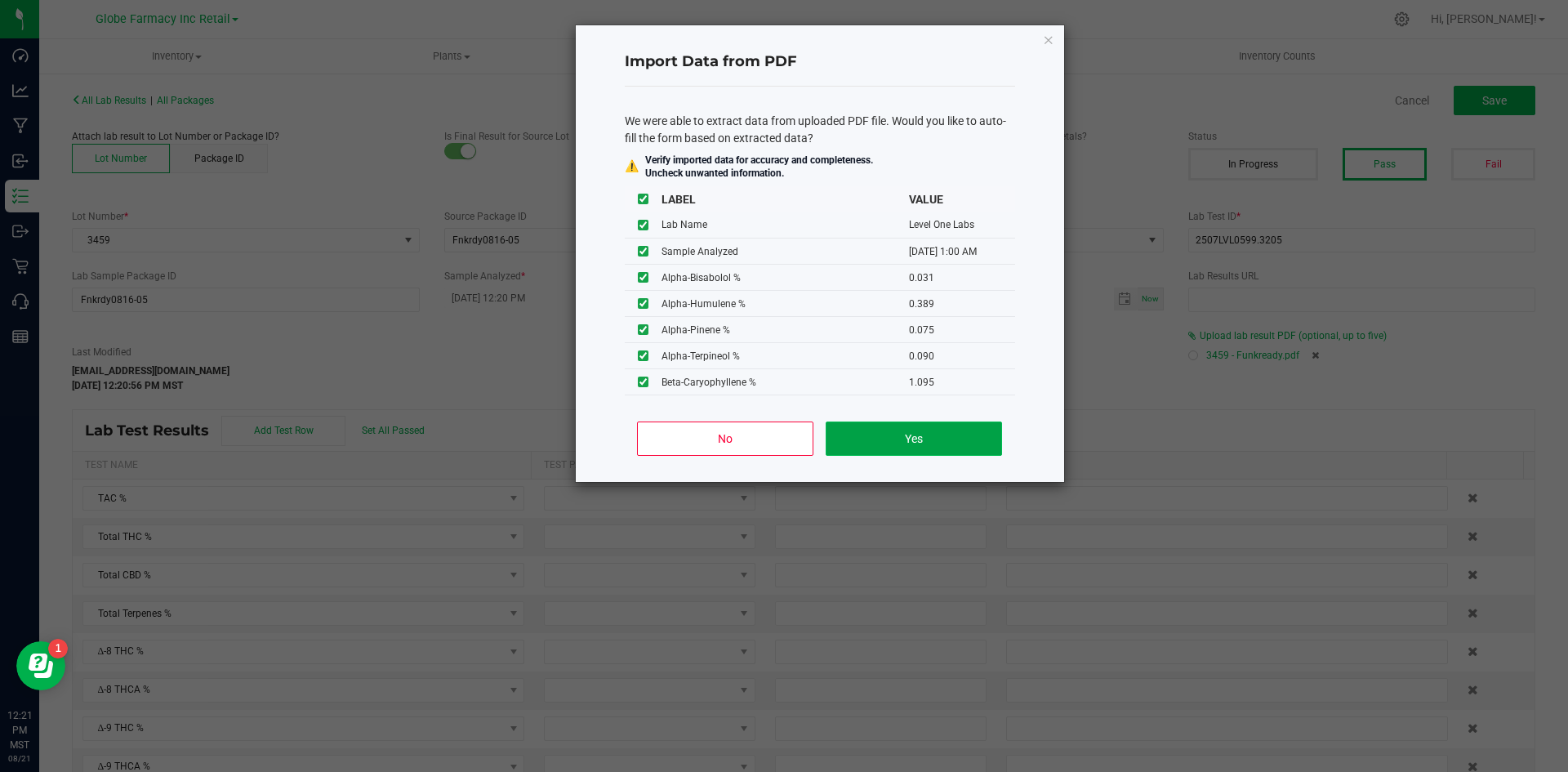
click at [858, 448] on button "Yes" at bounding box center [914, 439] width 176 height 35
type input "[DATE] 1:00 AM"
type input "45.4800"
type input "39.3300"
type input "0.1800"
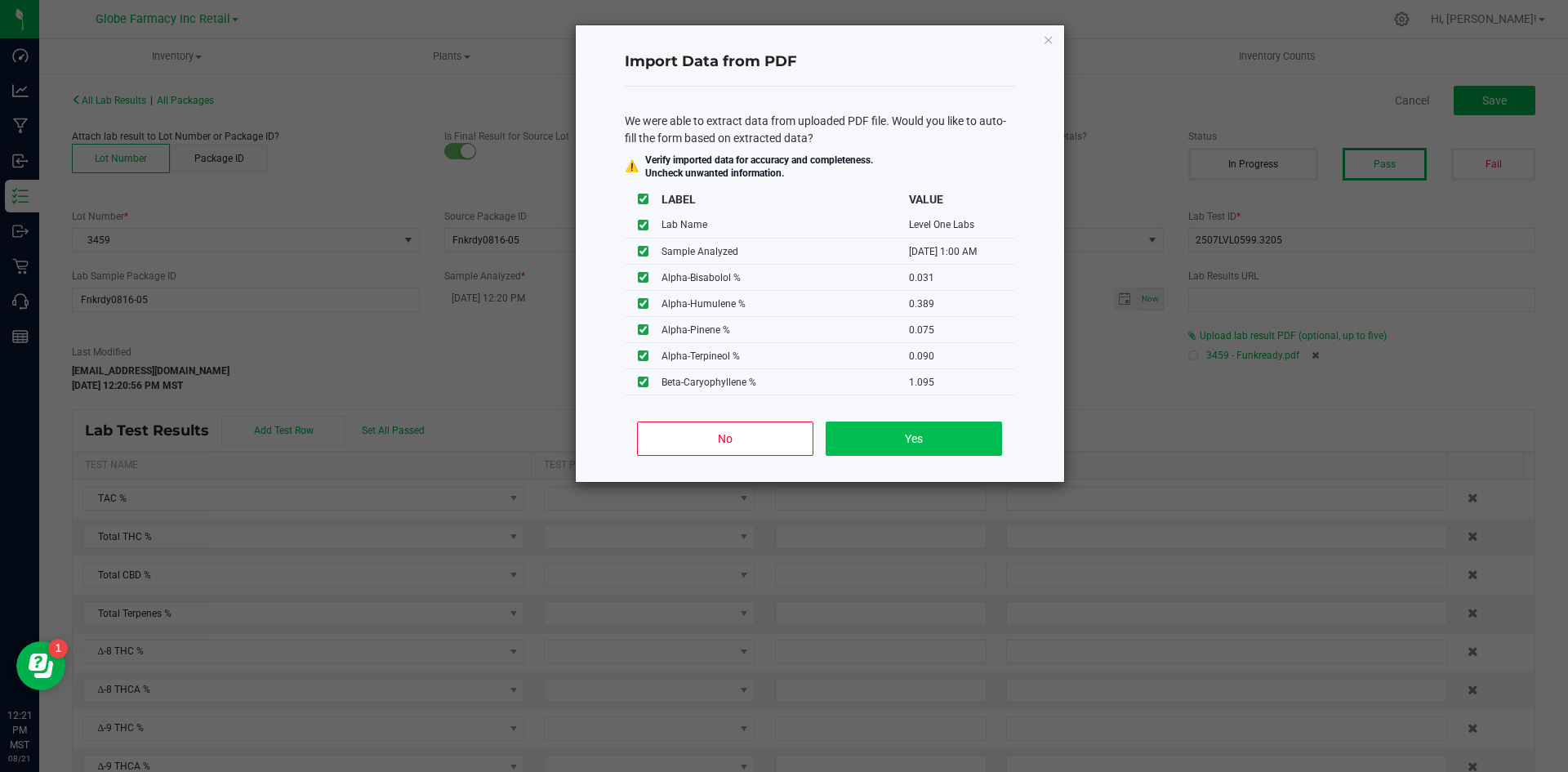
type input "0.2400"
type input "1.7800"
type input "0.0310"
type input "0.3890"
type input "0.0750"
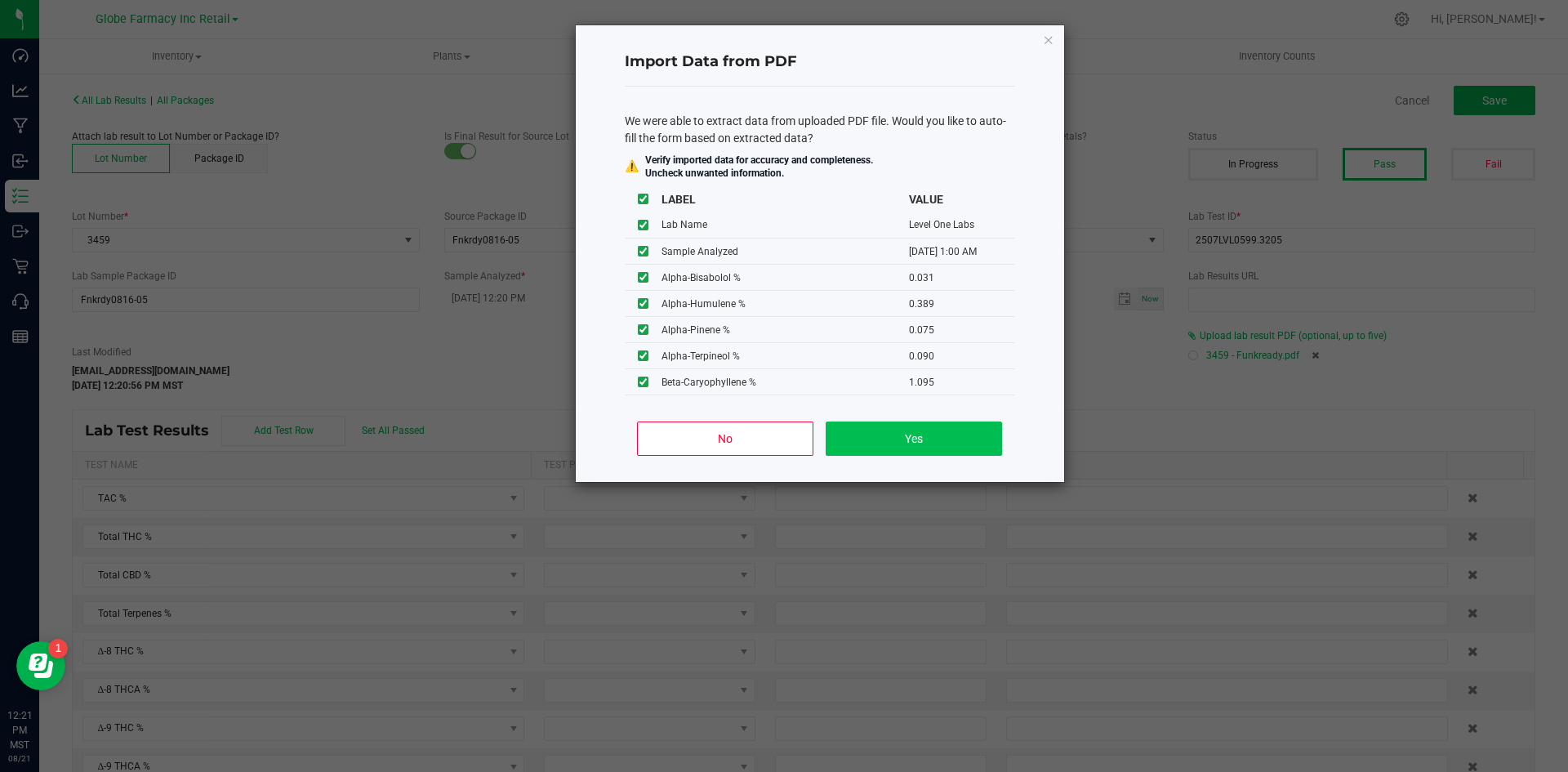
type input "0.0900"
type input "1.0950"
type input "0.0710"
type input "0.0200"
type input "0.6840"
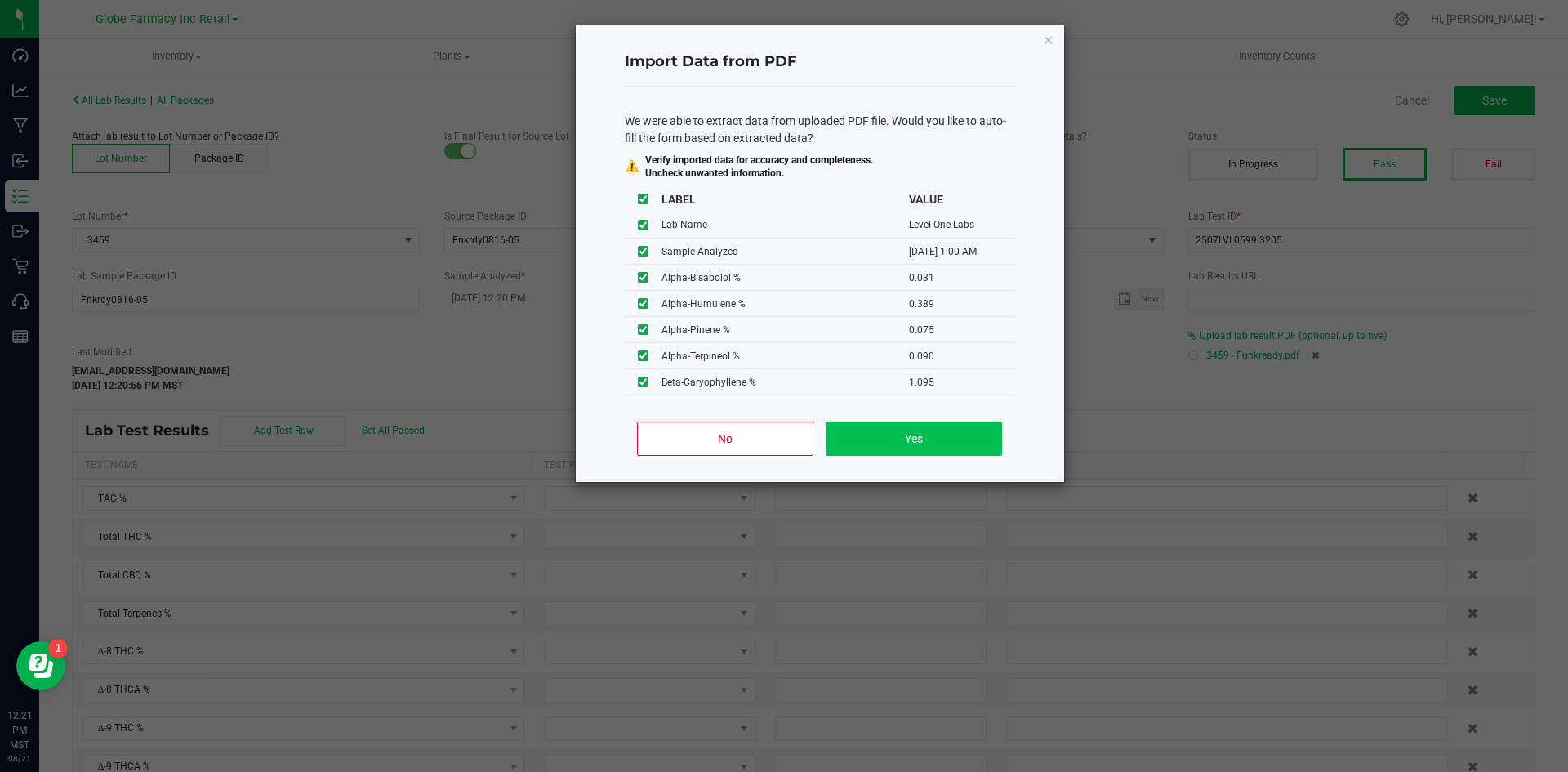
type input "0.1270"
type input "0.2420"
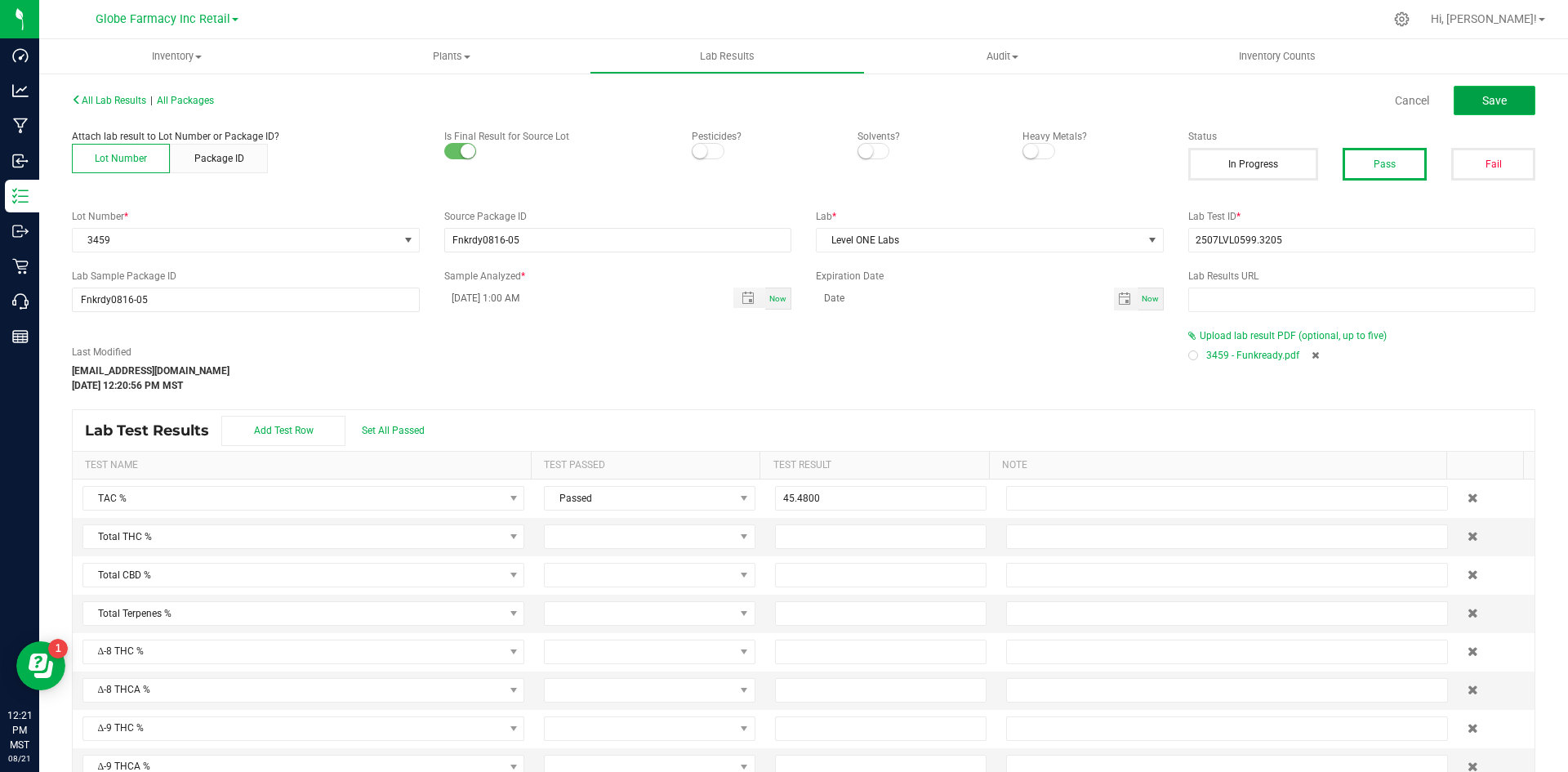
click at [1258, 105] on span "Save" at bounding box center [1495, 100] width 24 height 13
type input "39.3300"
type input "0.1800"
type input "0.2400"
type input "1.7800"
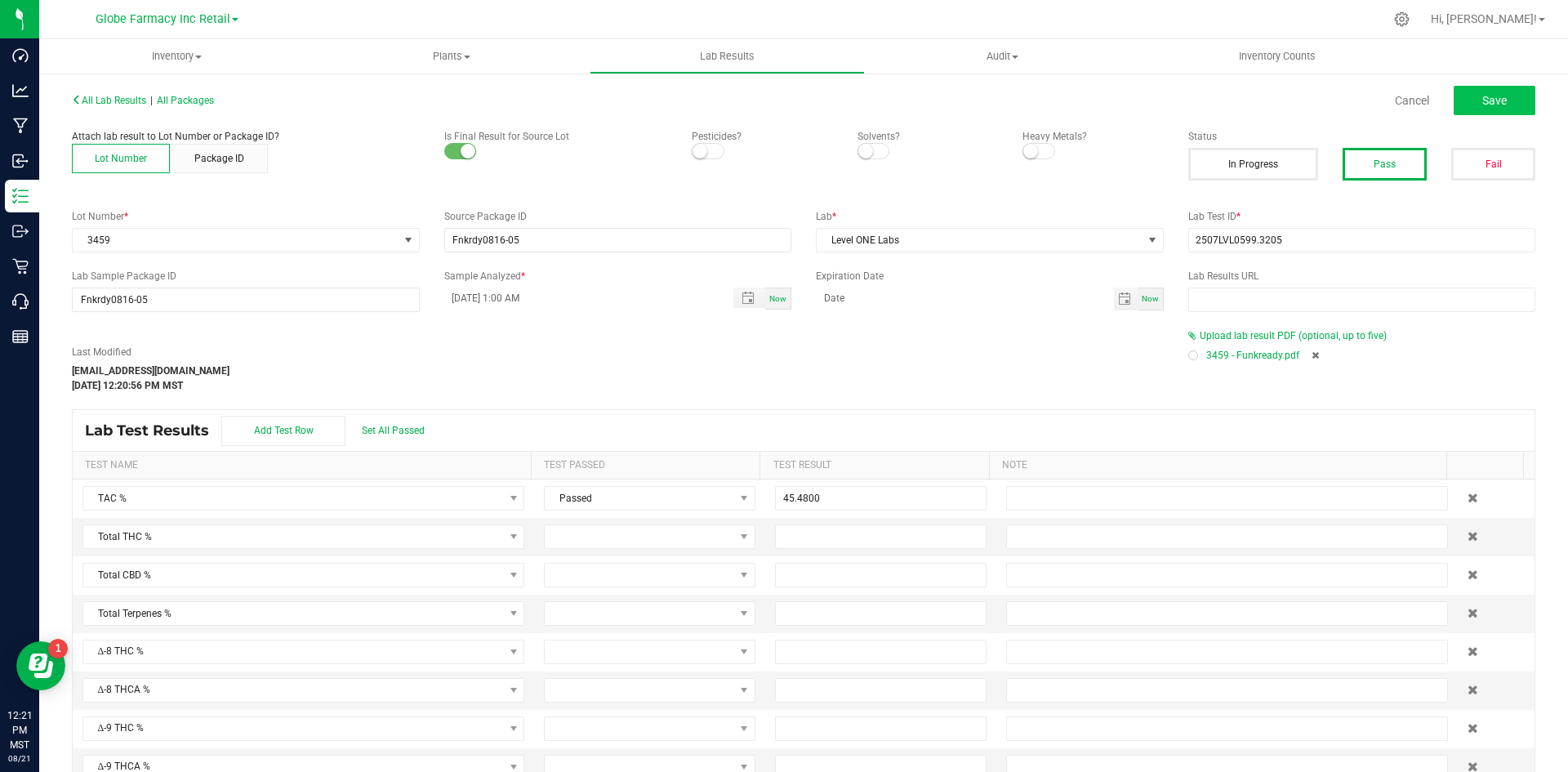
type input "0.0310"
type input "0.3890"
type input "0.0750"
type input "0.0900"
type input "1.0950"
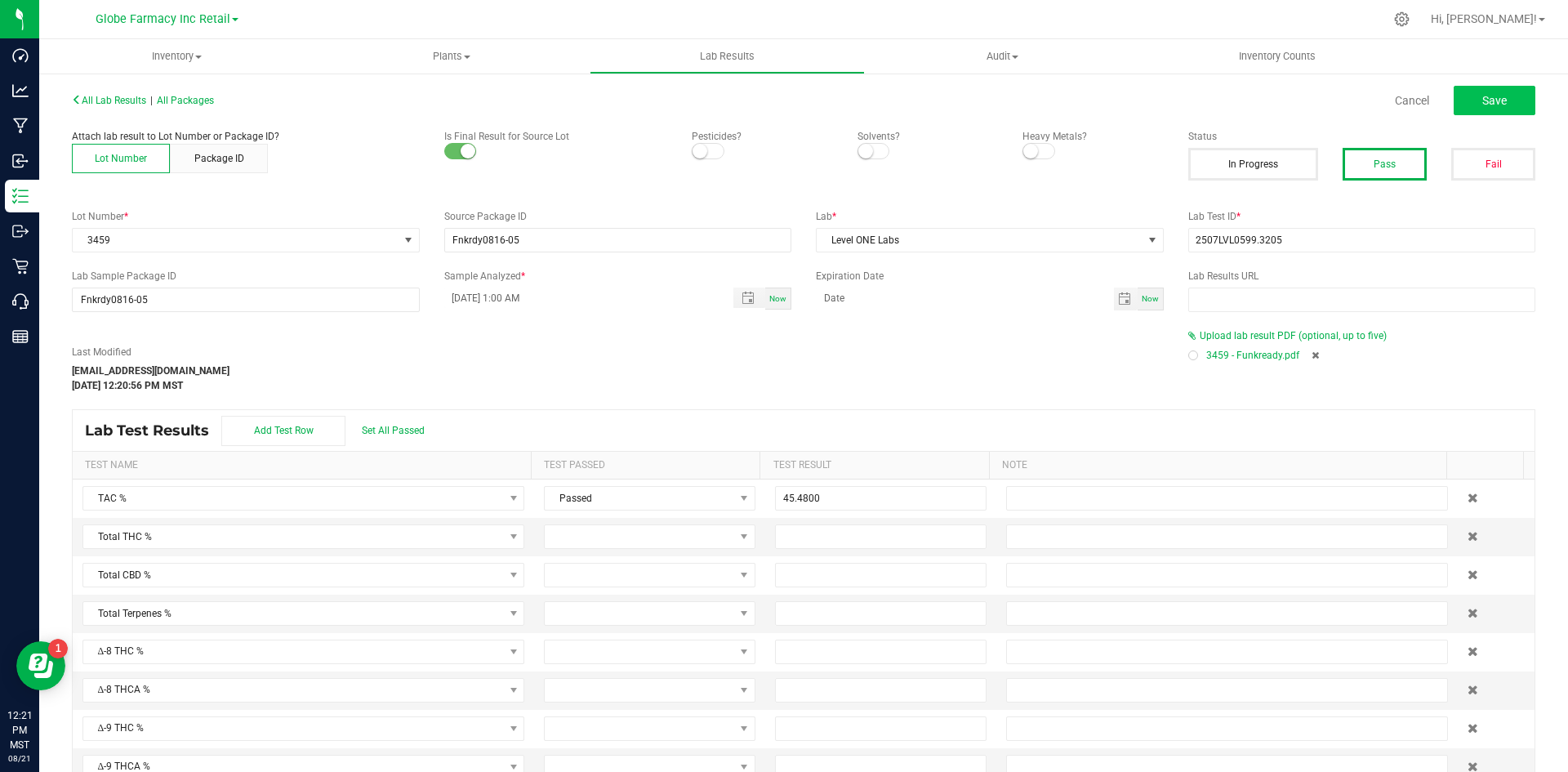
type input "0.0710"
type input "0.0200"
type input "0.6840"
type input "0.1270"
type input "0.2420"
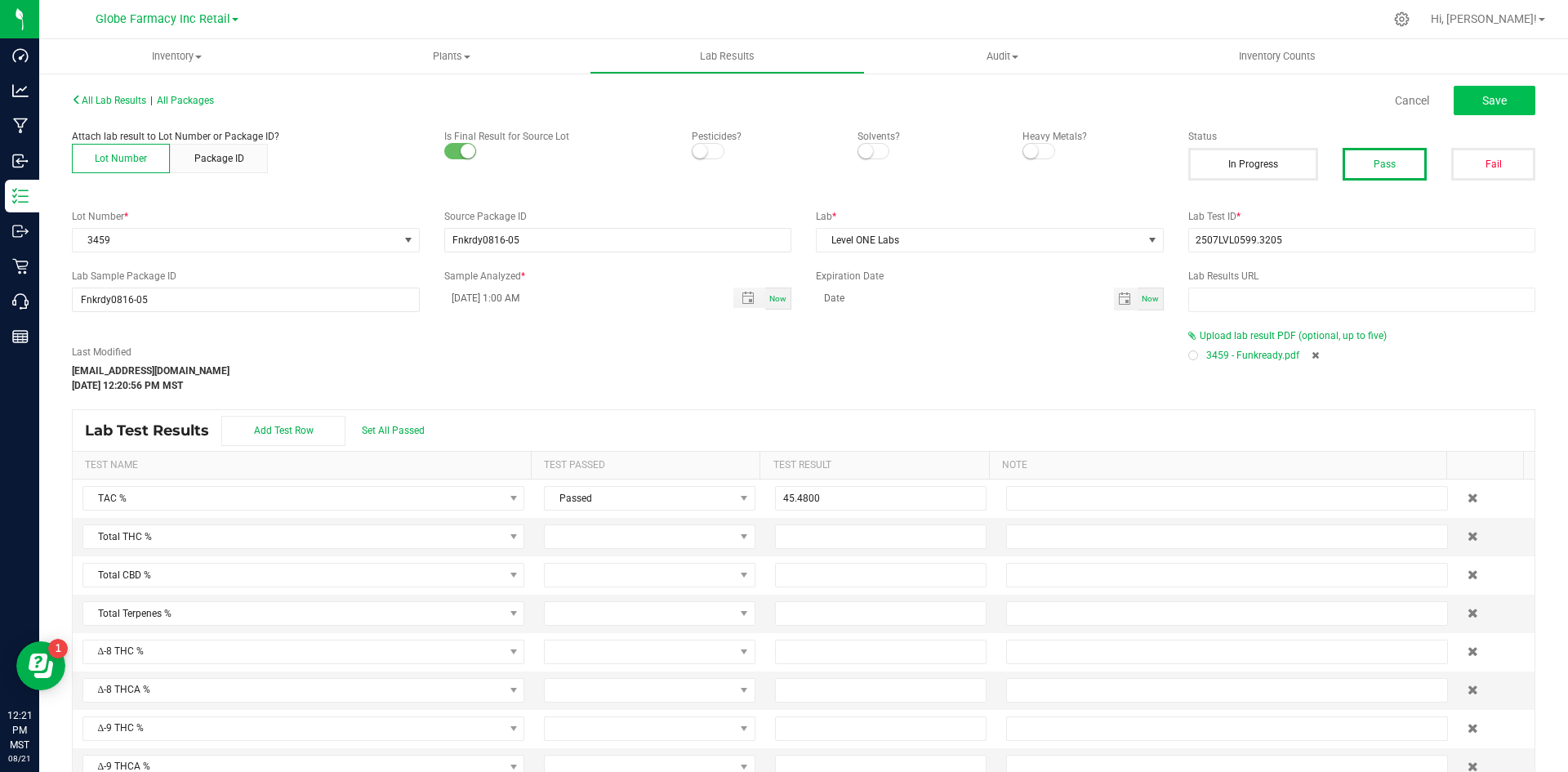
type input "0.6790"
type input "1.0450"
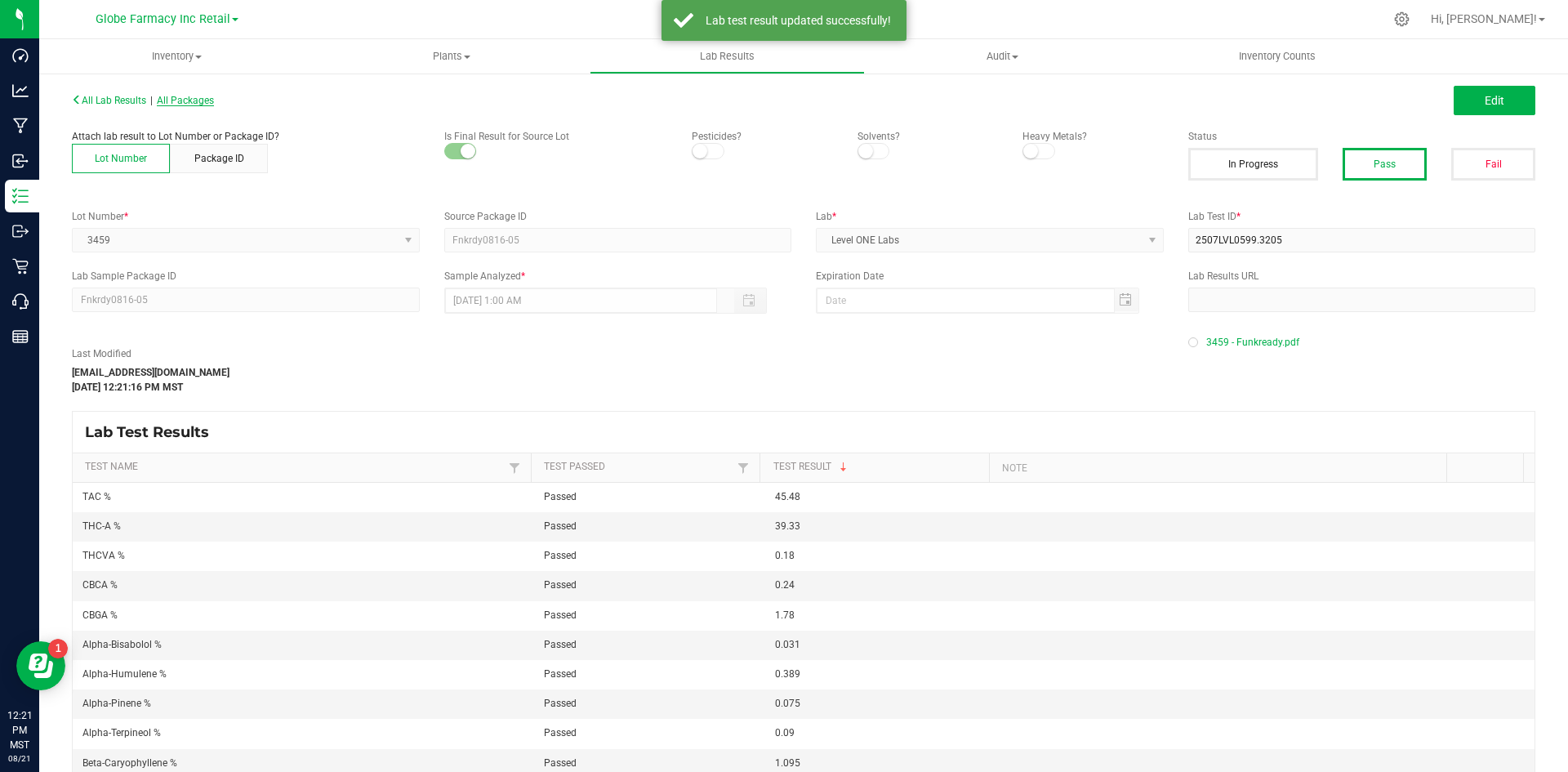
click at [181, 99] on span "All Packages" at bounding box center [185, 100] width 57 height 11
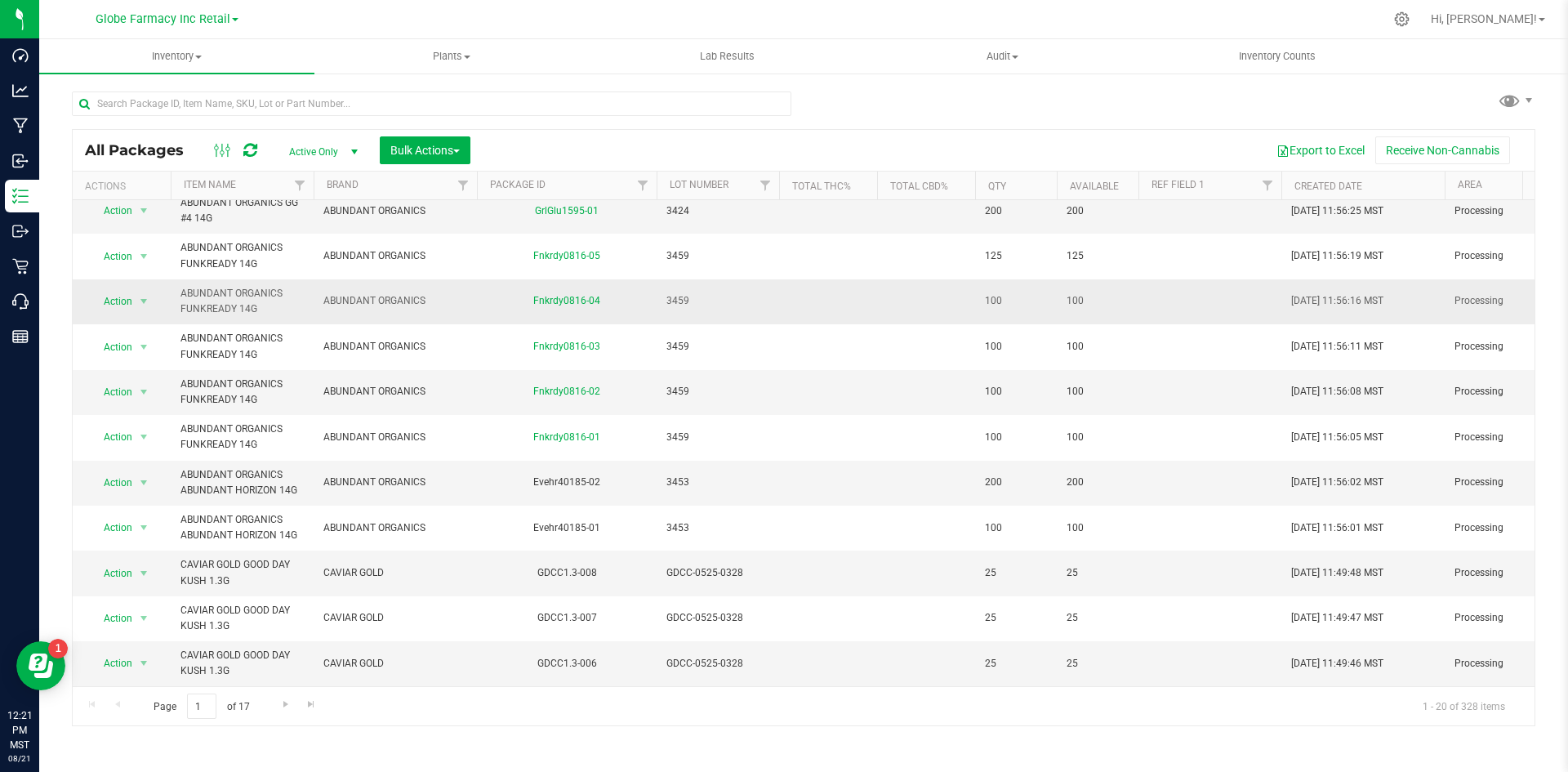
scroll to position [462, 0]
click at [138, 476] on span "select" at bounding box center [143, 482] width 13 height 13
click at [151, 380] on li "Record a lab result" at bounding box center [141, 392] width 104 height 24
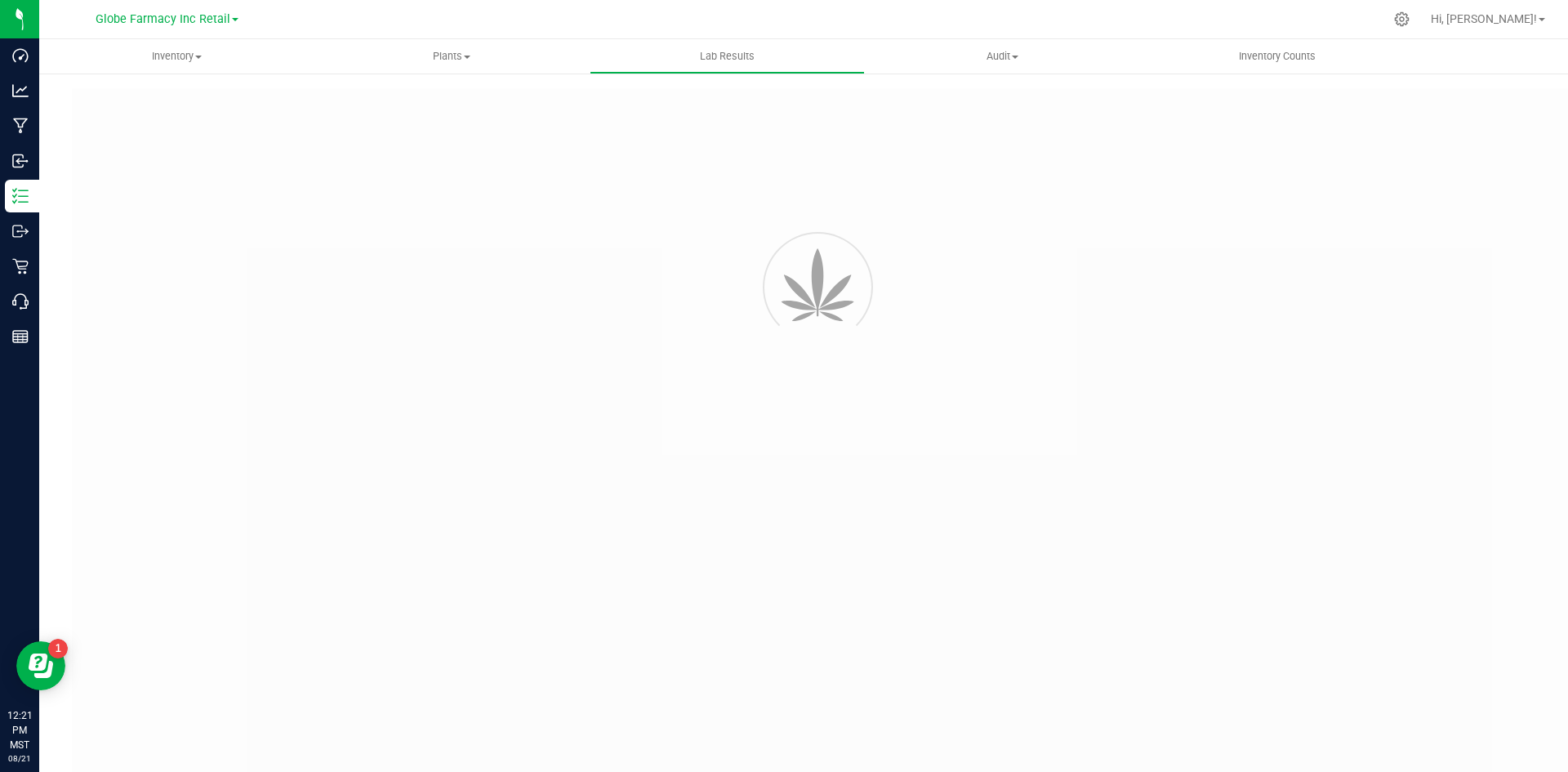
type input "Evehr40185-02"
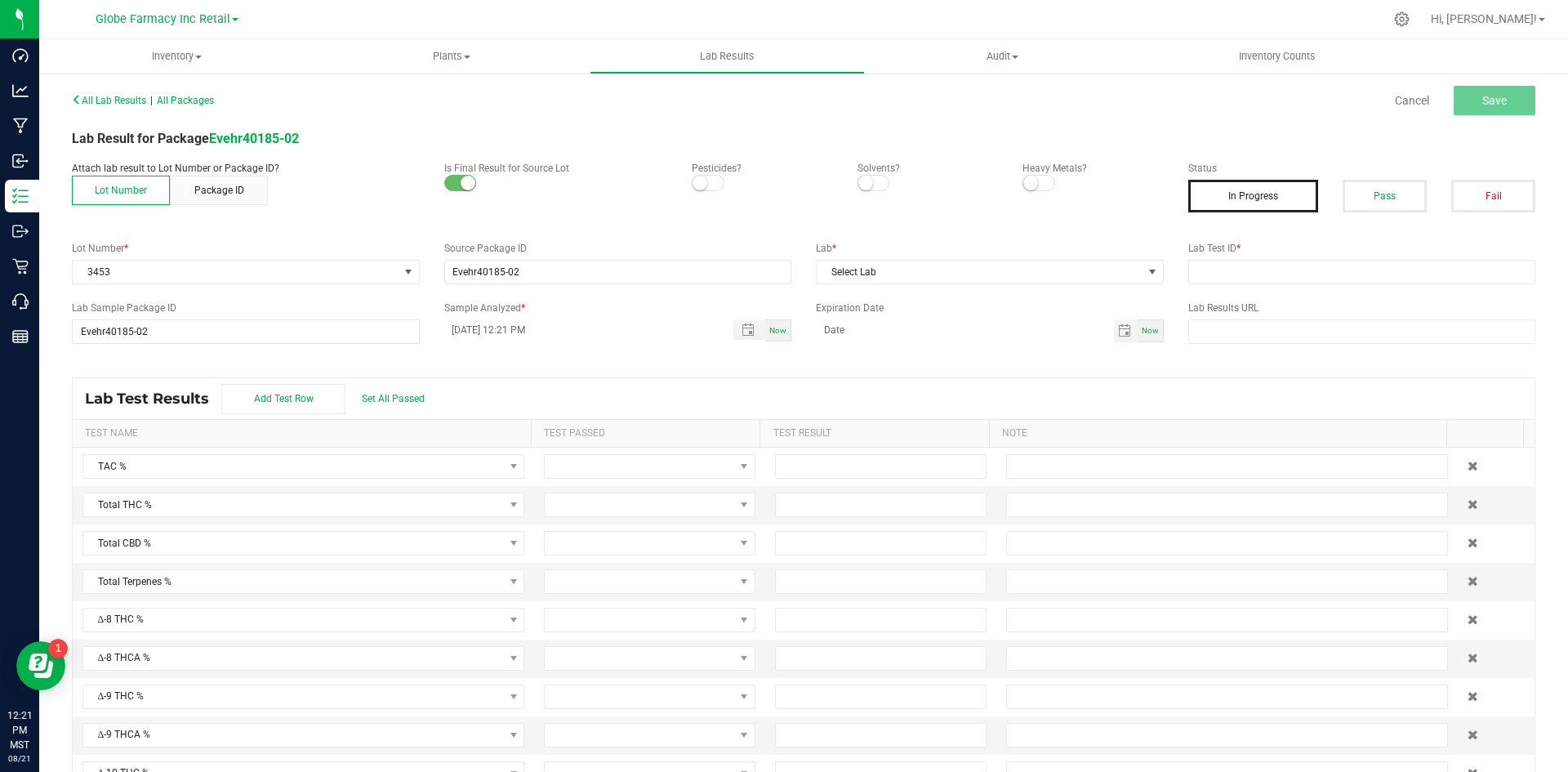
click at [1190, 258] on div "Lab Test ID *" at bounding box center [1362, 263] width 372 height 43
click at [1190, 264] on input "text" at bounding box center [1363, 272] width 348 height 24
paste input "2507LVL0599.3200"
type input "2507LVL0599.3200"
click at [1046, 279] on span "Select Lab" at bounding box center [980, 272] width 326 height 23
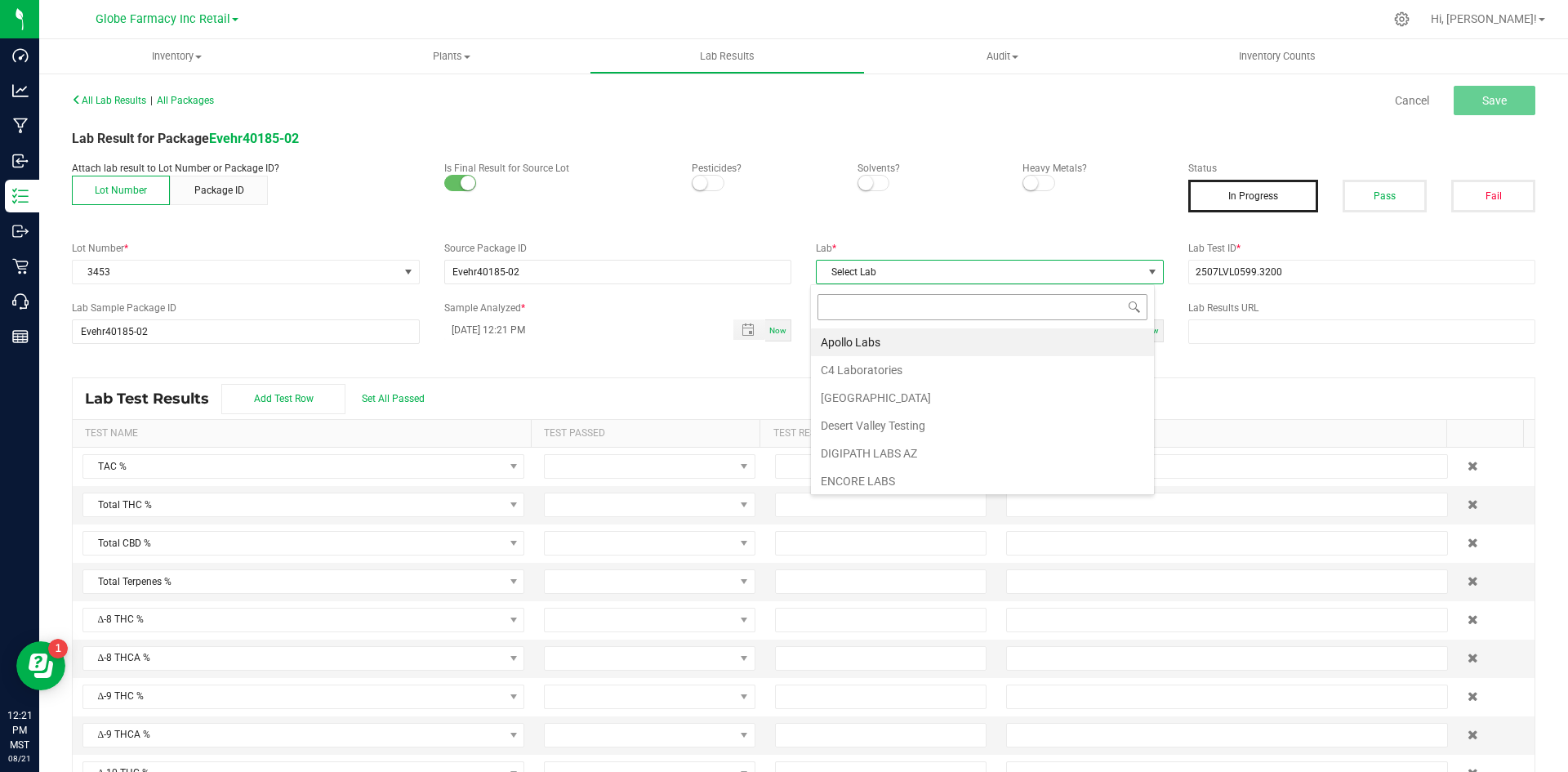
scroll to position [24, 345]
type input "LEVEL ONE"
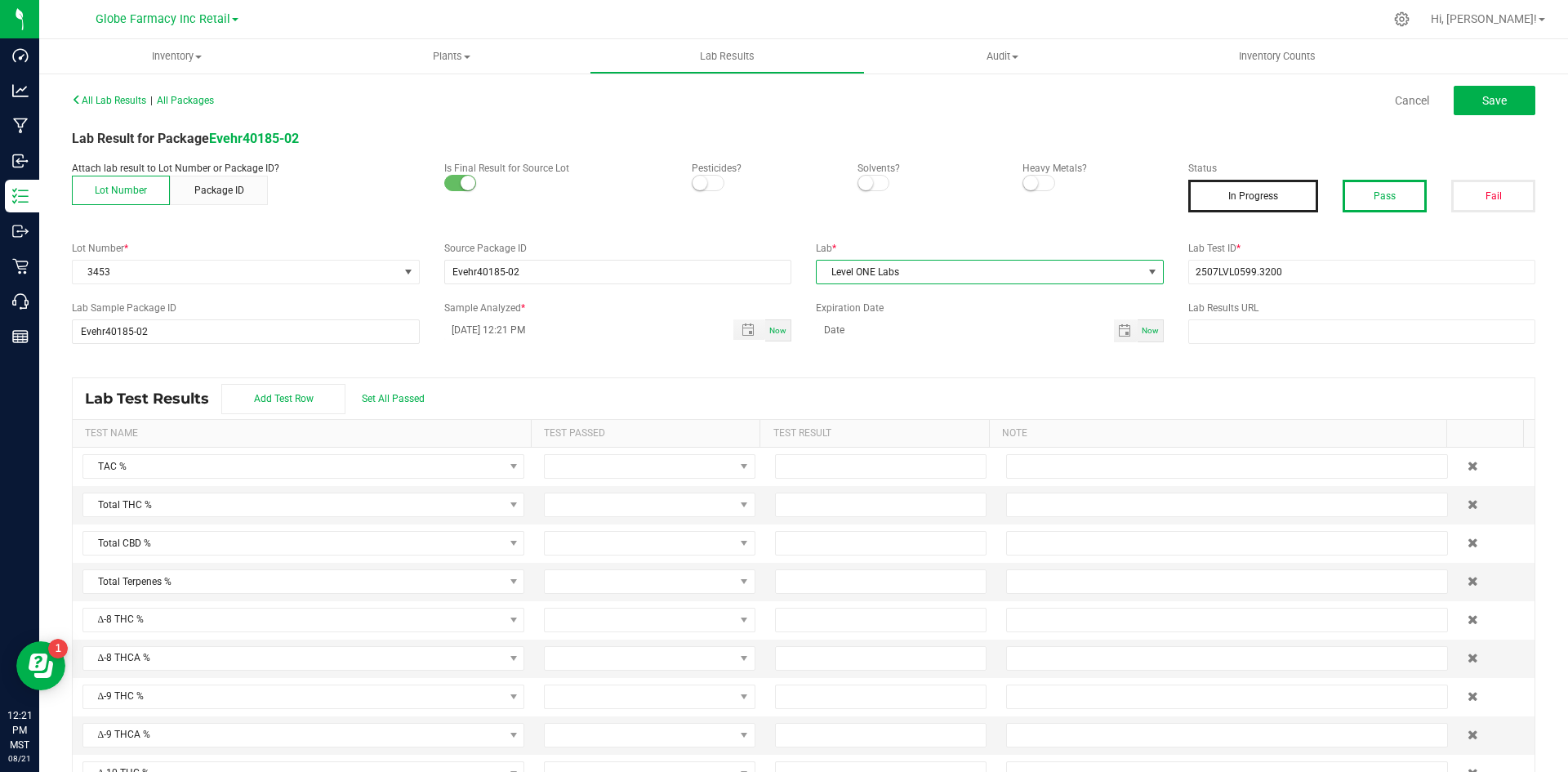
click at [1258, 188] on button "Pass" at bounding box center [1385, 196] width 84 height 33
click at [1258, 108] on button "Save" at bounding box center [1495, 100] width 82 height 29
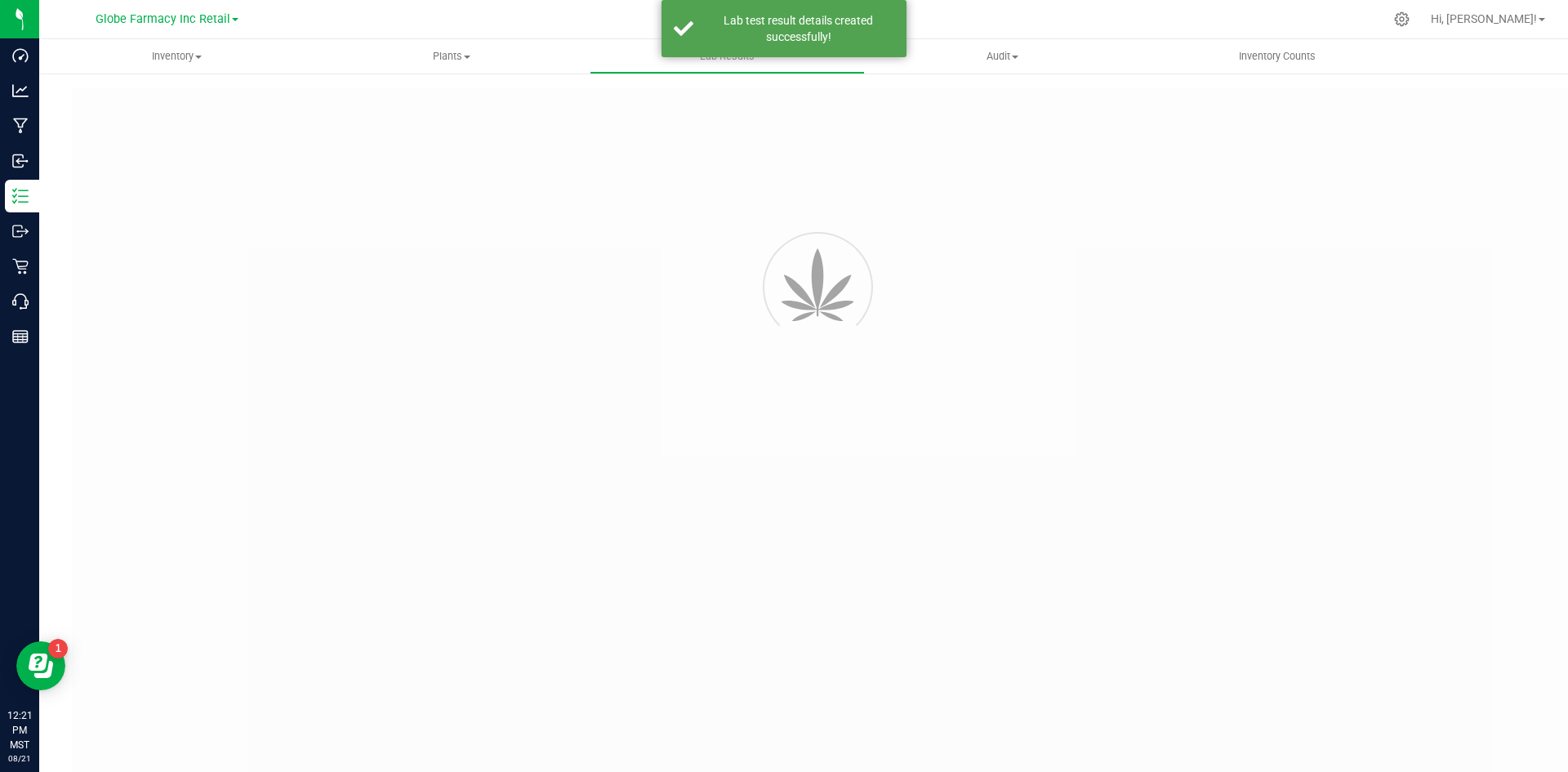
type input "Evehr40185-02"
type input "2507LVL0599.3200"
type input "Evehr40185-02"
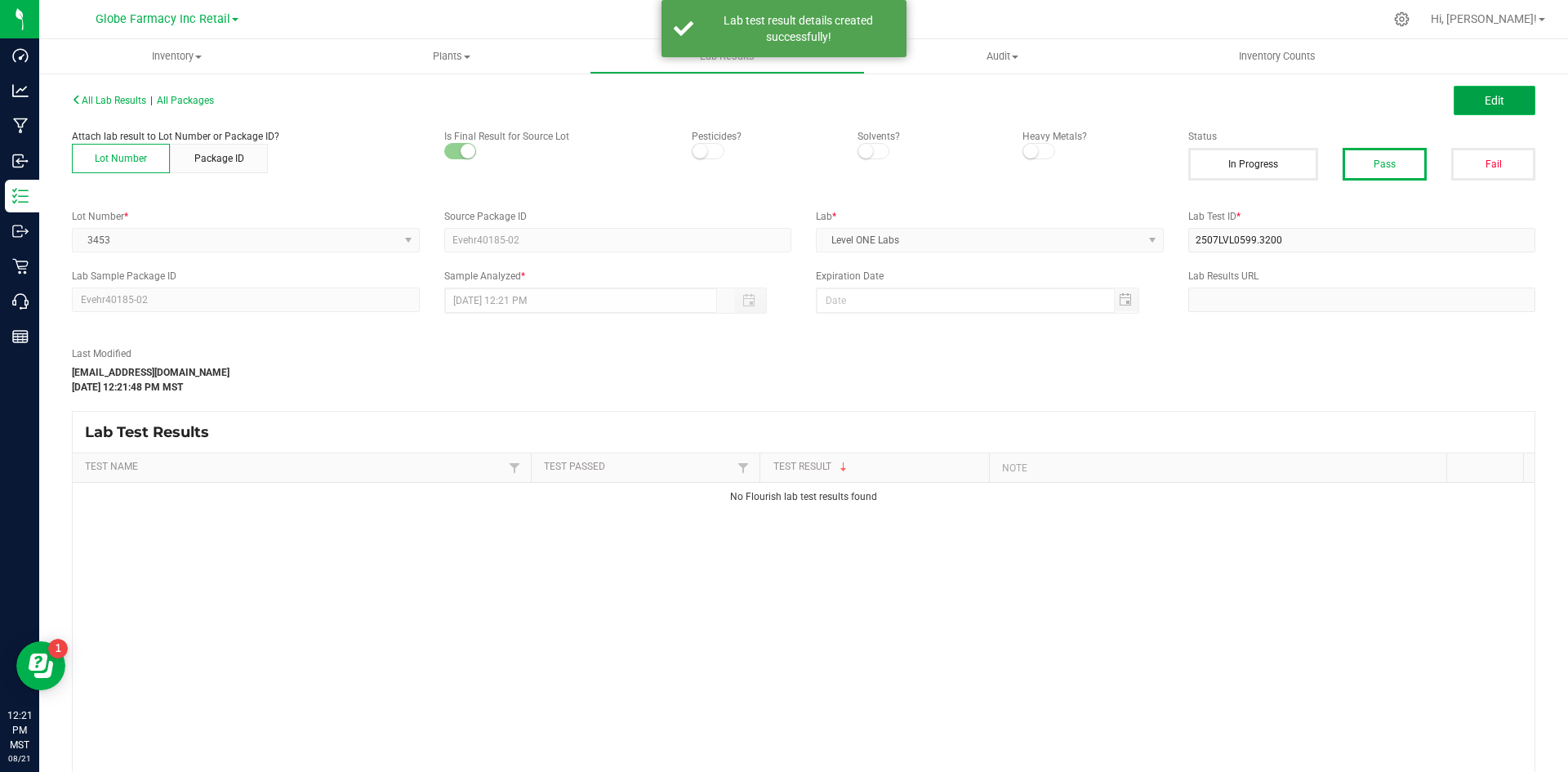
click at [1258, 104] on span "Edit" at bounding box center [1495, 100] width 20 height 13
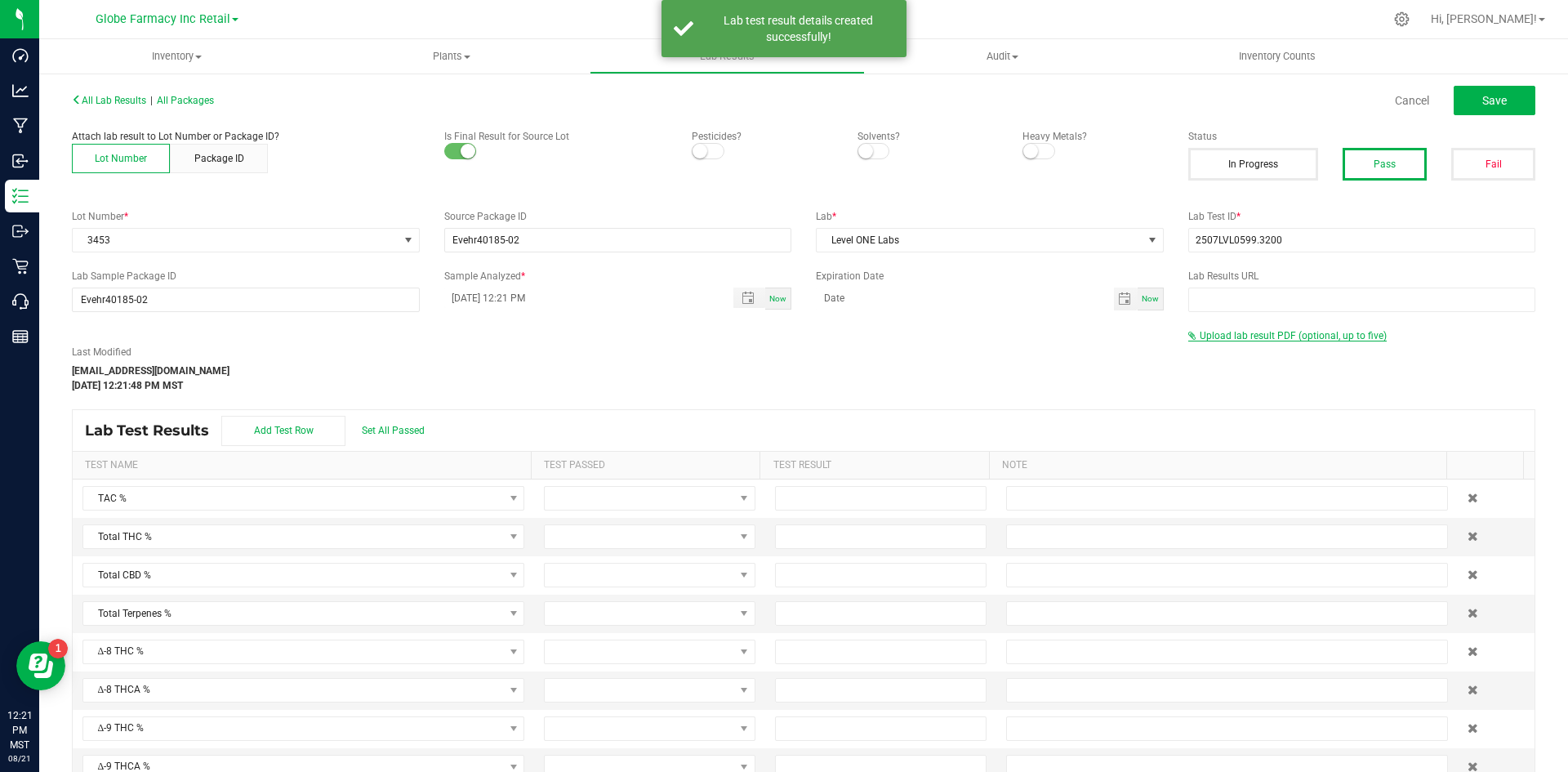
click at [1200, 336] on span "Upload lab result PDF (optional, up to five)" at bounding box center [1293, 336] width 187 height 11
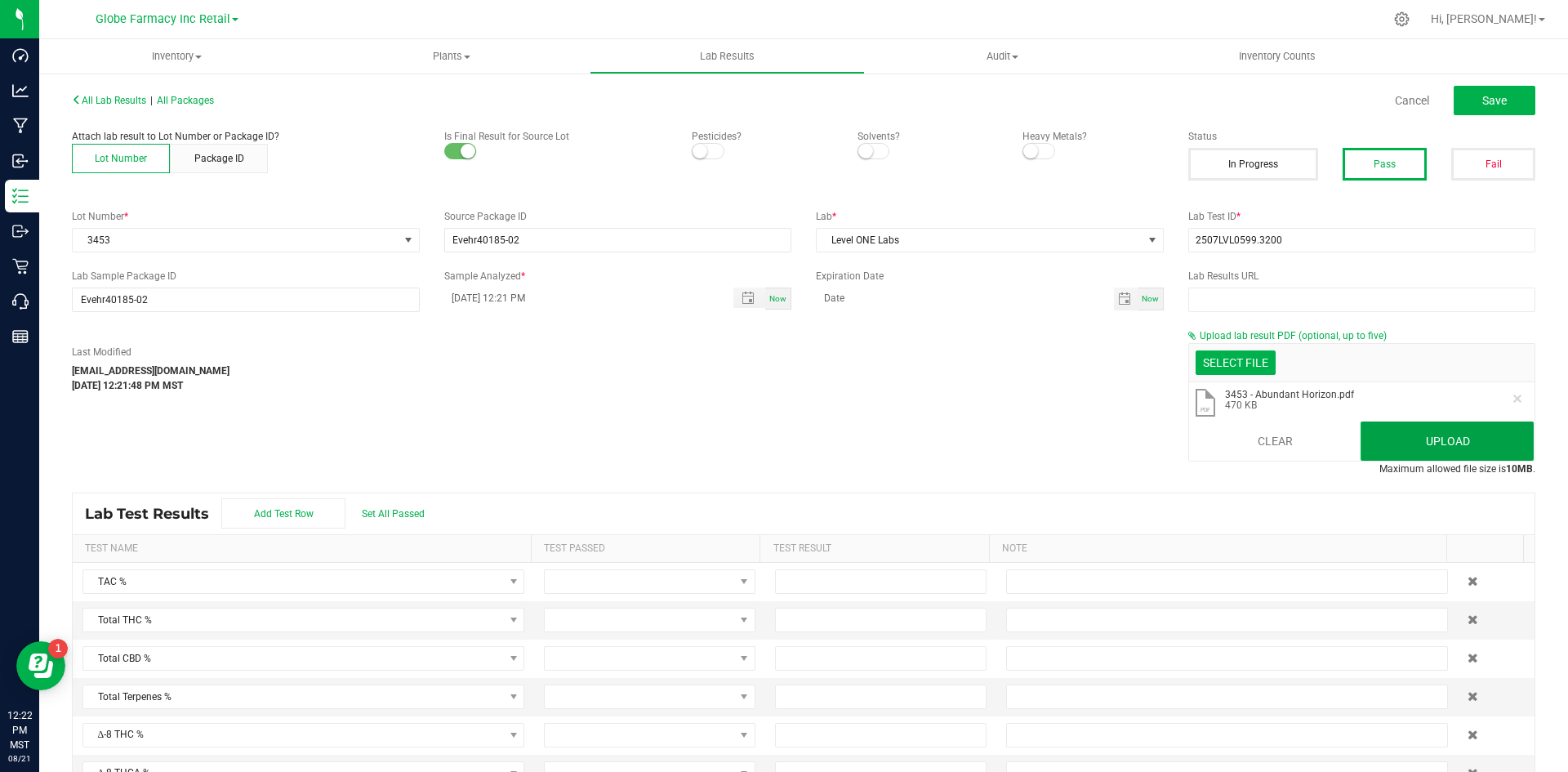
click at [1258, 444] on button "Upload" at bounding box center [1447, 441] width 173 height 39
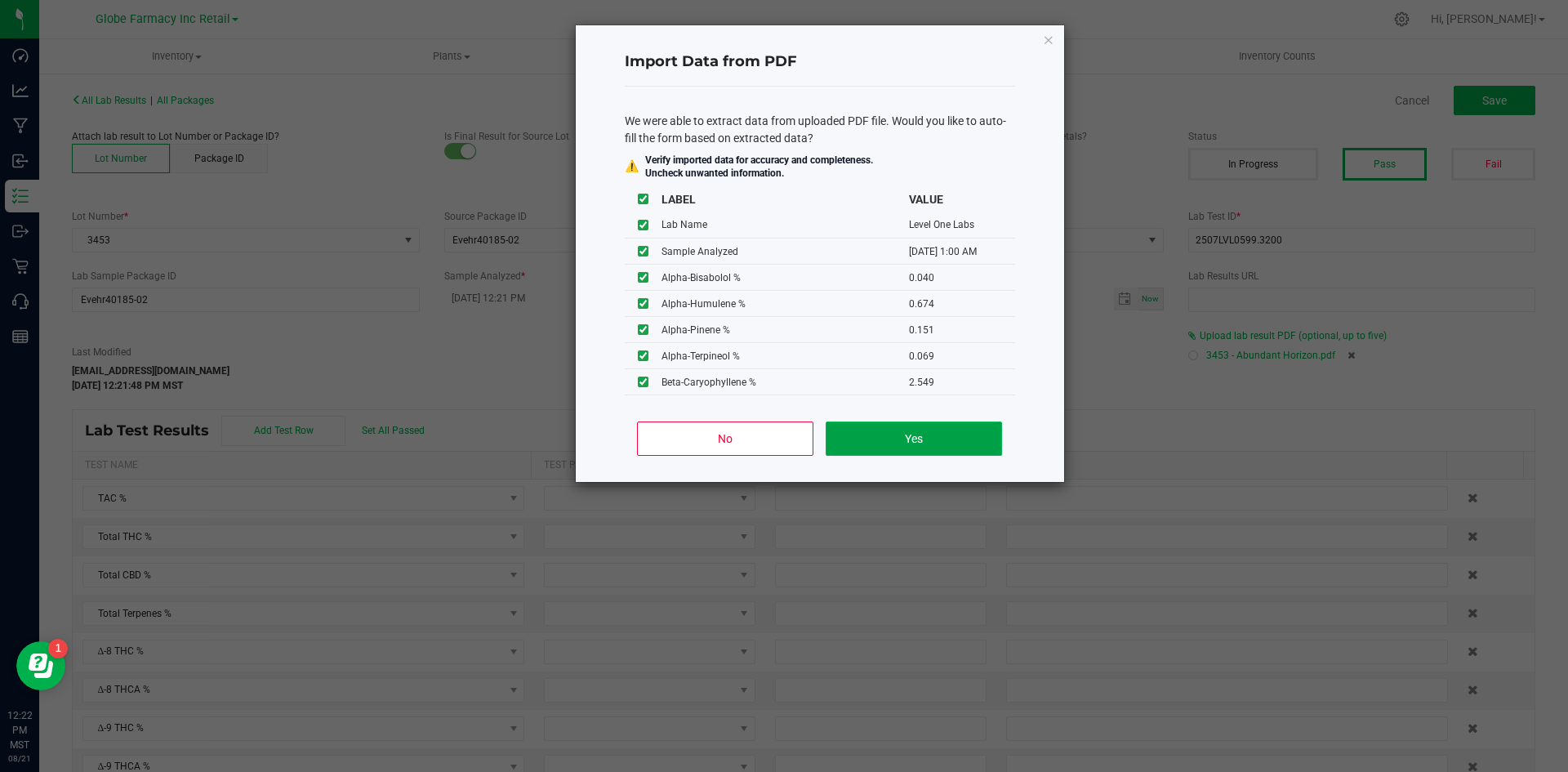
click at [910, 435] on button "Yes" at bounding box center [914, 439] width 176 height 35
type input "[DATE] 1:00 AM"
type input "61.8100"
type input "0.6400"
type input "31.6700"
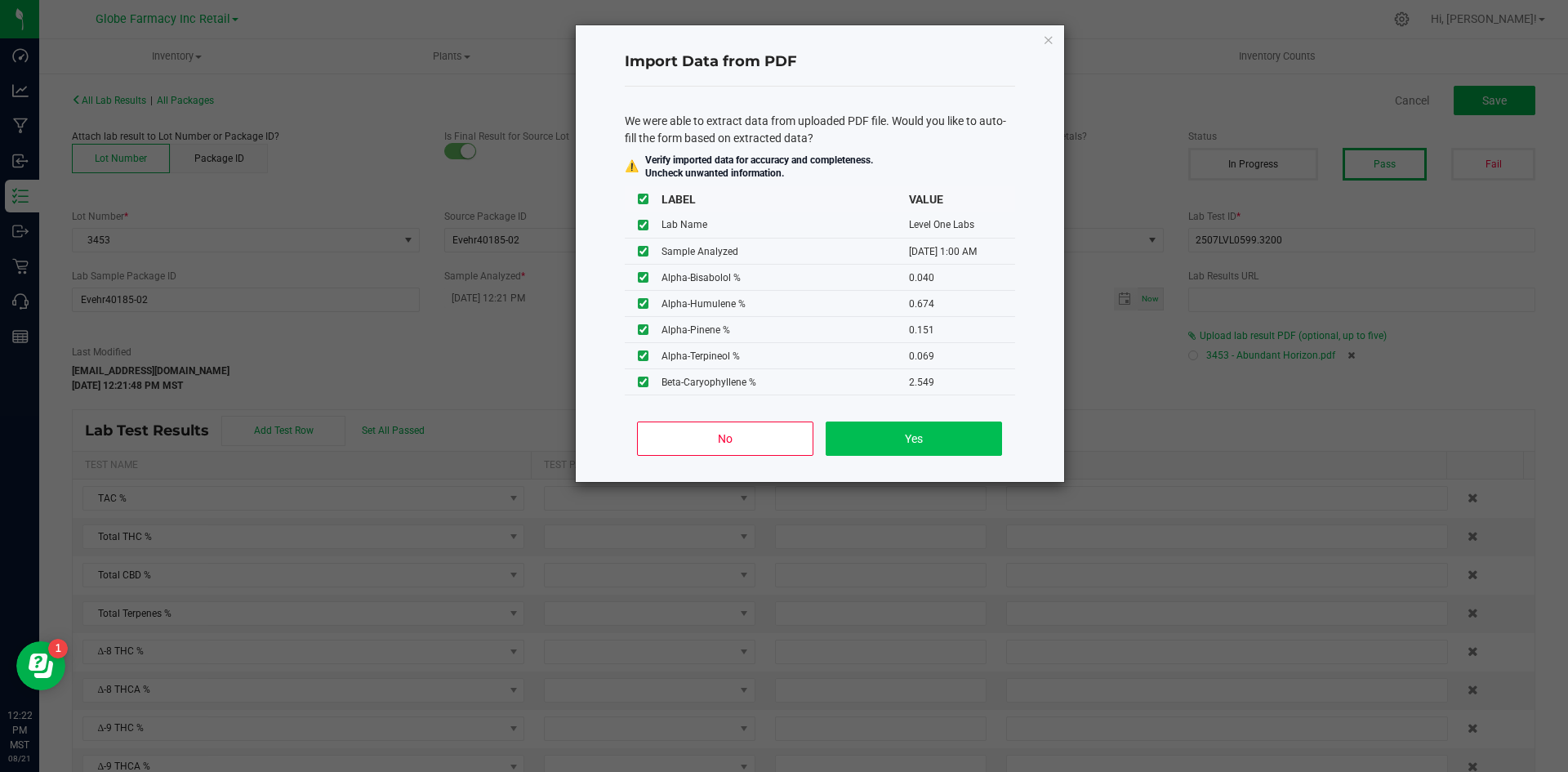
type input "0.2400"
type input "1.5100"
type input "0.0400"
type input "0.6740"
type input "0.1510"
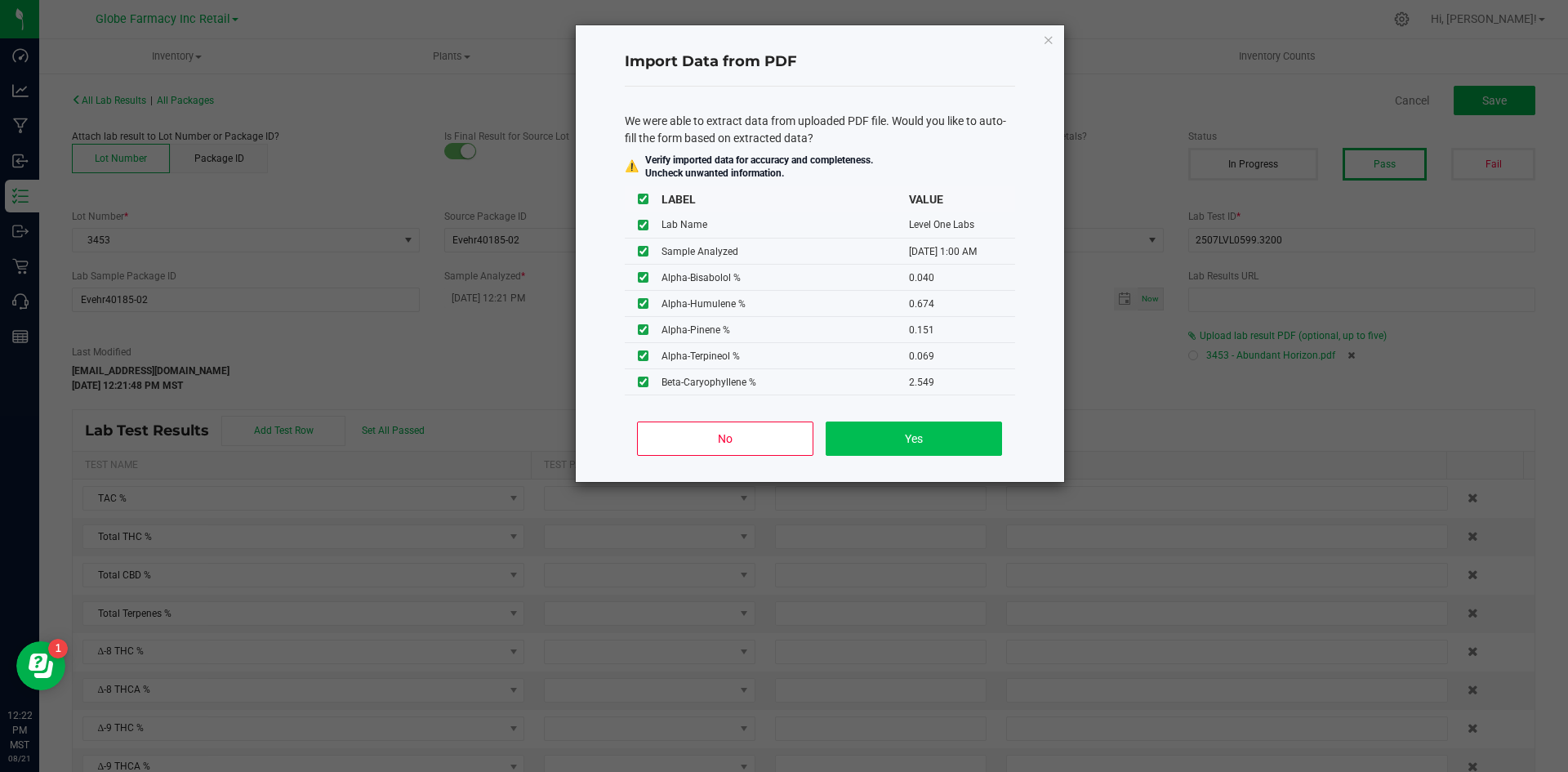
type input "0.0690"
type input "2.5490"
type input "0.0680"
type input "0.0140"
type input "0.8430"
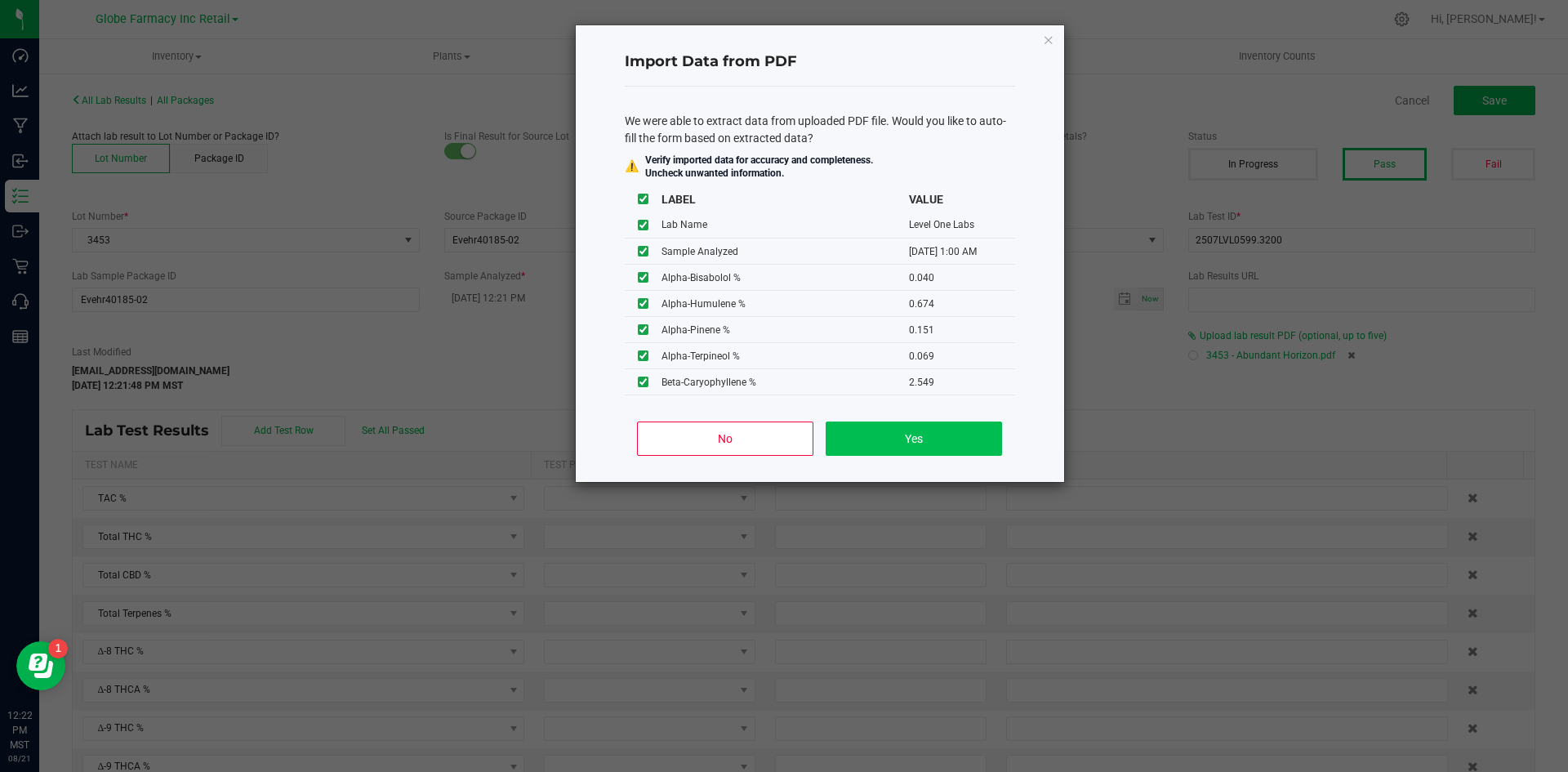
type input "0.0780"
type input "0.1960"
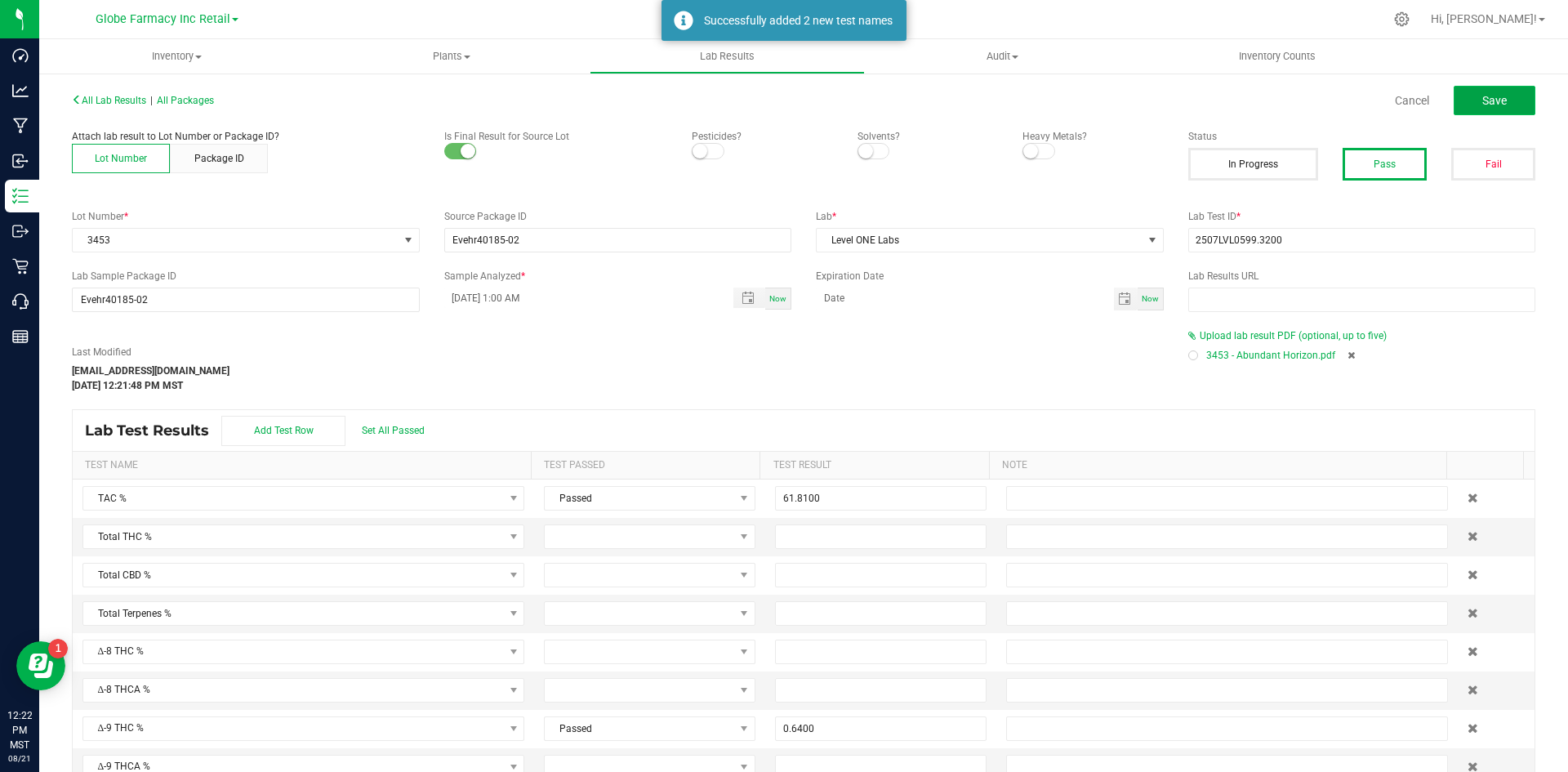
click at [1258, 104] on span "Save" at bounding box center [1495, 100] width 24 height 13
type input "0.6400"
type input "31.6700"
type input "0.2400"
type input "1.5100"
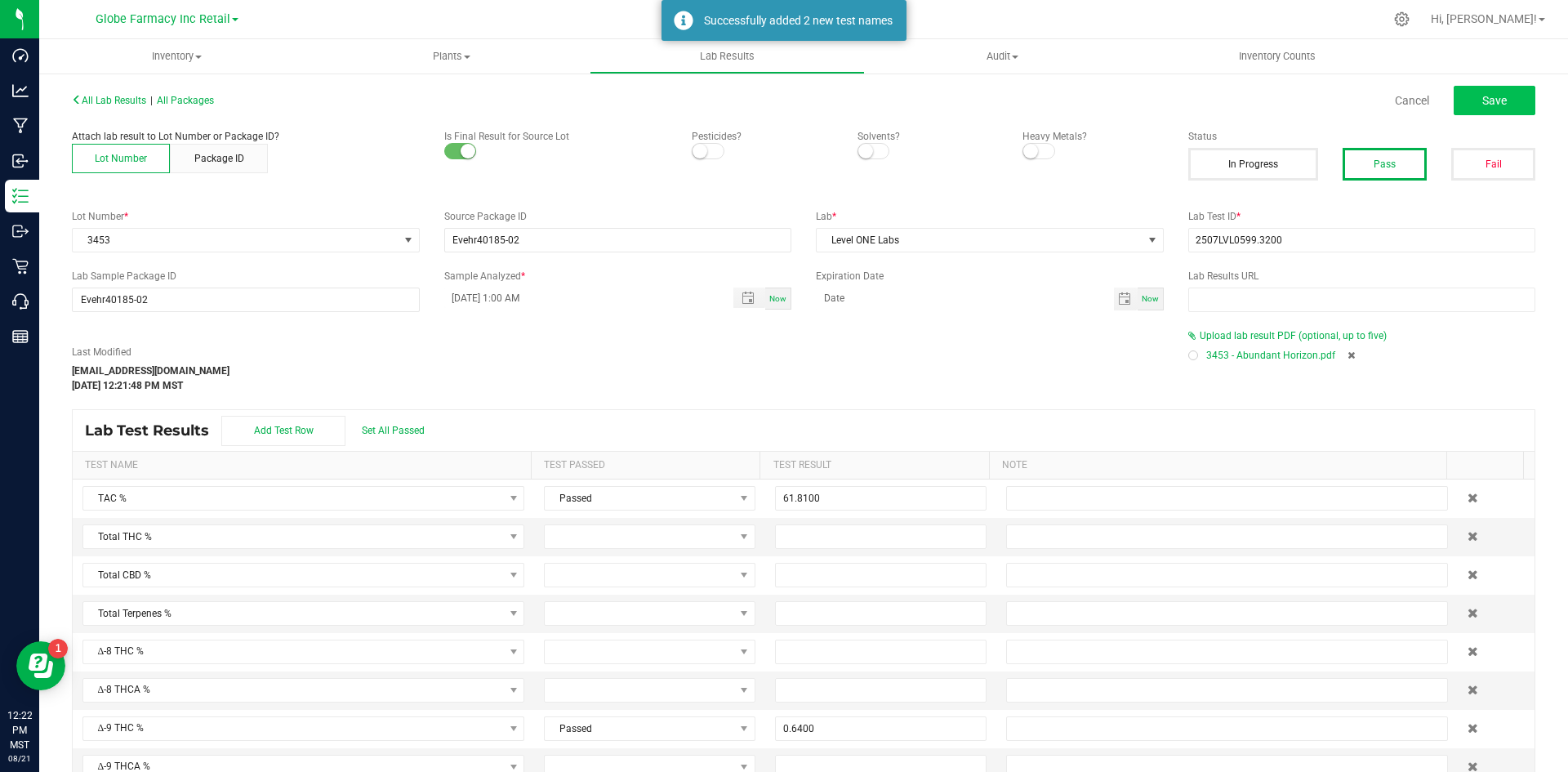
type input "0.0400"
type input "0.6740"
type input "0.1510"
type input "0.0690"
type input "2.5490"
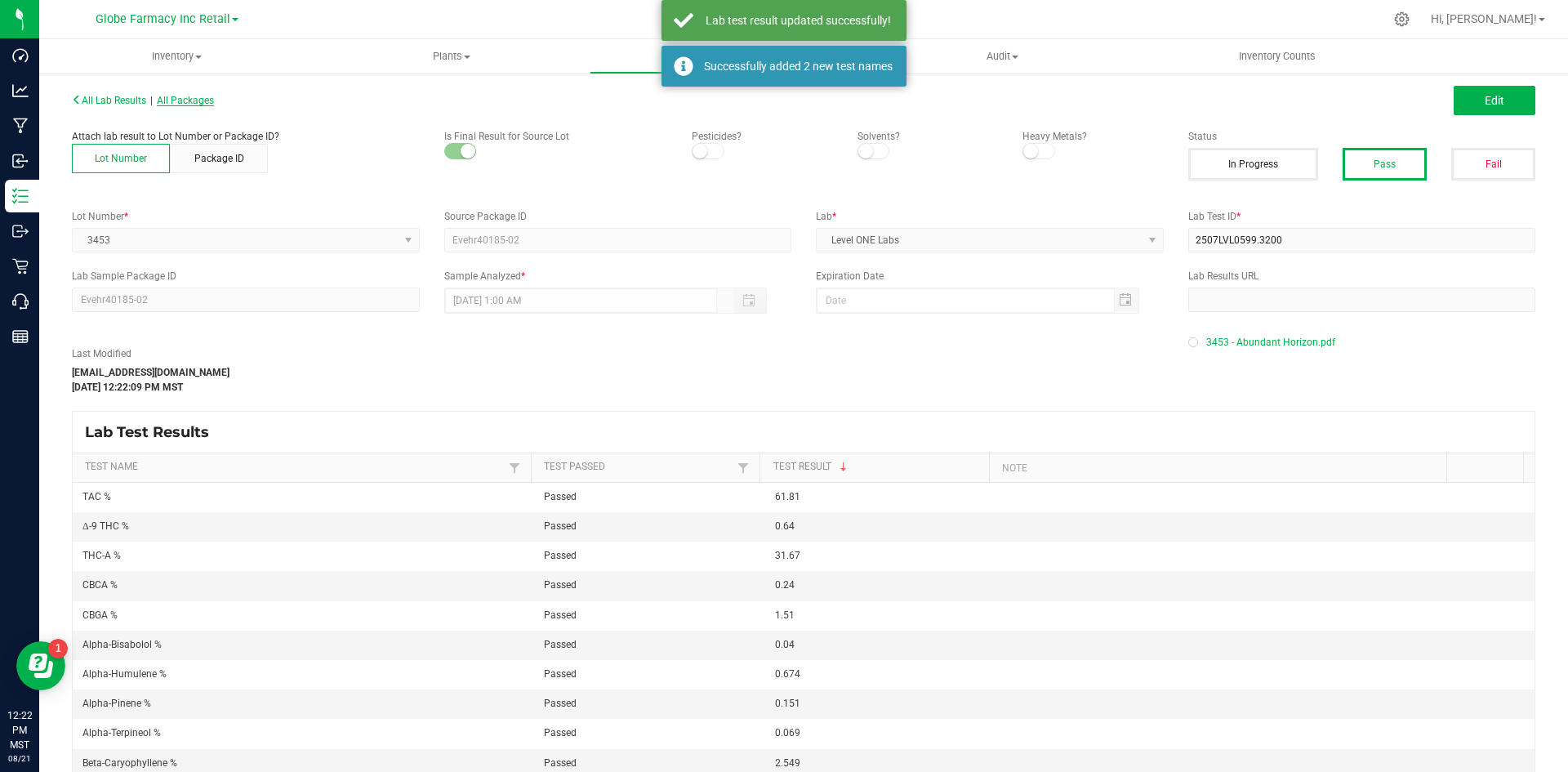
click at [214, 100] on span "All Packages" at bounding box center [185, 100] width 57 height 11
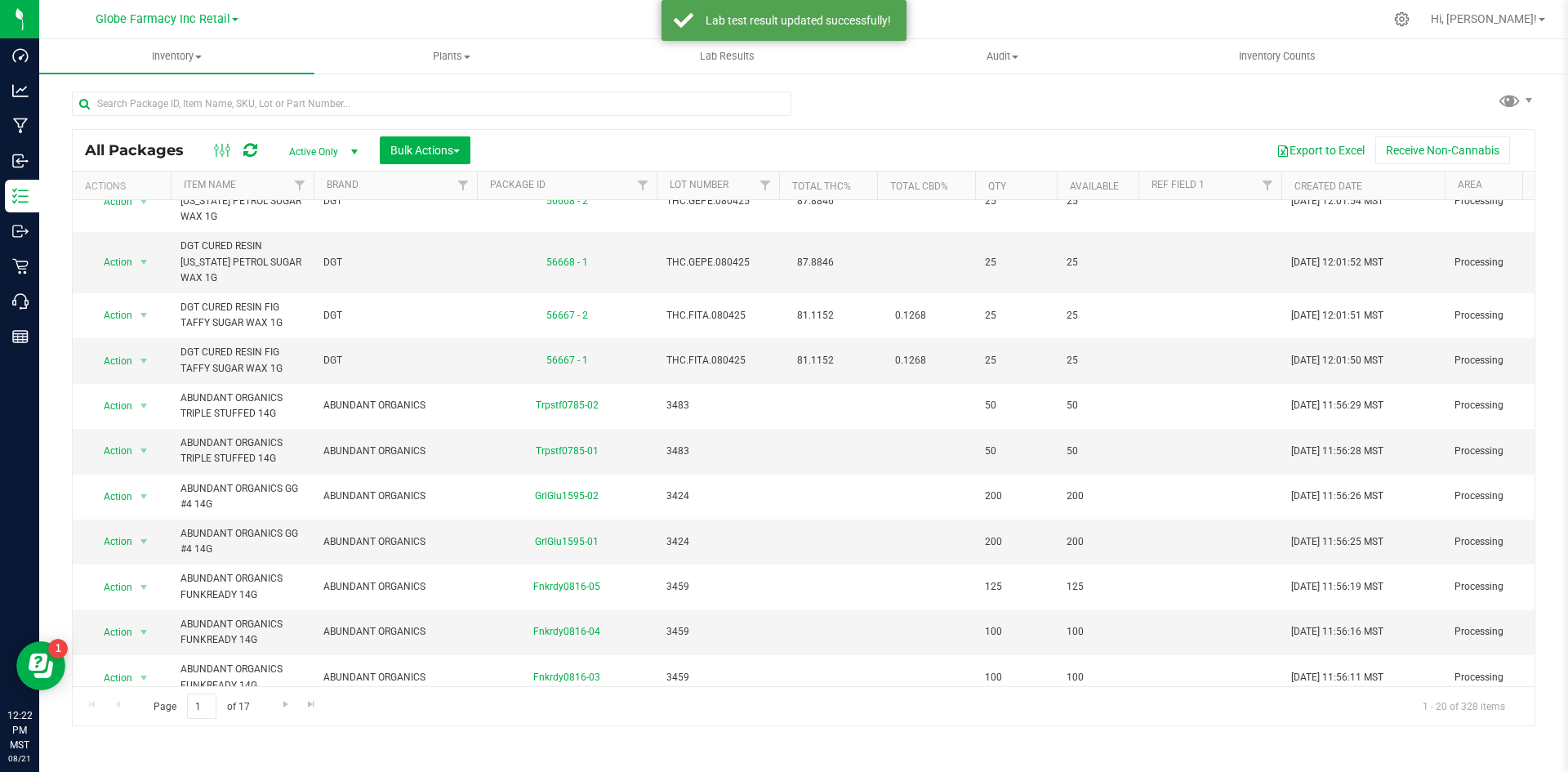
scroll to position [462, 0]
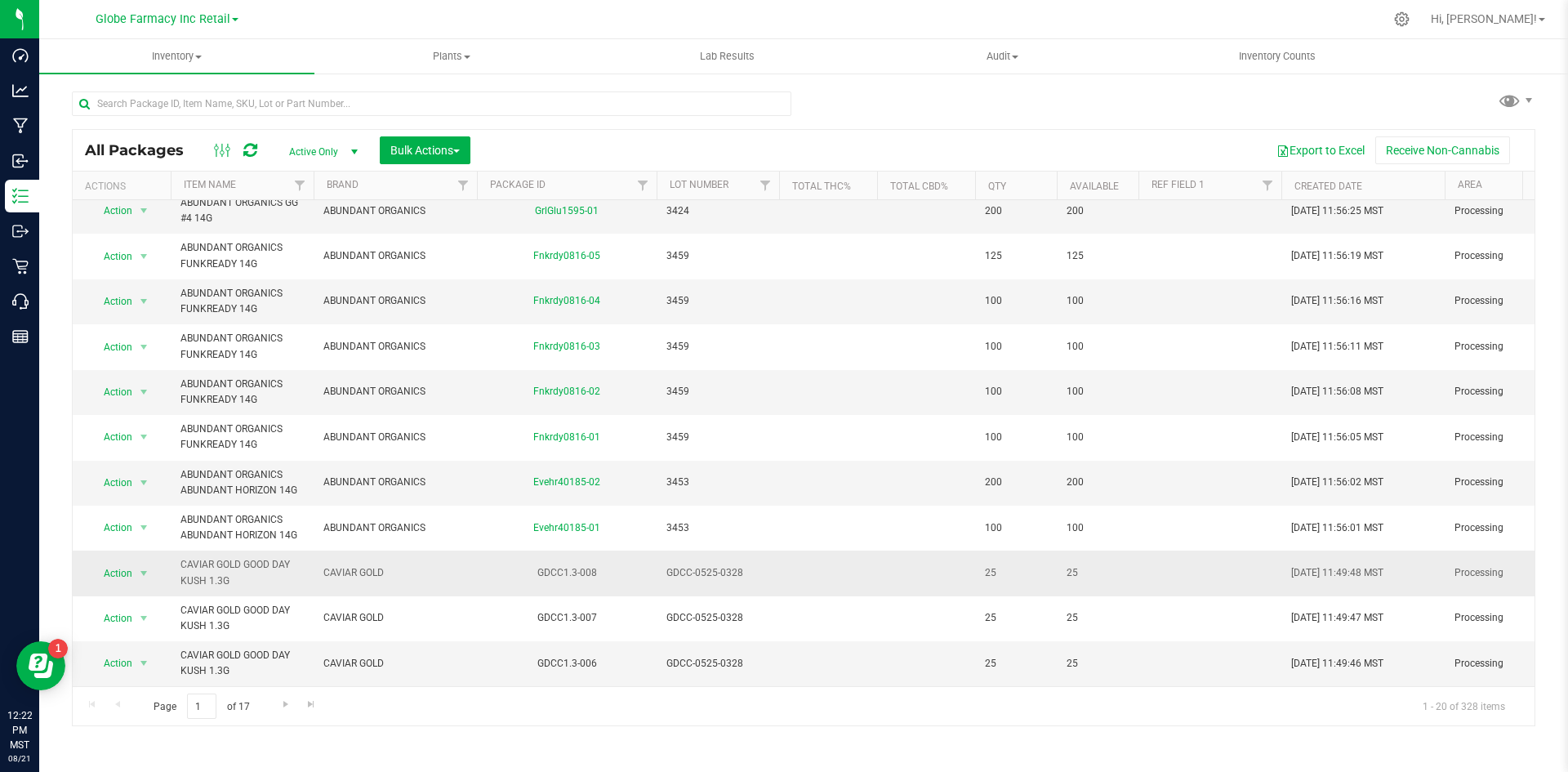
click at [702, 566] on span "GDCC-0525-0328" at bounding box center [717, 574] width 103 height 16
click at [700, 562] on input "GDCC-0525-0328" at bounding box center [715, 573] width 117 height 25
click at [700, 575] on div "All Packages Active Only Active Only Lab Samples Locked All Bulk Actions Add to…" at bounding box center [803, 428] width 1464 height 598
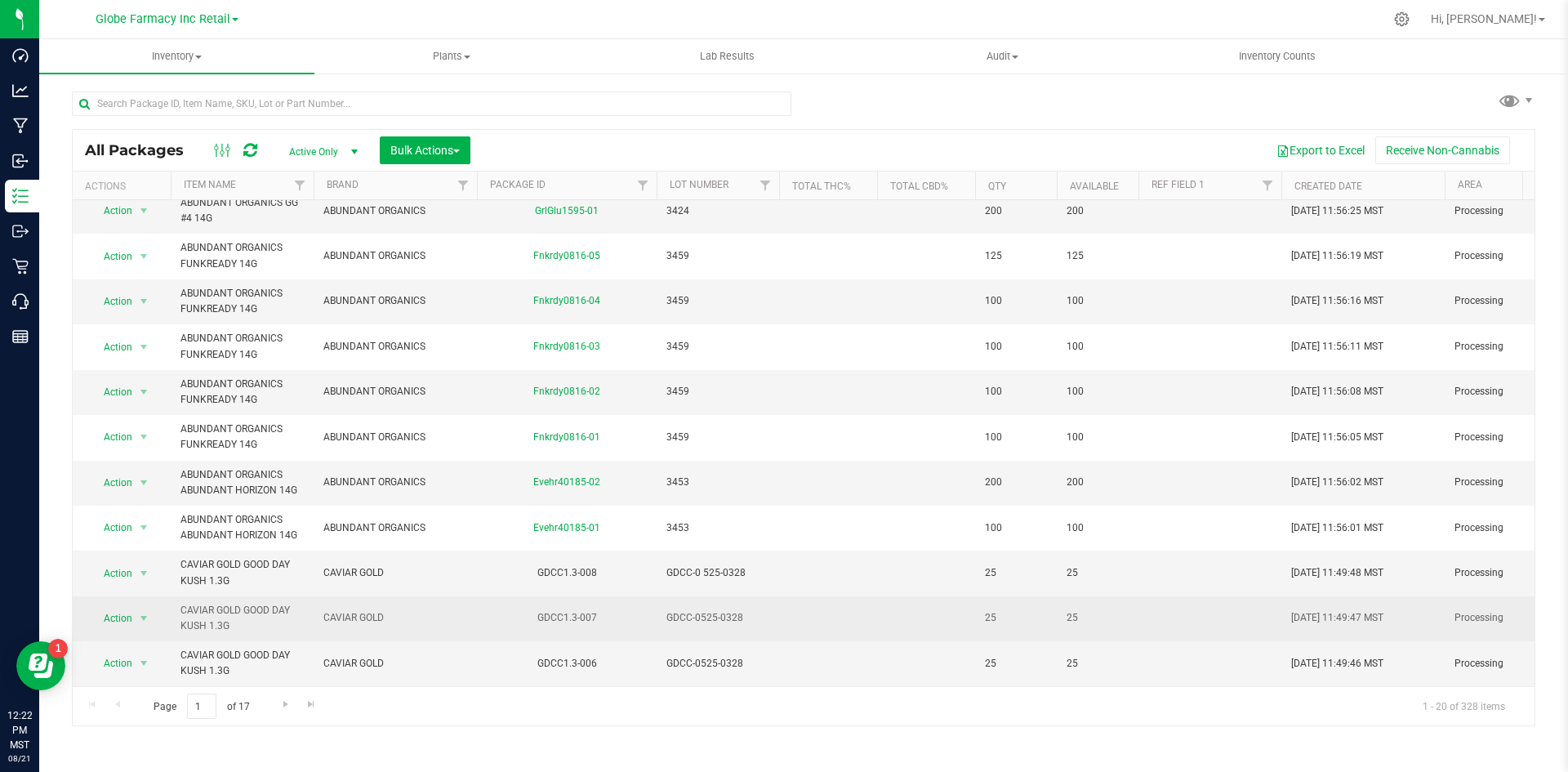
click at [698, 611] on span "GDCC-0525-0328" at bounding box center [717, 618] width 103 height 16
click at [698, 606] on input "GDCC-0525-0328" at bounding box center [715, 618] width 117 height 25
click at [706, 653] on div "All Packages Active Only Active Only Lab Samples Locked All Bulk Actions Add to…" at bounding box center [803, 428] width 1464 height 598
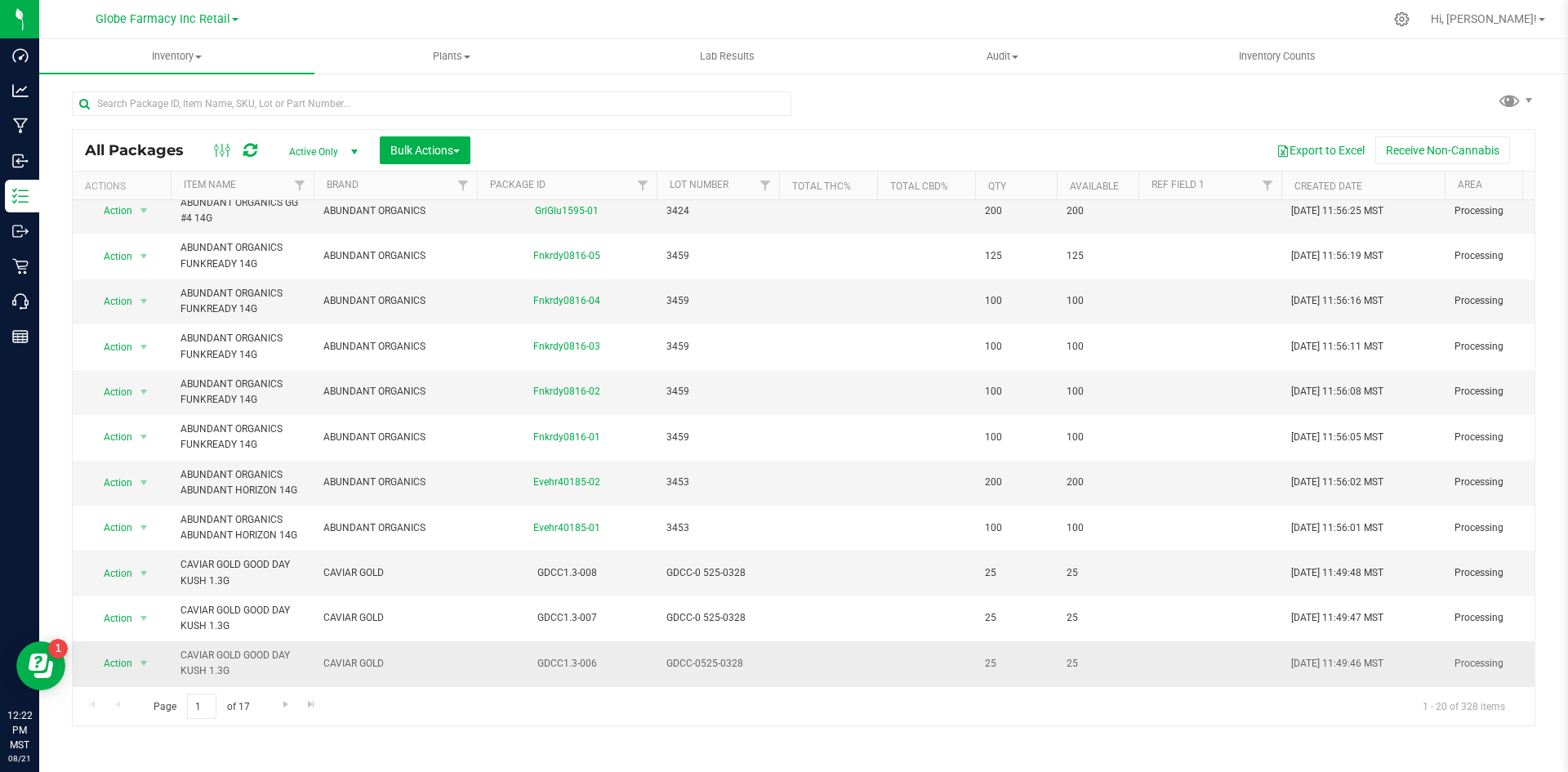
click at [704, 656] on span "GDCC-0525-0328" at bounding box center [717, 664] width 103 height 16
click at [702, 654] on input "GDCC-0525-0328" at bounding box center [715, 663] width 117 height 25
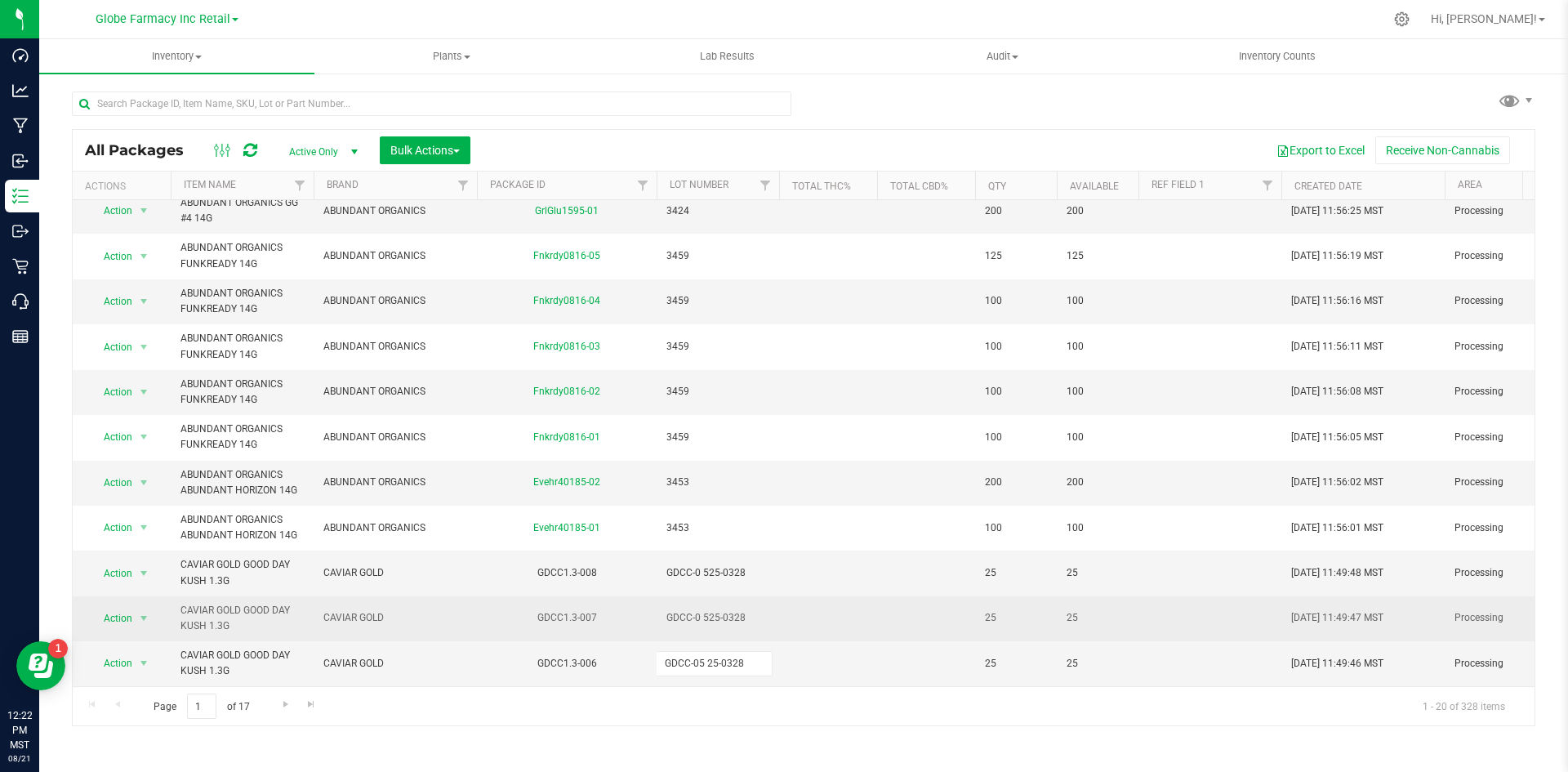
click at [755, 625] on div "All Packages Active Only Active Only Lab Samples Locked All Bulk Actions Add to…" at bounding box center [803, 428] width 1464 height 598
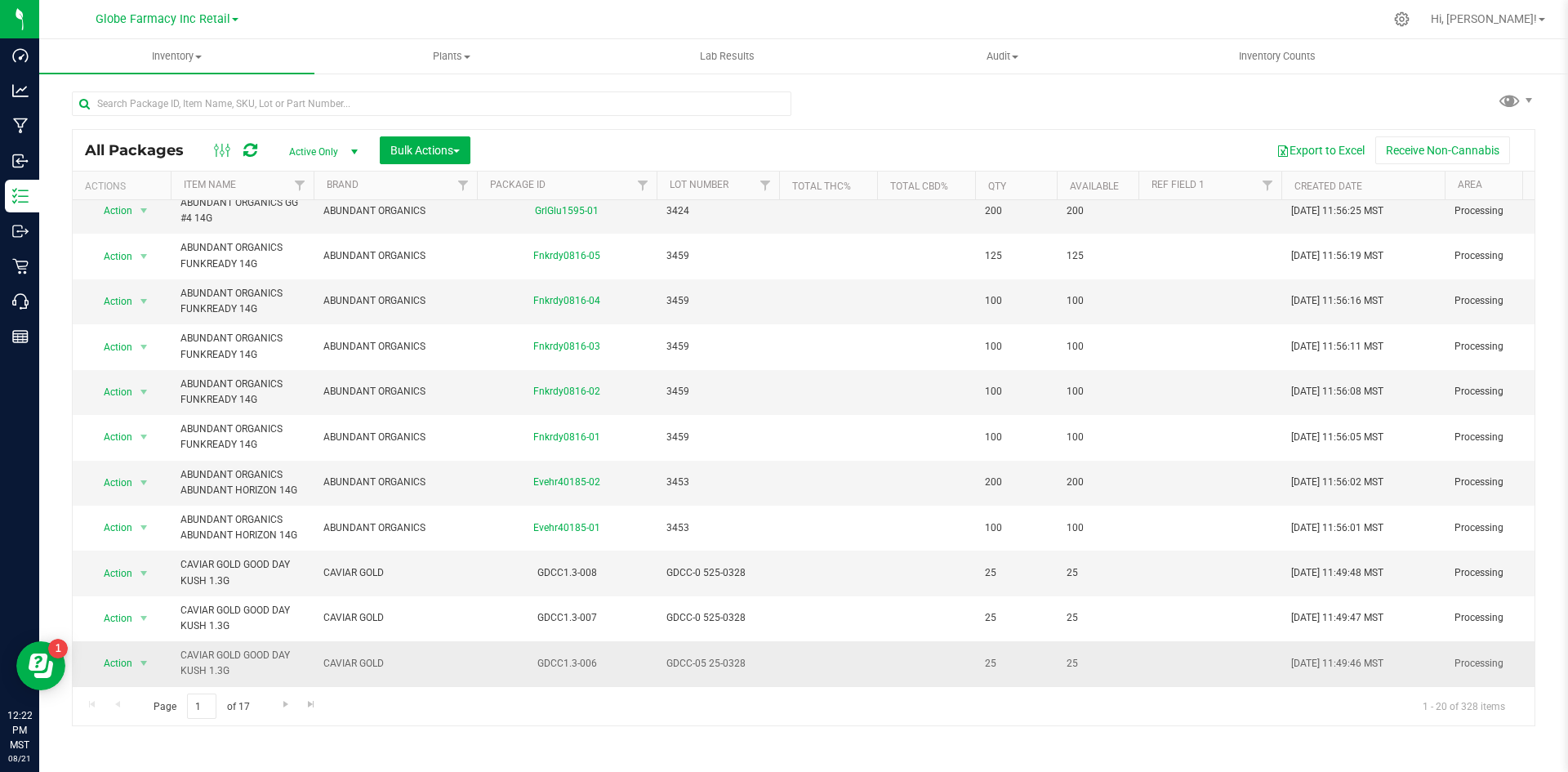
click at [704, 660] on td "GDCC-05 25-0328" at bounding box center [718, 663] width 122 height 44
click at [706, 658] on input "GDCC-05 25-0328" at bounding box center [715, 663] width 117 height 25
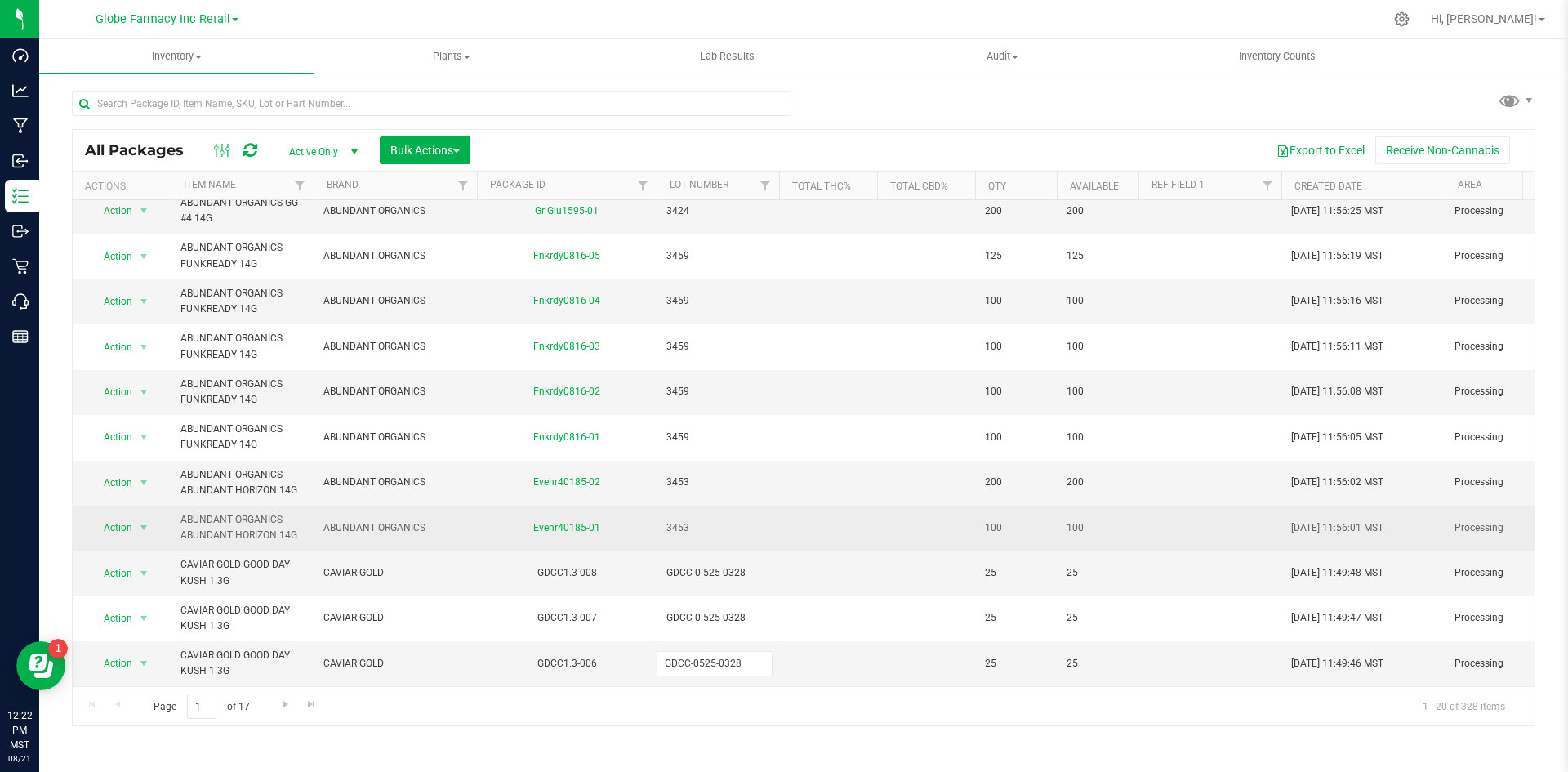
click at [840, 511] on div "All Packages Active Only Active Only Lab Samples Locked All Bulk Actions Add to…" at bounding box center [803, 428] width 1464 height 598
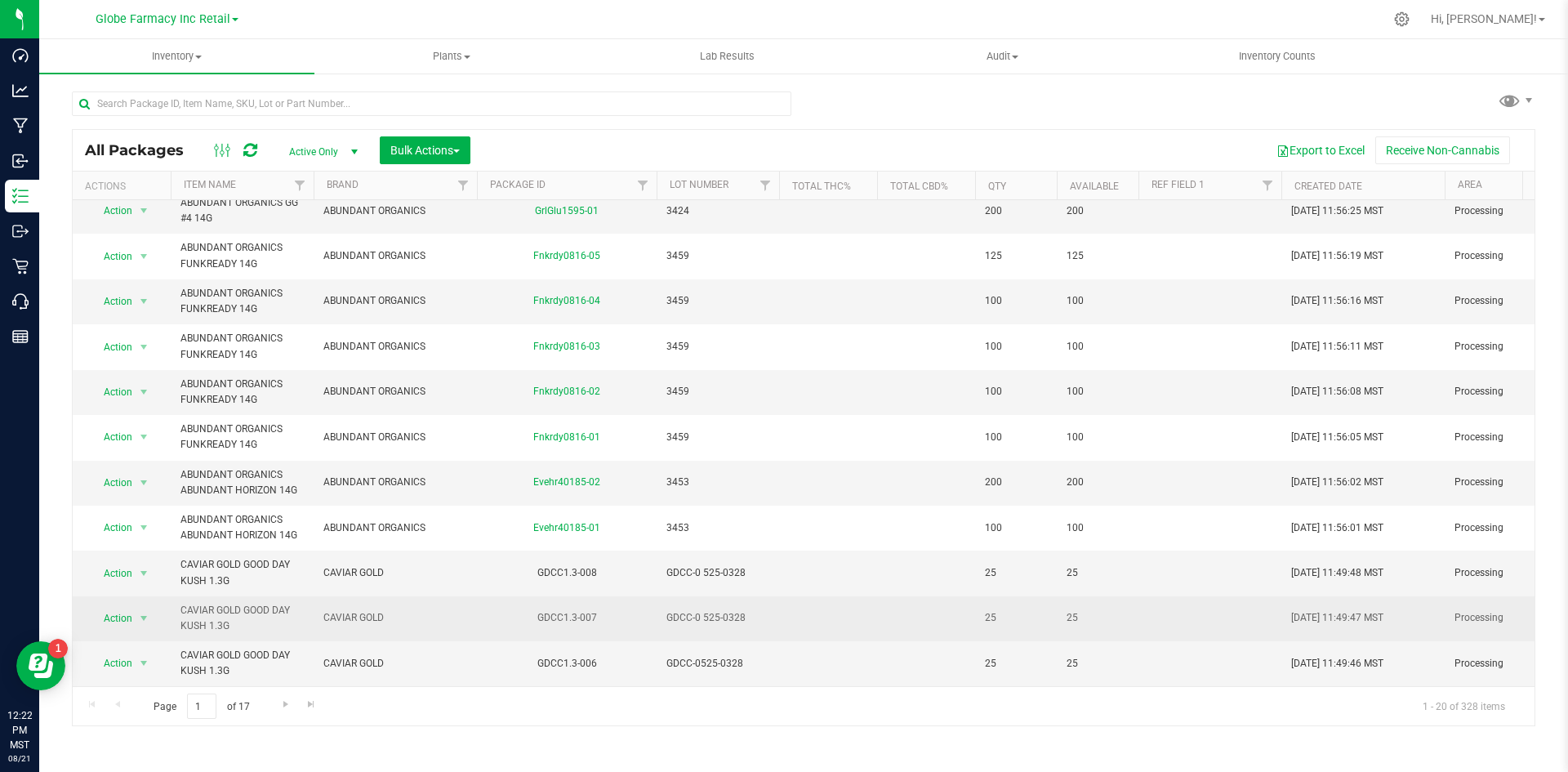
click at [706, 615] on td "GDCC-0 525-0328" at bounding box center [718, 619] width 122 height 45
click at [702, 613] on input "GDCC-0 525-0328" at bounding box center [715, 618] width 117 height 25
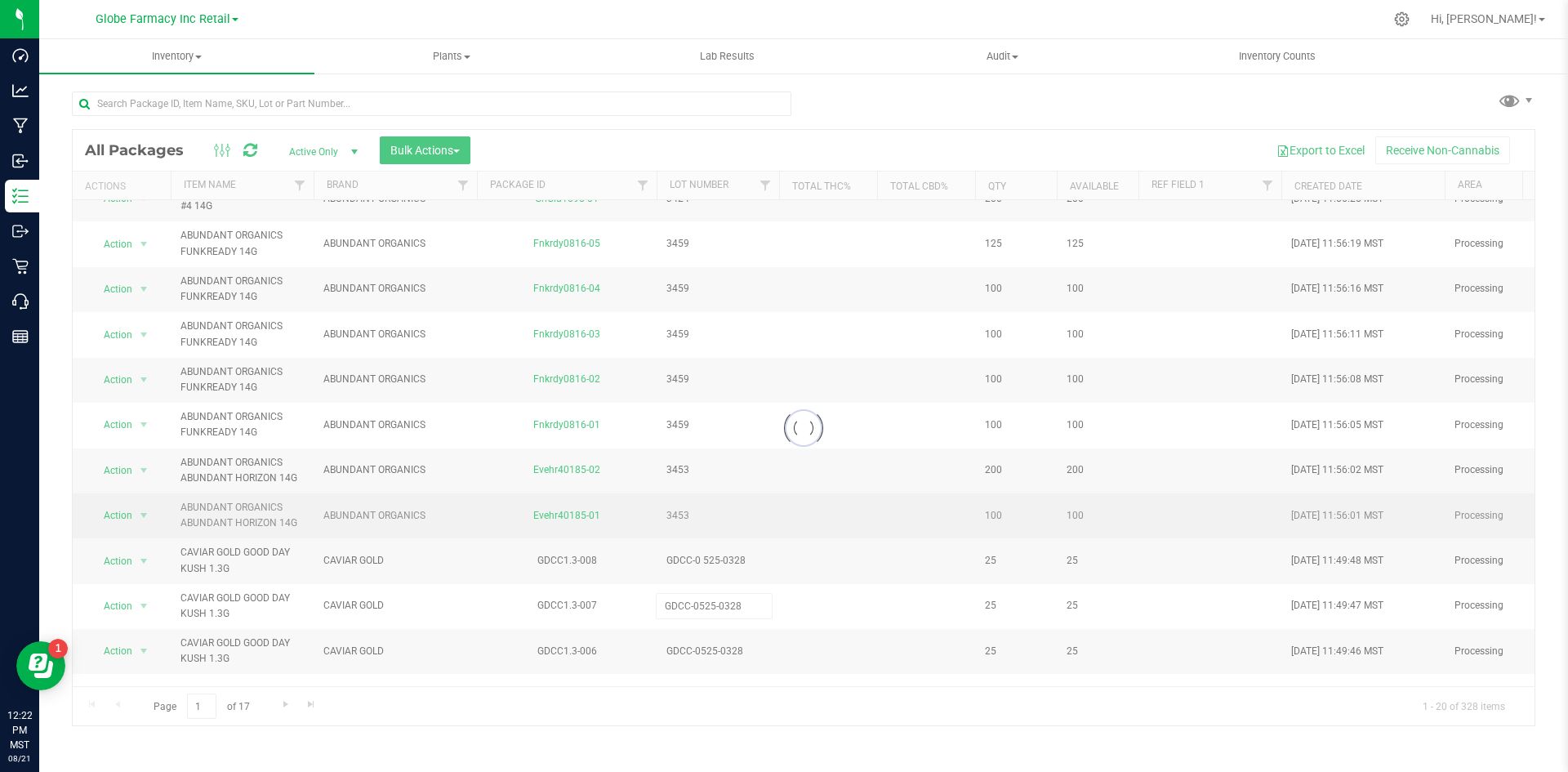
click at [846, 497] on div "Loading... All Packages Active Only Active Only Lab Samples Locked All Bulk Act…" at bounding box center [803, 428] width 1464 height 598
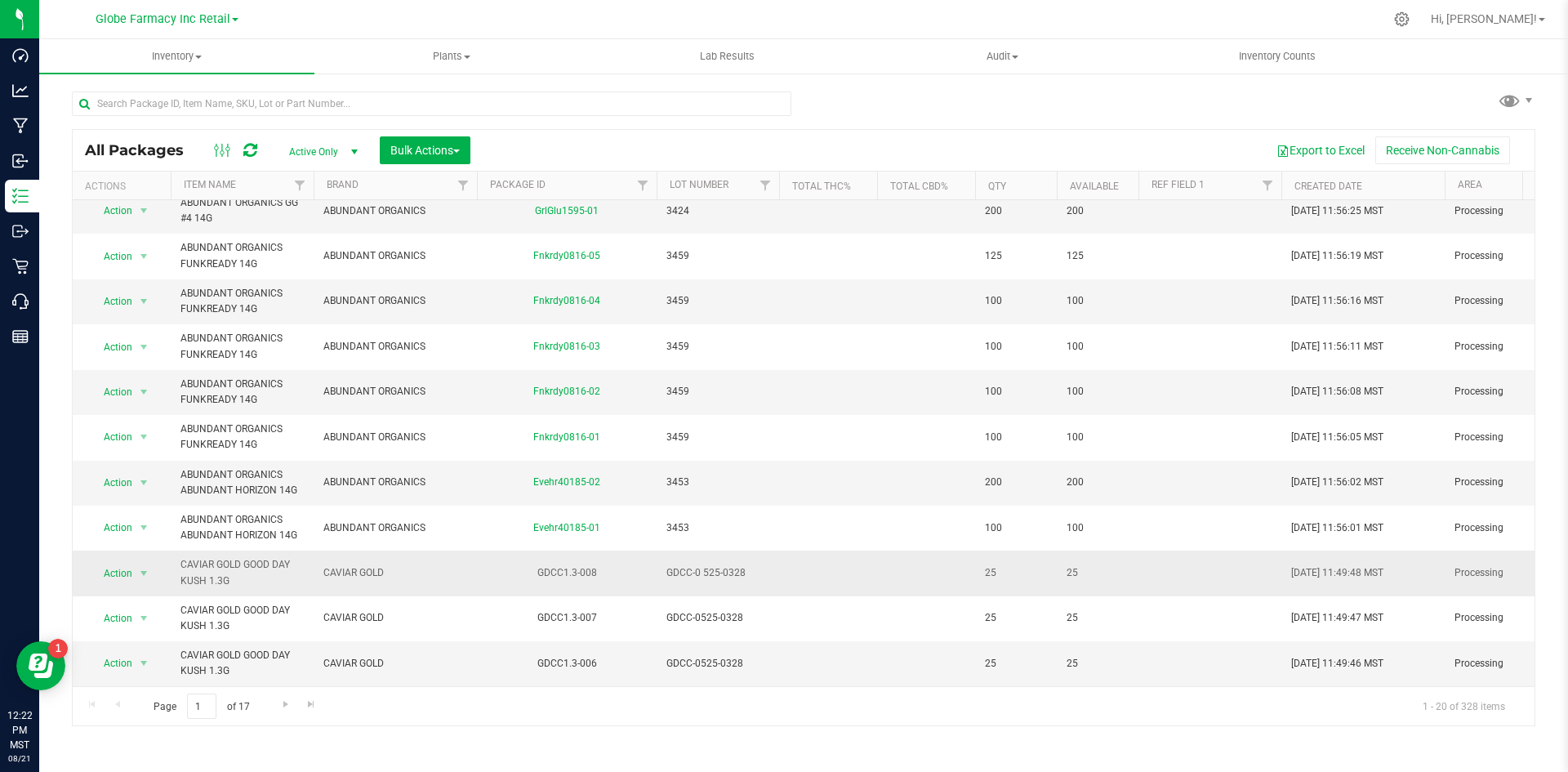
click at [698, 566] on span "GDCC-0 525-0328" at bounding box center [717, 574] width 103 height 16
click at [701, 566] on input "GDCC-0 525-0328" at bounding box center [715, 573] width 117 height 25
click at [873, 488] on div "All Packages Active Only Active Only Lab Samples Locked All Bulk Actions Add to…" at bounding box center [803, 428] width 1464 height 598
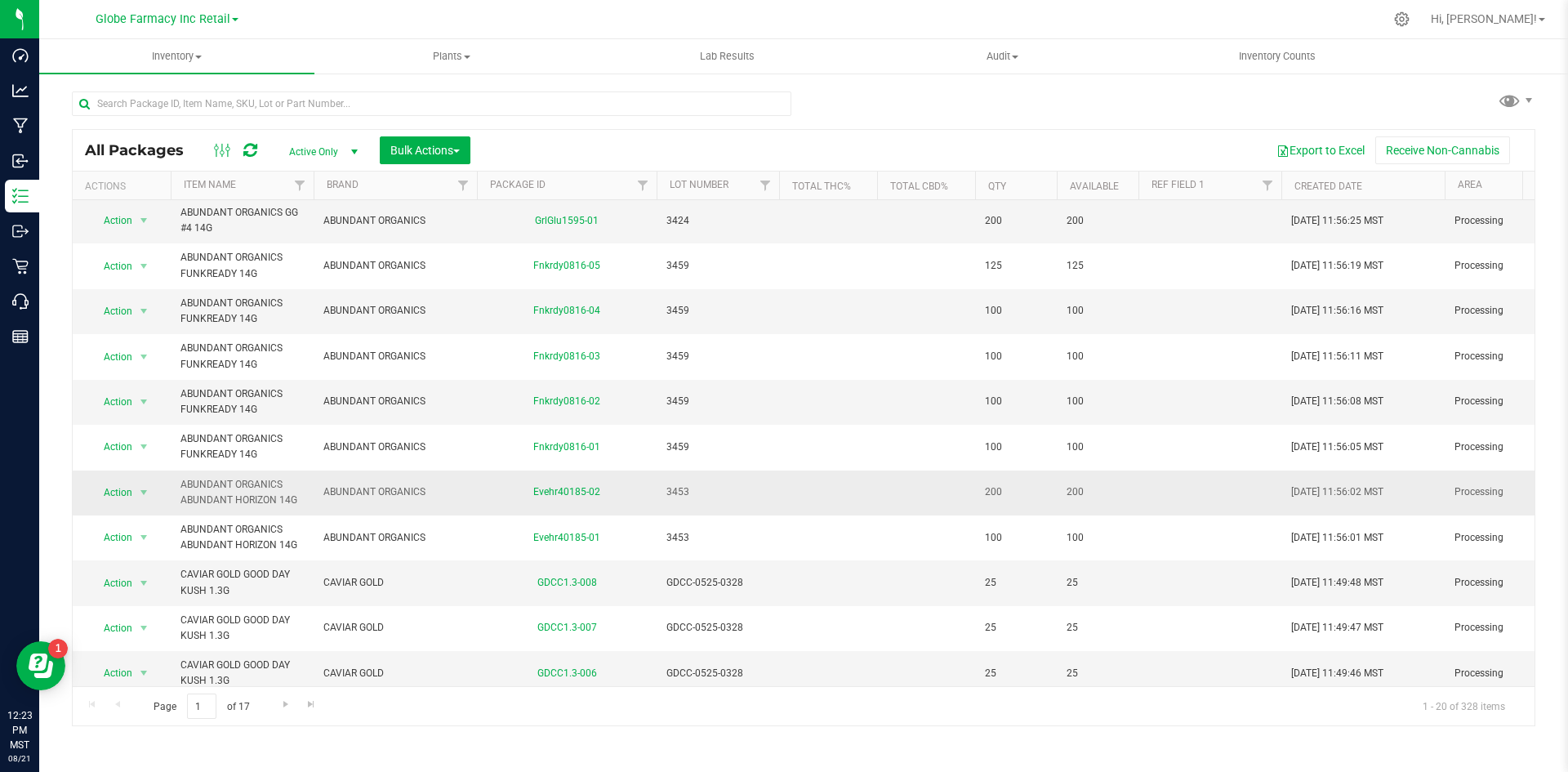
scroll to position [462, 0]
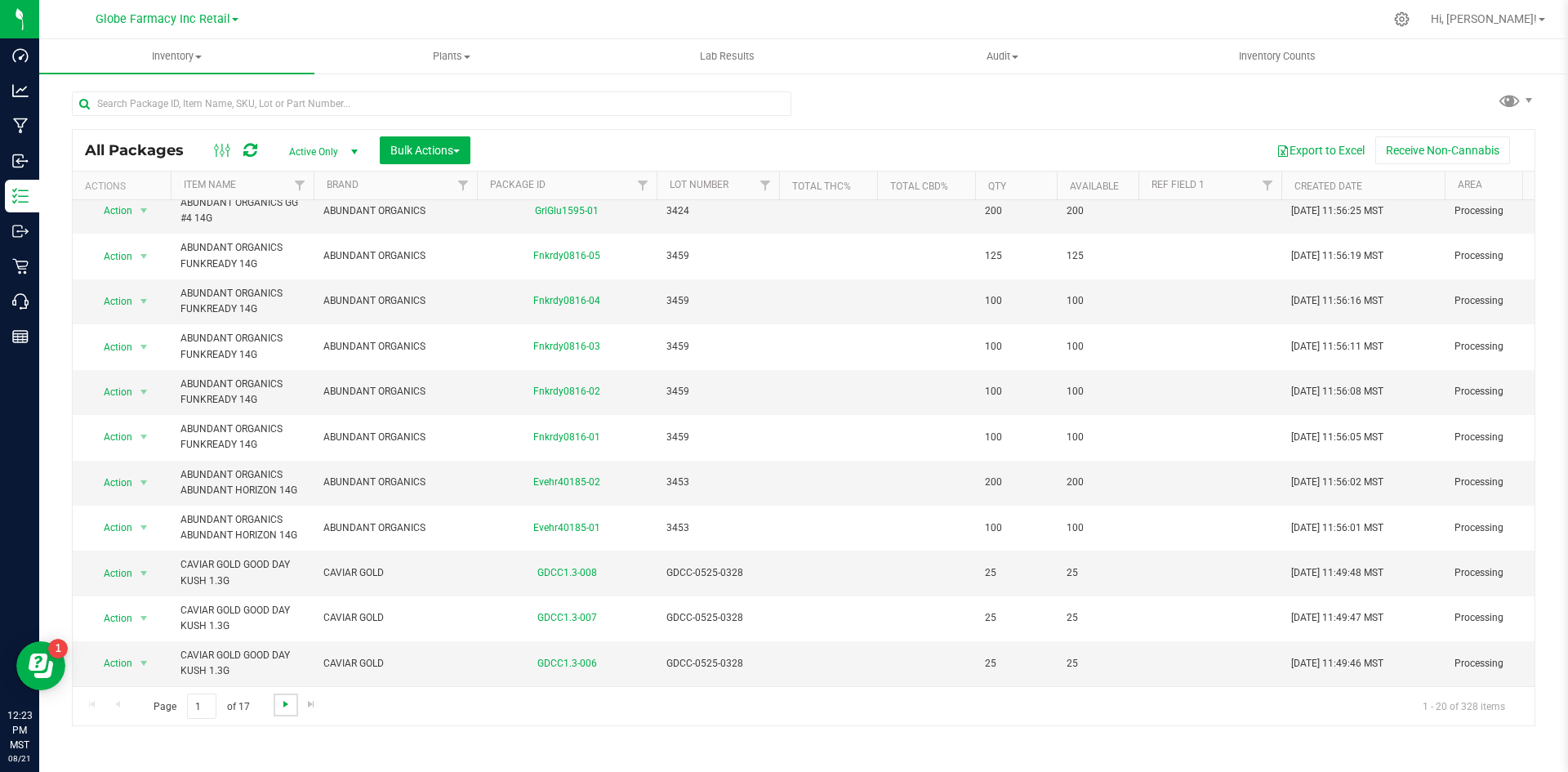
click at [279, 703] on span "Go to the next page" at bounding box center [285, 704] width 13 height 13
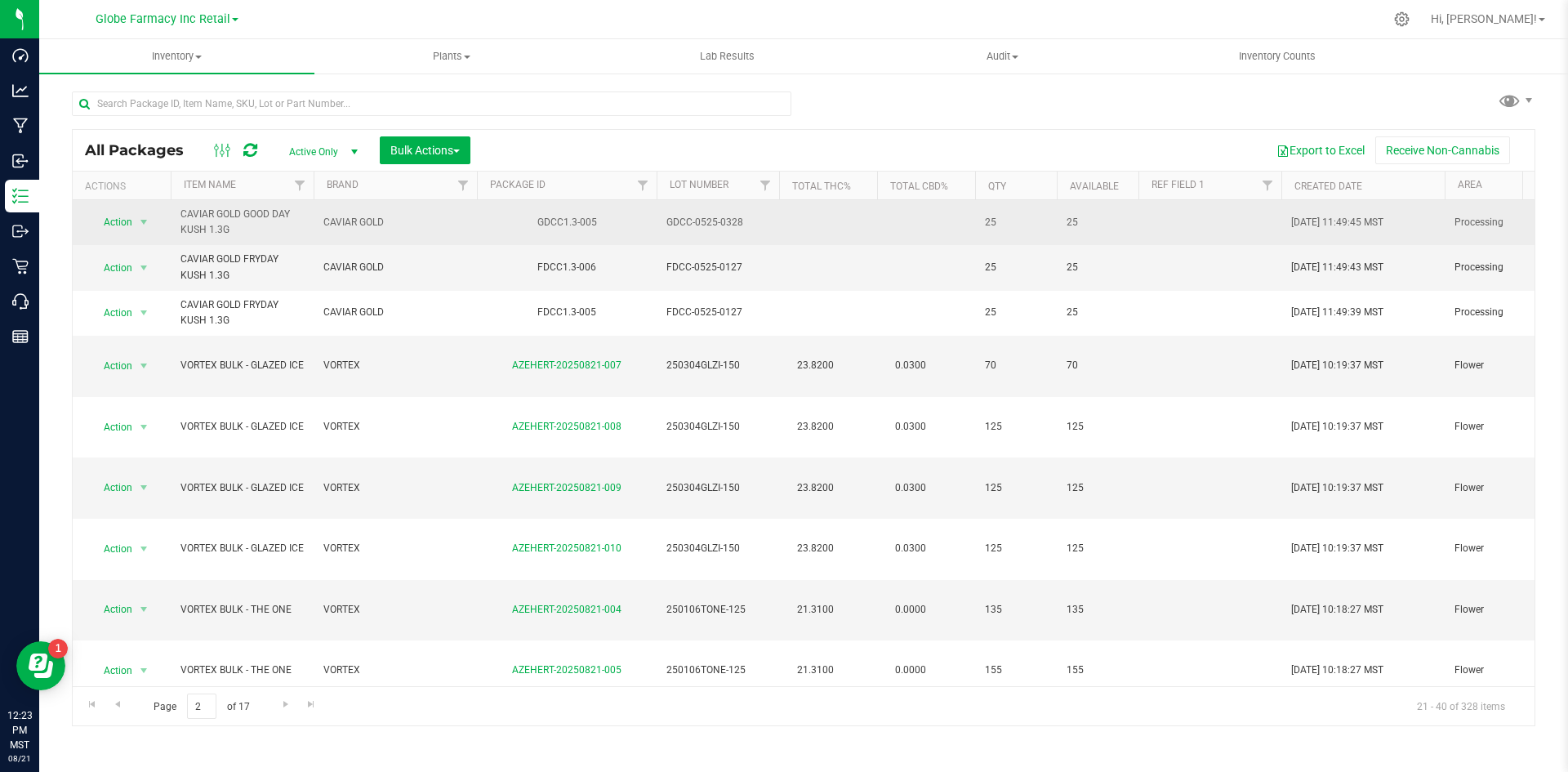
click at [681, 223] on span "GDCC-0525-0328" at bounding box center [717, 223] width 103 height 16
click at [680, 223] on input "GDCC-0525-0328" at bounding box center [715, 223] width 117 height 25
type input "GD CC-0525-0328"
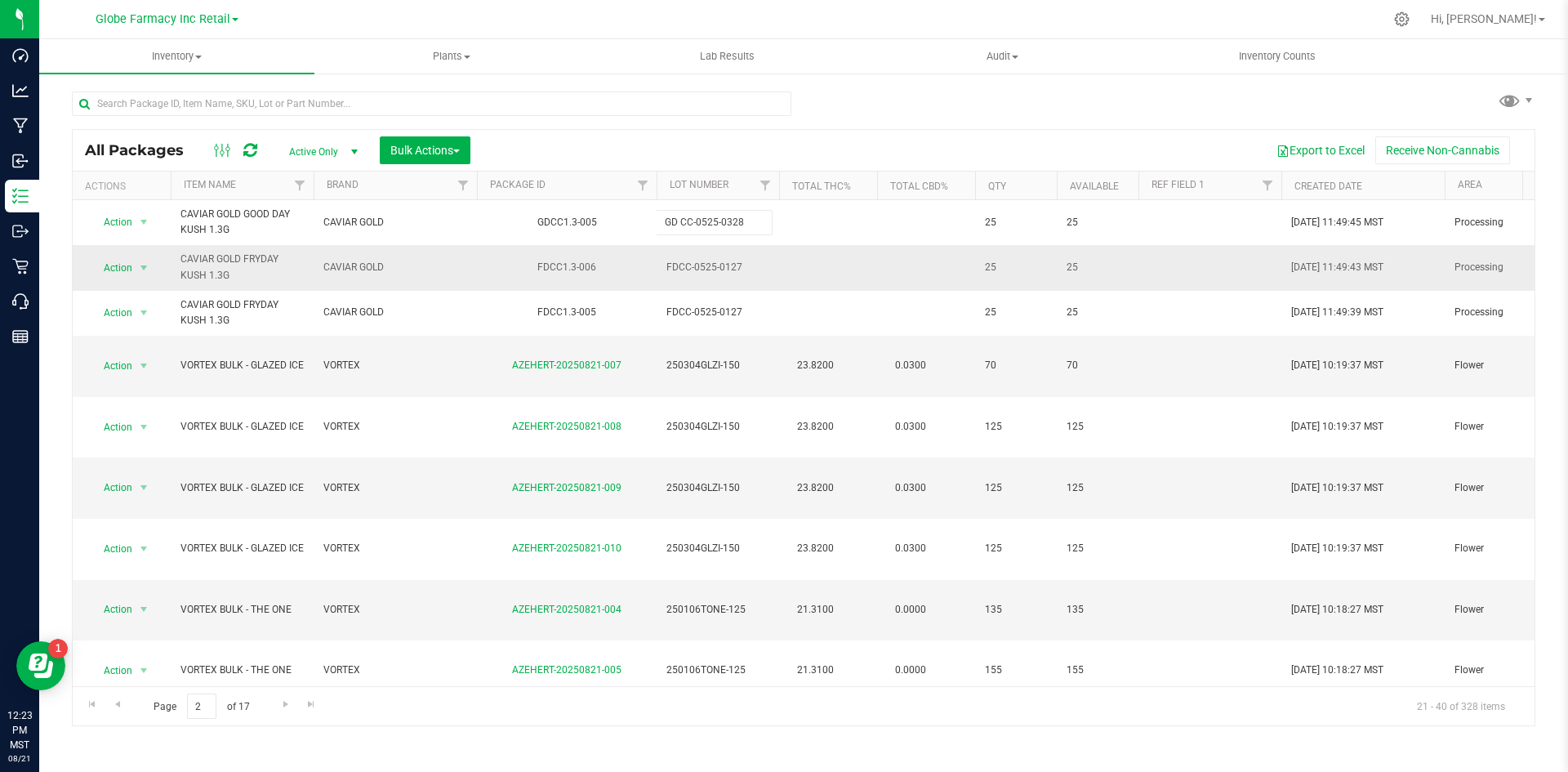
click at [685, 263] on div "All Packages Active Only Active Only Lab Samples Locked All Bulk Actions Add to…" at bounding box center [803, 428] width 1464 height 598
click at [683, 270] on span "FDCC-0525-0127" at bounding box center [717, 267] width 103 height 16
click at [678, 271] on input "FDCC-0525-0127" at bounding box center [715, 267] width 117 height 25
type input "FD CC-0525-0127"
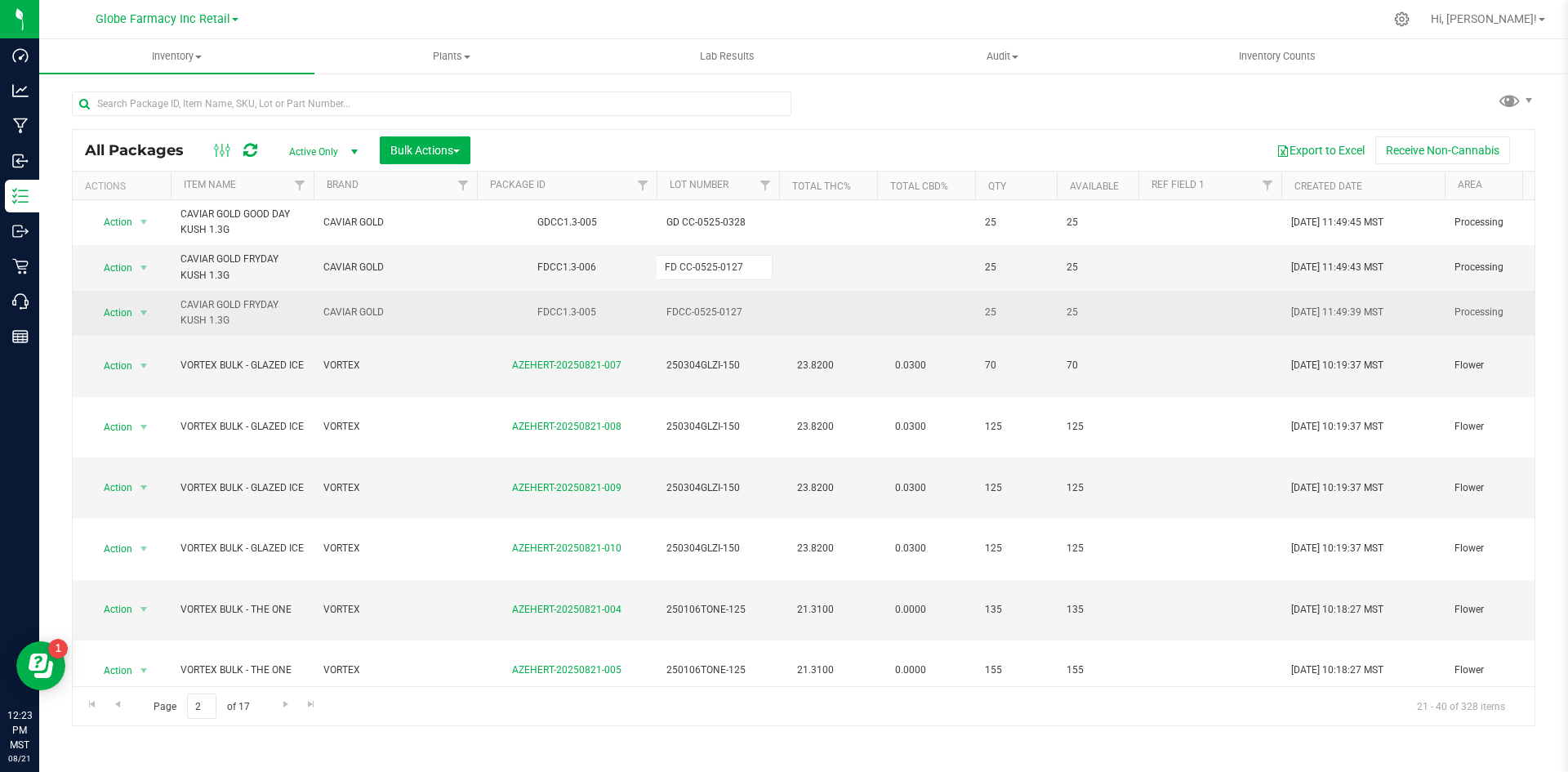
click at [682, 324] on div "All Packages Active Only Active Only Lab Samples Locked All Bulk Actions Add to…" at bounding box center [803, 428] width 1464 height 598
click at [678, 315] on span "FDCC-0525-0127" at bounding box center [717, 312] width 103 height 16
click at [677, 316] on input "FDCC-0525-0127" at bounding box center [715, 312] width 117 height 25
type input "FD CC-0525-0127"
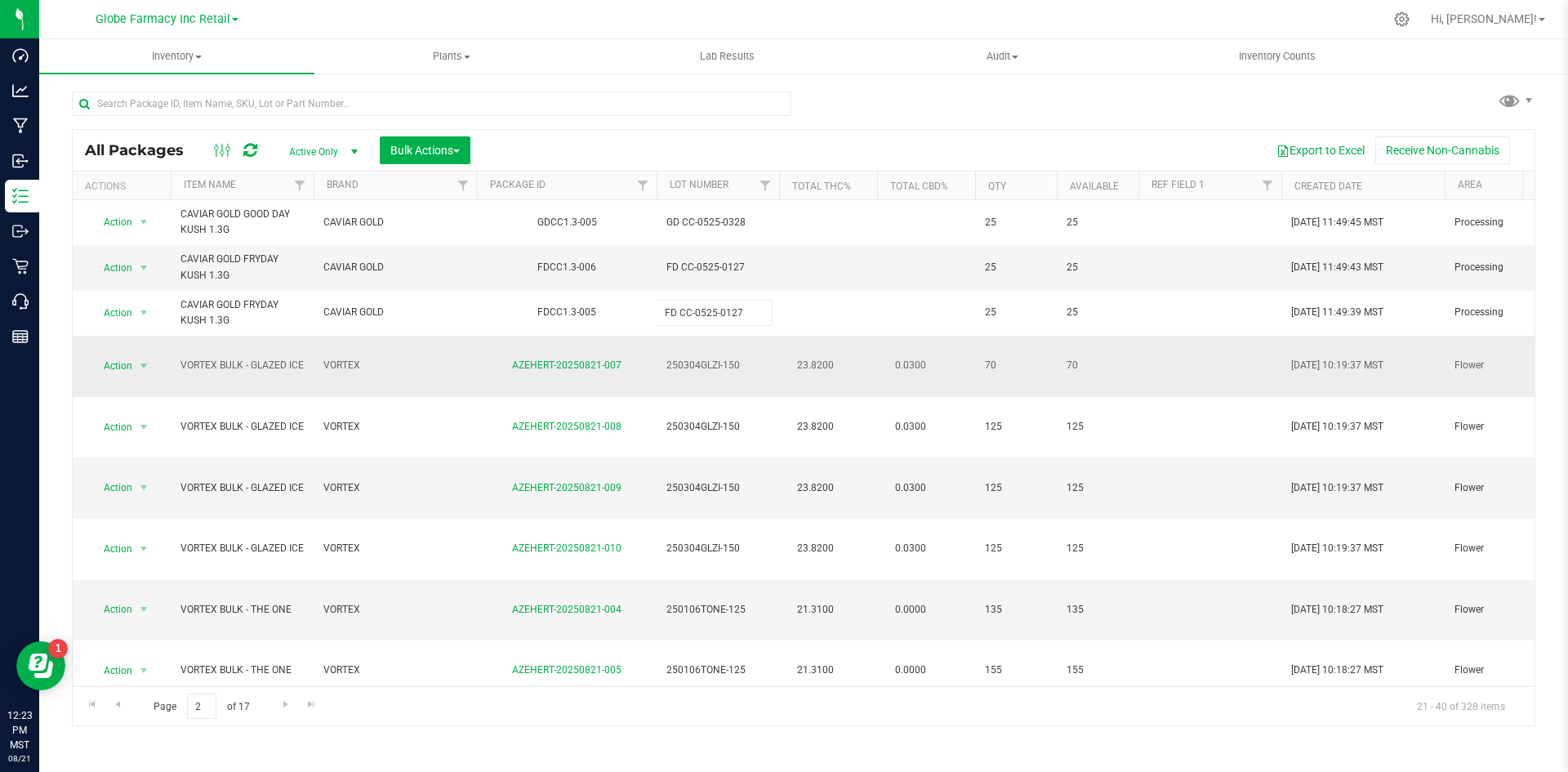
click at [786, 355] on div "All Packages Active Only Active Only Lab Samples Locked All Bulk Actions Add to…" at bounding box center [803, 428] width 1464 height 598
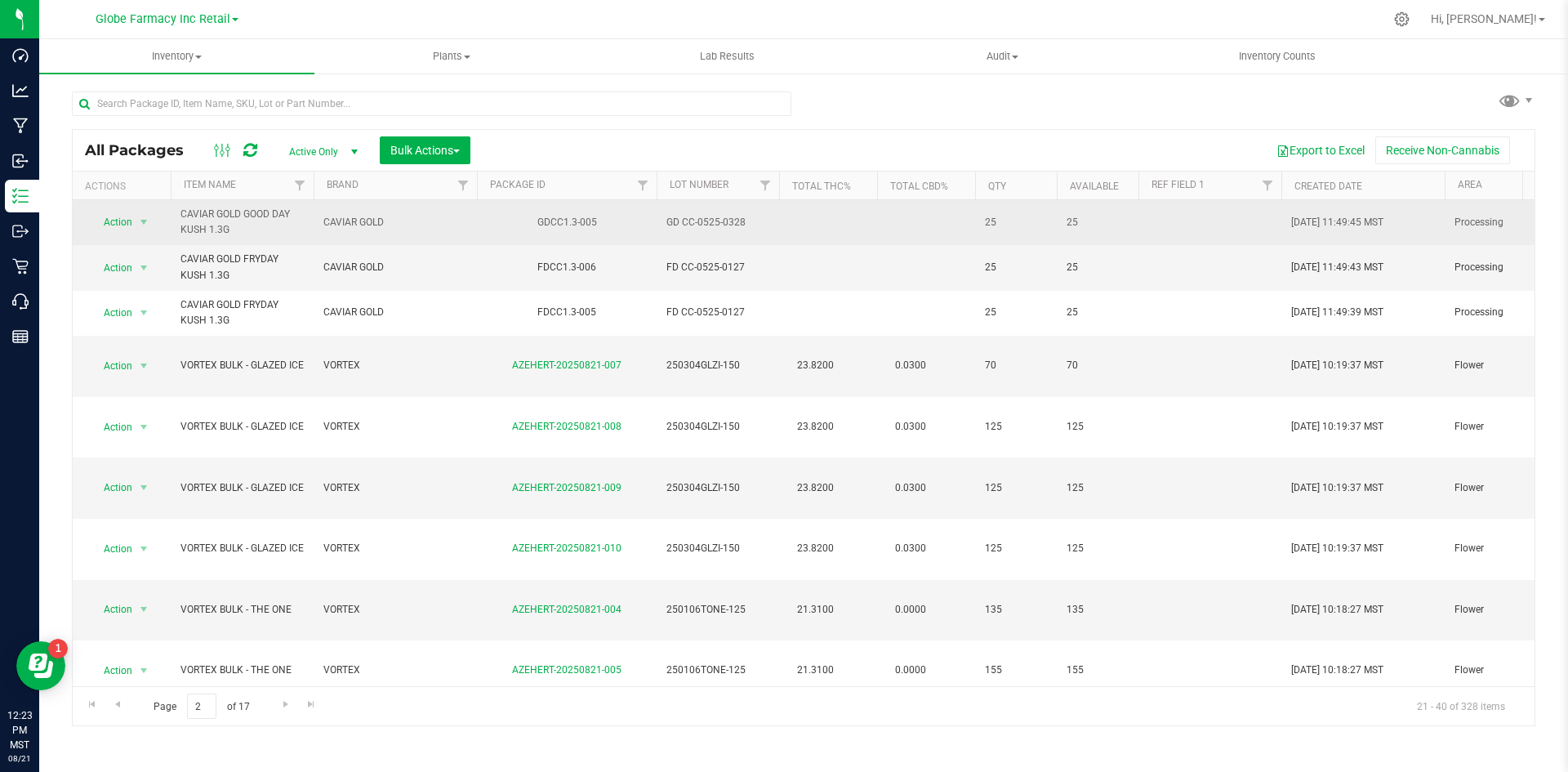
click at [678, 223] on span "GD CC-0525-0328" at bounding box center [717, 223] width 103 height 16
click at [677, 226] on input "GD CC-0525-0328" at bounding box center [715, 223] width 117 height 25
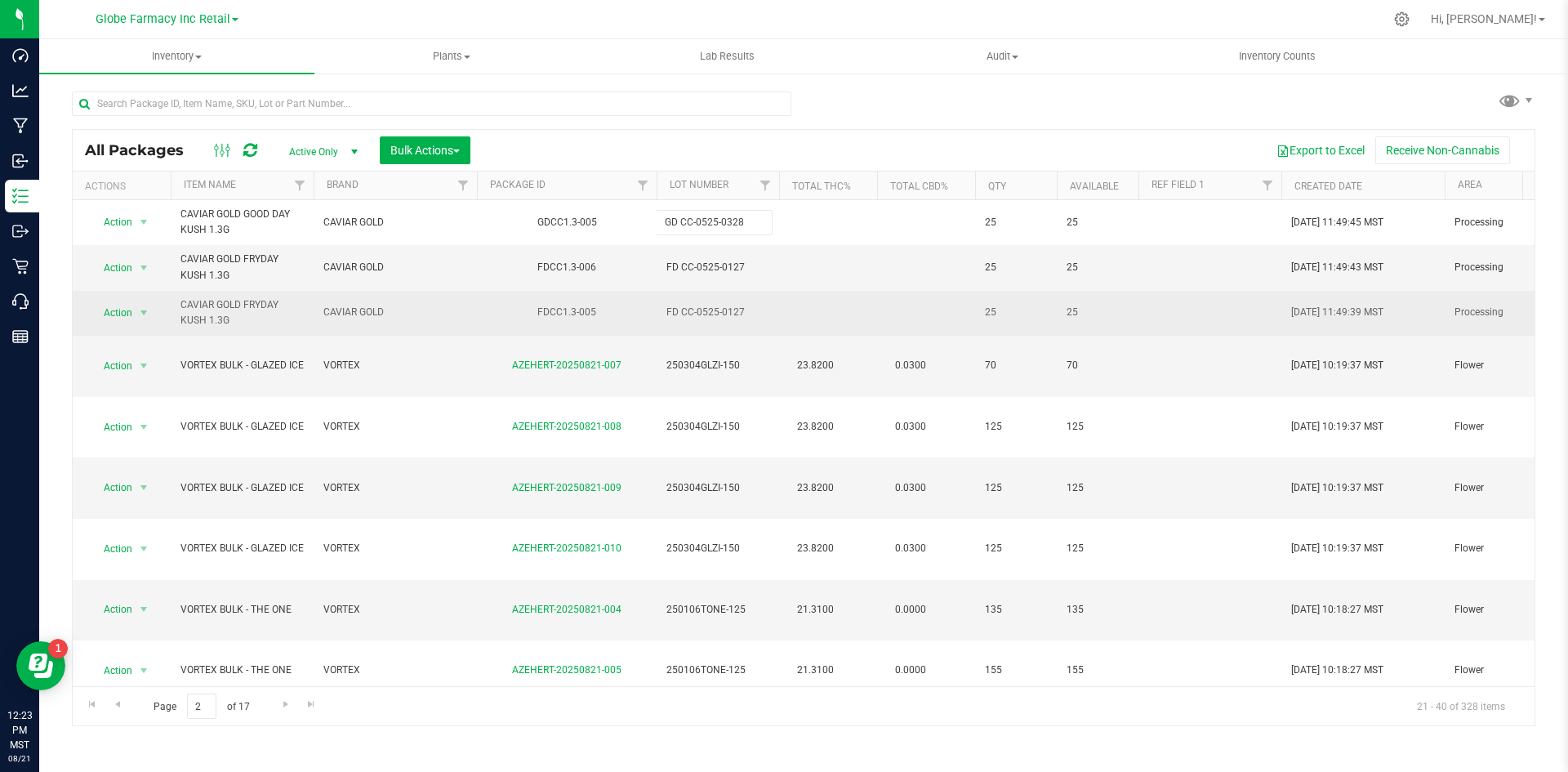
type input "GDCC-0525-0328"
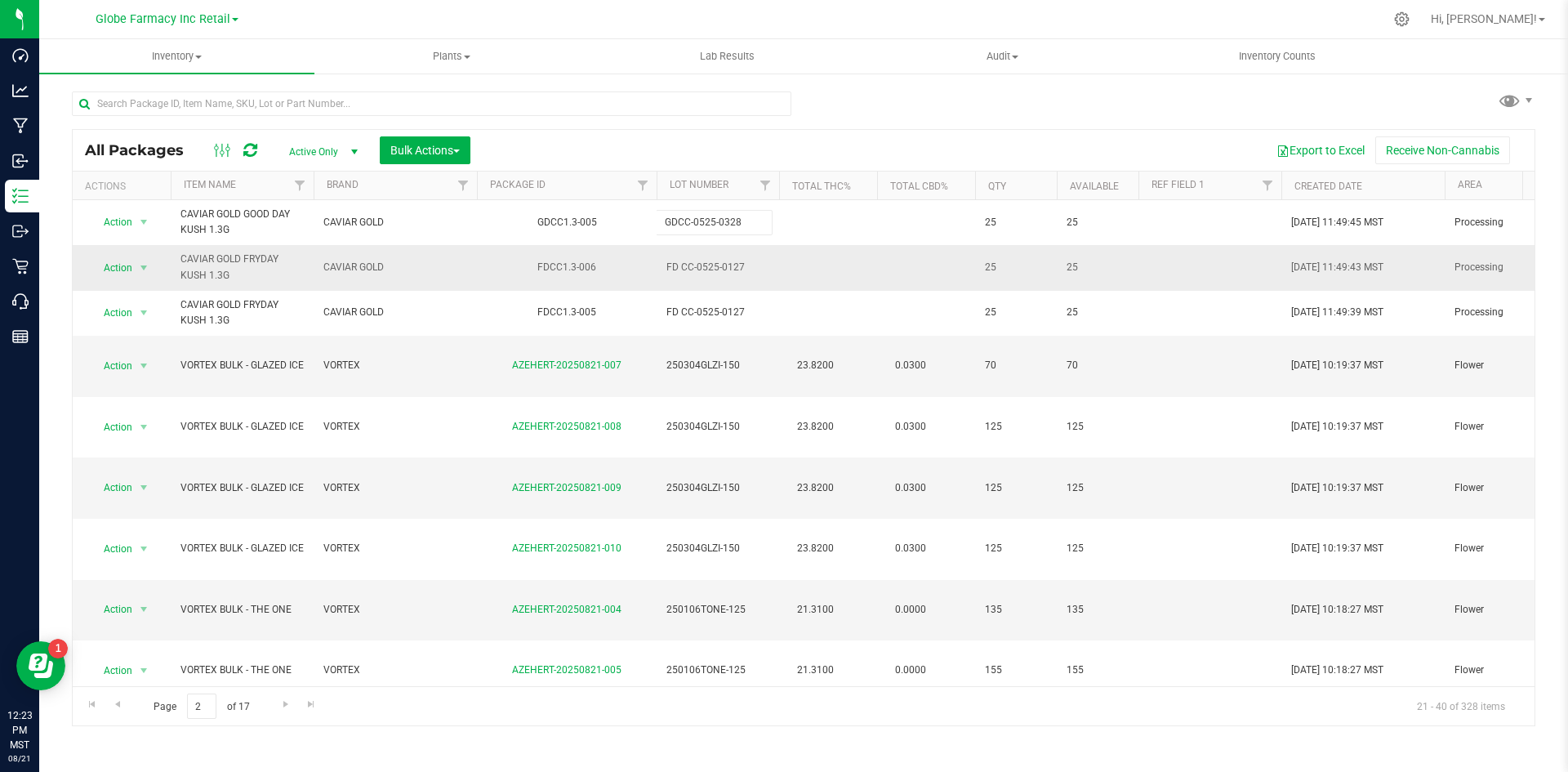
click at [684, 288] on div "All Packages Active Only Active Only Lab Samples Locked All Bulk Actions Add to…" at bounding box center [803, 428] width 1464 height 598
click at [671, 270] on span "FD CC-0525-0127" at bounding box center [717, 267] width 103 height 16
click at [673, 273] on input "FD CC-0525-0127" at bounding box center [715, 267] width 117 height 25
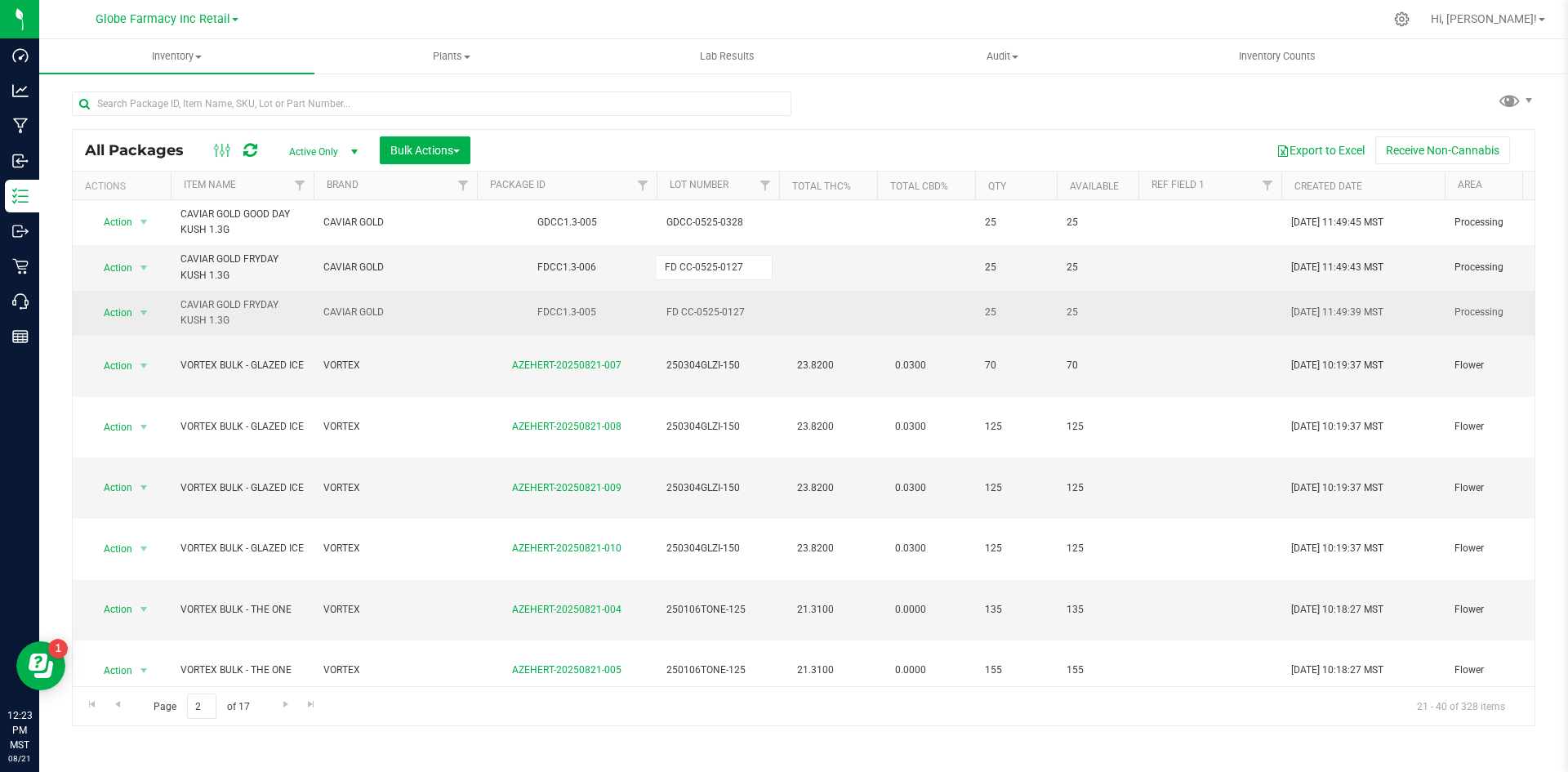
type input "FDCC-0525-0127"
click at [726, 319] on div "All Packages Active Only Active Only Lab Samples Locked All Bulk Actions Add to…" at bounding box center [803, 428] width 1464 height 598
click at [685, 317] on span "FD CC-0525-0127" at bounding box center [717, 312] width 103 height 16
click at [678, 317] on input "FD CC-0525-0127" at bounding box center [715, 312] width 117 height 25
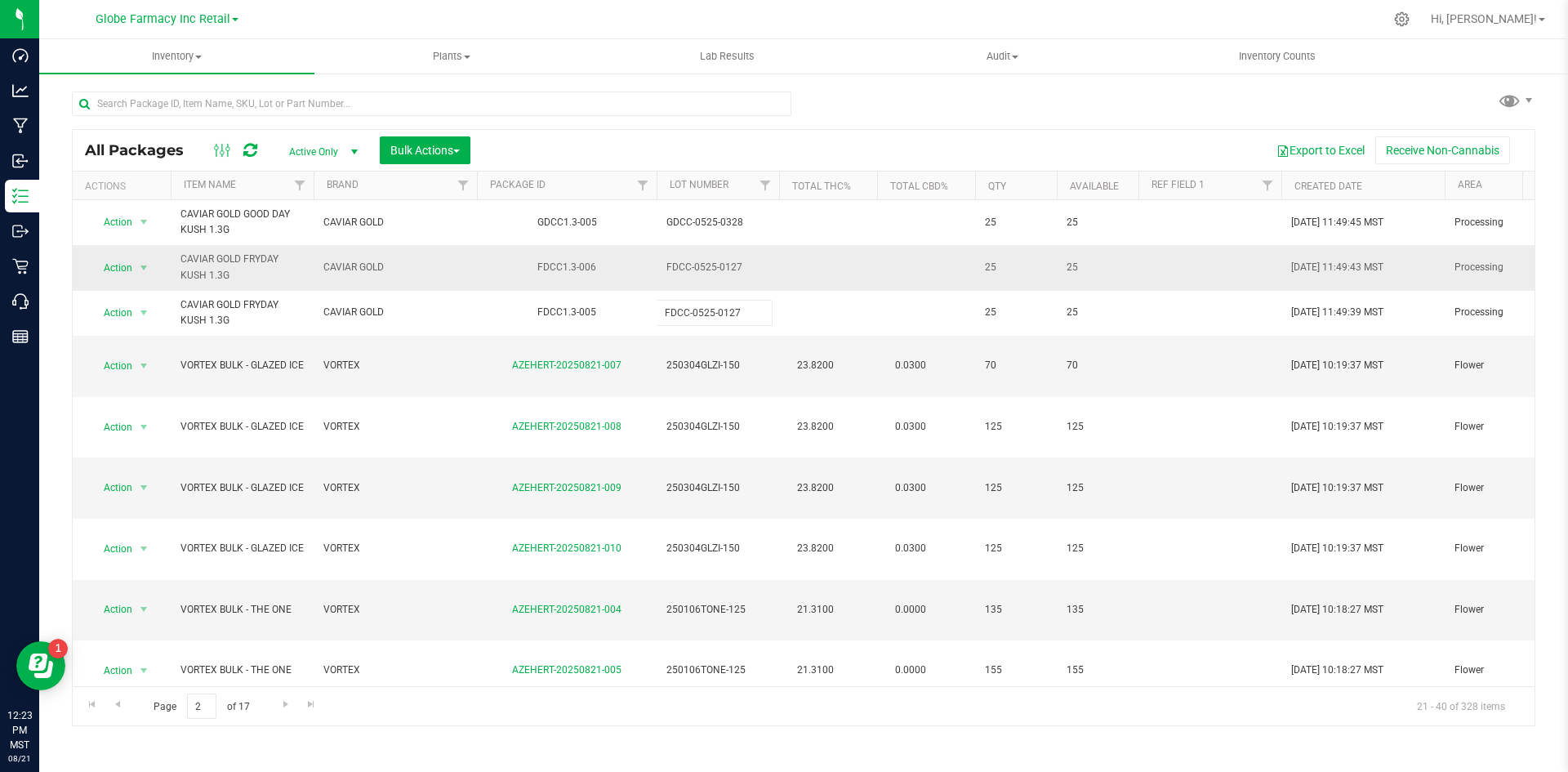
type input "FDCC-0525-0127"
click at [849, 273] on div "All Packages Active Only Active Only Lab Samples Locked All Bulk Actions Add to…" at bounding box center [803, 428] width 1464 height 598
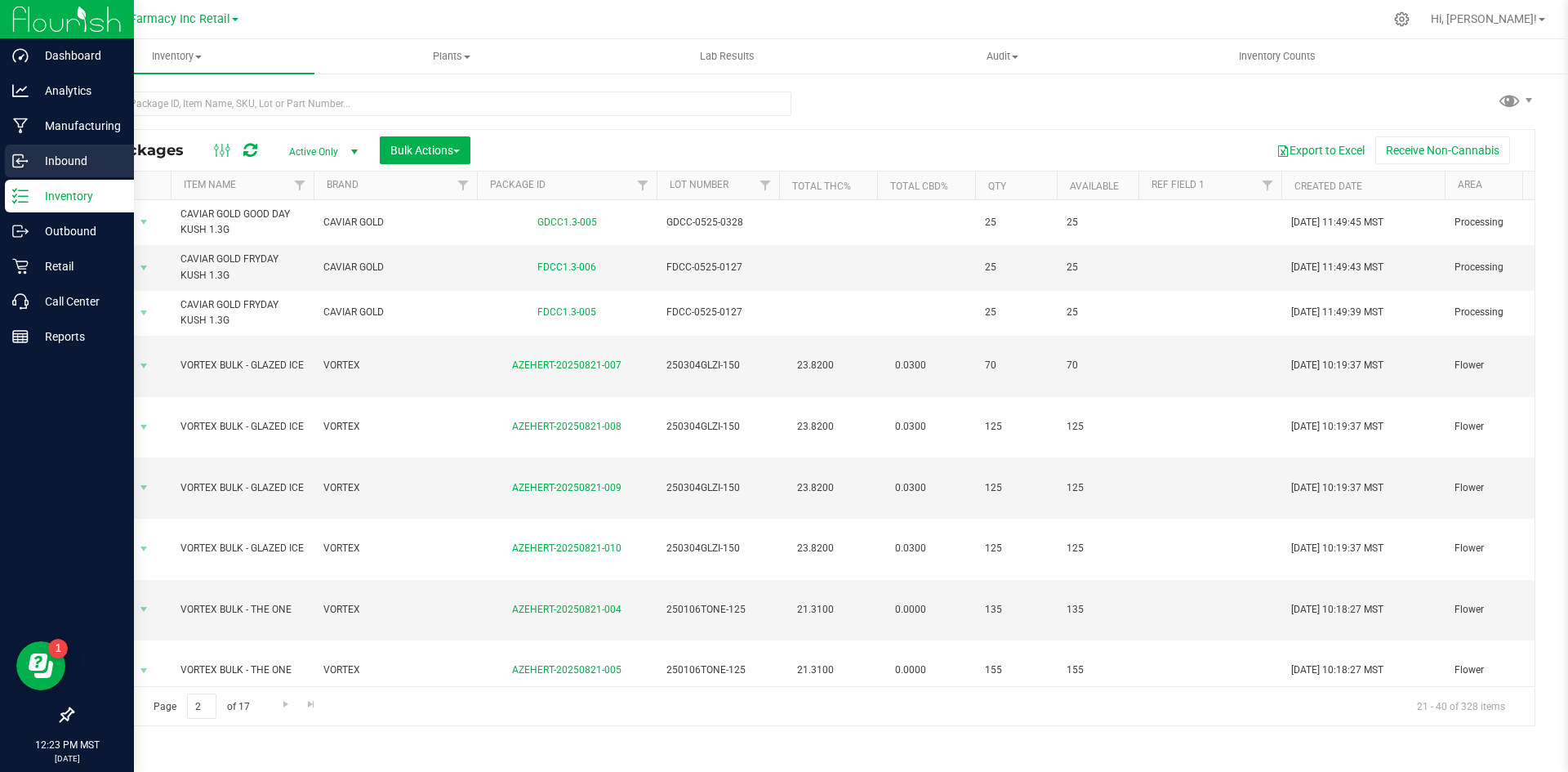
click at [8, 154] on div "Inbound" at bounding box center [70, 161] width 129 height 33
